Goal: Information Seeking & Learning: Learn about a topic

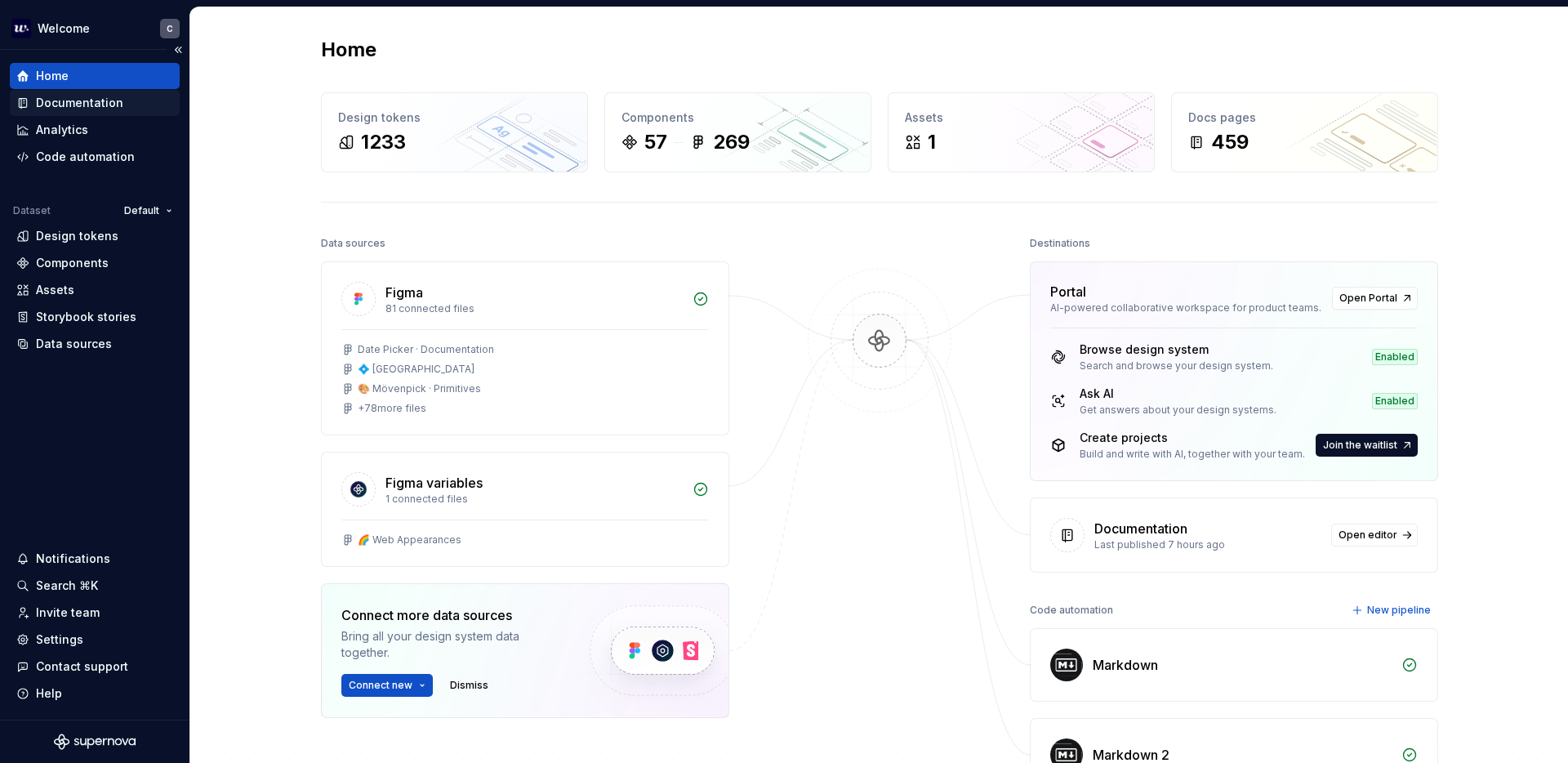
click at [95, 97] on div "Documentation" at bounding box center [79, 103] width 87 height 16
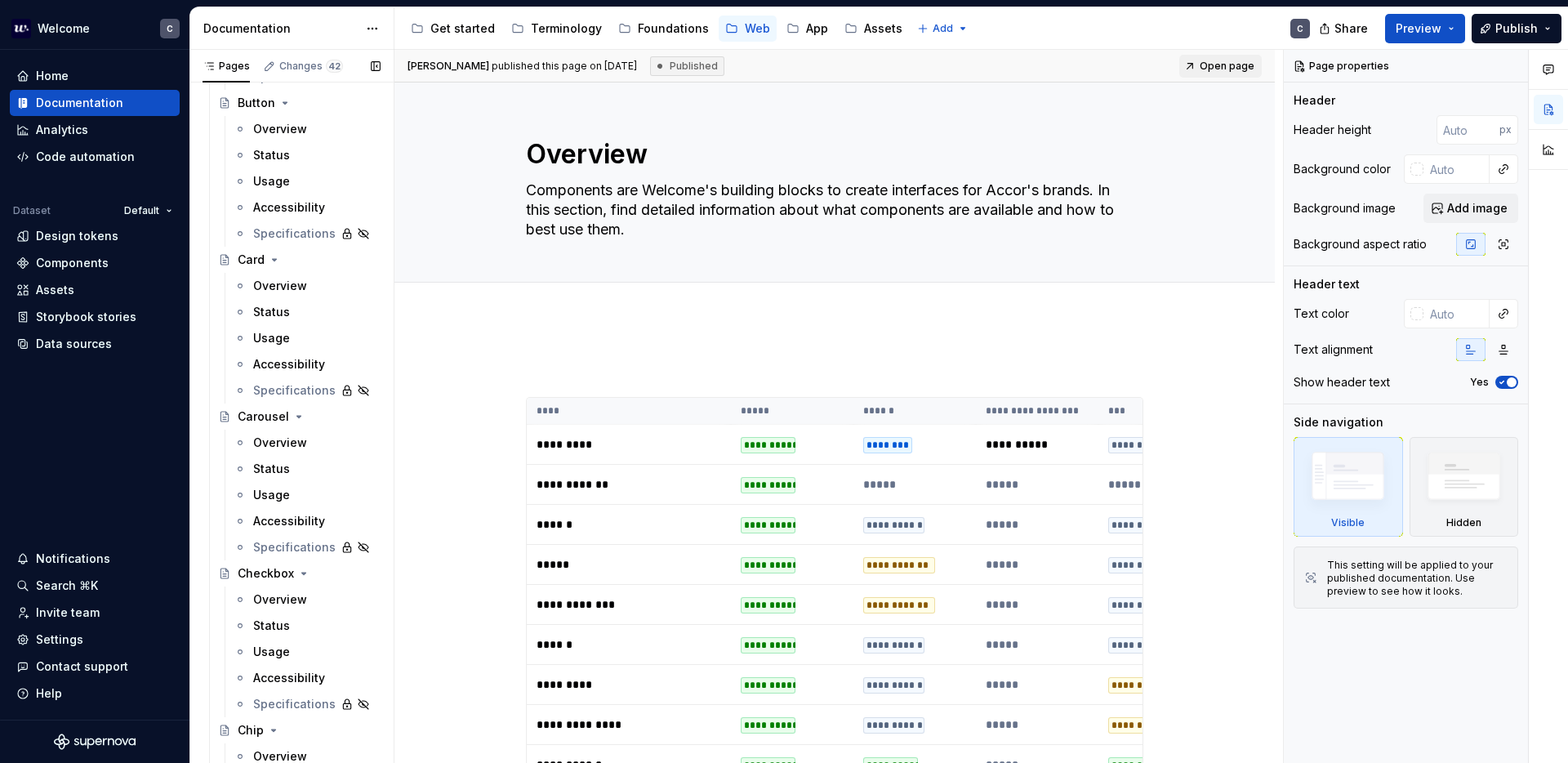
scroll to position [1471, 0]
click at [263, 410] on div "Carousel" at bounding box center [263, 411] width 52 height 16
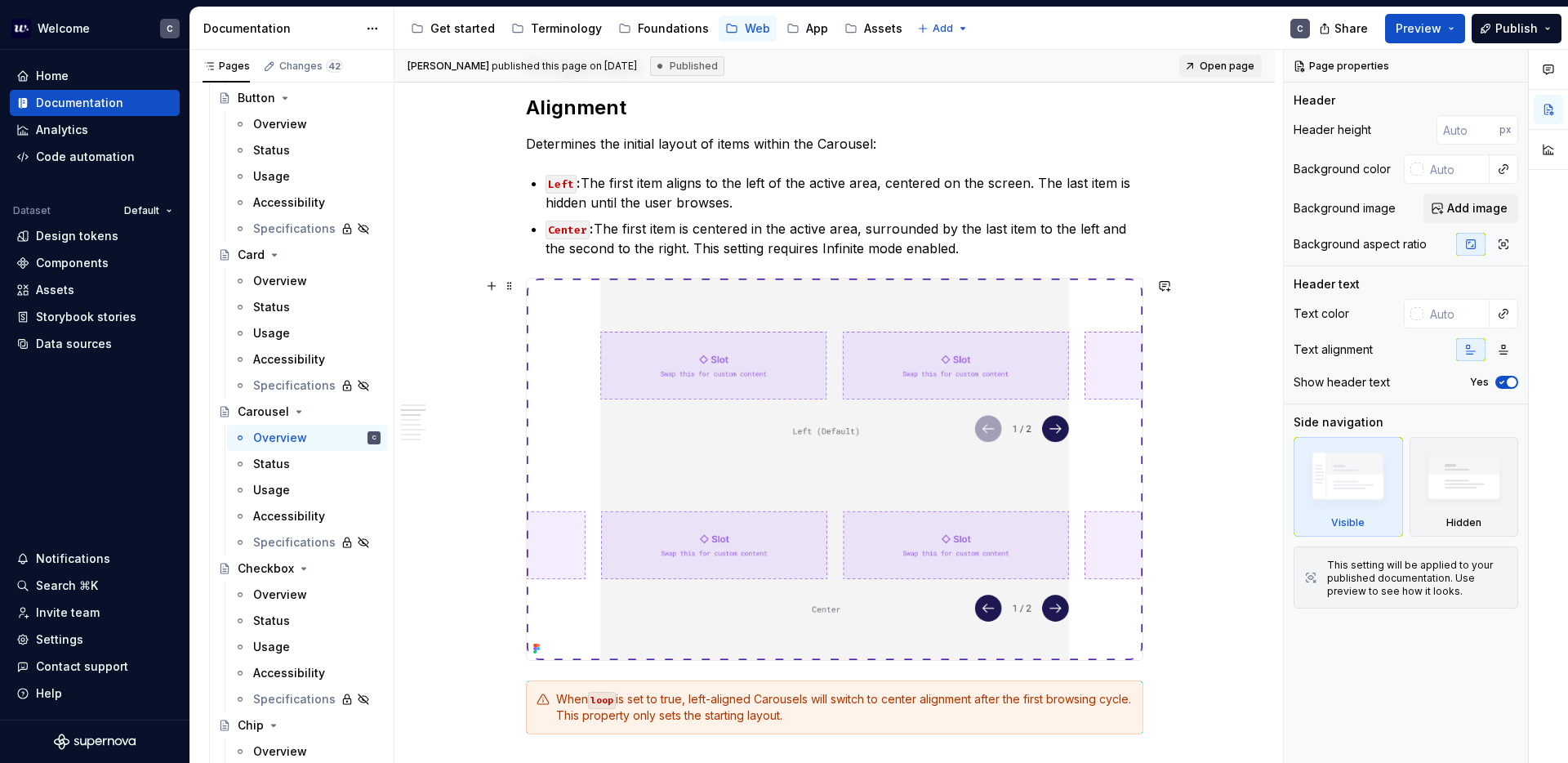
scroll to position [607, 0]
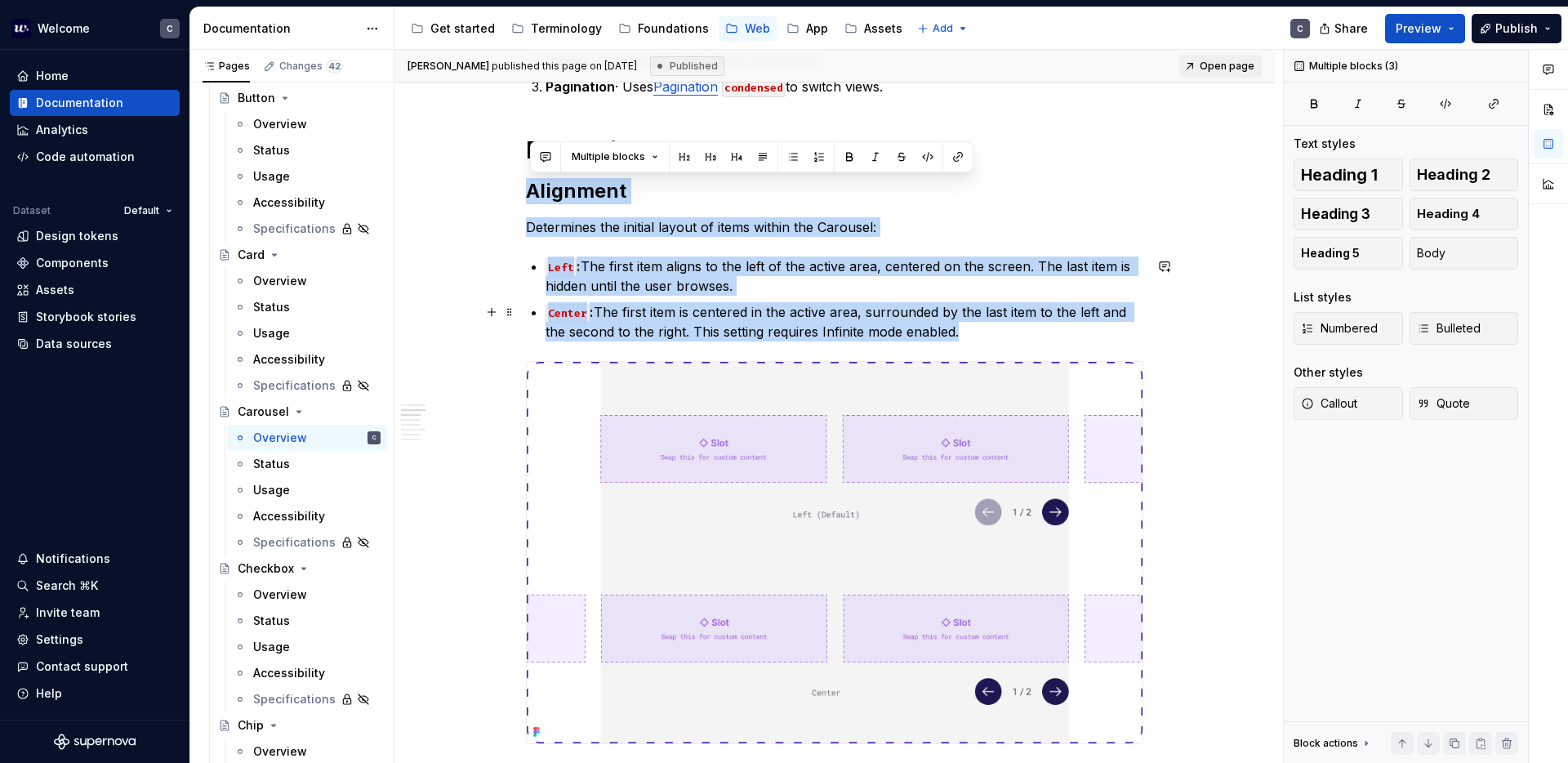
drag, startPoint x: 531, startPoint y: 197, endPoint x: 968, endPoint y: 333, distance: 457.7
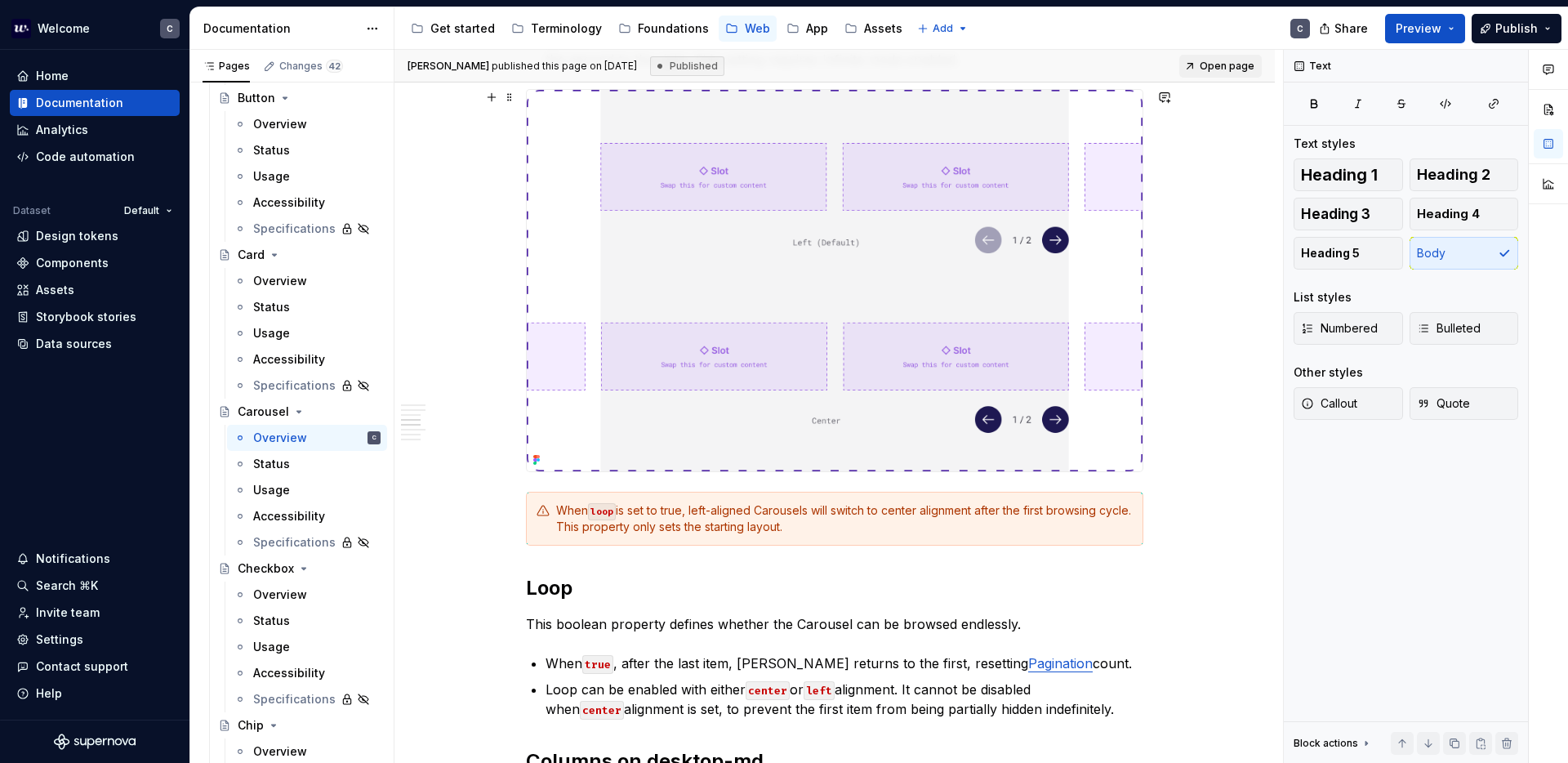
scroll to position [1147, 0]
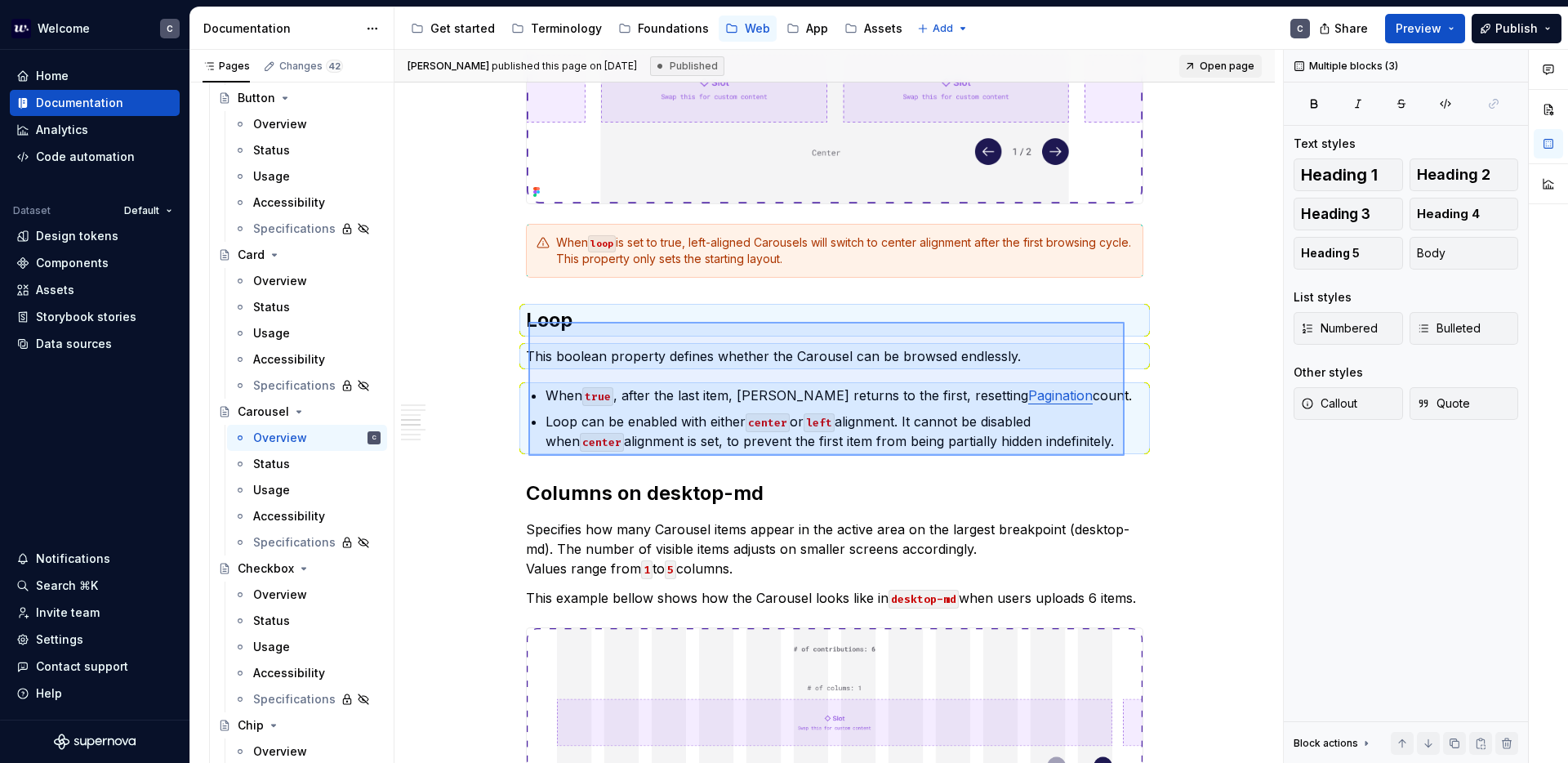
drag, startPoint x: 529, startPoint y: 321, endPoint x: 1125, endPoint y: 455, distance: 610.9
click at [1125, 455] on div "[PERSON_NAME] published this page on [DATE] Published Open page Carousel Carous…" at bounding box center [839, 407] width 888 height 714
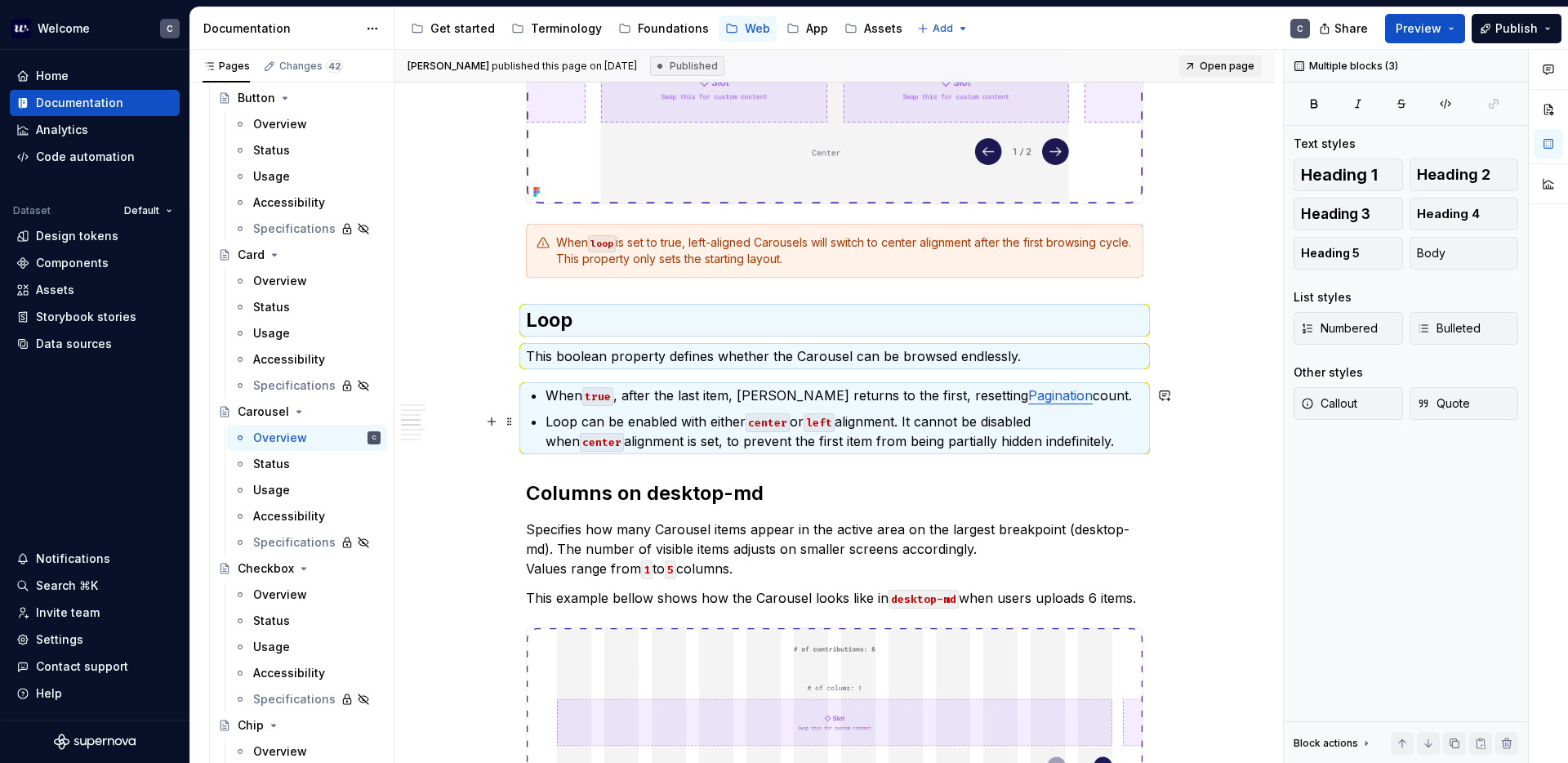
click at [1014, 431] on p "Loop can be enabled with either center or left alignment. It cannot be disabled…" at bounding box center [844, 430] width 598 height 39
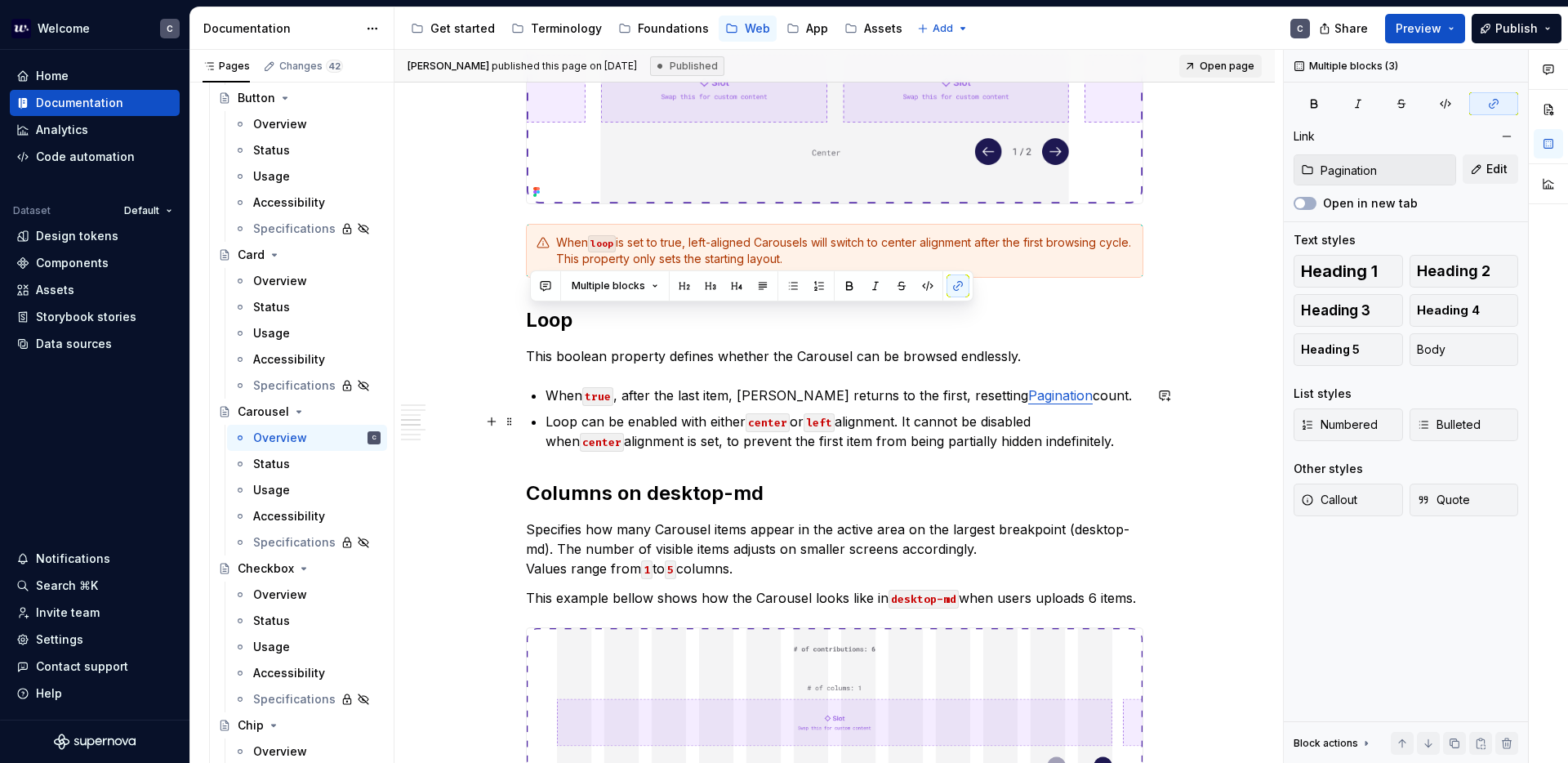
drag, startPoint x: 530, startPoint y: 321, endPoint x: 1049, endPoint y: 440, distance: 532.5
copy div "Loop This boolean property defines whether the Carousel can be browsed endlessl…"
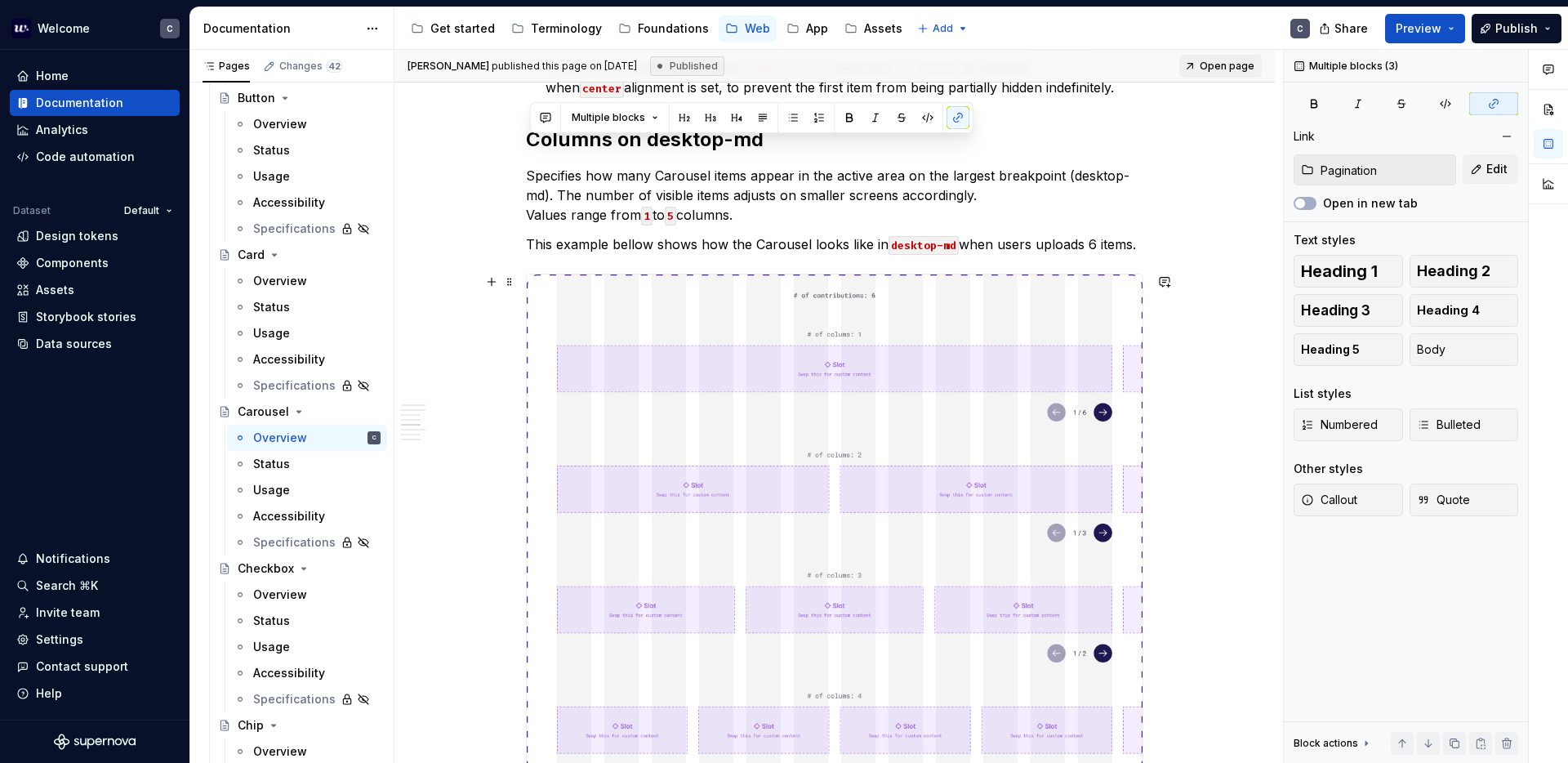
scroll to position [1495, 0]
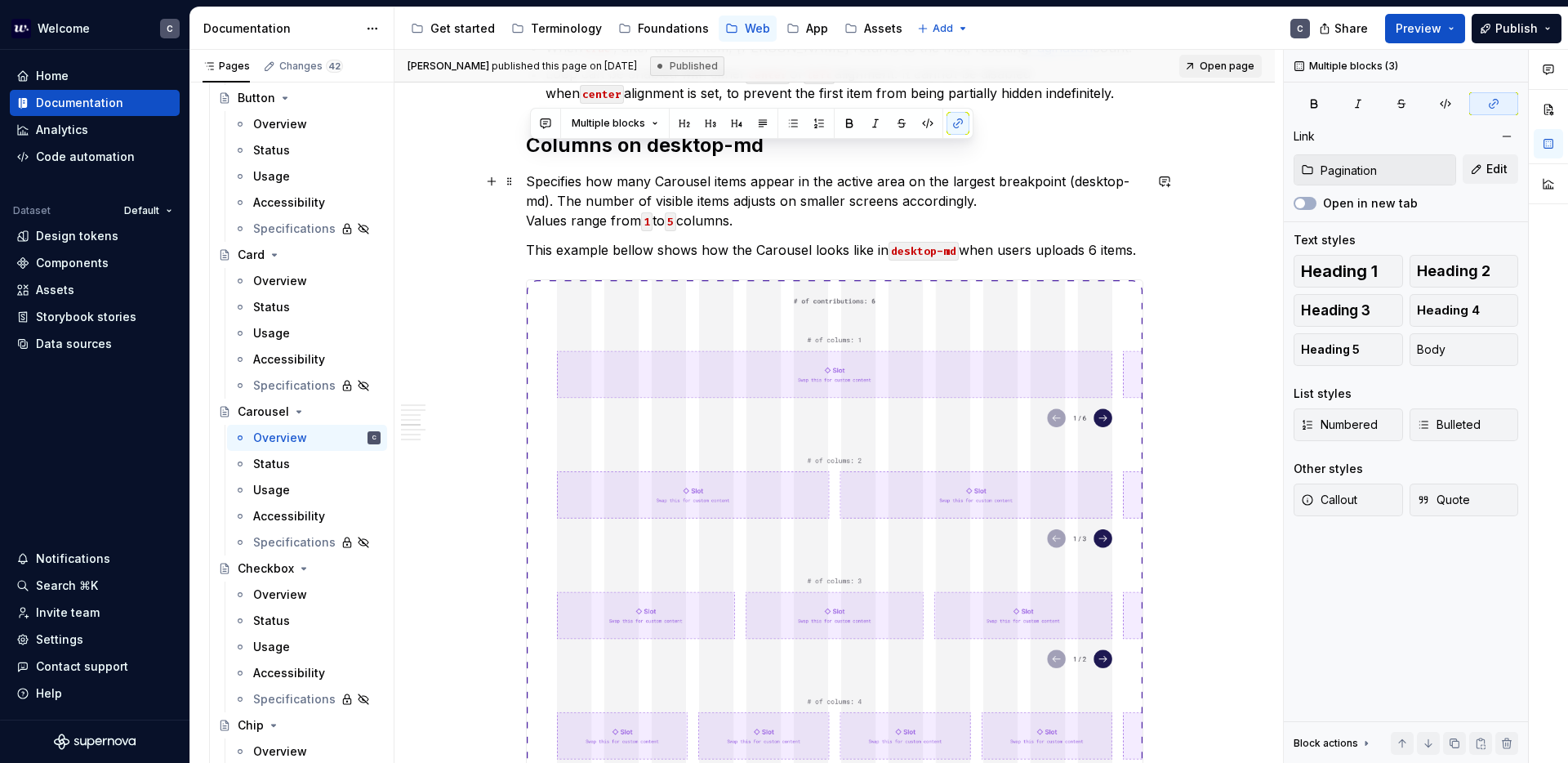
click at [900, 202] on p "Specifies how many Carousel items appear in the active area on the largest brea…" at bounding box center [835, 200] width 618 height 59
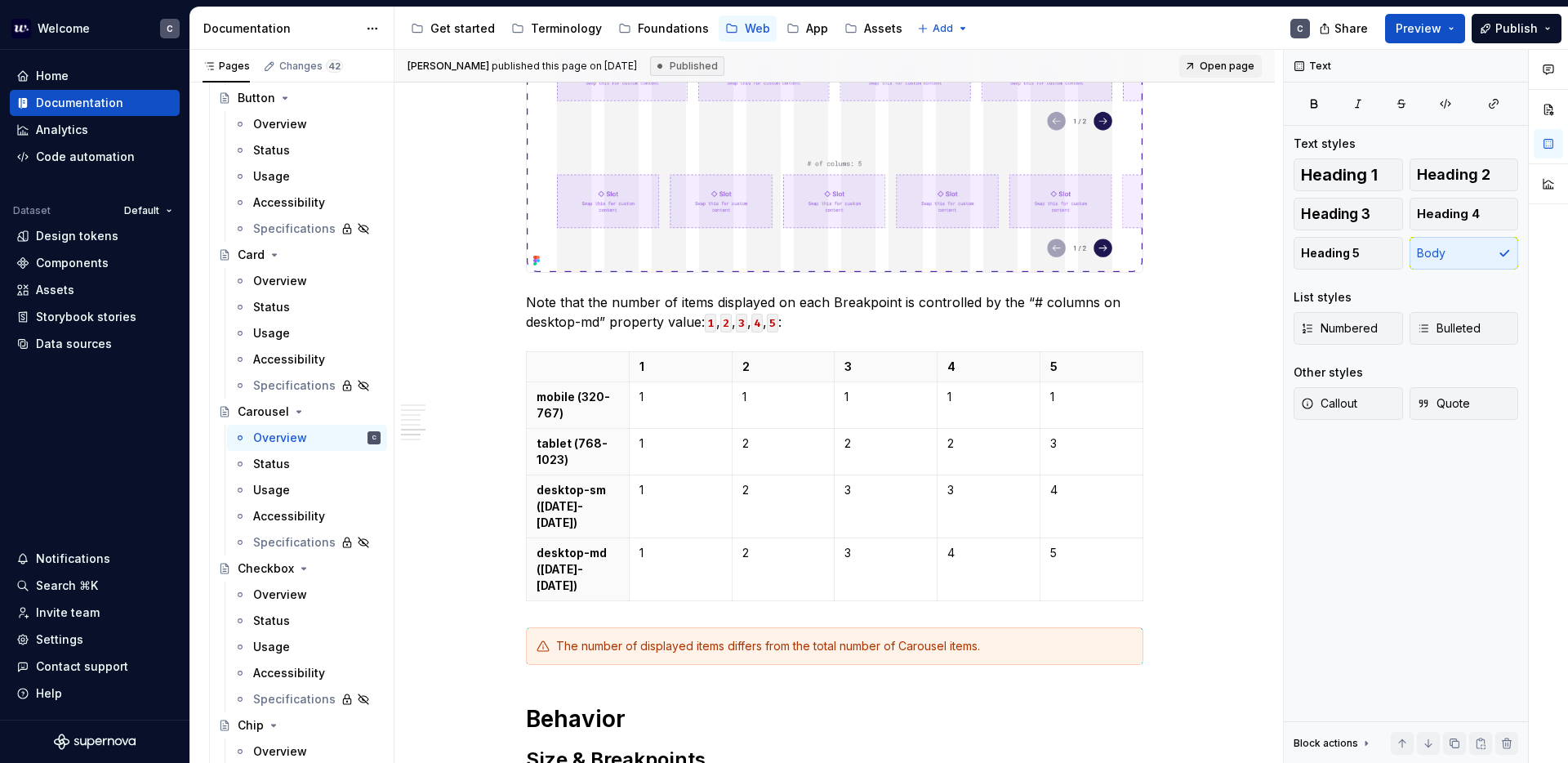
scroll to position [2320, 0]
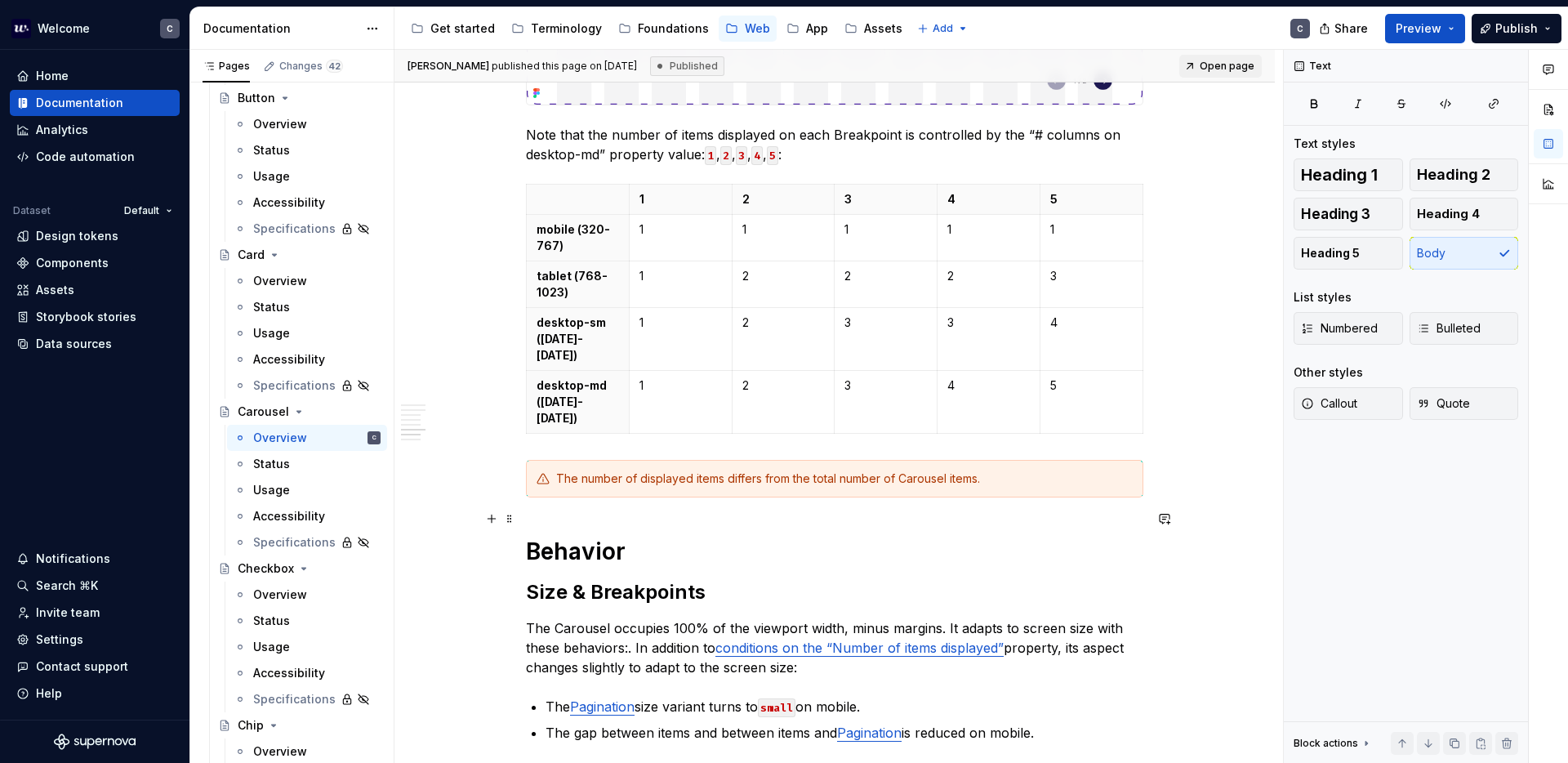
click at [562, 537] on h1 "Behavior" at bounding box center [835, 551] width 618 height 29
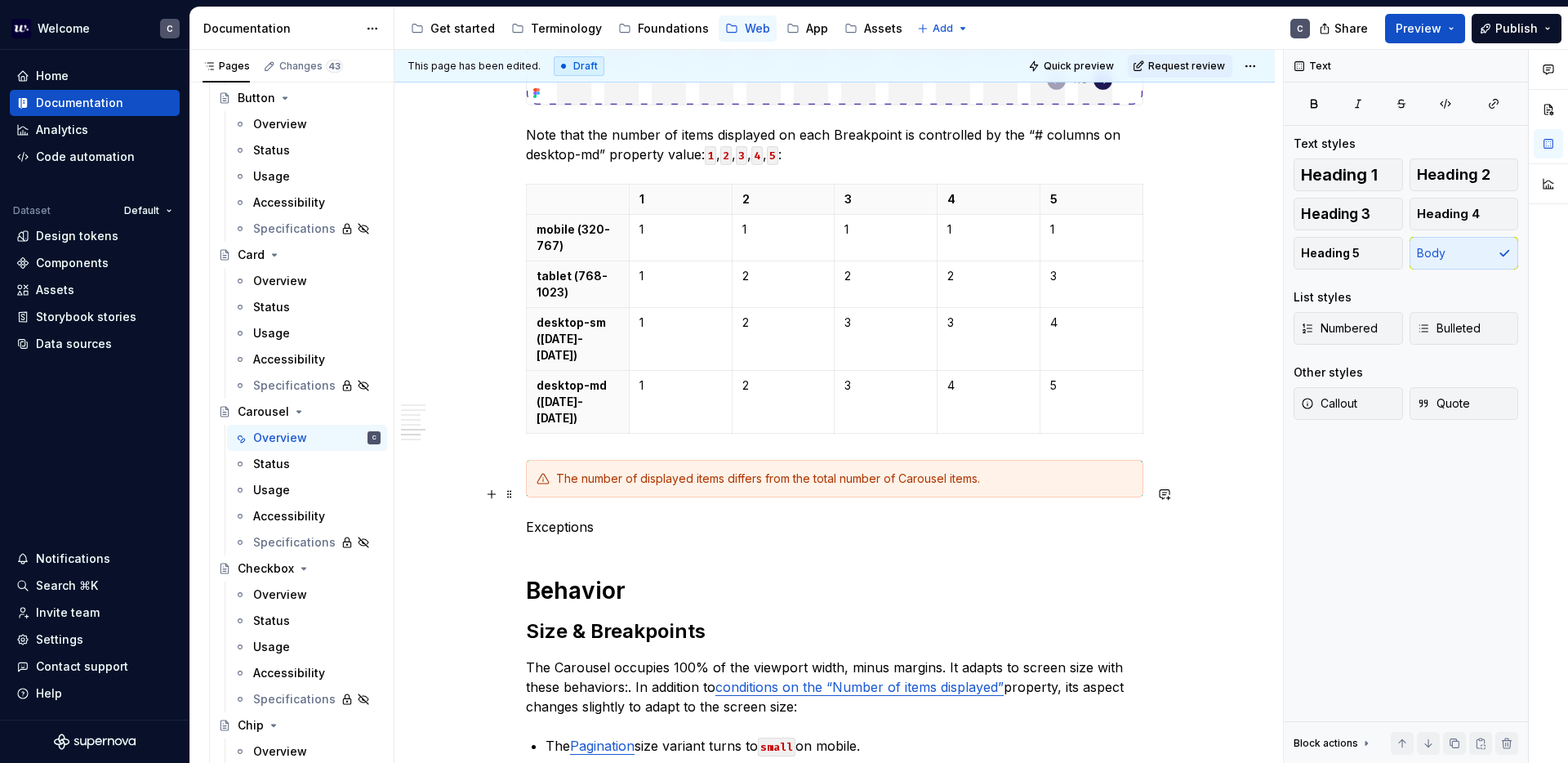
click at [561, 517] on p "Exceptions" at bounding box center [835, 526] width 618 height 20
click at [635, 464] on button "button" at bounding box center [632, 464] width 22 height 22
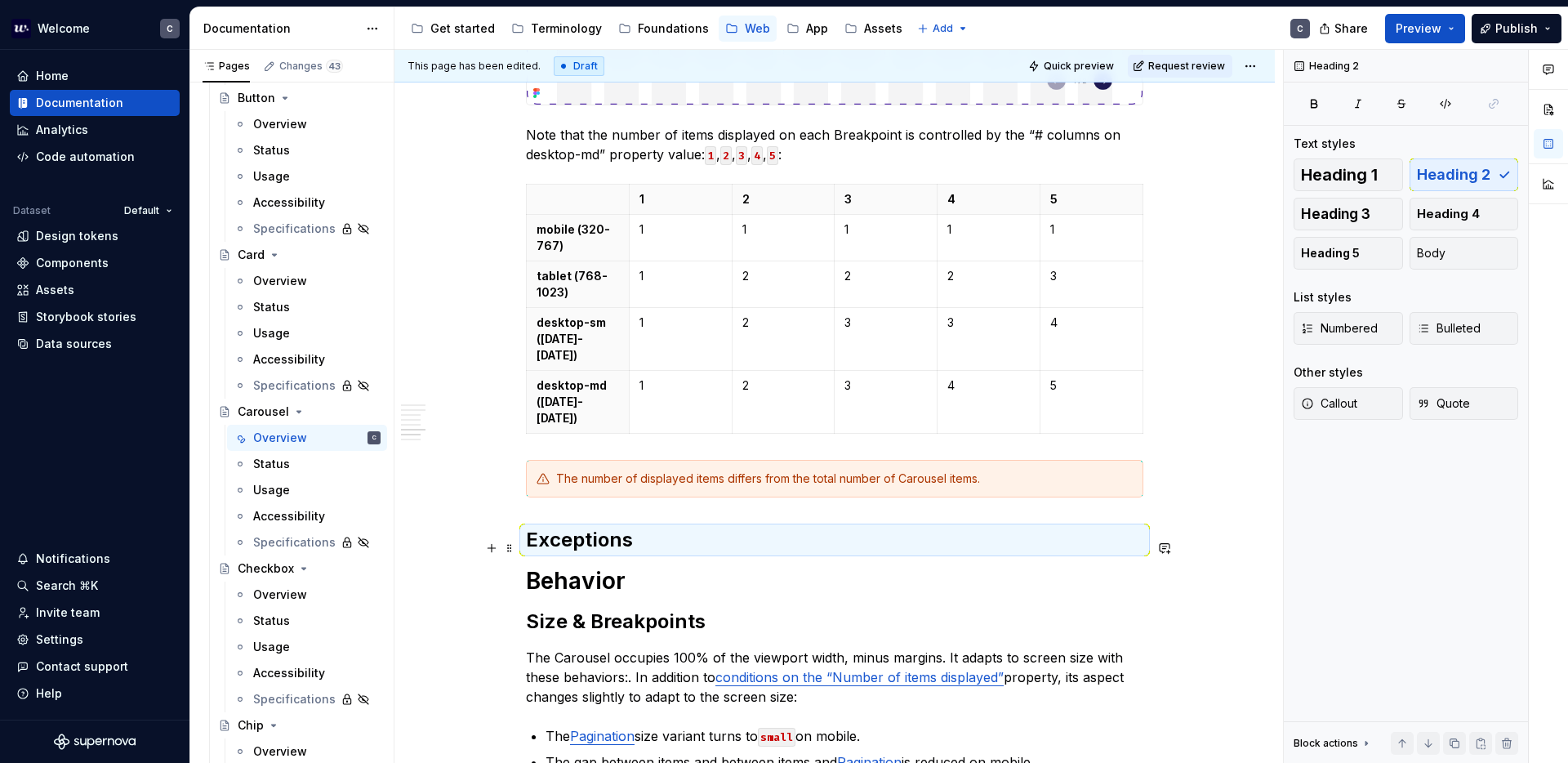
click at [567, 566] on h1 "Behavior" at bounding box center [835, 581] width 618 height 29
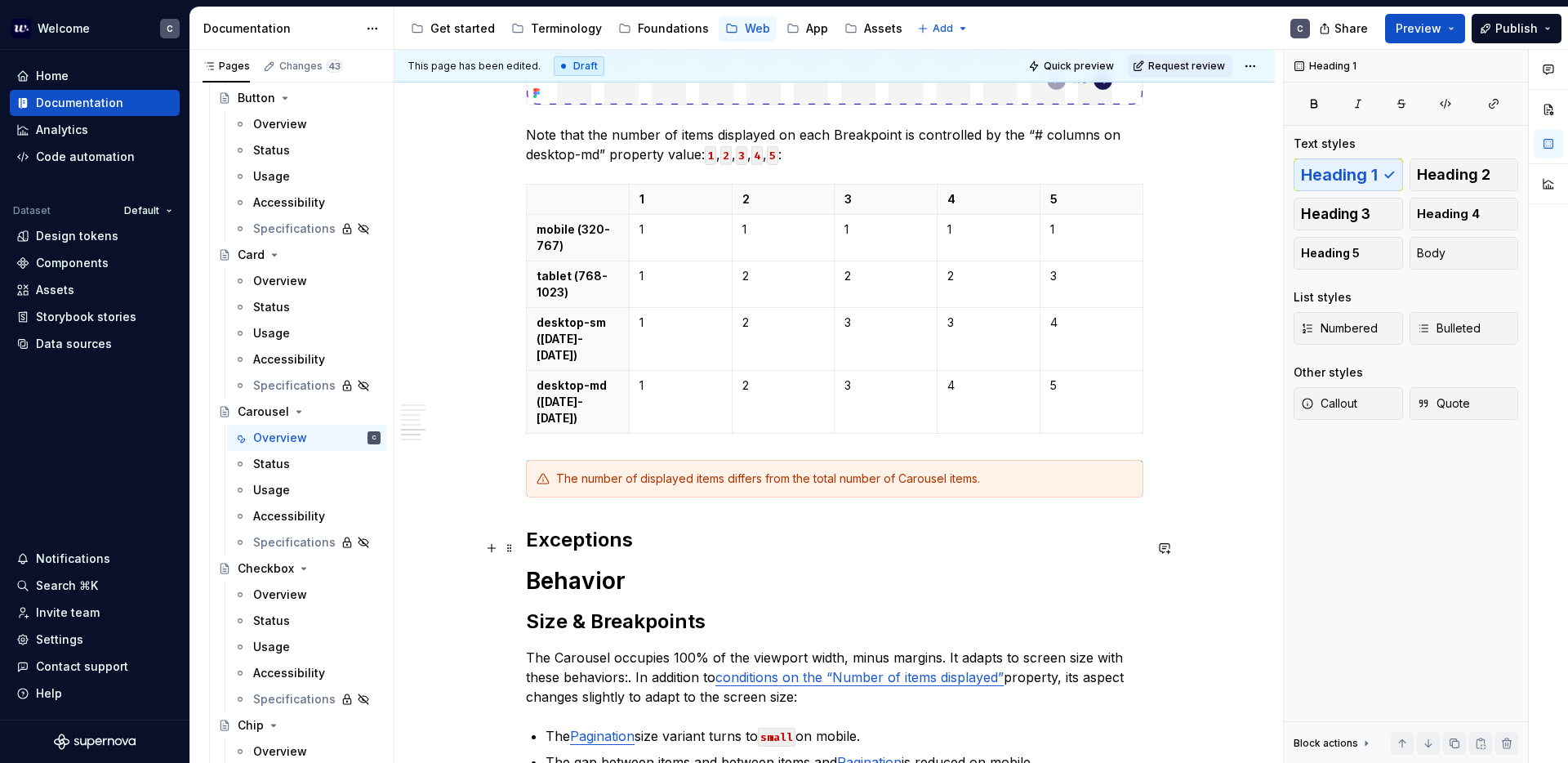
click at [600, 566] on h1 "Behavior" at bounding box center [835, 581] width 618 height 29
click at [579, 527] on h2 "Exceptions" at bounding box center [835, 540] width 618 height 26
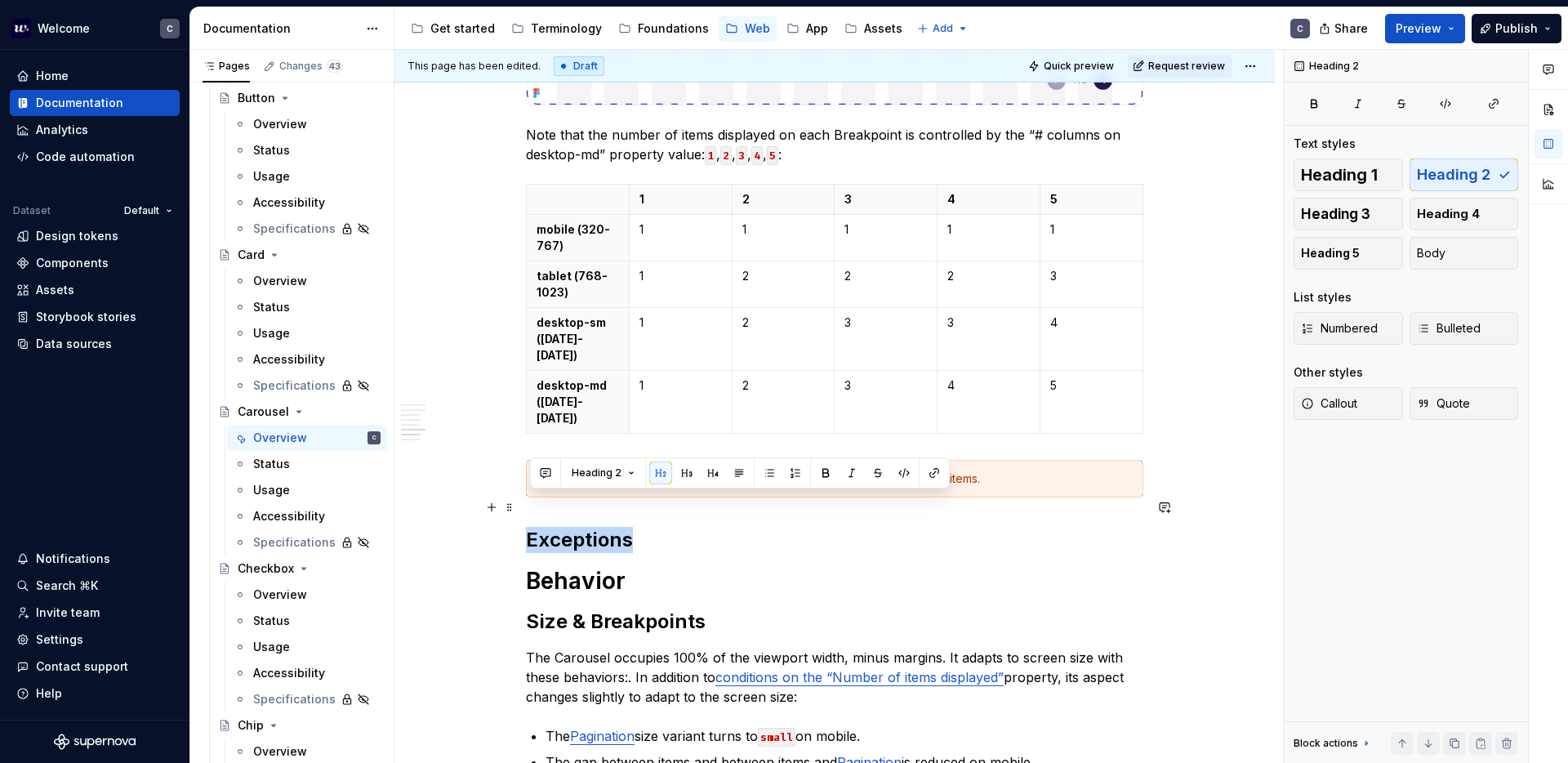
click at [579, 527] on h2 "Exceptions" at bounding box center [835, 540] width 618 height 26
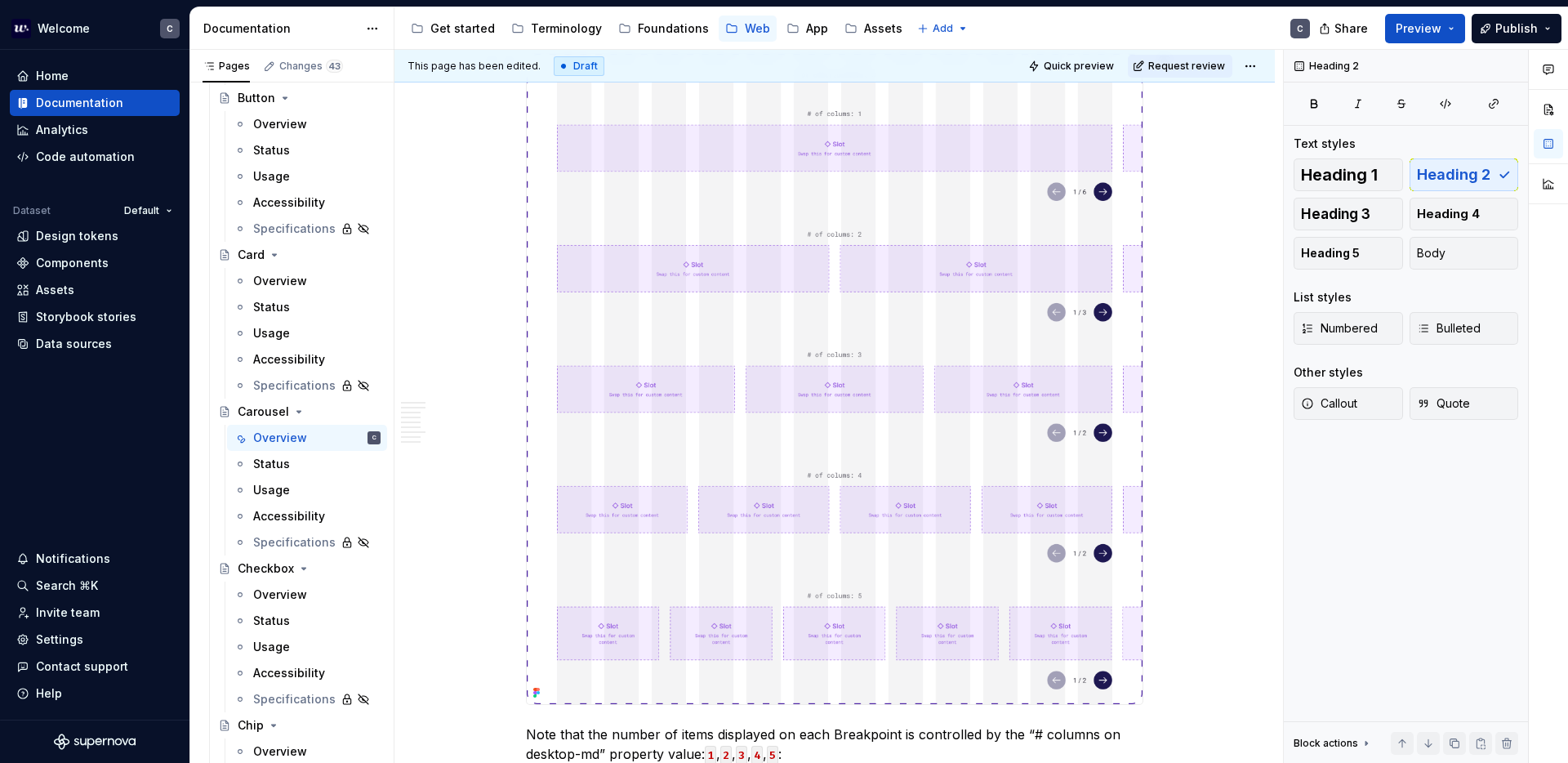
scroll to position [1222, 0]
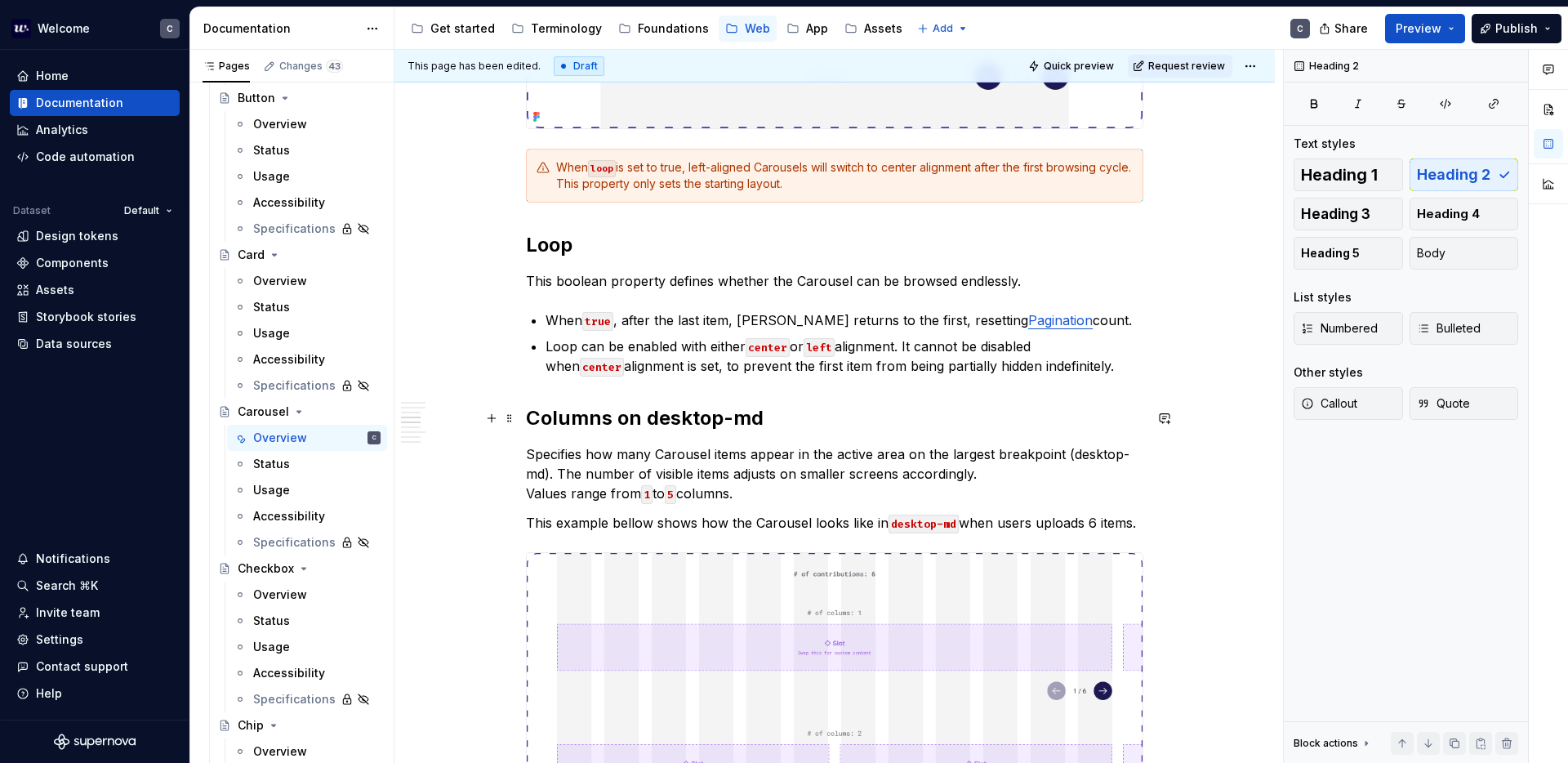
click at [579, 411] on h2 "Columns on desktop-md" at bounding box center [835, 418] width 618 height 26
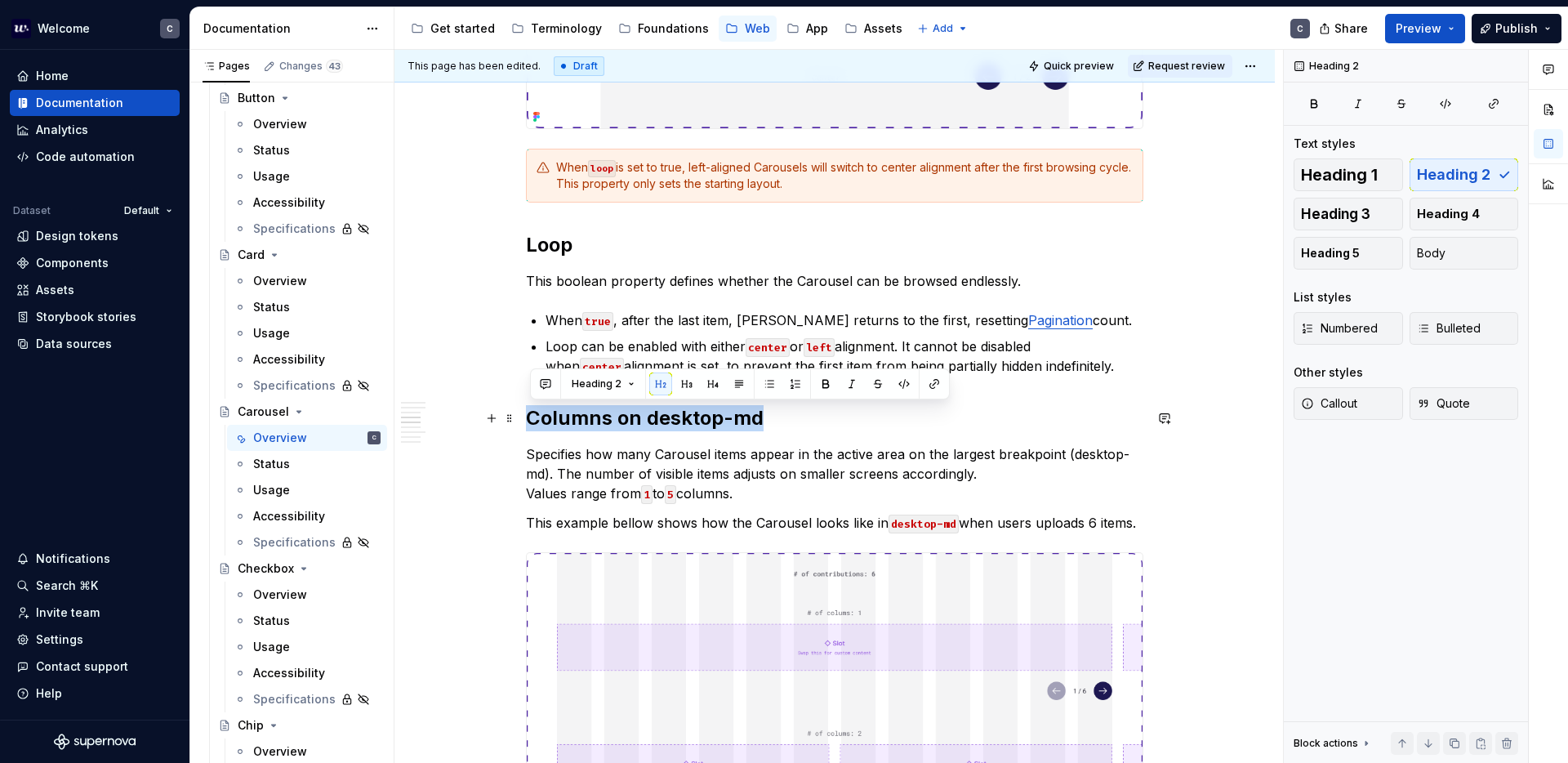
click at [579, 411] on h2 "Columns on desktop-md" at bounding box center [835, 418] width 618 height 26
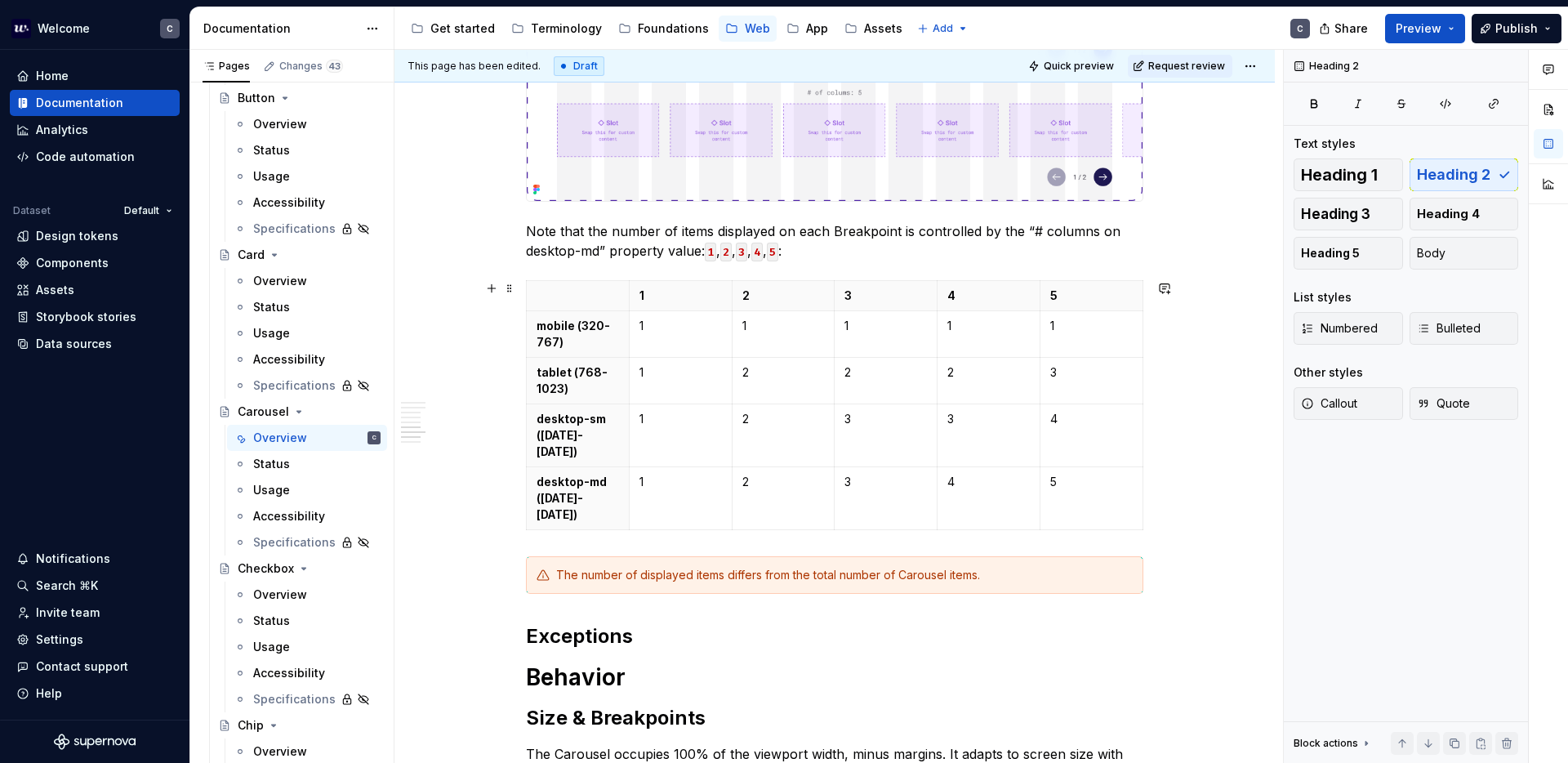
scroll to position [2314, 0]
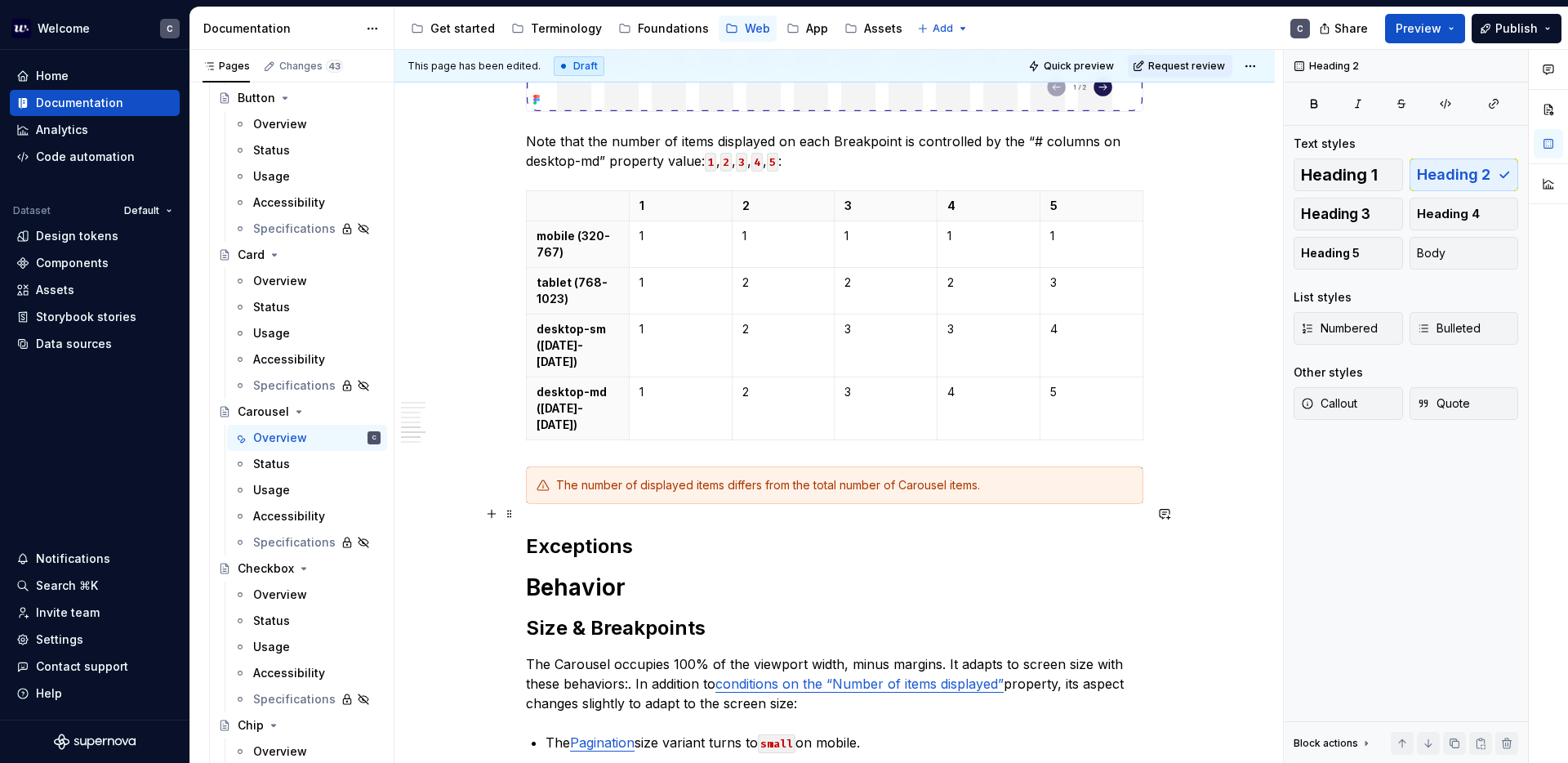
click at [576, 533] on h2 "Exceptions" at bounding box center [835, 546] width 618 height 26
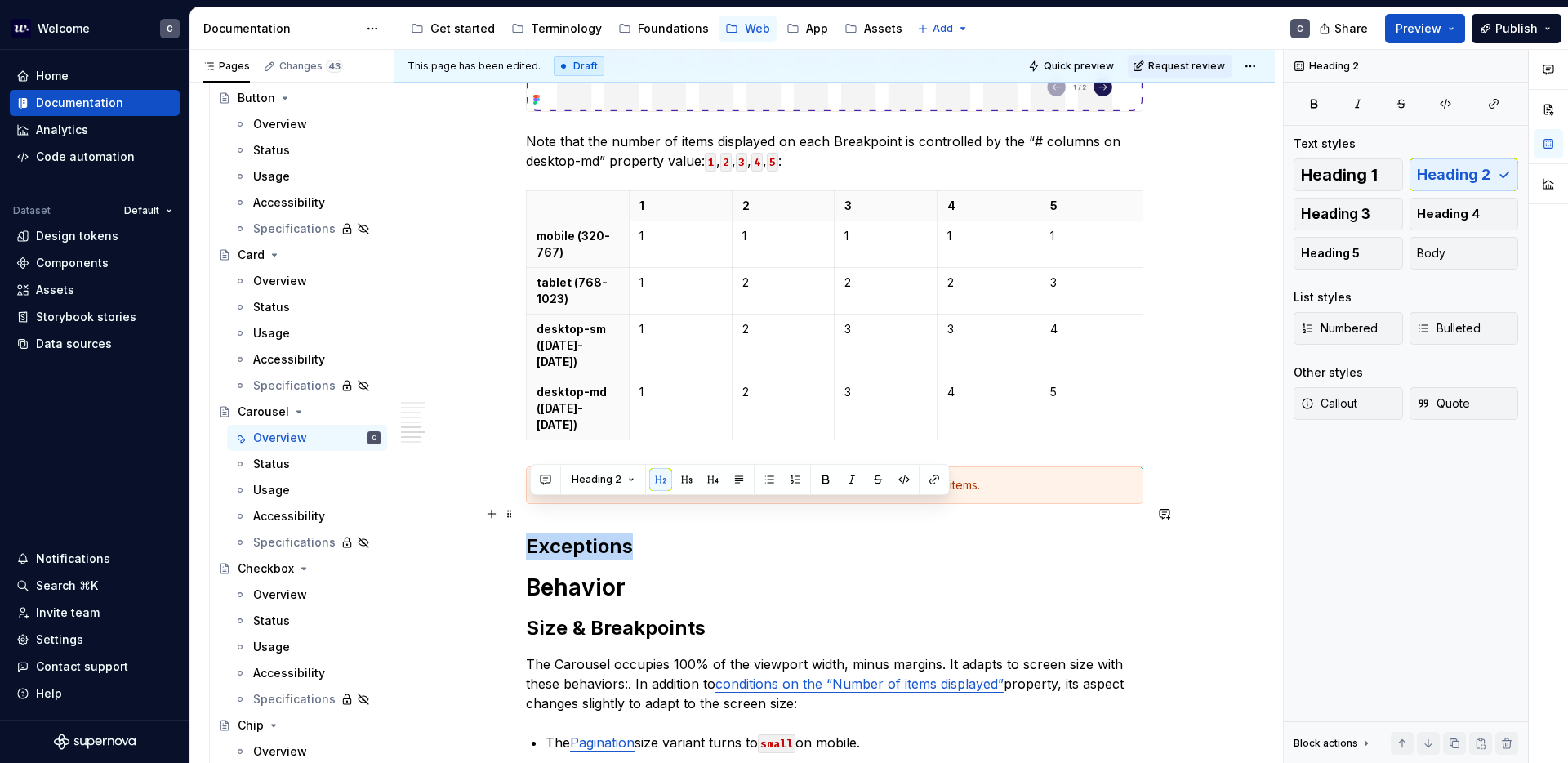
click at [576, 533] on h2 "Exceptions" at bounding box center [835, 546] width 618 height 26
click at [651, 533] on h2 "Exceptions" at bounding box center [835, 546] width 618 height 26
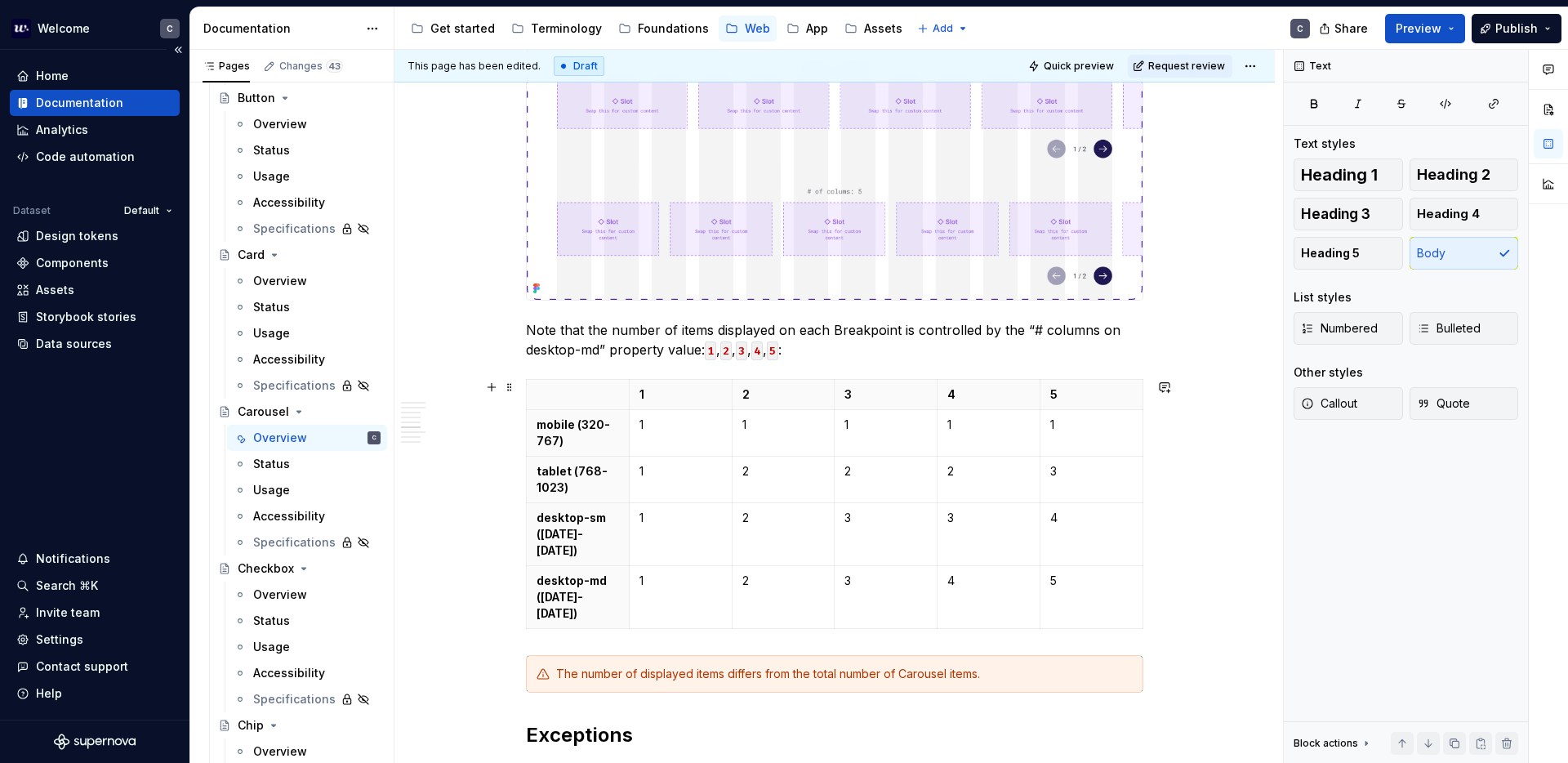
scroll to position [2104, 0]
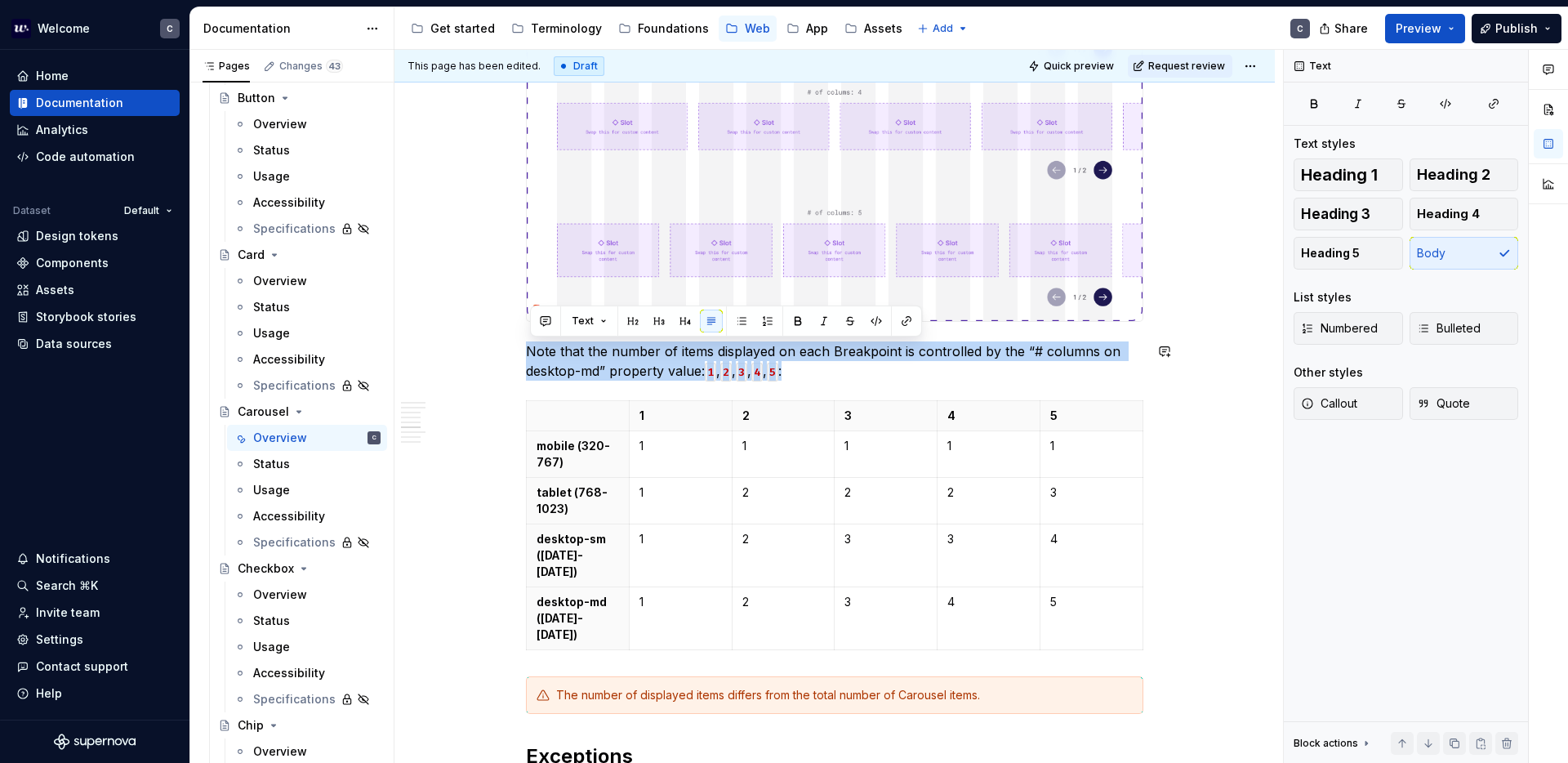
drag, startPoint x: 529, startPoint y: 349, endPoint x: 813, endPoint y: 388, distance: 286.7
click at [813, 388] on div "Anatomy Item · Up to 5 visible simultaneously. View (or active area) · No visua…" at bounding box center [835, 129] width 618 height 3819
copy p "Note that the number of items displayed on each Breakpoint is controlled by the…"
click at [919, 372] on p "Note that the number of items displayed on each Breakpoint is controlled by the…" at bounding box center [835, 360] width 618 height 39
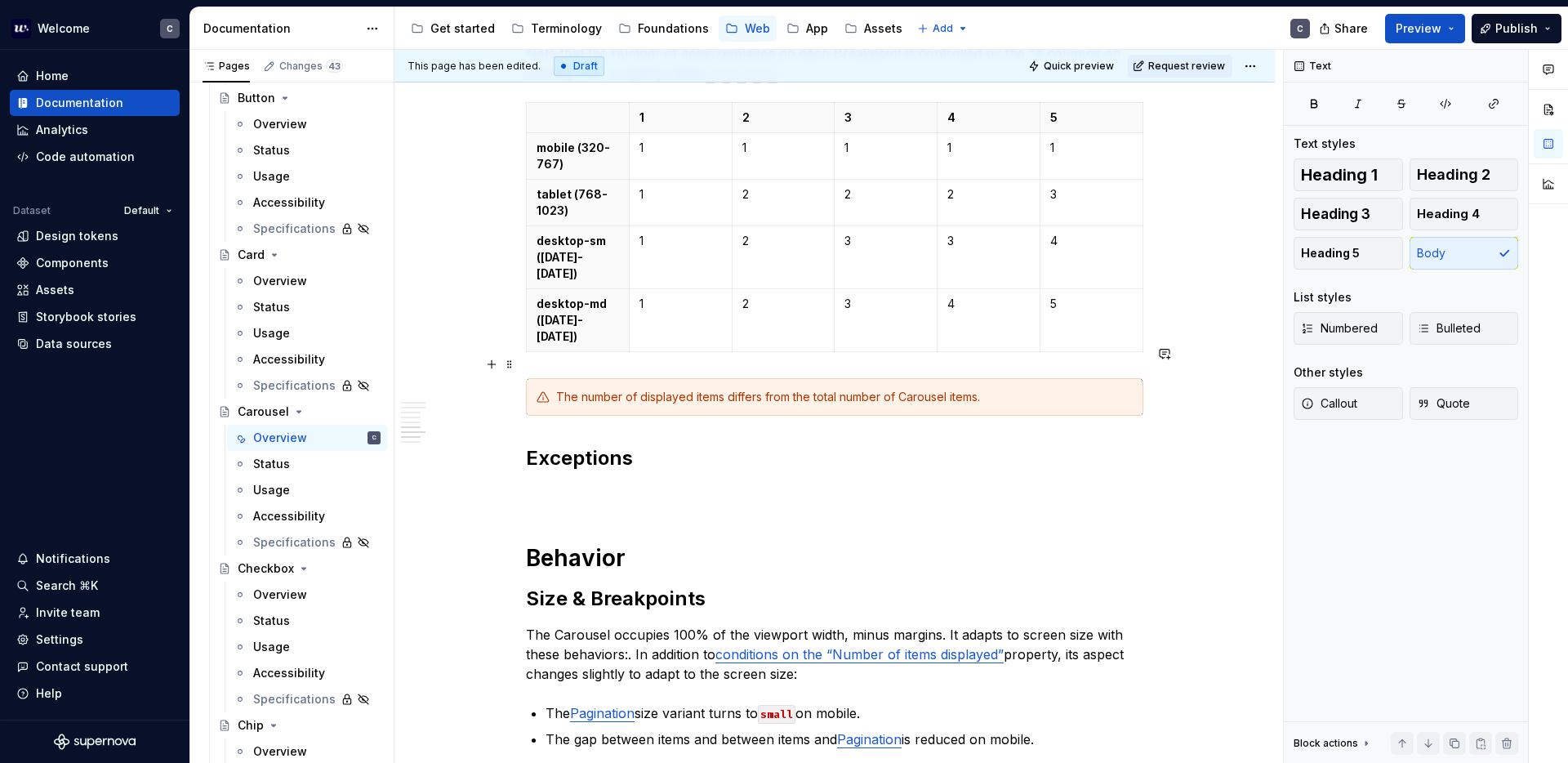
scroll to position [2388, 0]
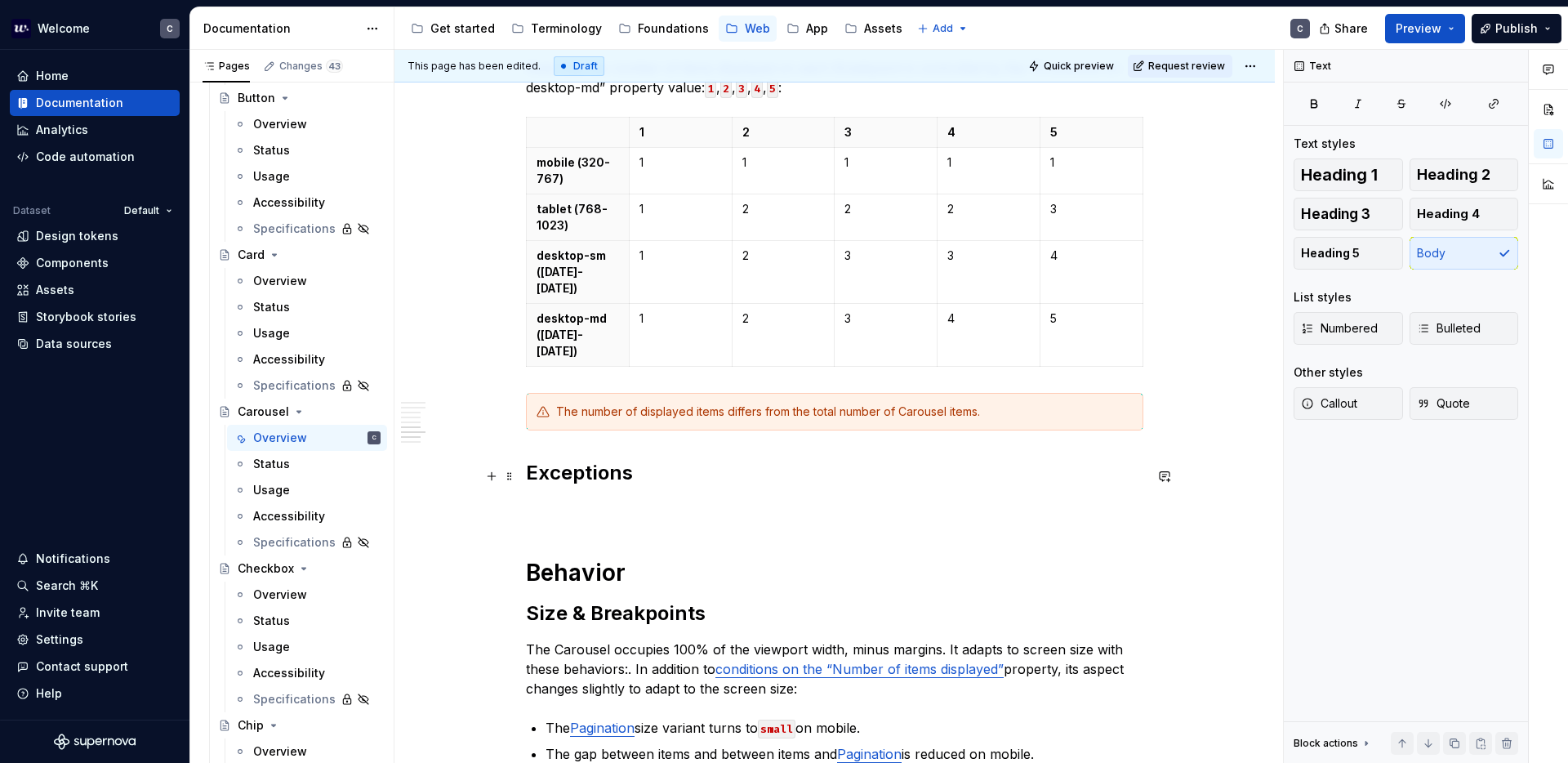
click at [598, 499] on p at bounding box center [835, 509] width 618 height 20
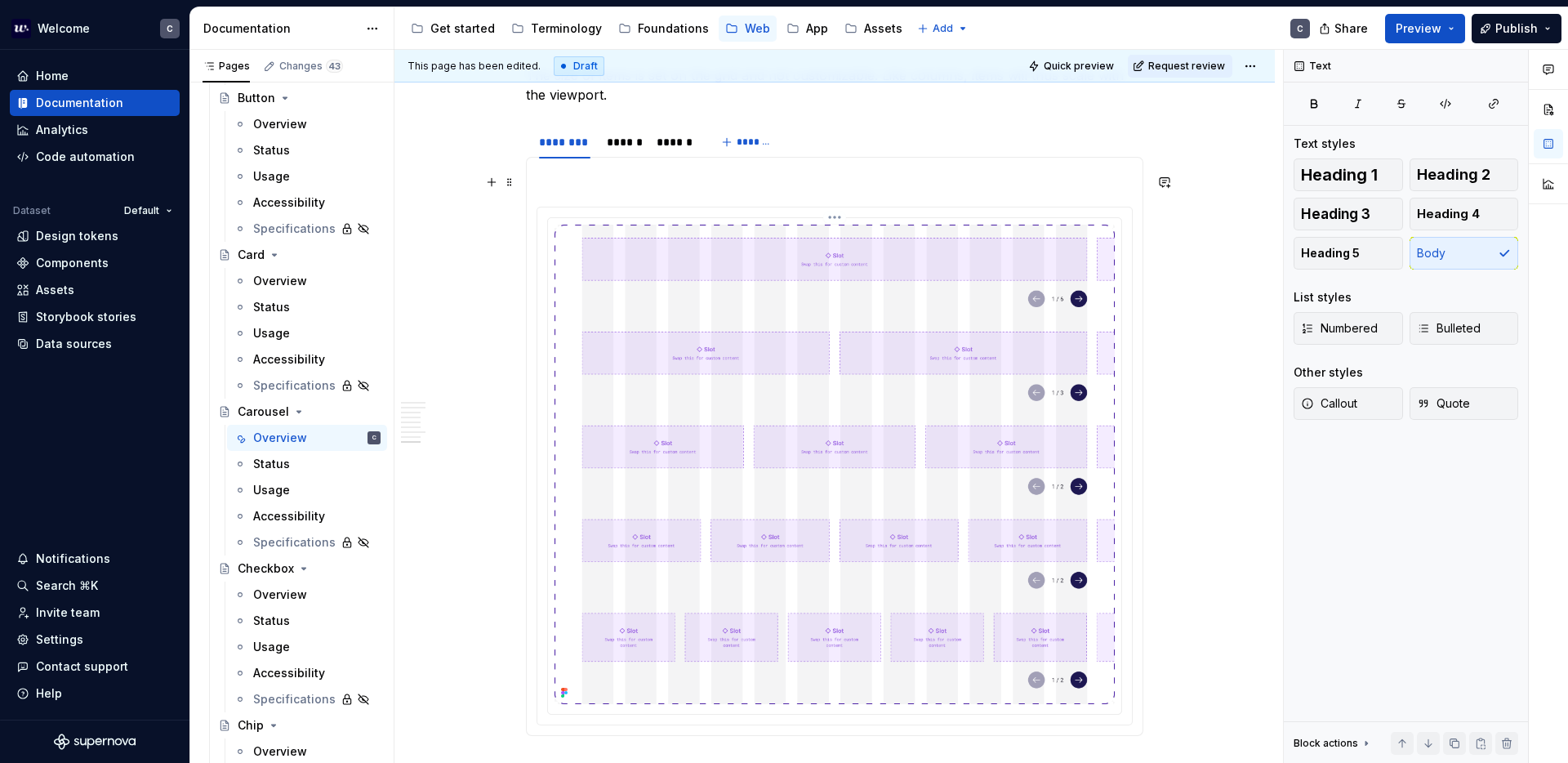
scroll to position [3160, 0]
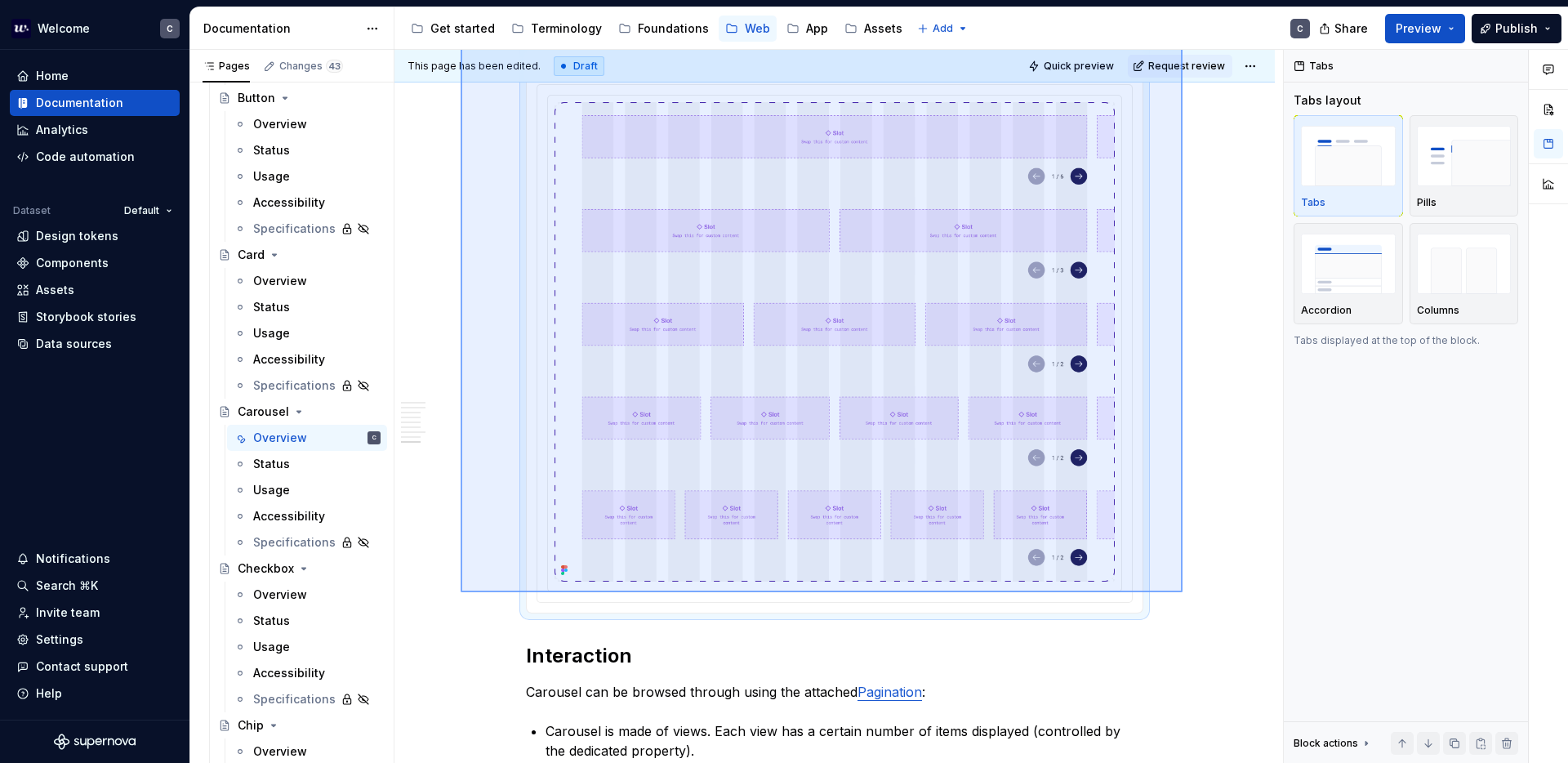
drag, startPoint x: 460, startPoint y: 137, endPoint x: 1183, endPoint y: 592, distance: 854.3
click at [1183, 592] on div "This page has been edited. Draft Quick preview Request review Carousel Carousel…" at bounding box center [839, 407] width 888 height 714
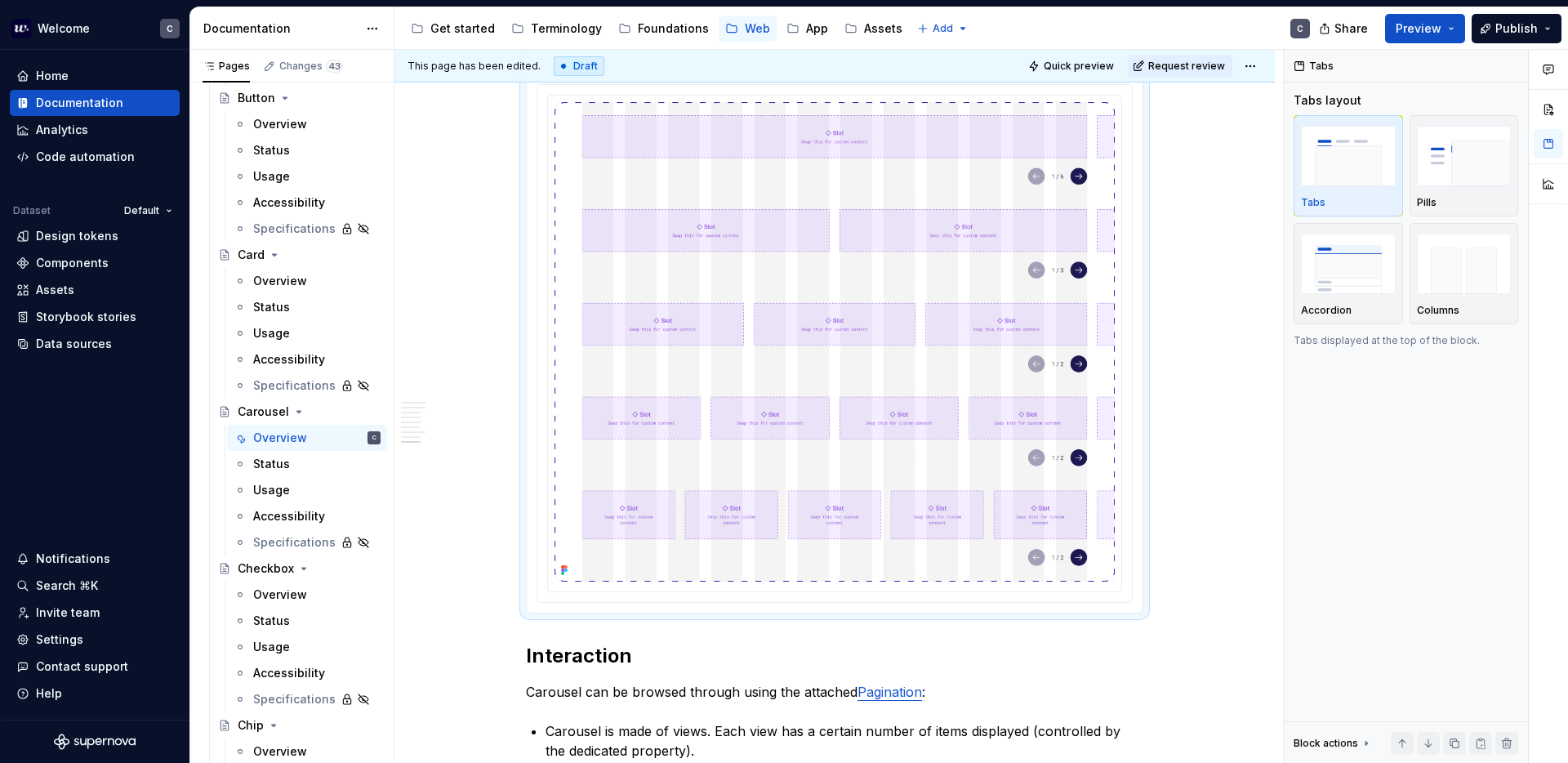
scroll to position [3235, 0]
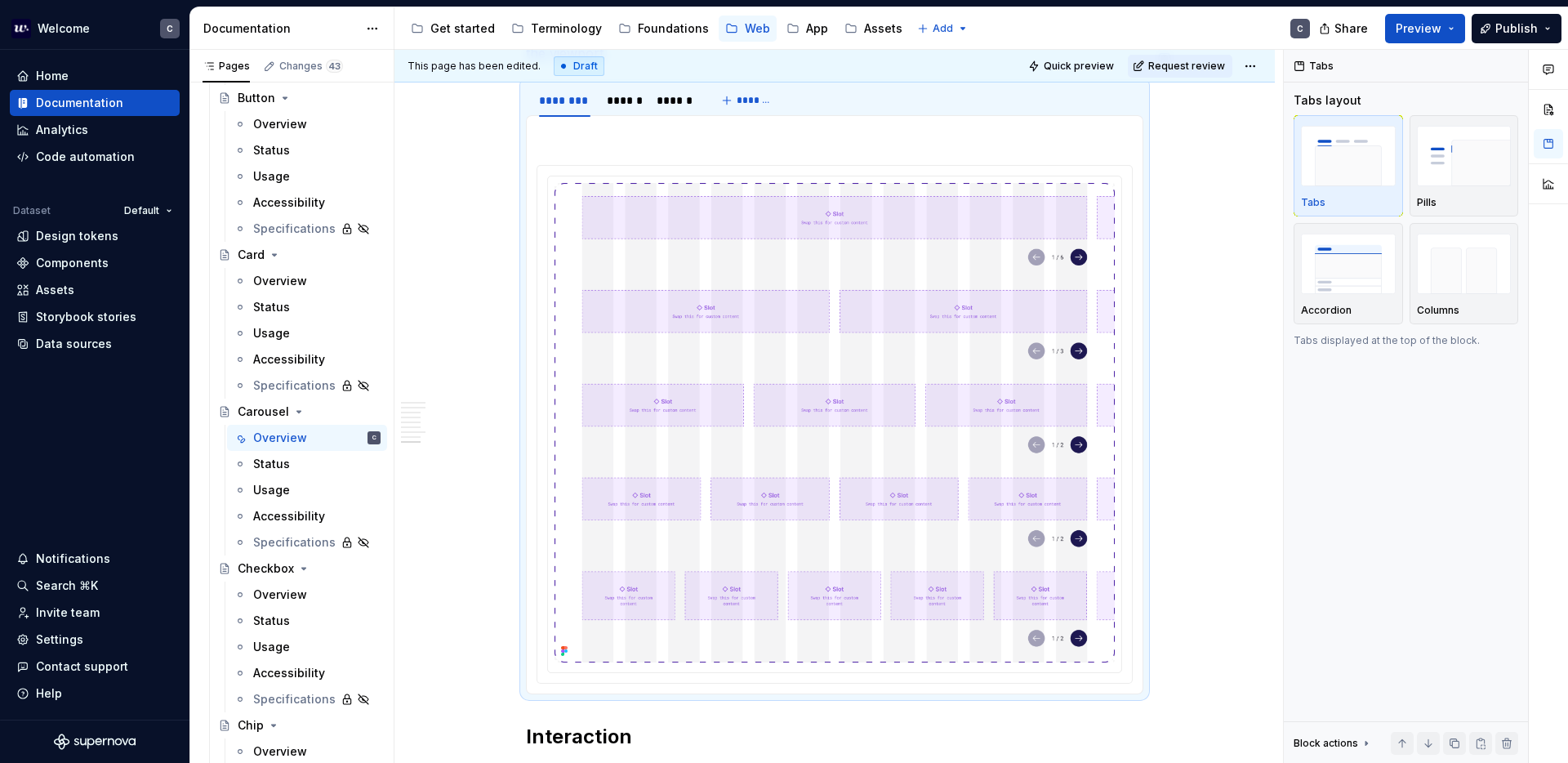
copy p "The size of items is set on the grid and not customizable. Like columns, items …"
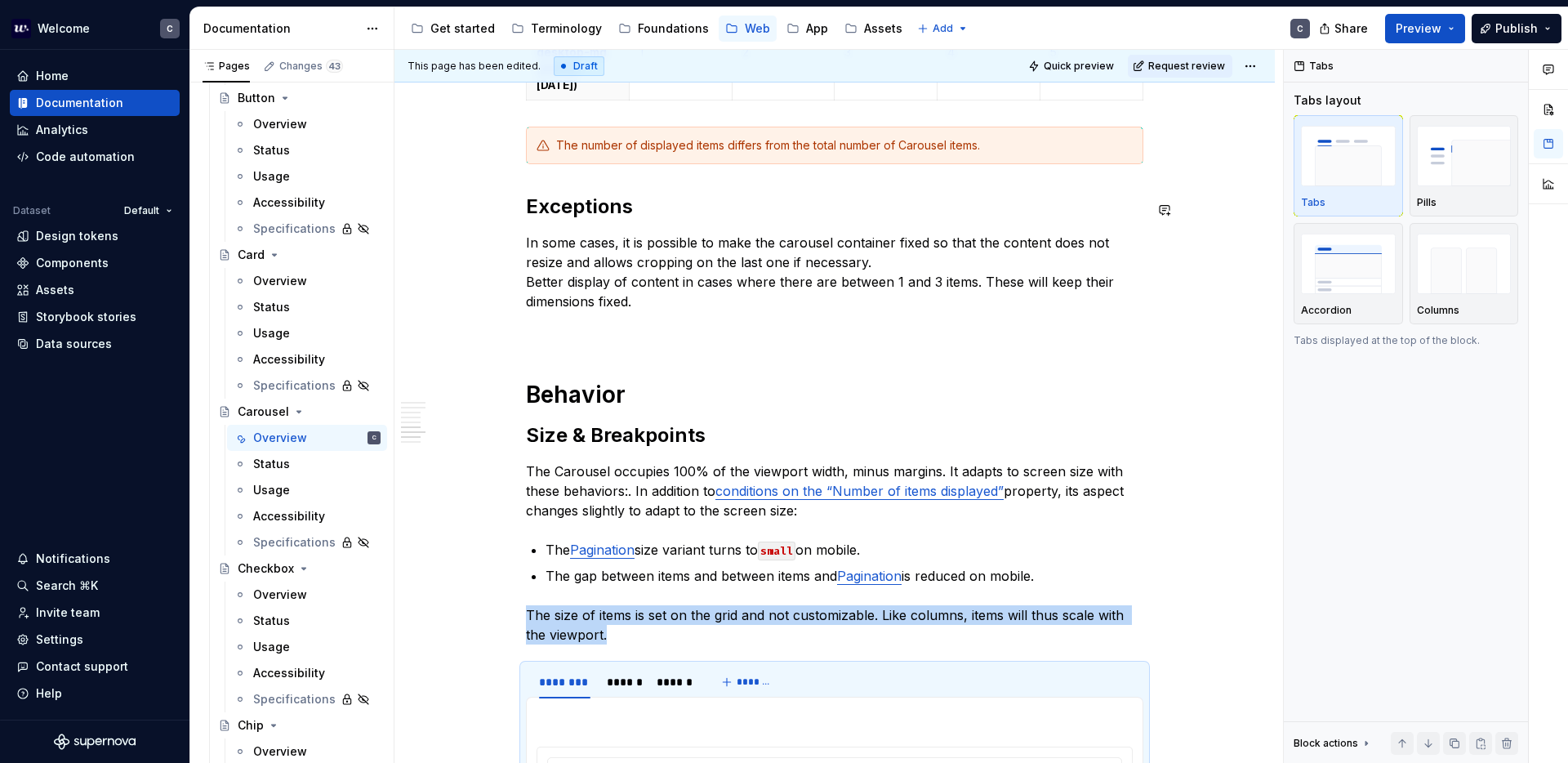
scroll to position [2551, 0]
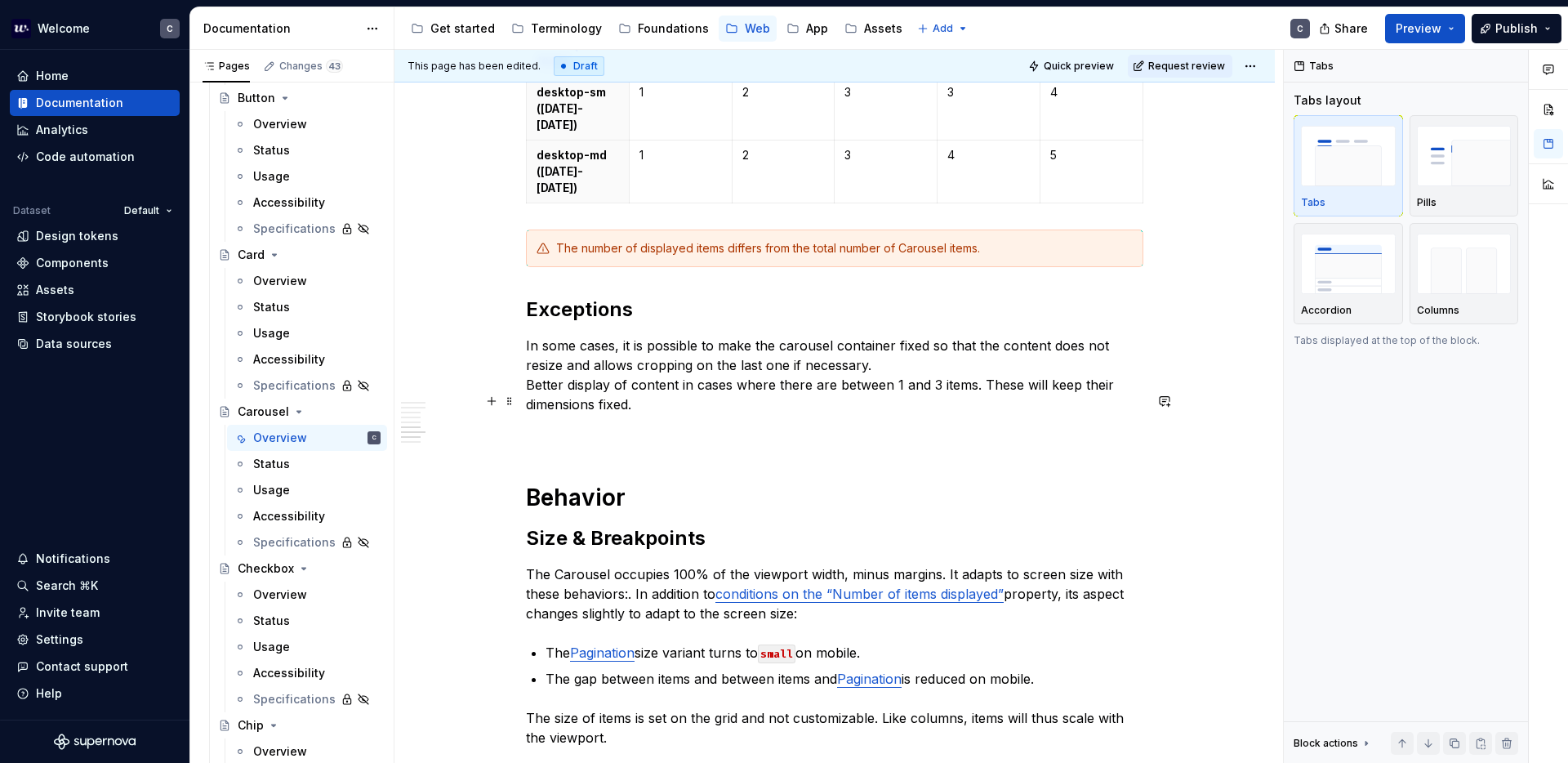
click at [595, 424] on p at bounding box center [835, 434] width 618 height 20
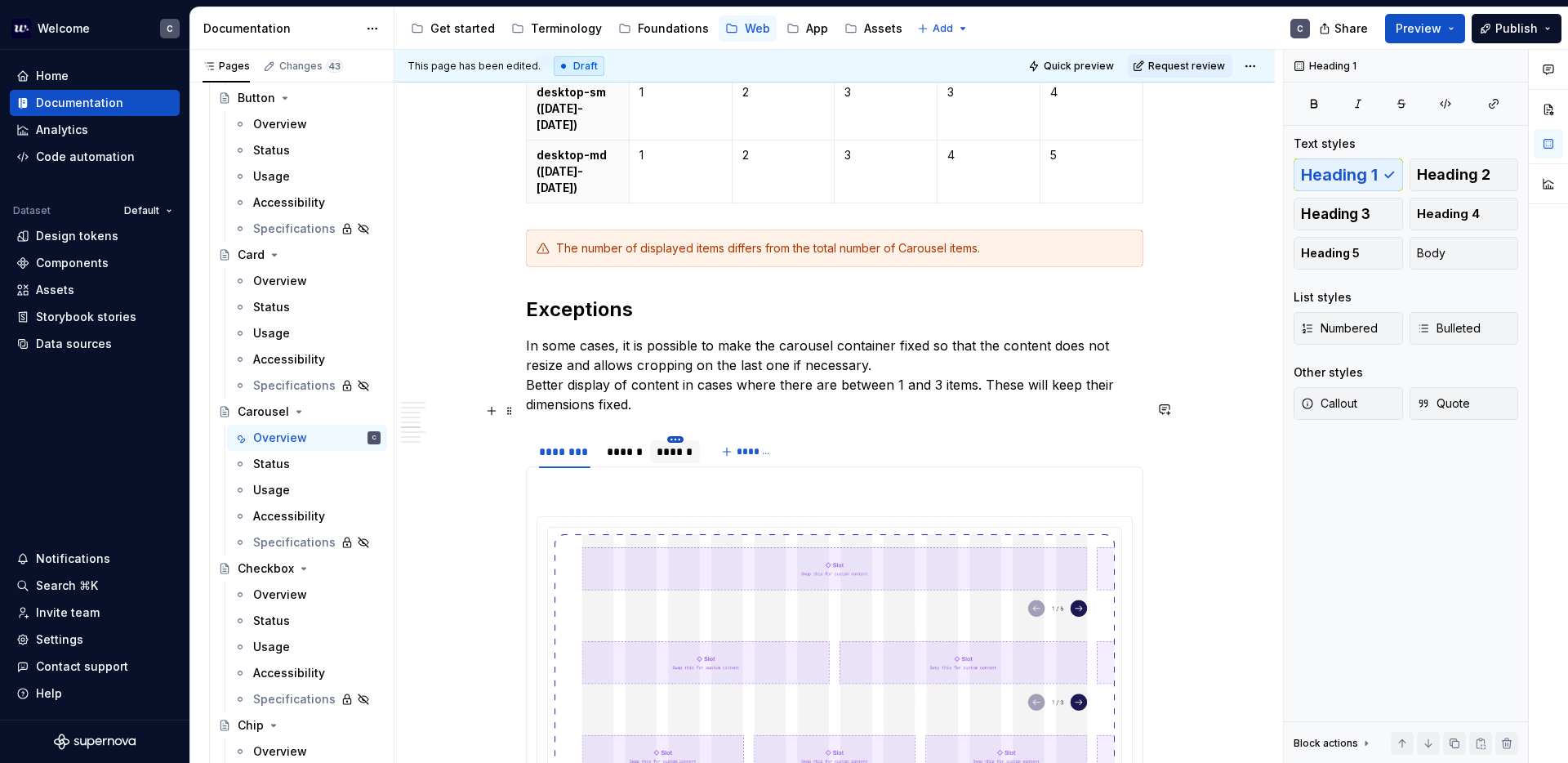
click at [679, 408] on html "Welcome C Home Documentation Analytics Code automation Dataset Default Design t…" at bounding box center [784, 381] width 1568 height 763
click at [714, 537] on div "Delete tab" at bounding box center [754, 542] width 106 height 16
click at [629, 443] on div "******" at bounding box center [623, 451] width 34 height 16
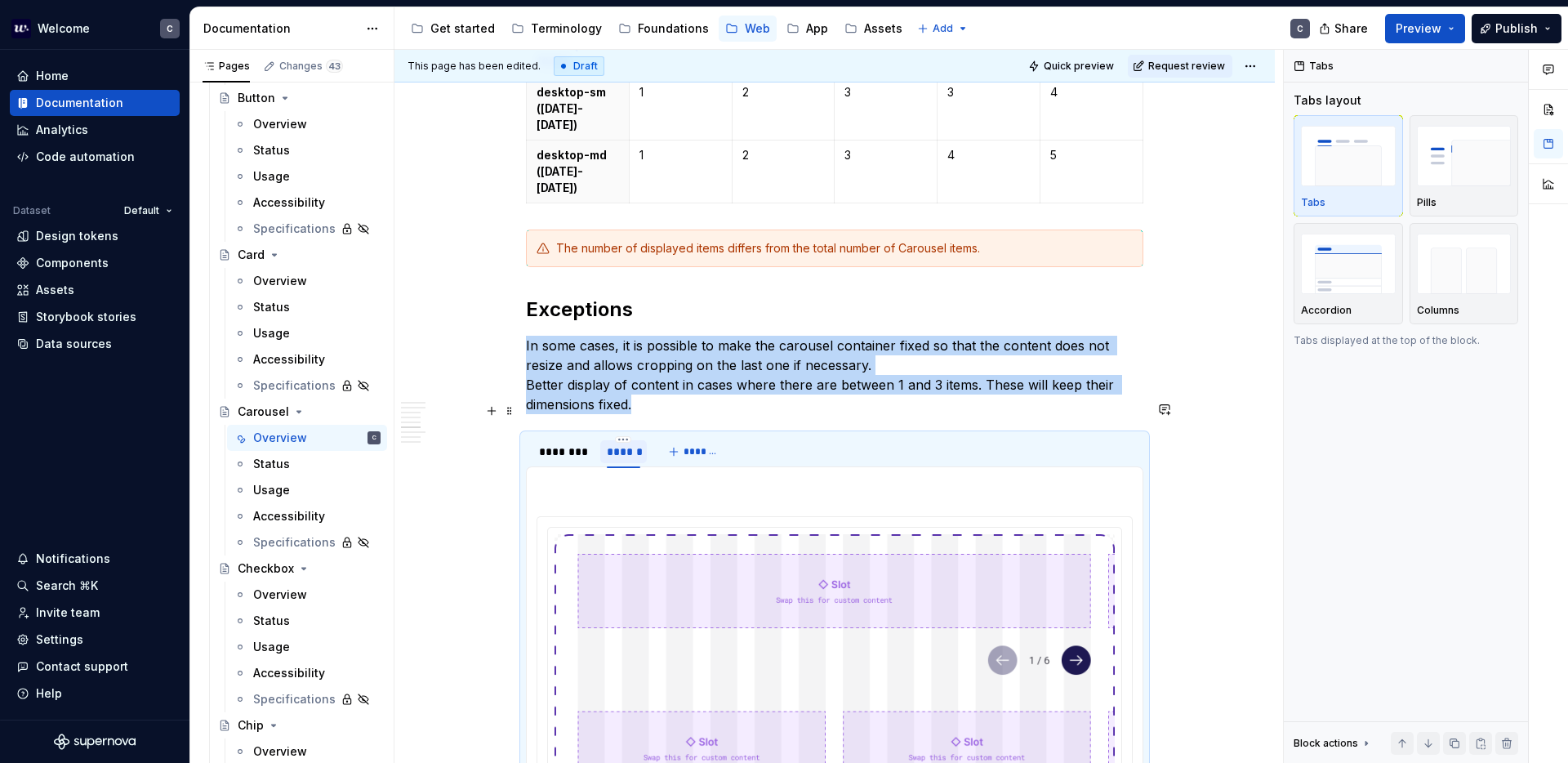
click at [627, 443] on div "******" at bounding box center [623, 451] width 34 height 16
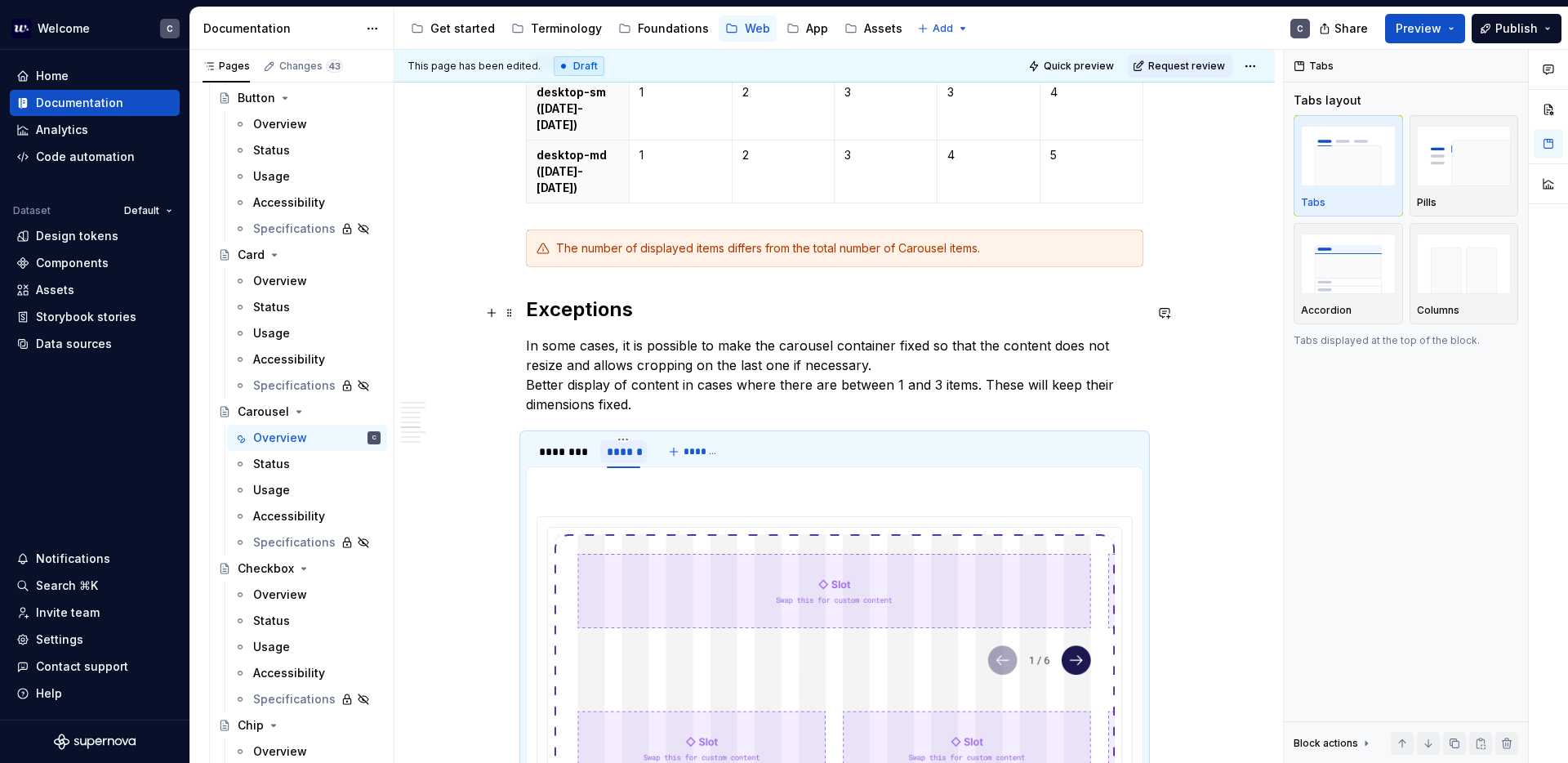
click at [1193, 373] on div "Anatomy Item · Up to 5 visible simultaneously. View (or active area) · No visua…" at bounding box center [835, 291] width 880 height 5117
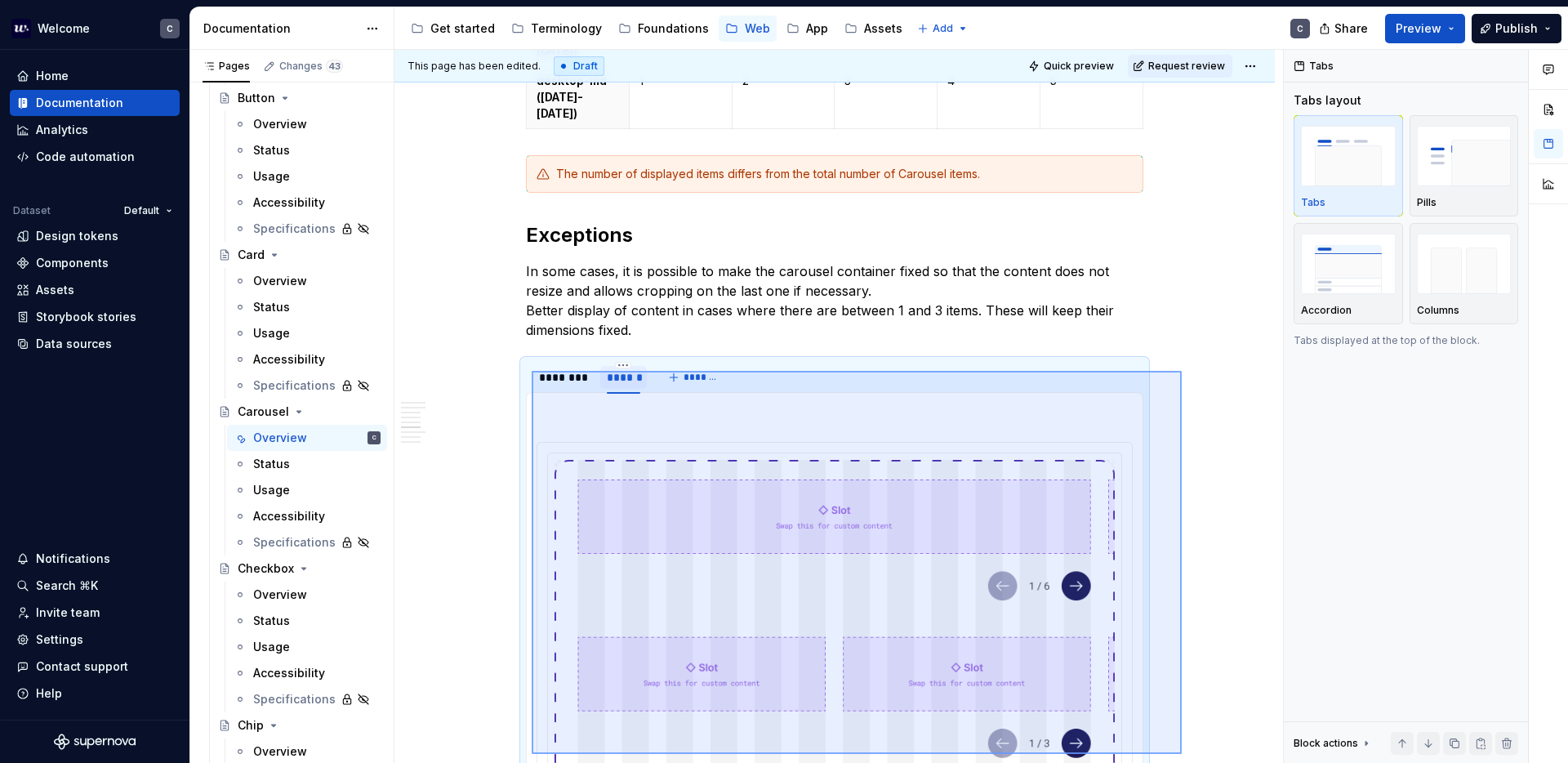
drag, startPoint x: 1182, startPoint y: 413, endPoint x: 526, endPoint y: 759, distance: 741.7
click at [526, 759] on div "This page has been edited. Draft Quick preview Request review Carousel Carousel…" at bounding box center [839, 407] width 888 height 714
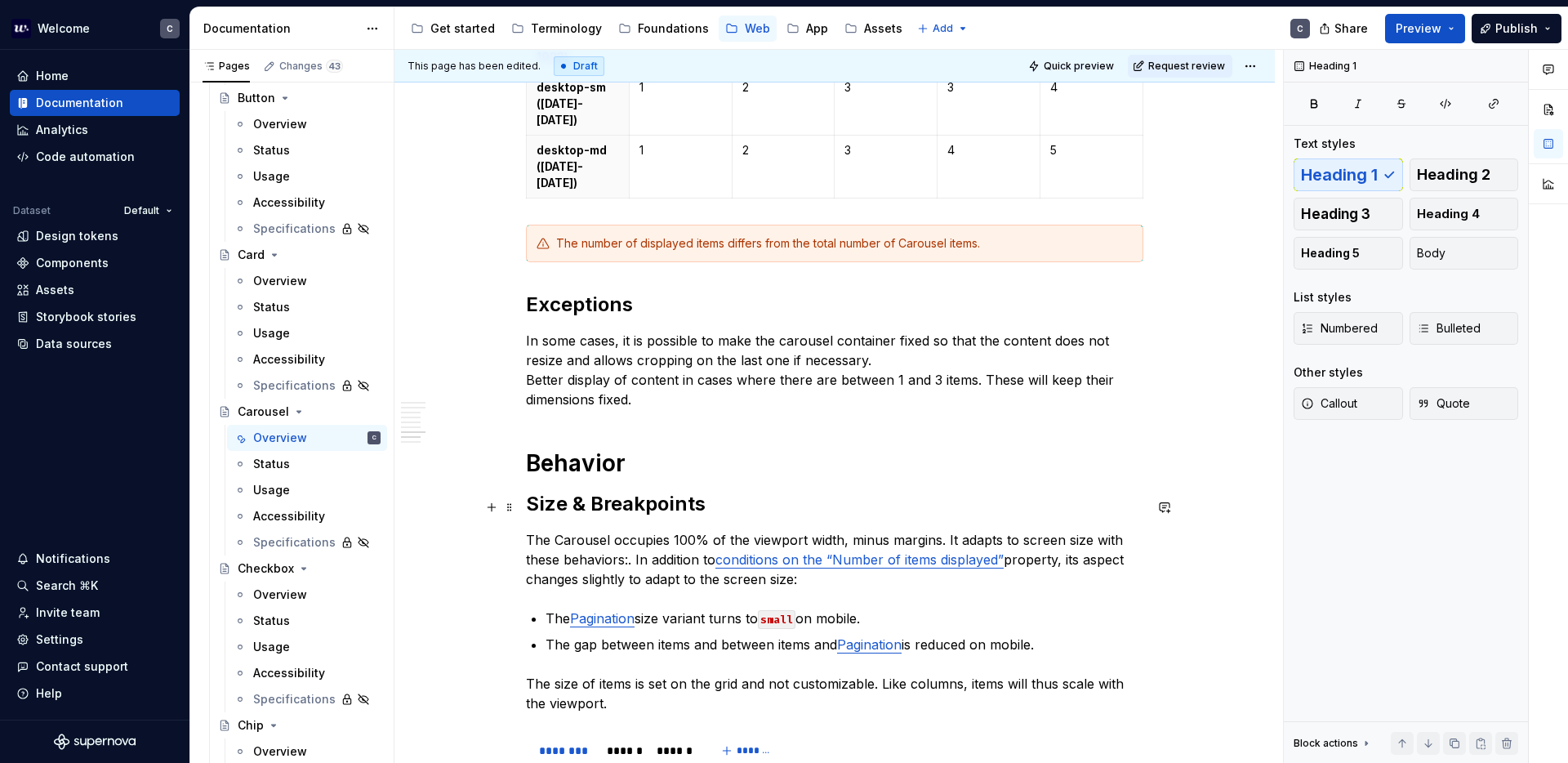
scroll to position [2453, 0]
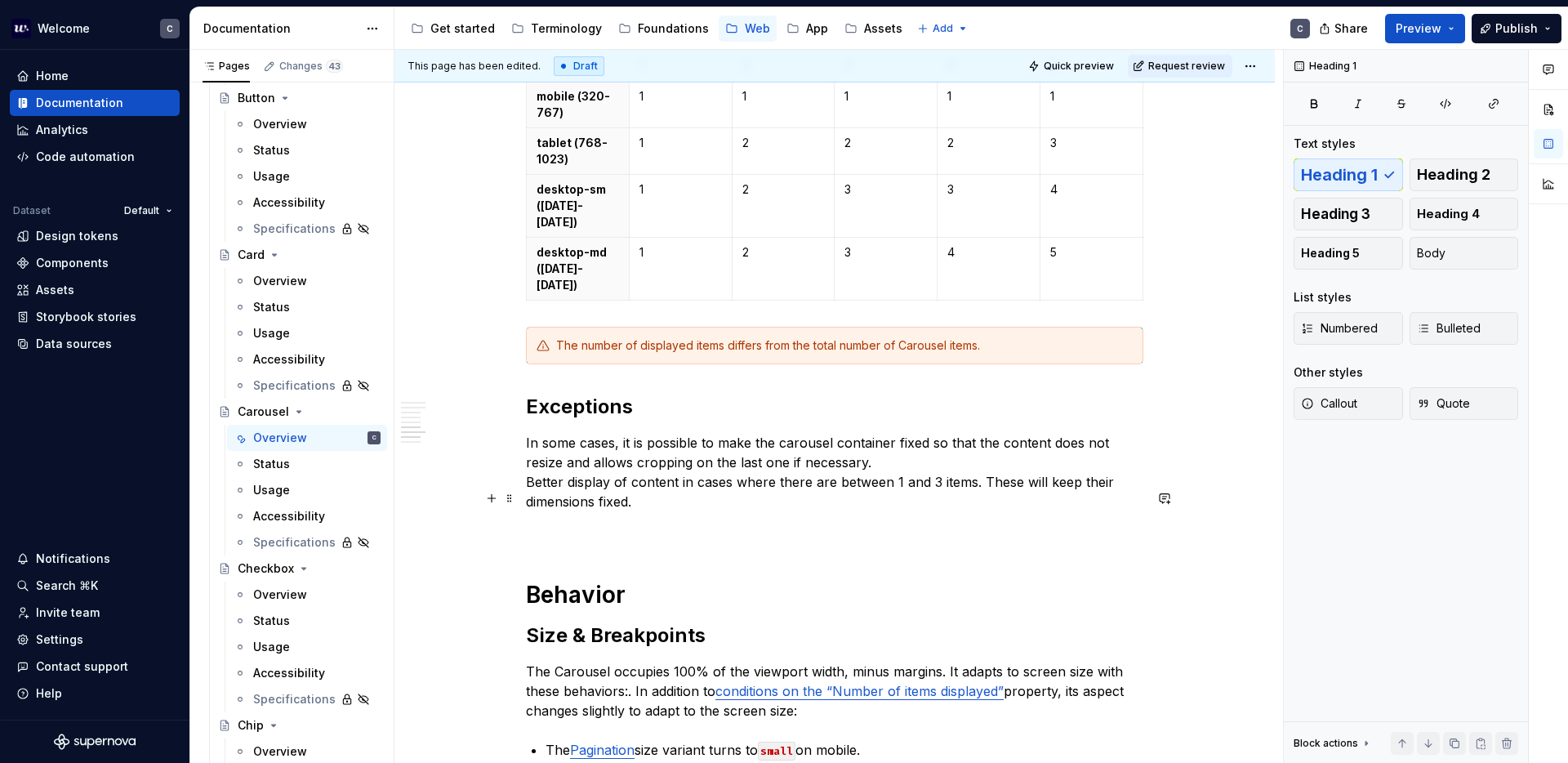
click at [550, 521] on p at bounding box center [835, 531] width 618 height 20
click at [490, 500] on button "button" at bounding box center [492, 498] width 22 height 22
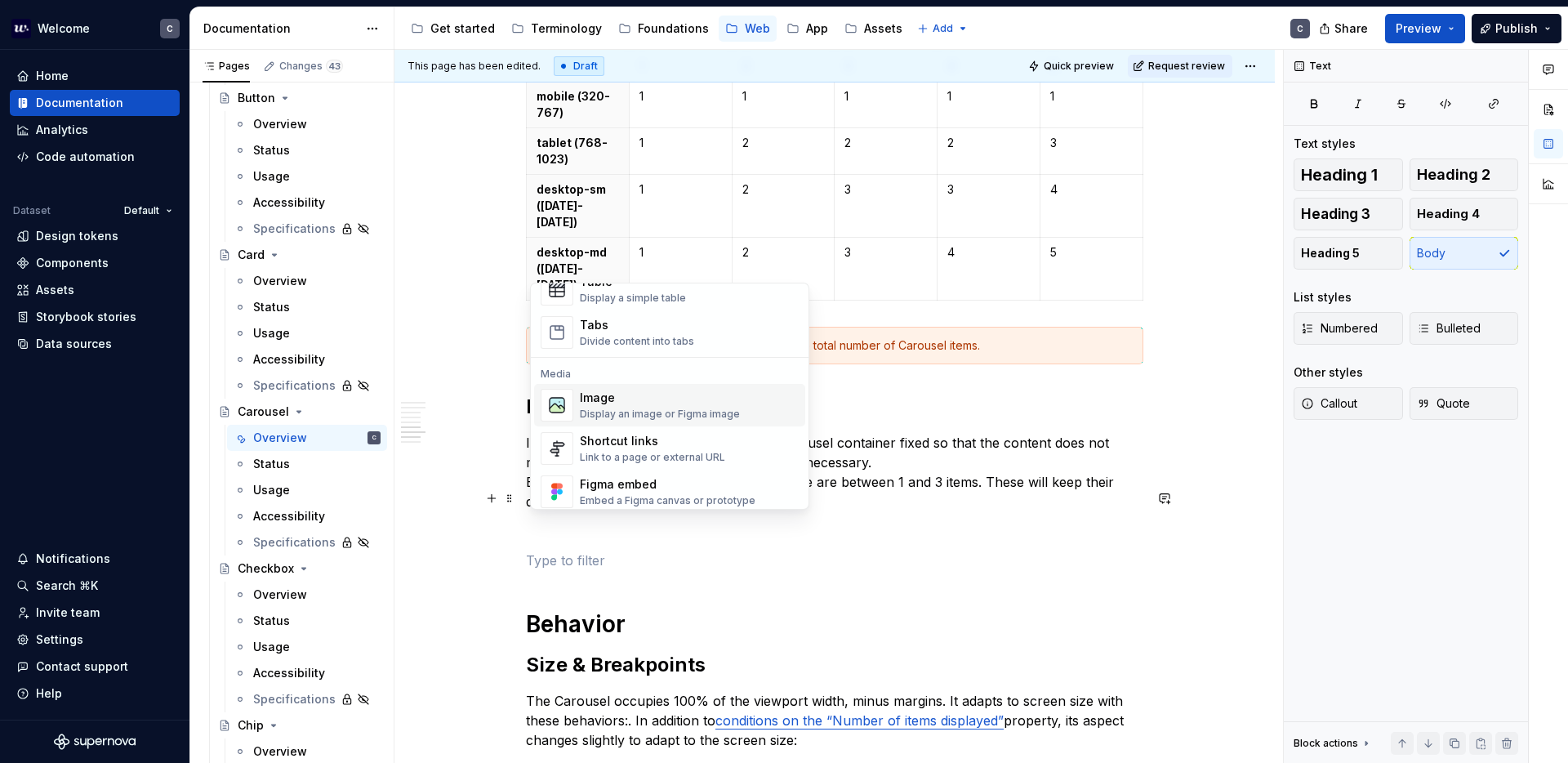
scroll to position [619, 0]
click at [727, 171] on td "1" at bounding box center [680, 150] width 103 height 47
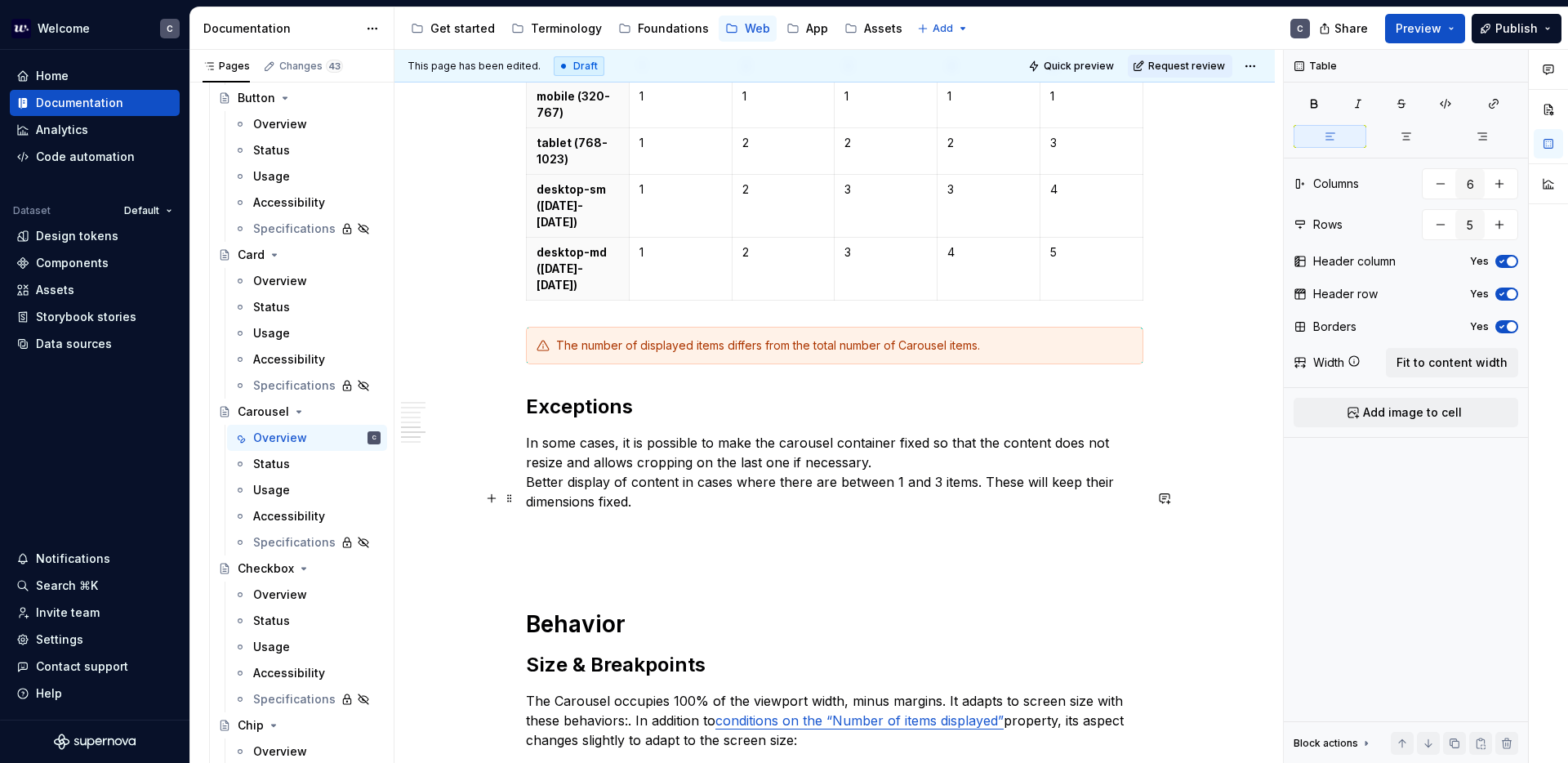
click at [727, 171] on td "1" at bounding box center [680, 150] width 103 height 47
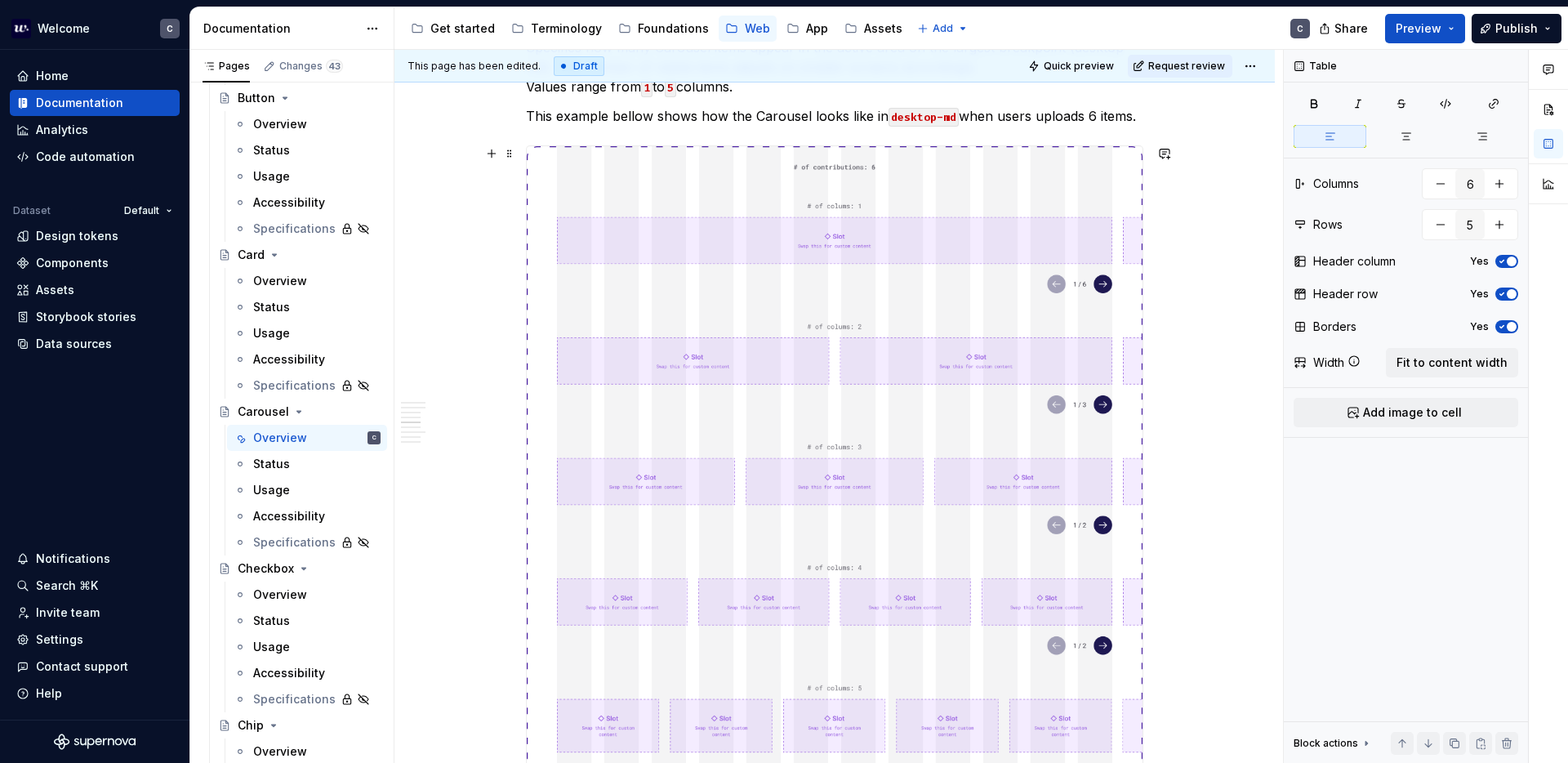
scroll to position [1542, 0]
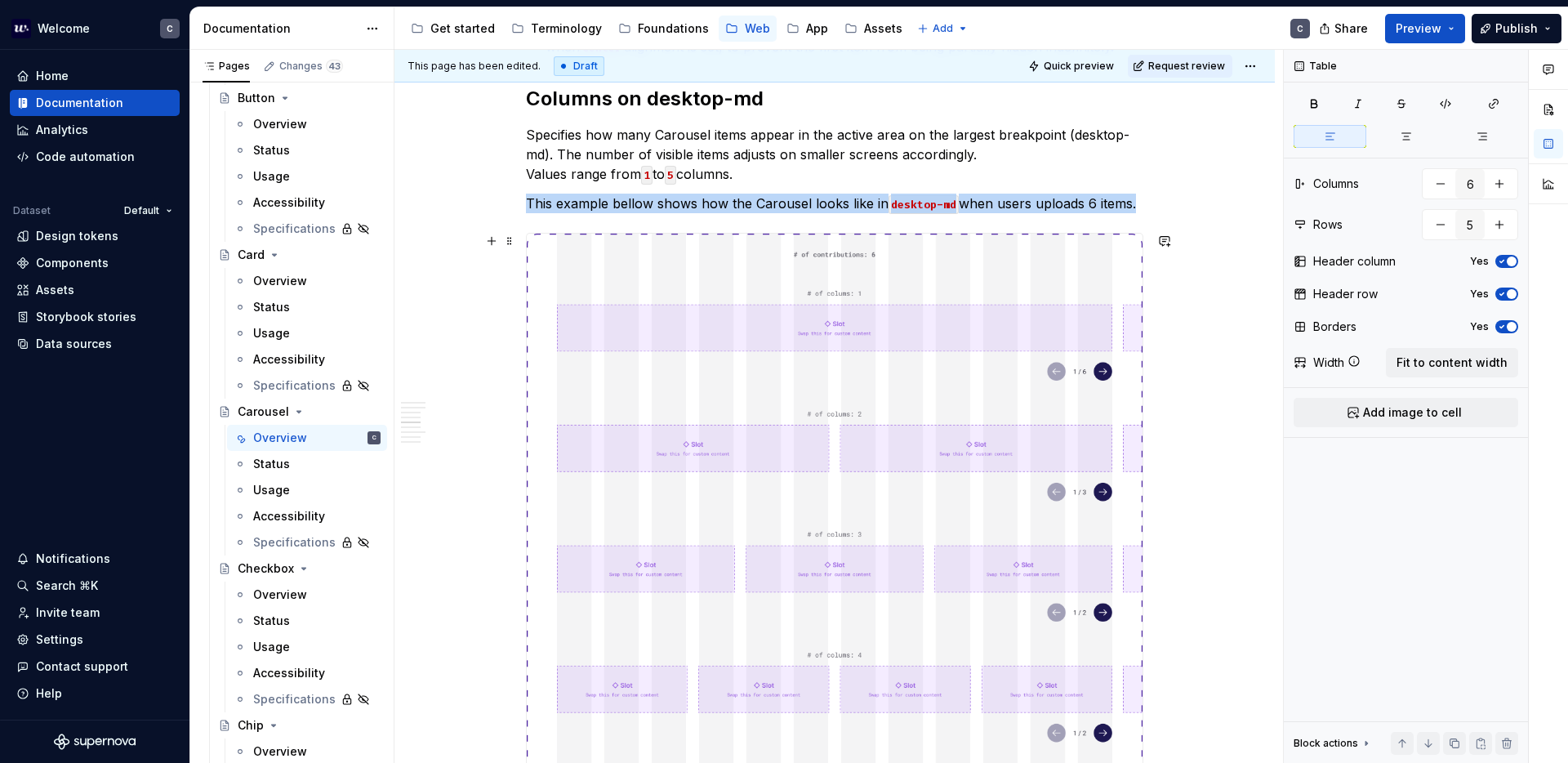
click at [689, 301] on img at bounding box center [835, 558] width 616 height 650
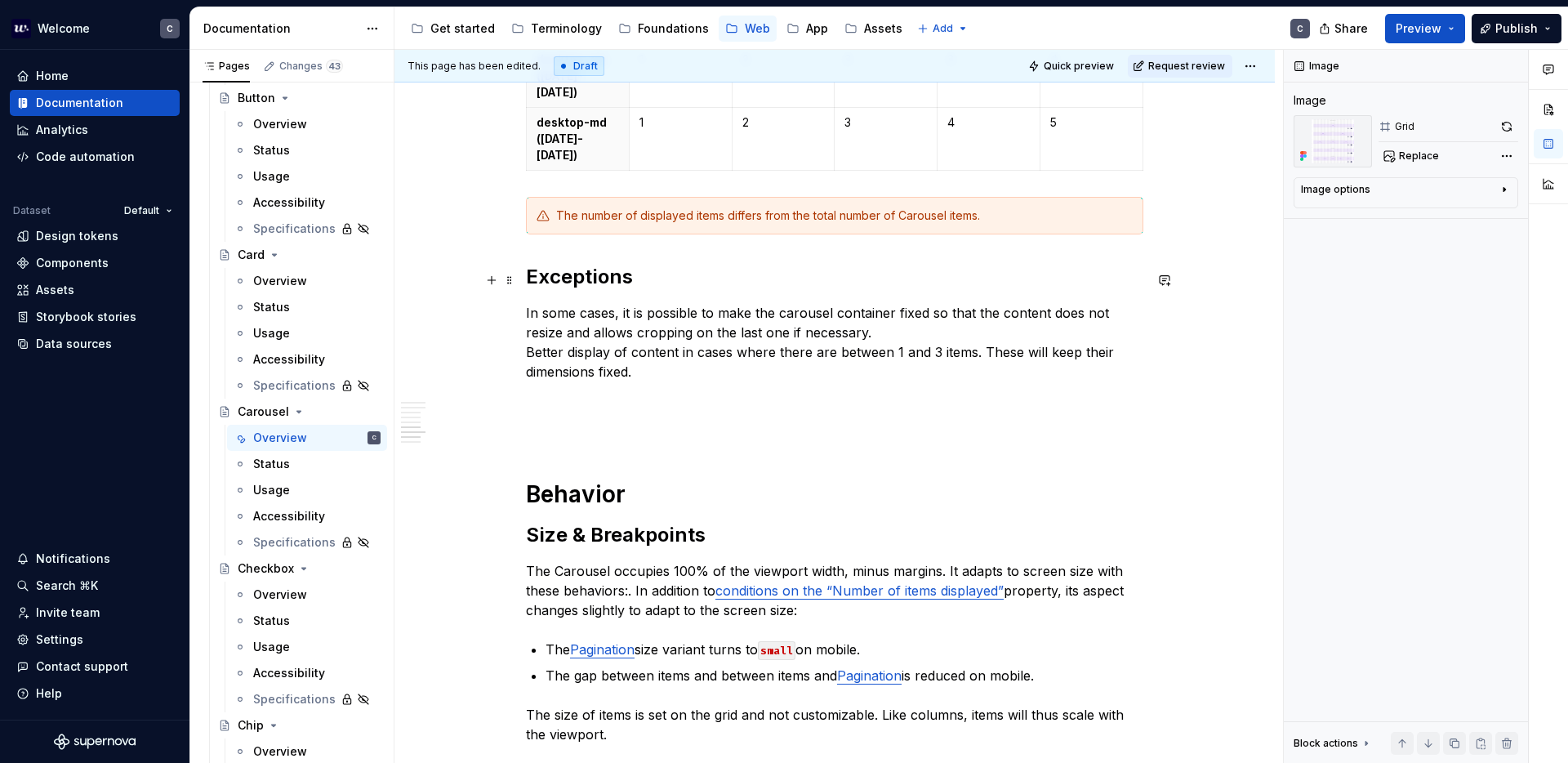
scroll to position [2609, 0]
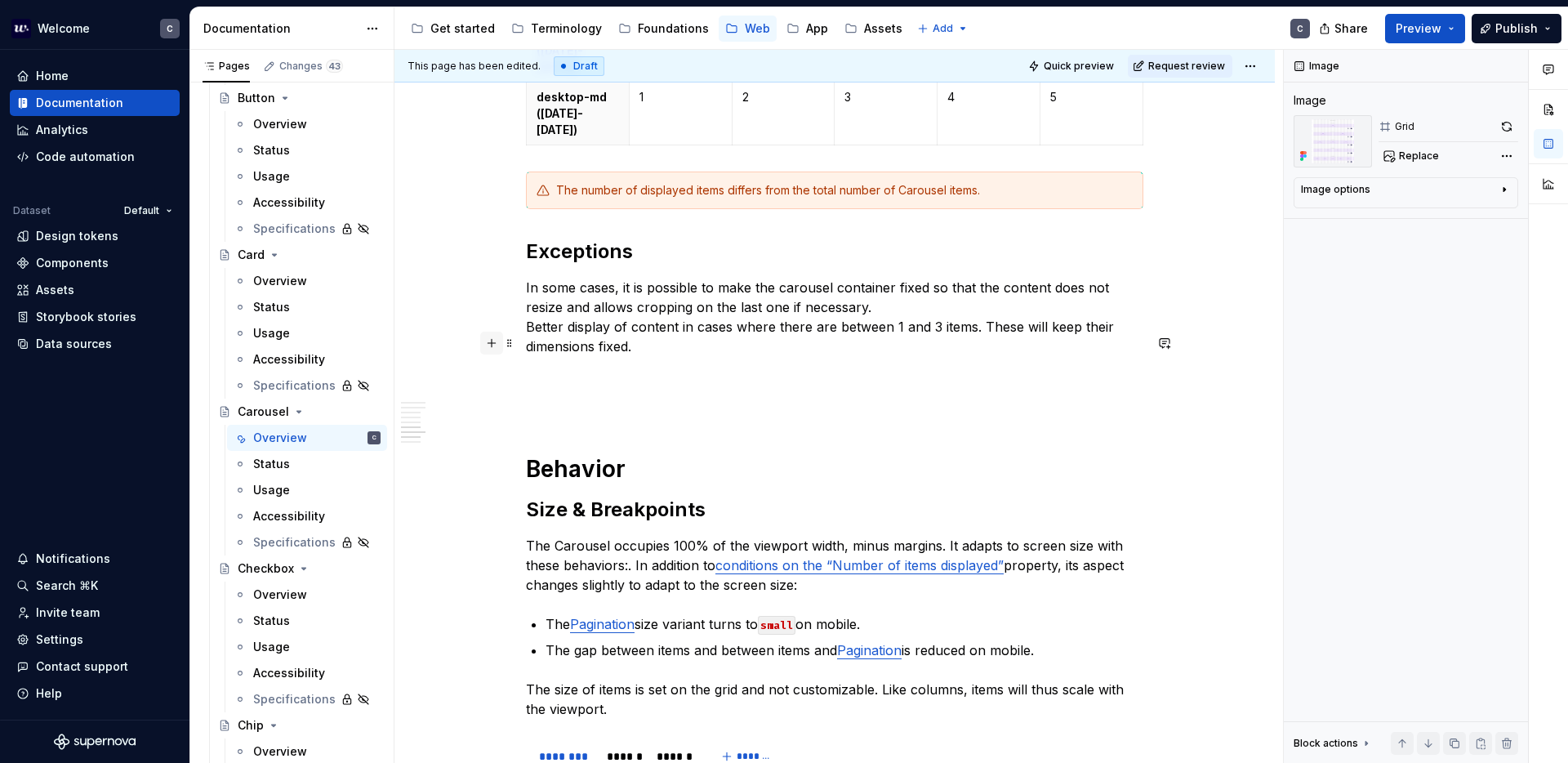
click at [499, 340] on button "button" at bounding box center [492, 343] width 22 height 22
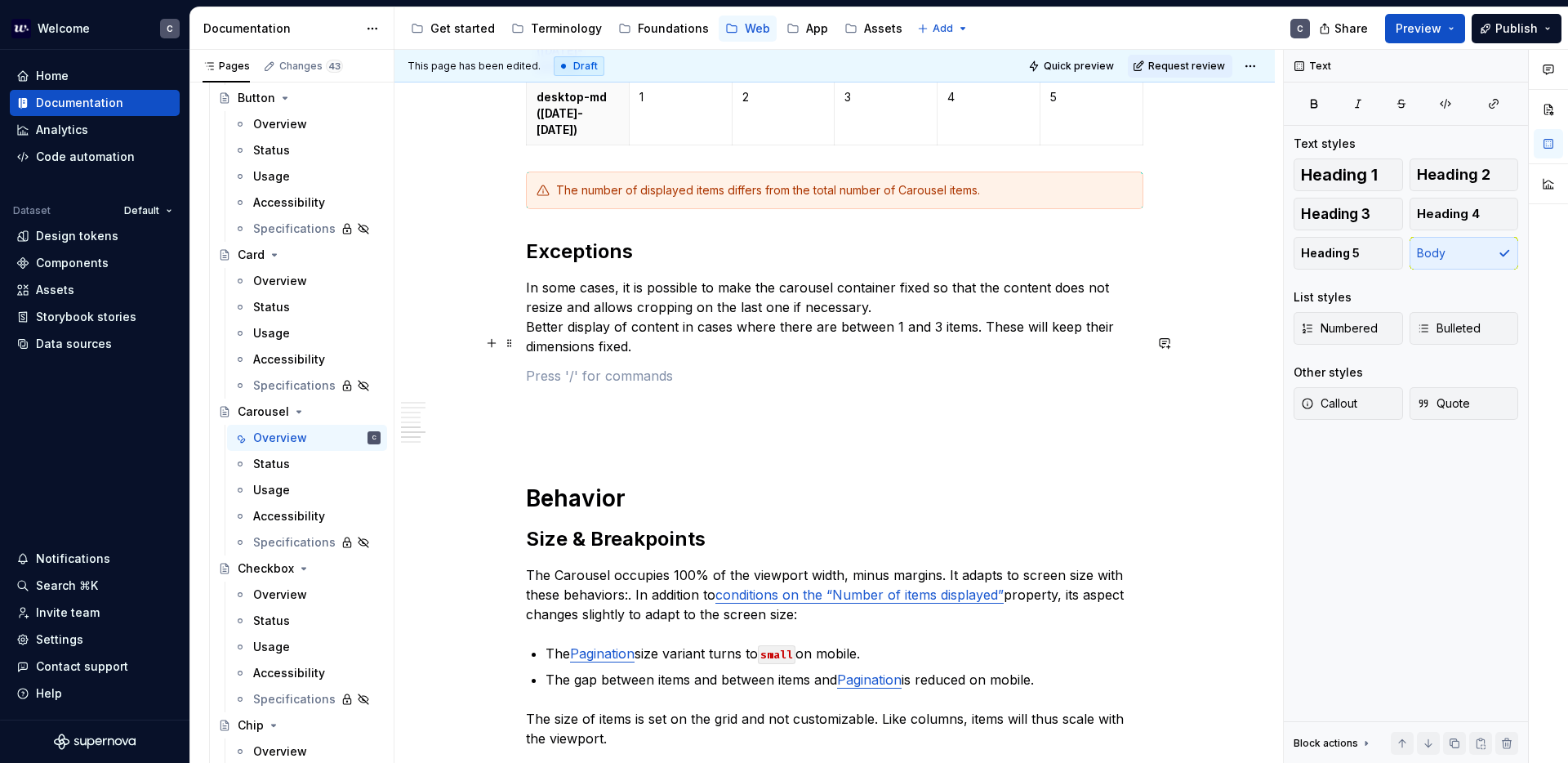
click at [568, 366] on p at bounding box center [835, 375] width 618 height 20
click at [501, 344] on button "button" at bounding box center [492, 343] width 22 height 22
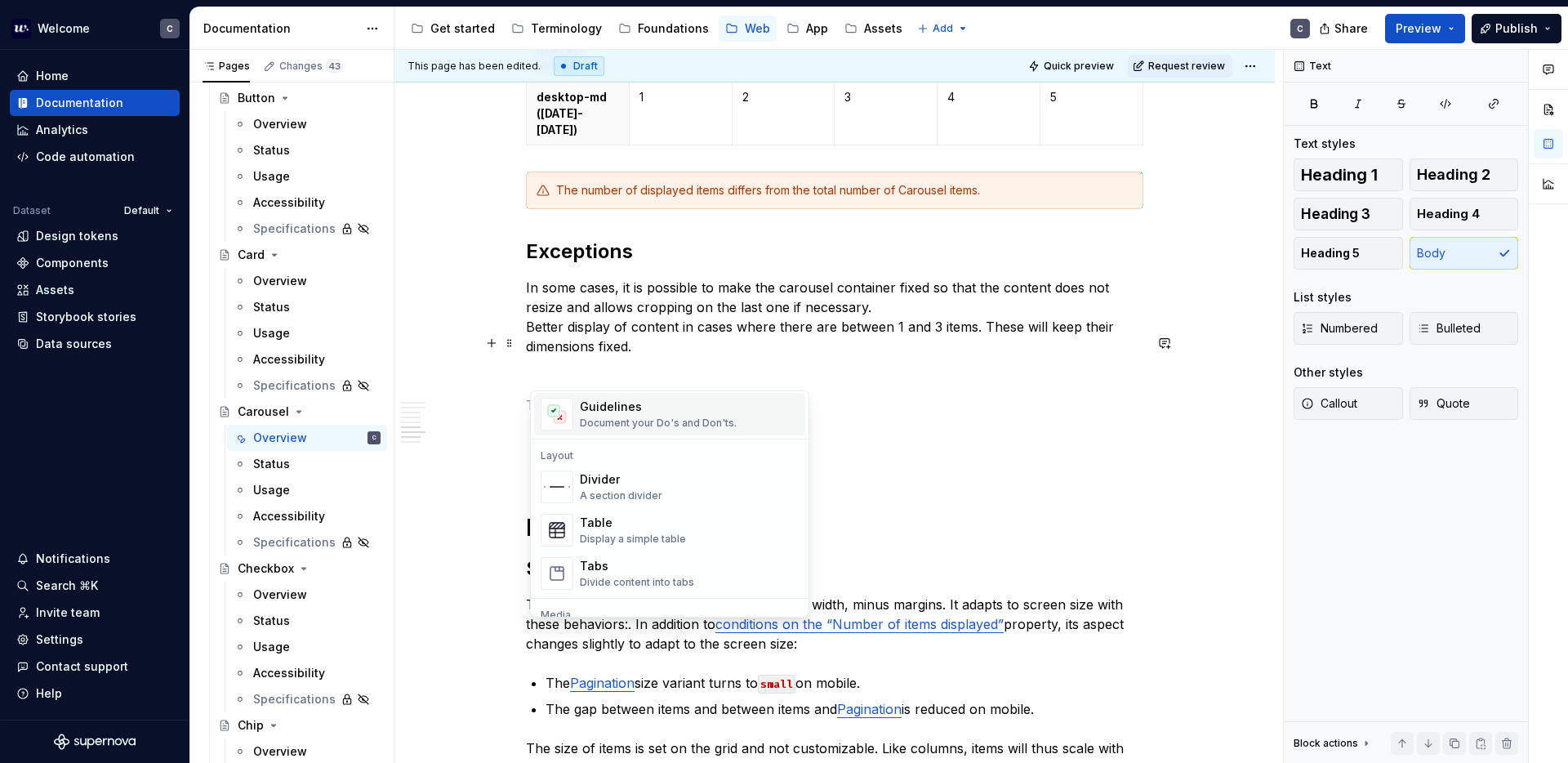
scroll to position [544, 0]
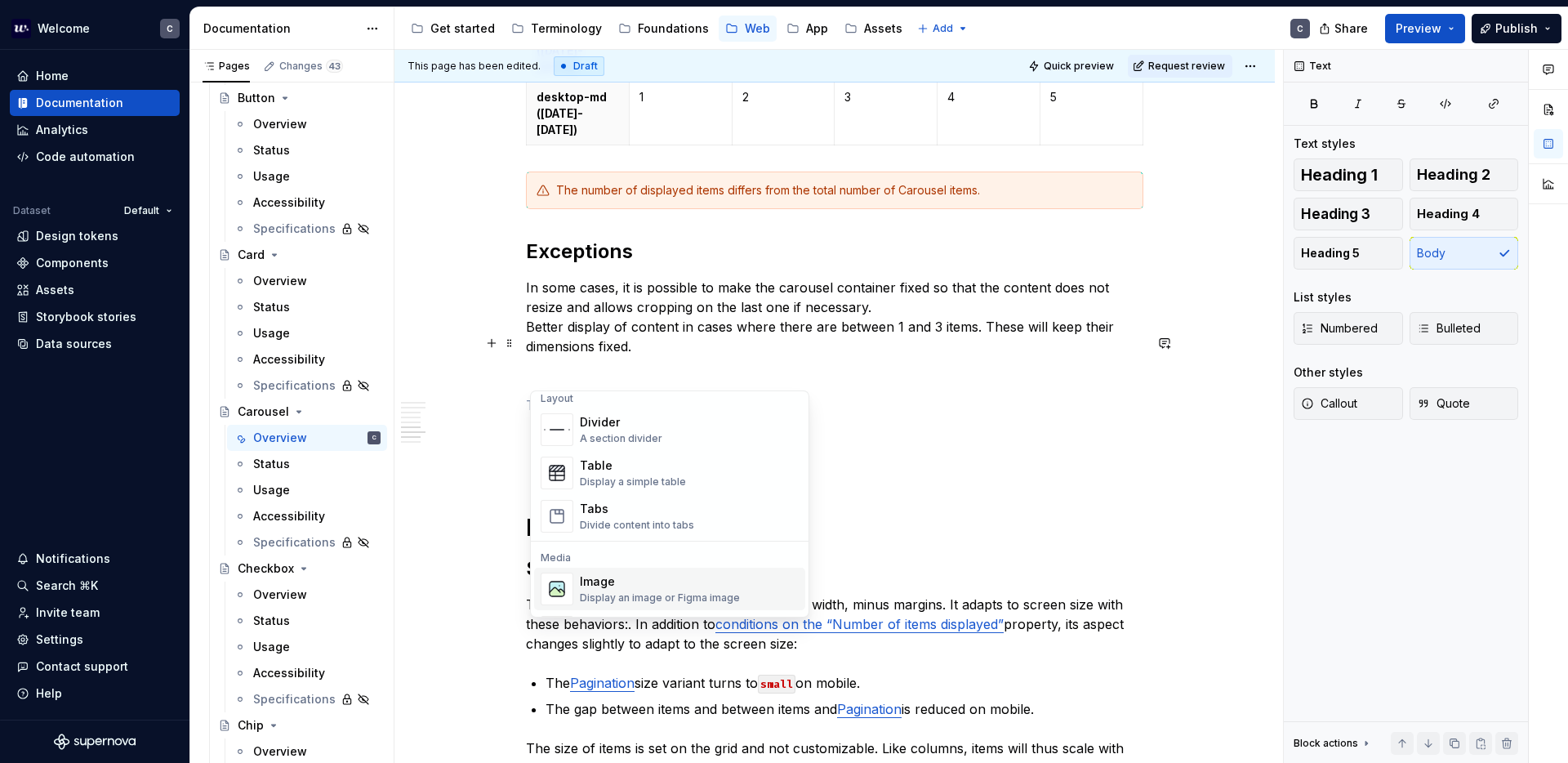
click at [606, 587] on div "Image" at bounding box center [659, 582] width 160 height 16
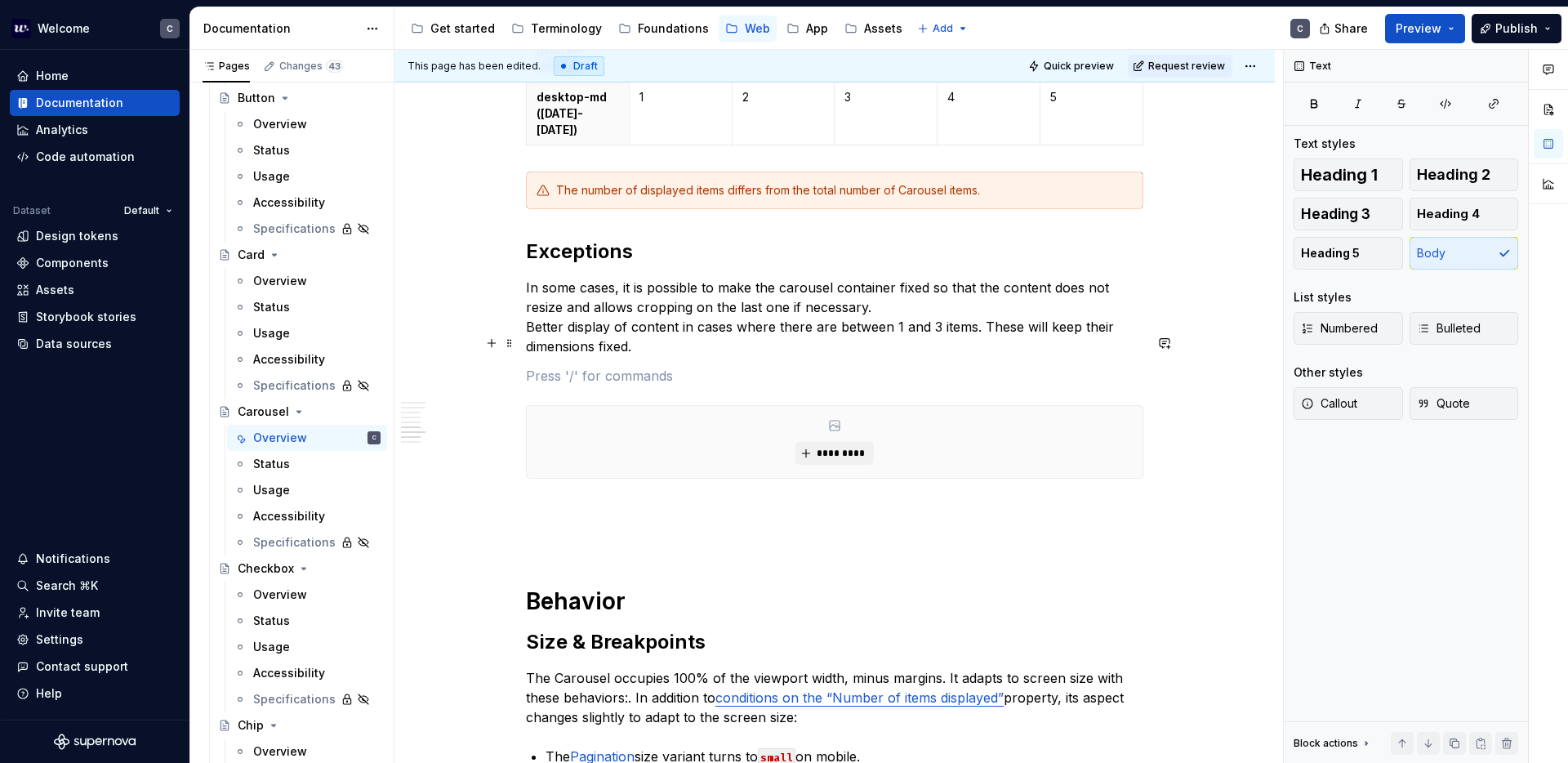
click at [551, 366] on p at bounding box center [835, 375] width 618 height 20
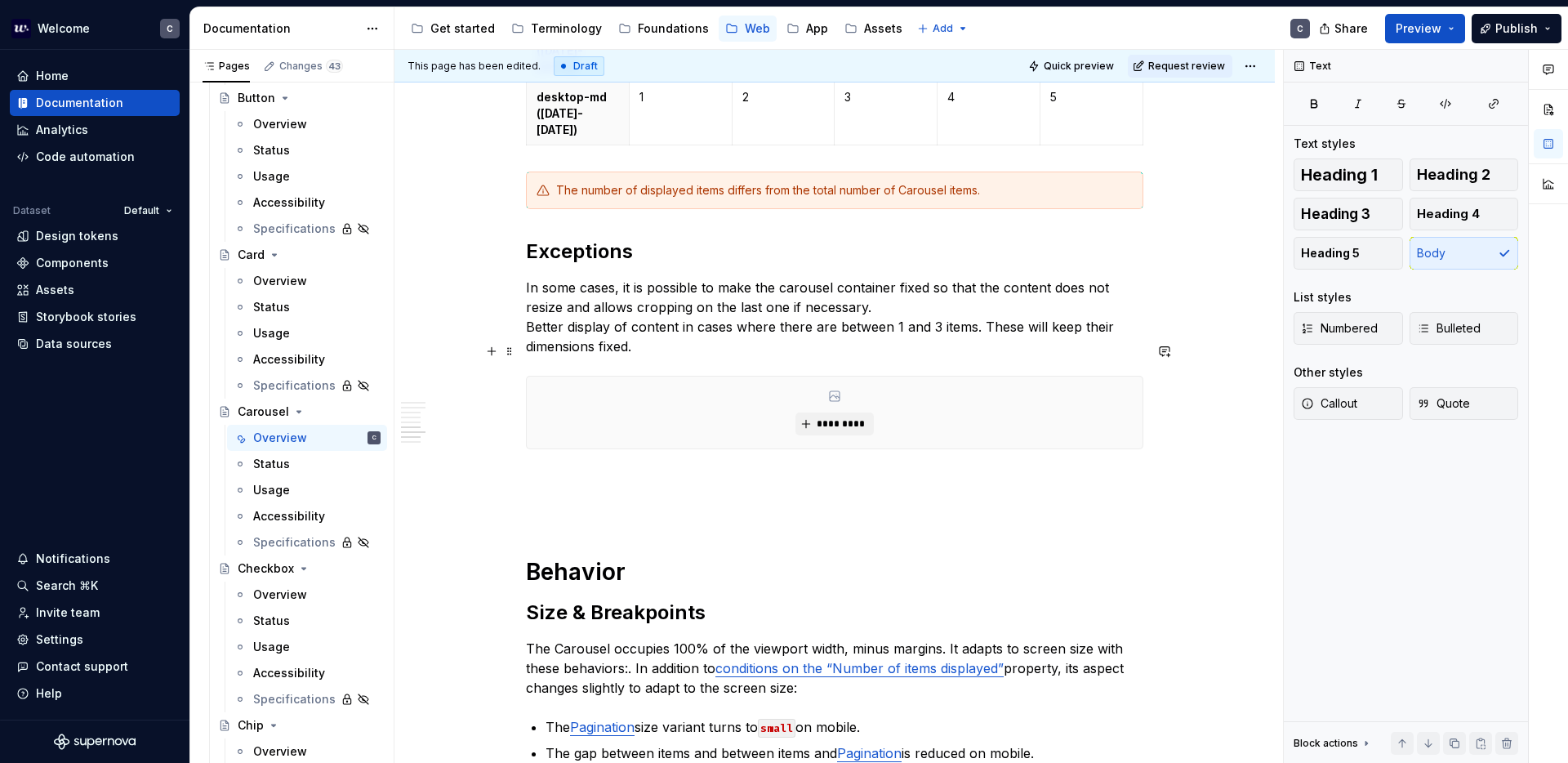
click at [850, 377] on div "*********" at bounding box center [835, 412] width 616 height 72
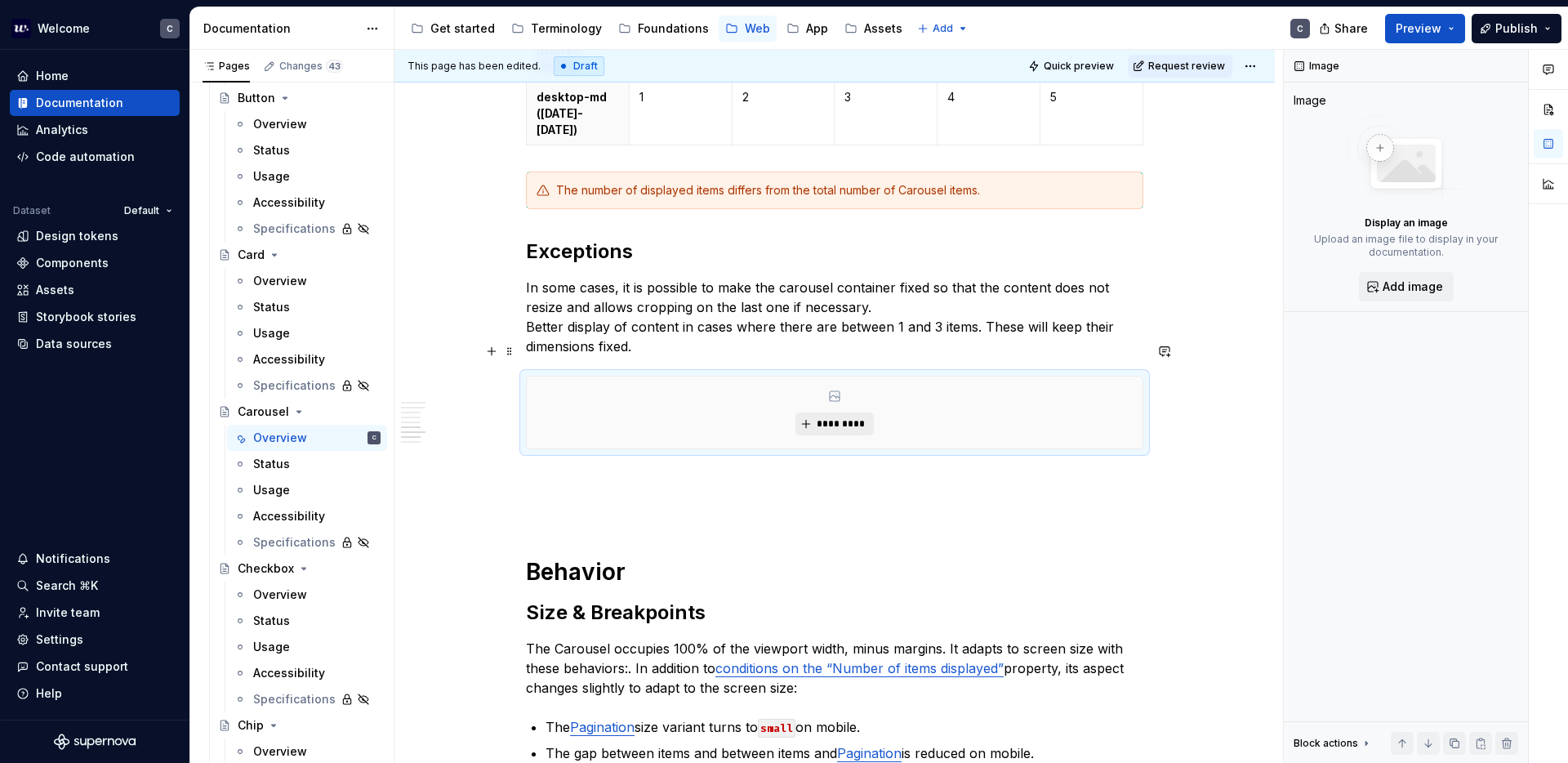
click at [845, 417] on span "*********" at bounding box center [841, 423] width 50 height 13
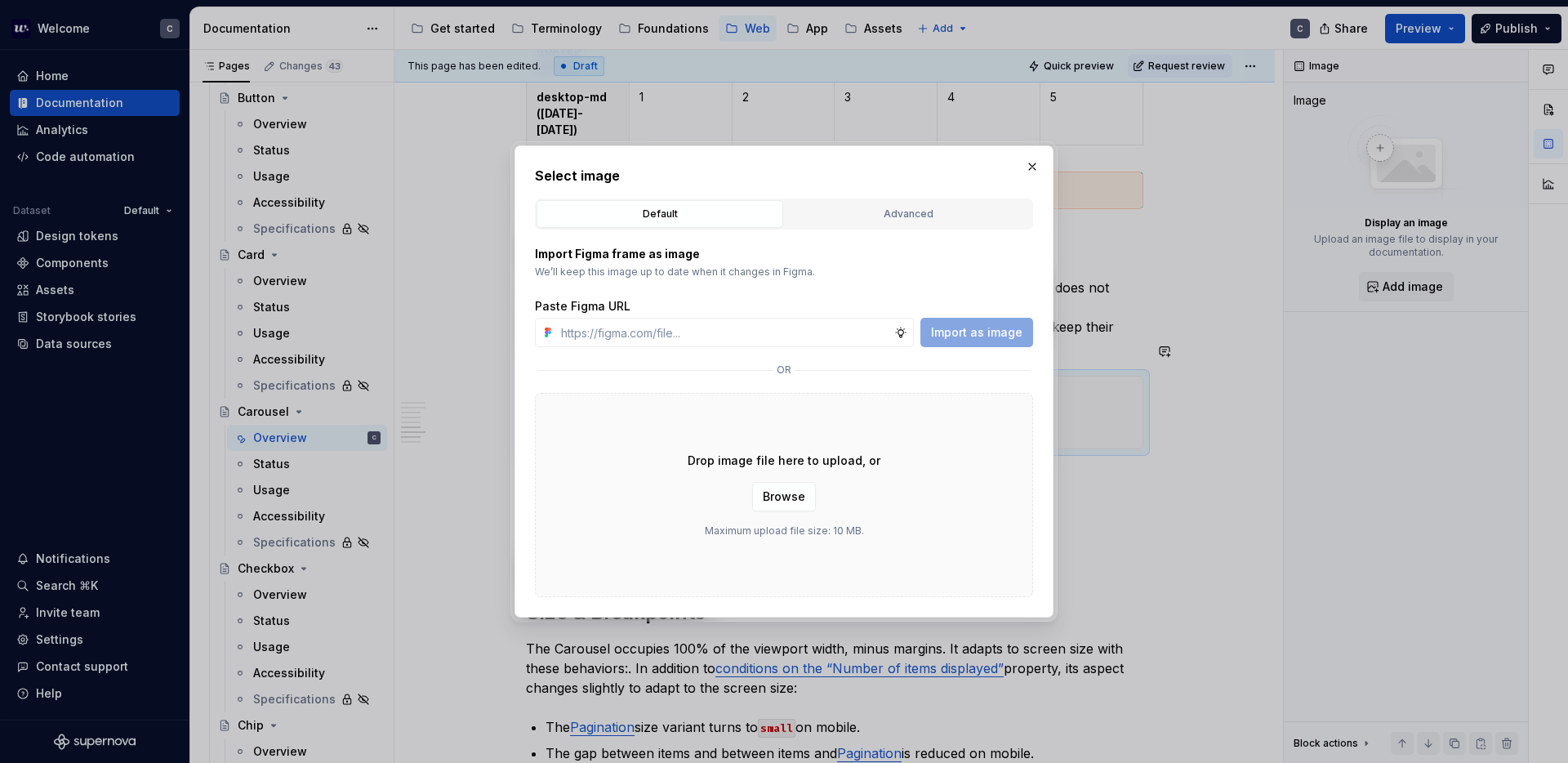
click at [883, 197] on div "Select image Default Advanced Import Figma frame as image We’ll keep this image…" at bounding box center [784, 381] width 498 height 431
click at [882, 202] on button "Advanced" at bounding box center [907, 214] width 246 height 28
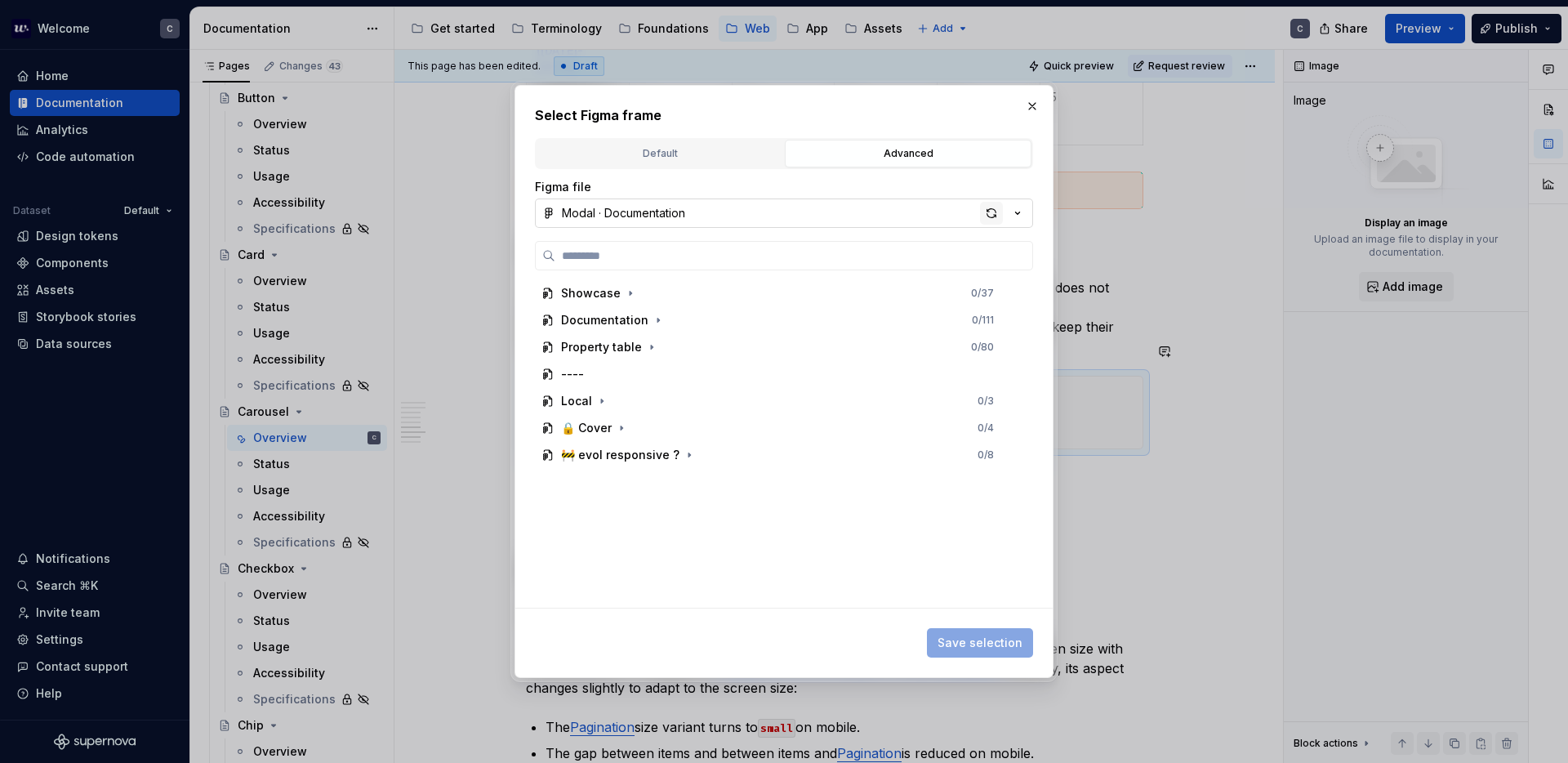
click at [992, 209] on div "button" at bounding box center [991, 213] width 22 height 22
click at [660, 322] on icon "button" at bounding box center [657, 320] width 13 height 13
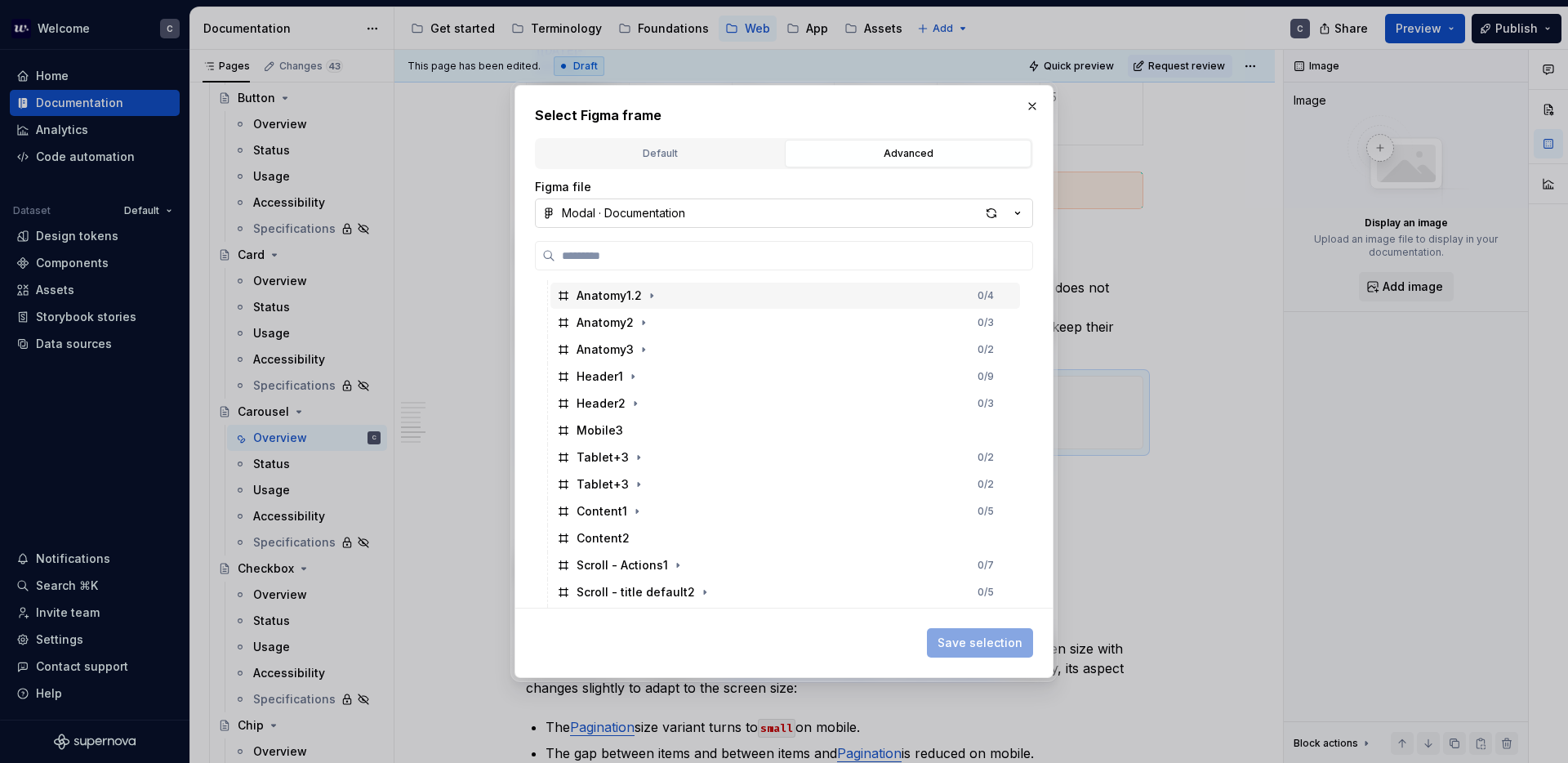
scroll to position [64, 0]
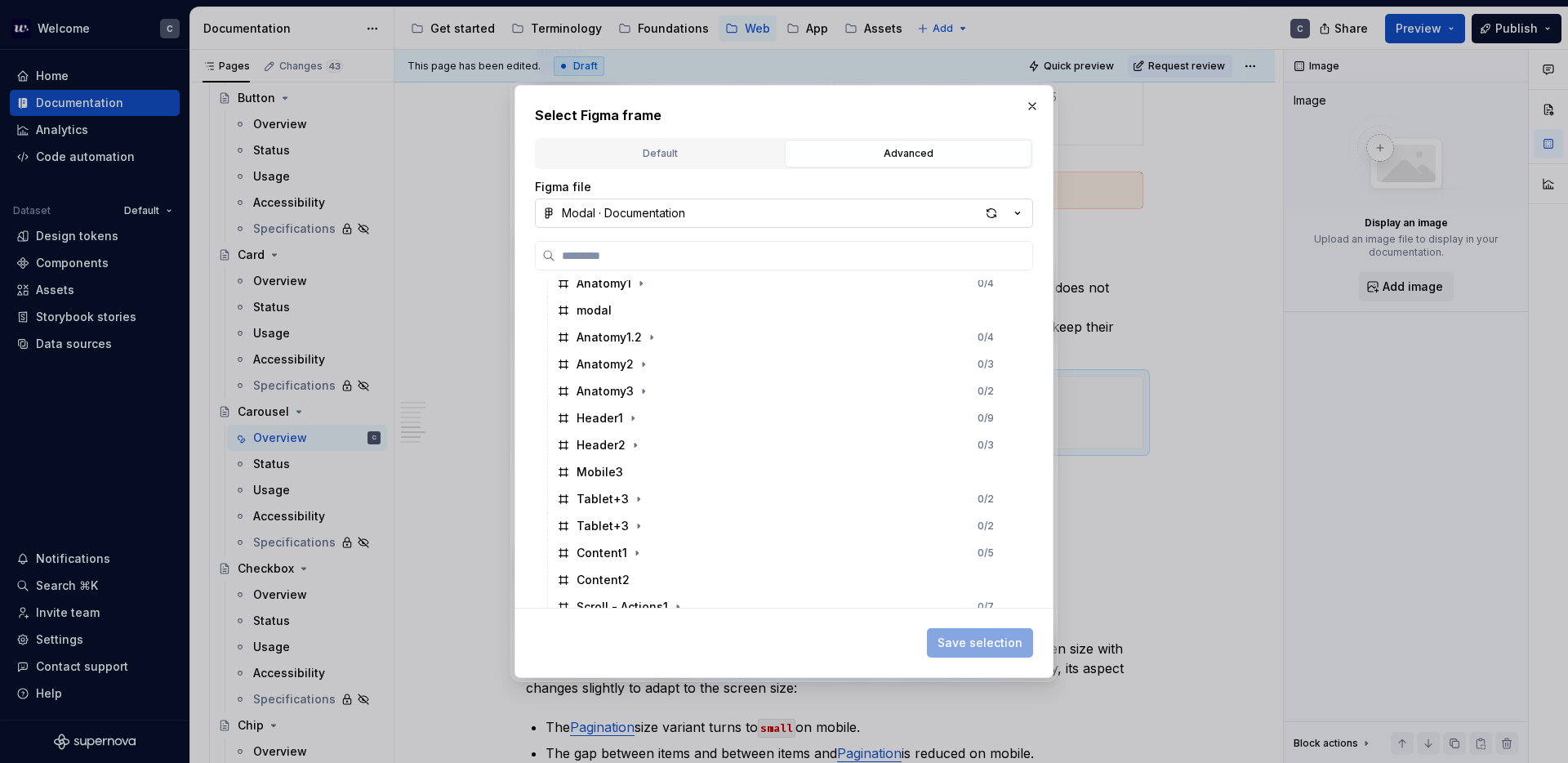
click at [1019, 219] on icon "button" at bounding box center [1017, 213] width 16 height 16
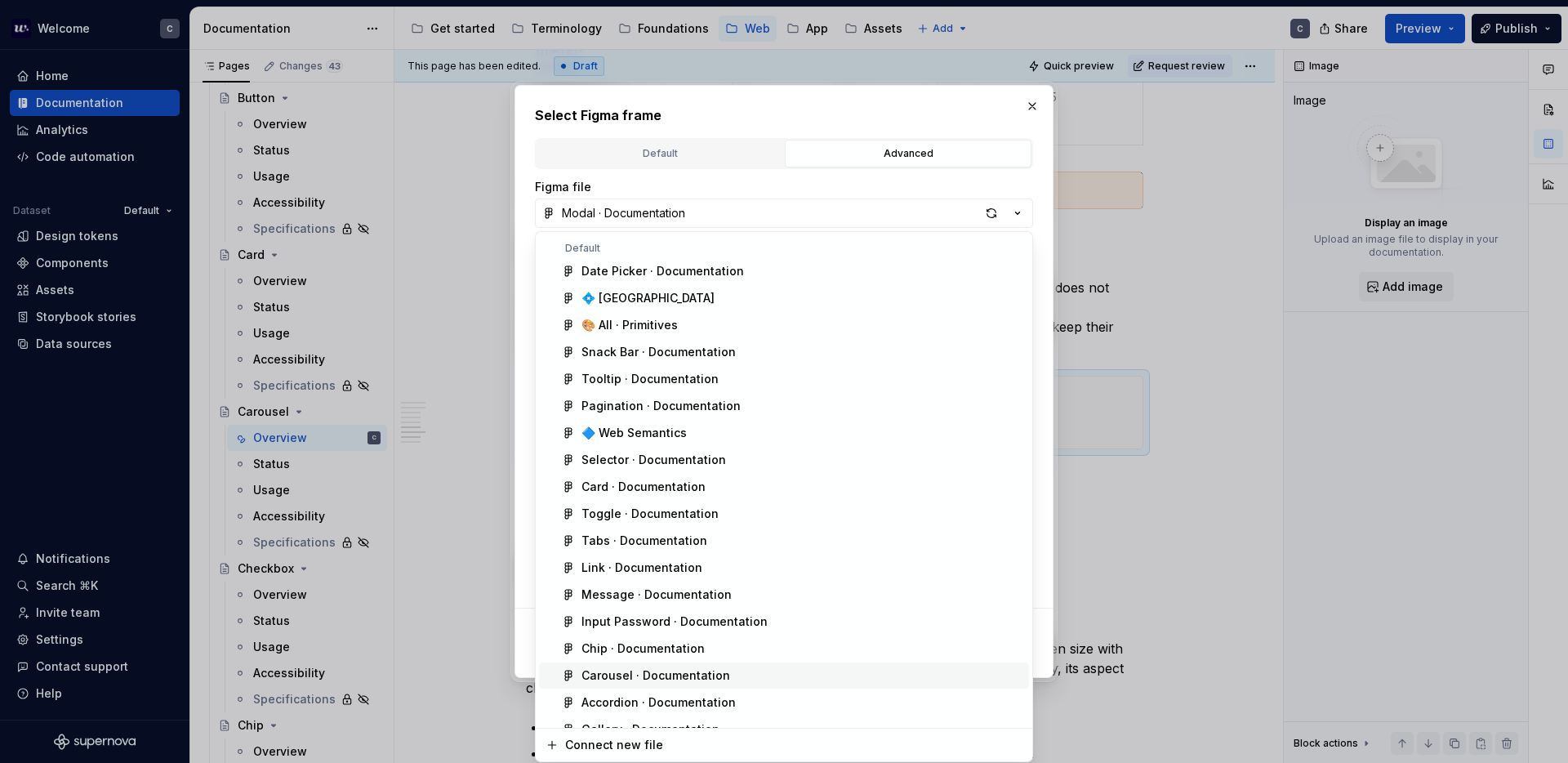
click at [700, 667] on div "Carousel · Documentation" at bounding box center [656, 675] width 149 height 16
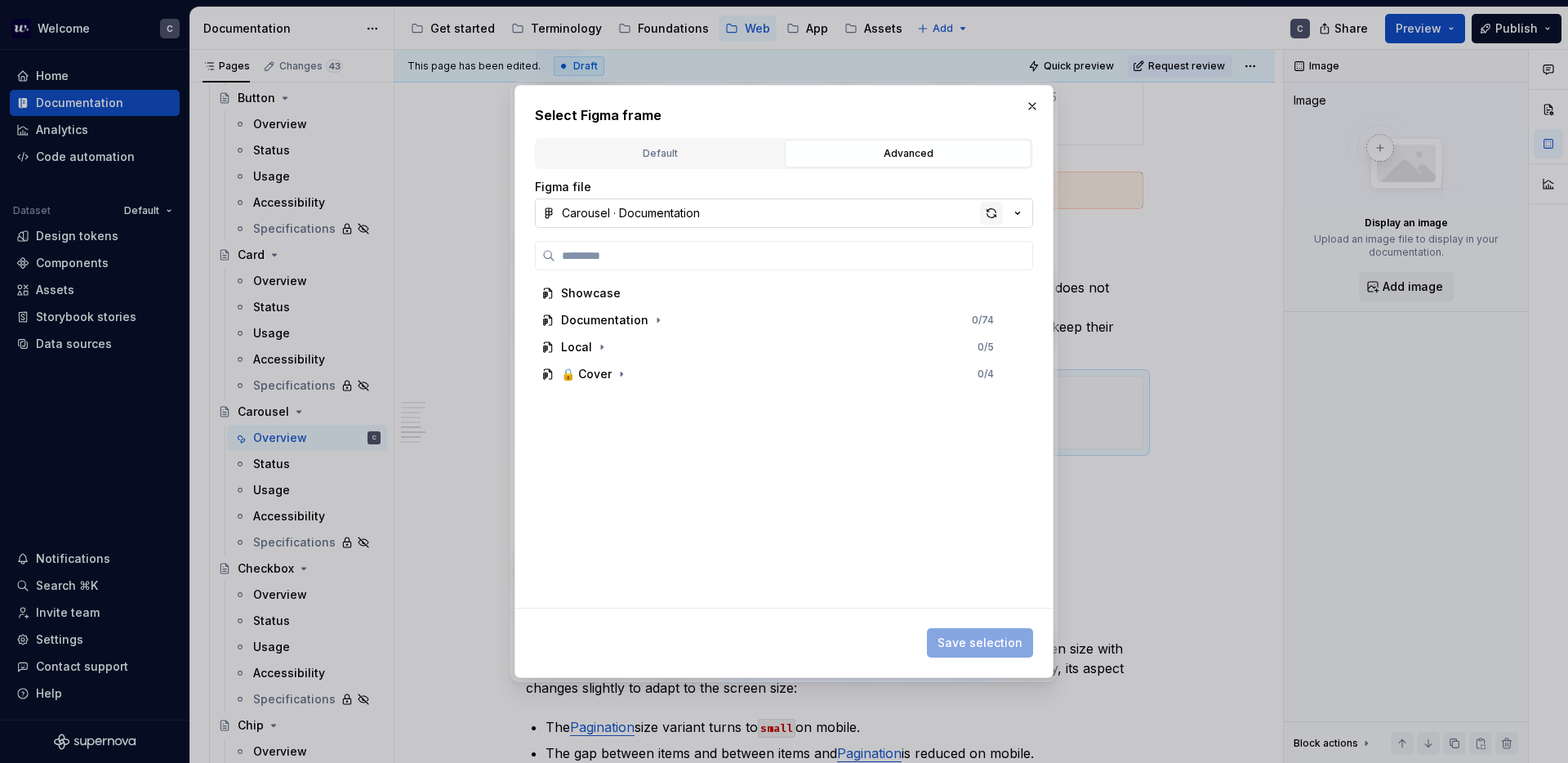
click at [989, 219] on div "button" at bounding box center [991, 213] width 22 height 22
click at [658, 316] on icon "button" at bounding box center [657, 320] width 13 height 13
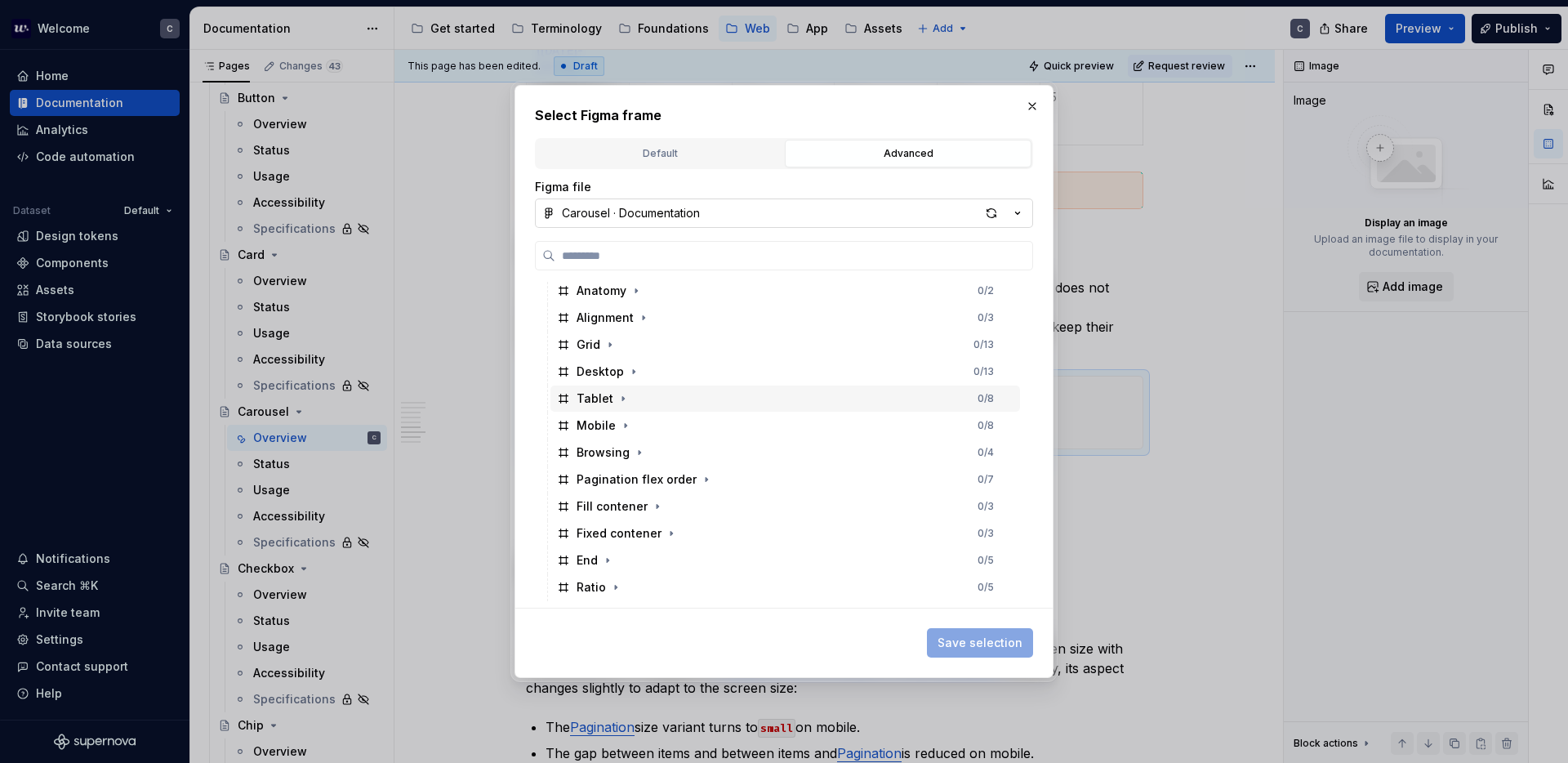
scroll to position [54, 0]
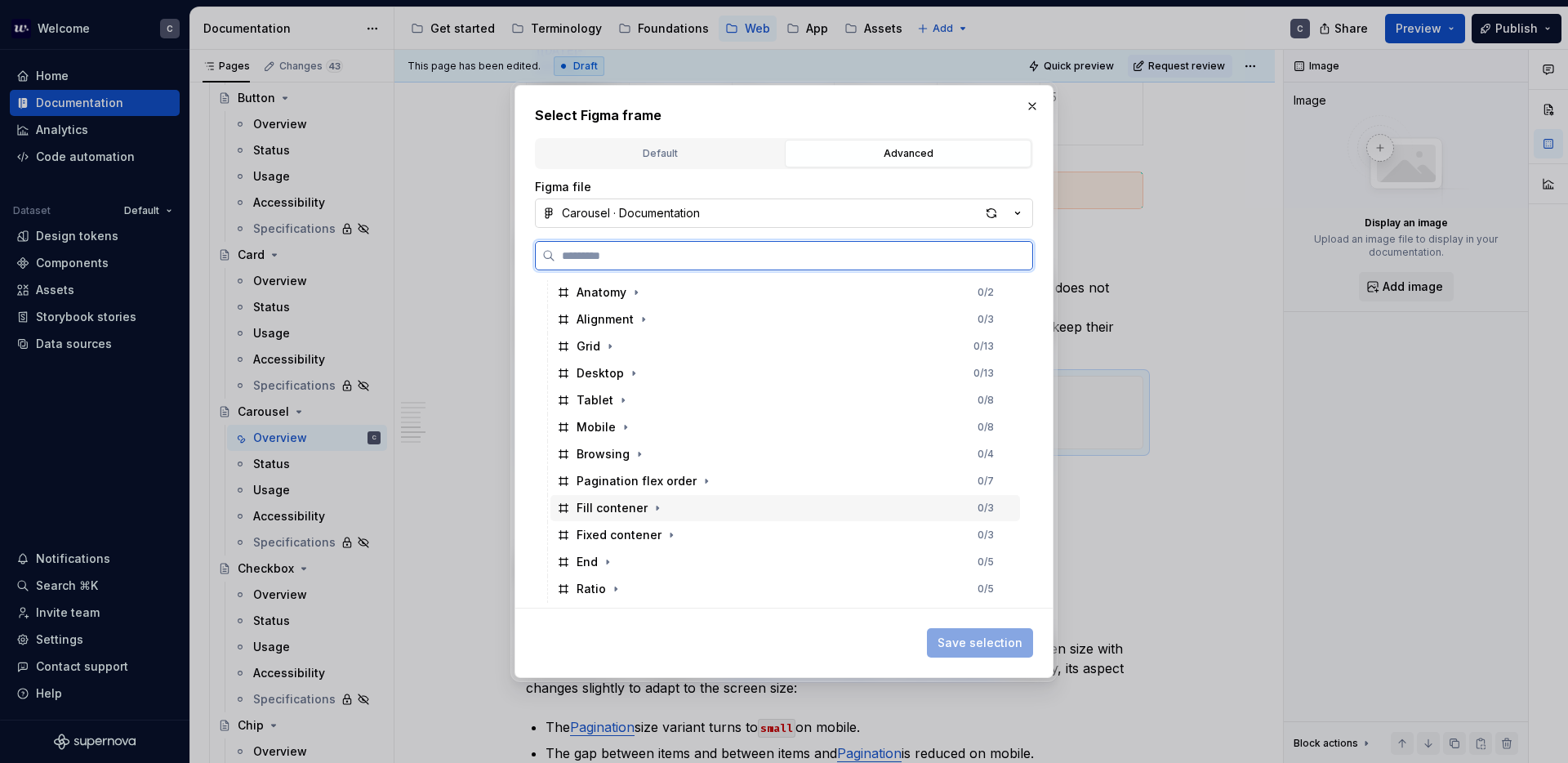
click at [947, 509] on div "Fill contener 0 / 3" at bounding box center [784, 508] width 469 height 26
click at [957, 531] on div "Fixed contener 0 / 3" at bounding box center [784, 535] width 469 height 26
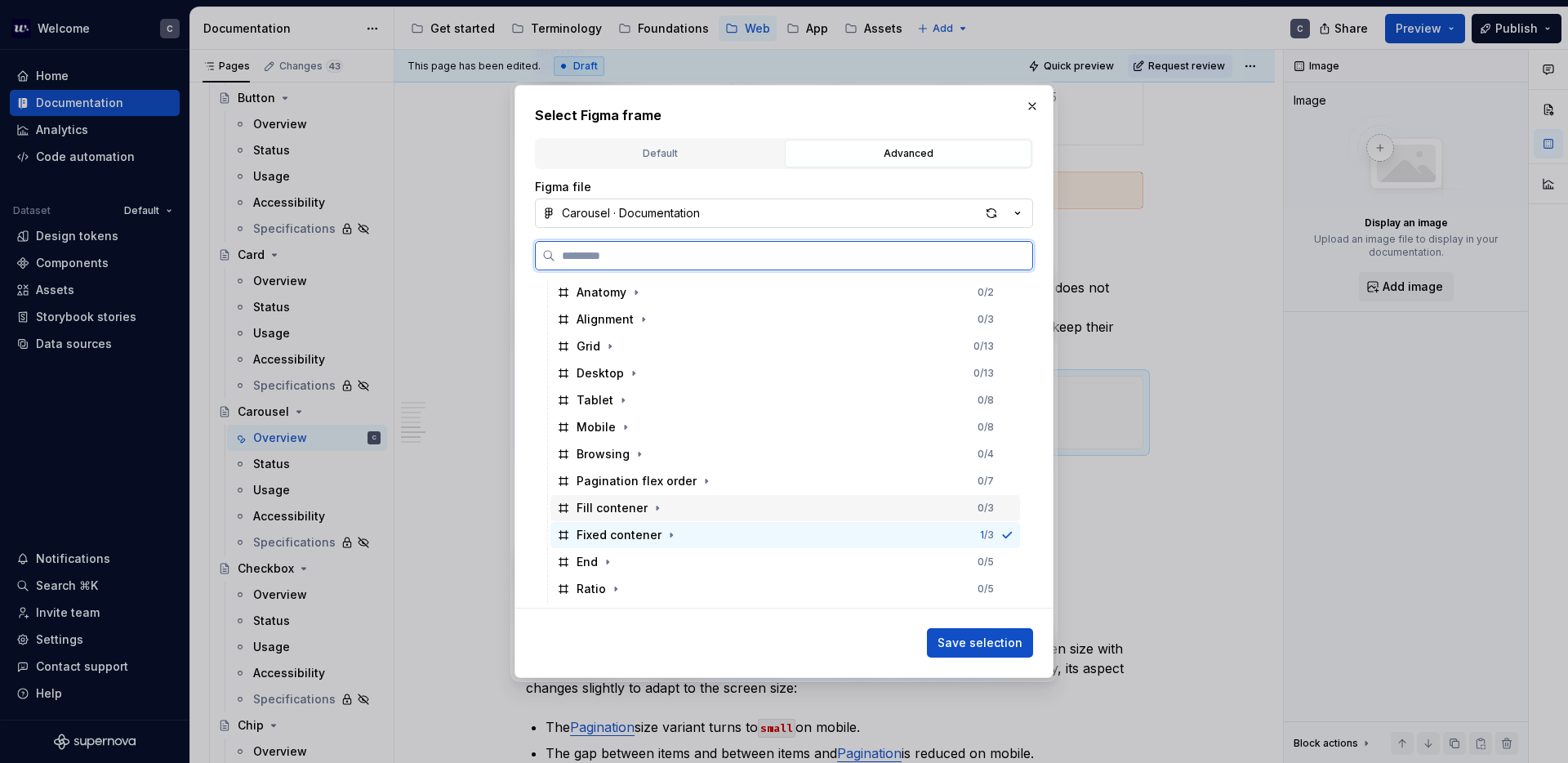
click at [974, 500] on div "Fill contener 0 / 3" at bounding box center [784, 508] width 469 height 26
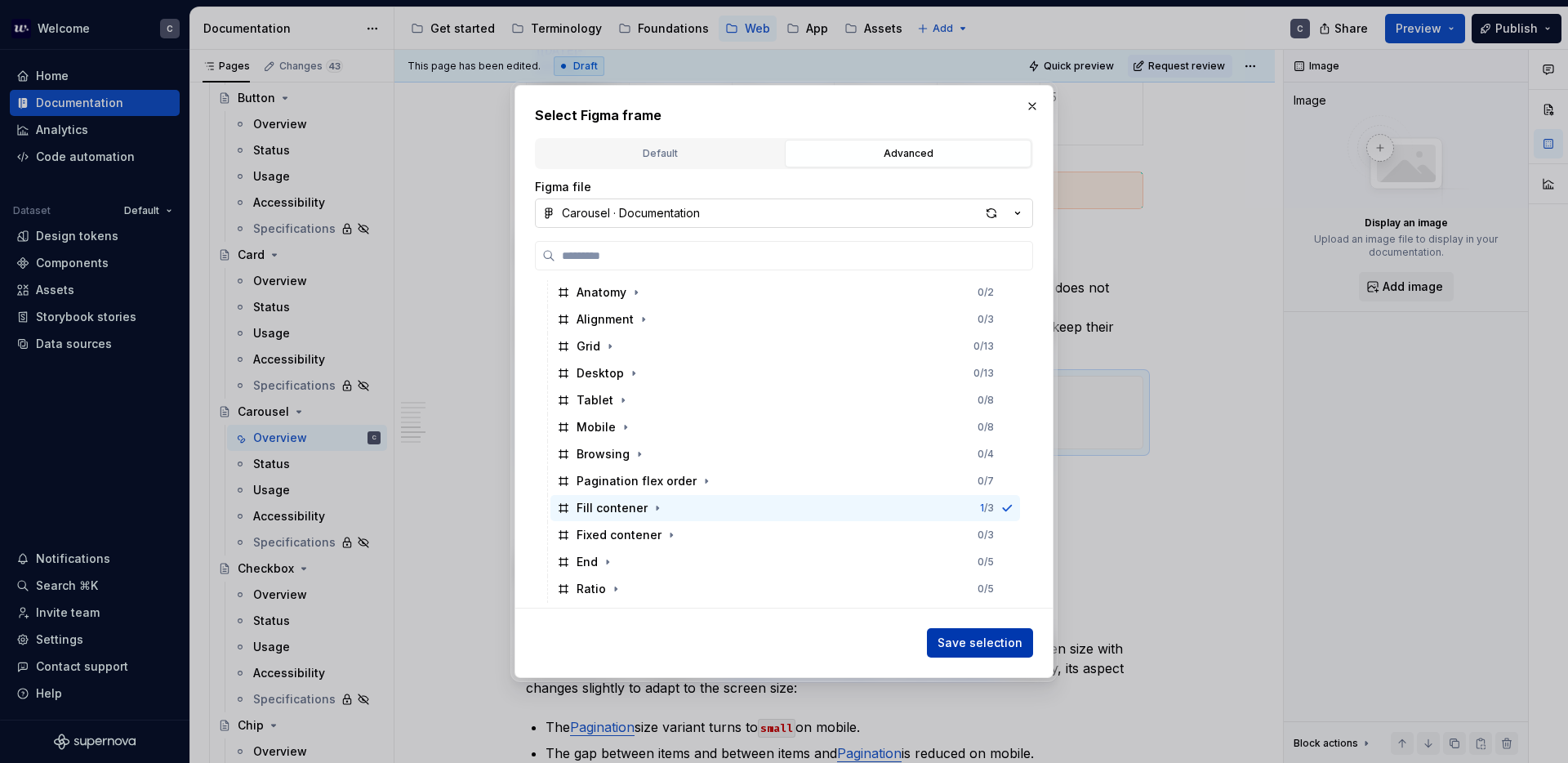
click at [985, 635] on span "Save selection" at bounding box center [980, 642] width 85 height 16
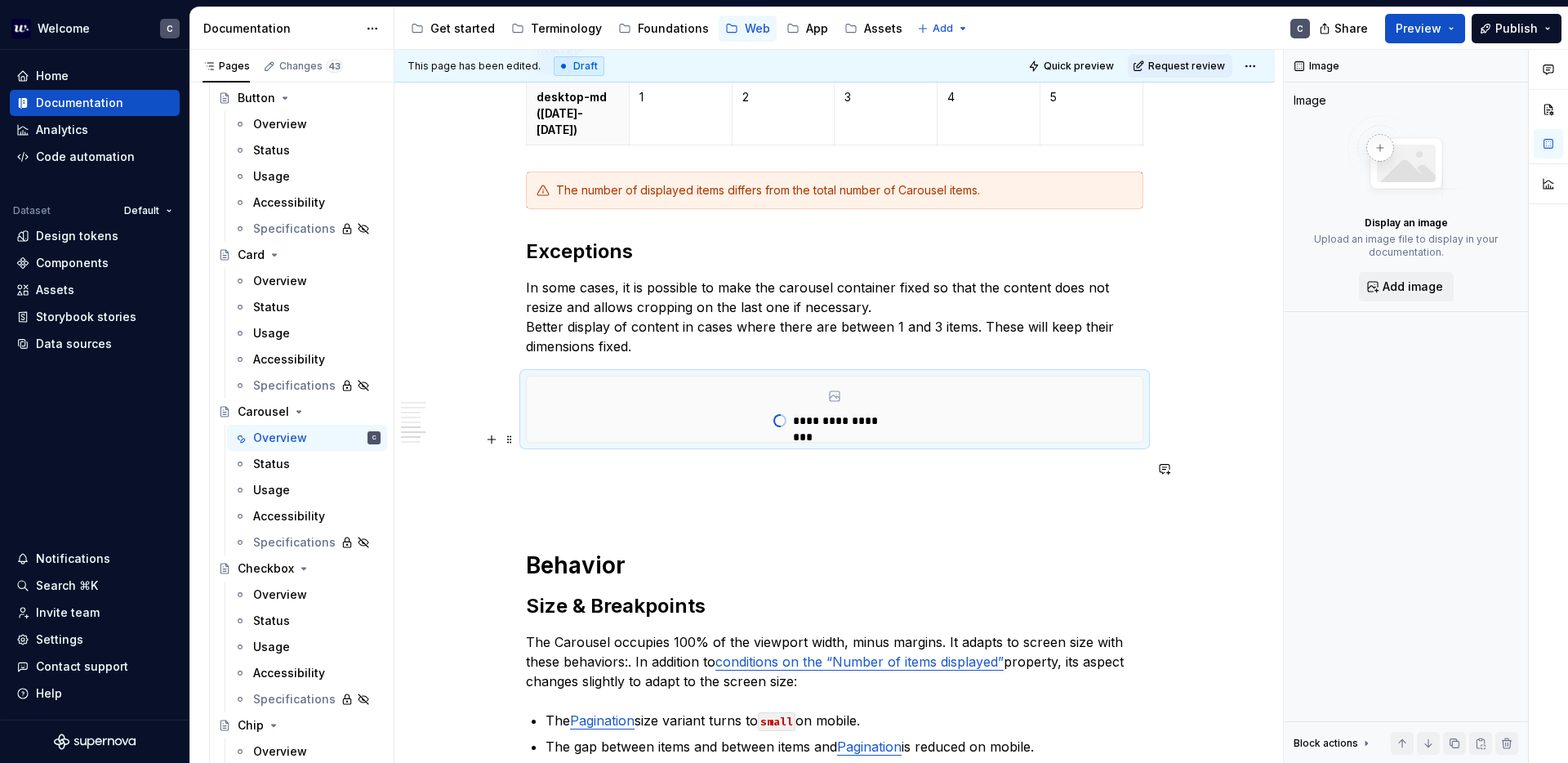
click at [657, 462] on p at bounding box center [835, 472] width 618 height 20
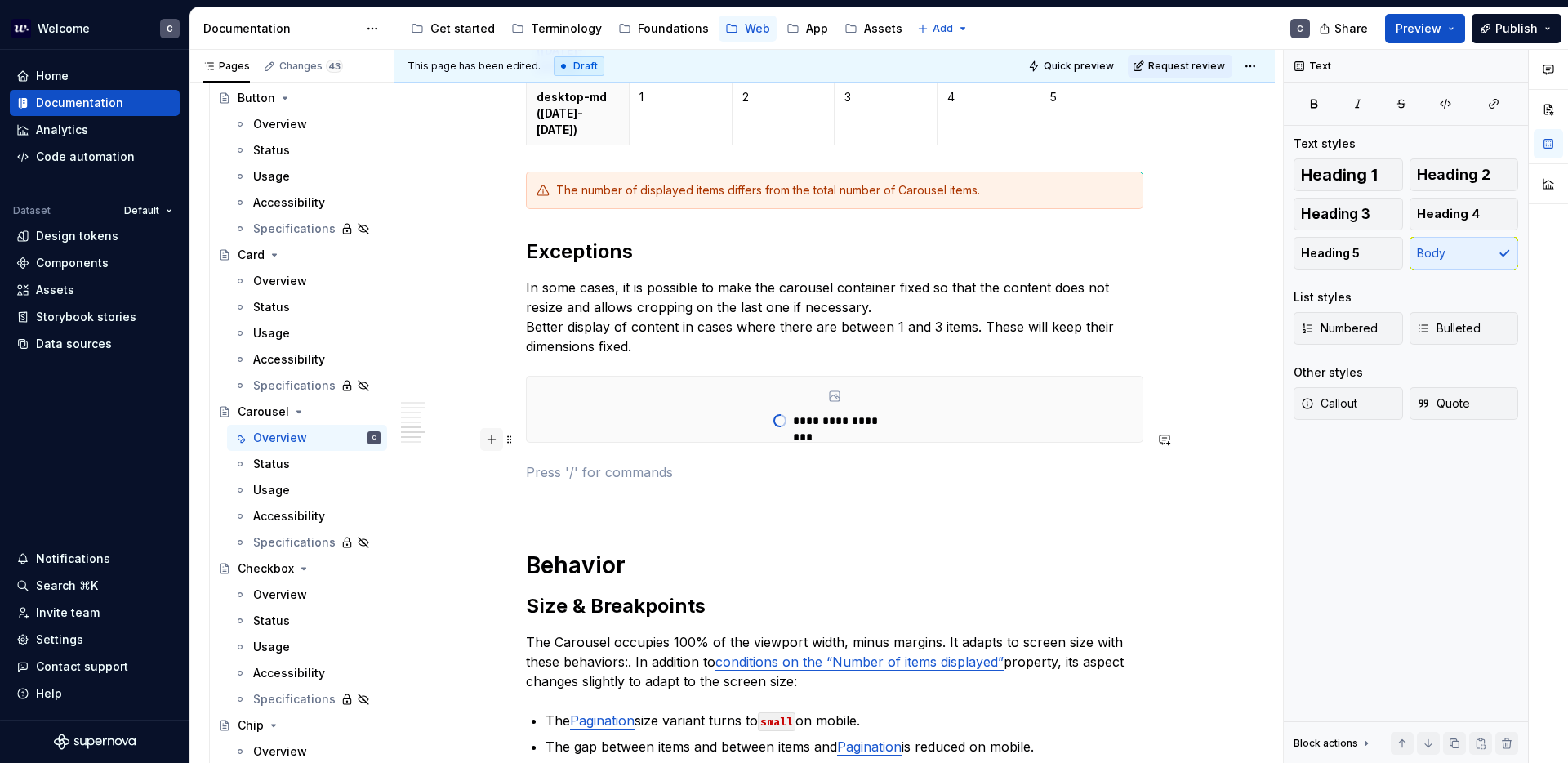
click at [486, 440] on button "button" at bounding box center [492, 439] width 22 height 22
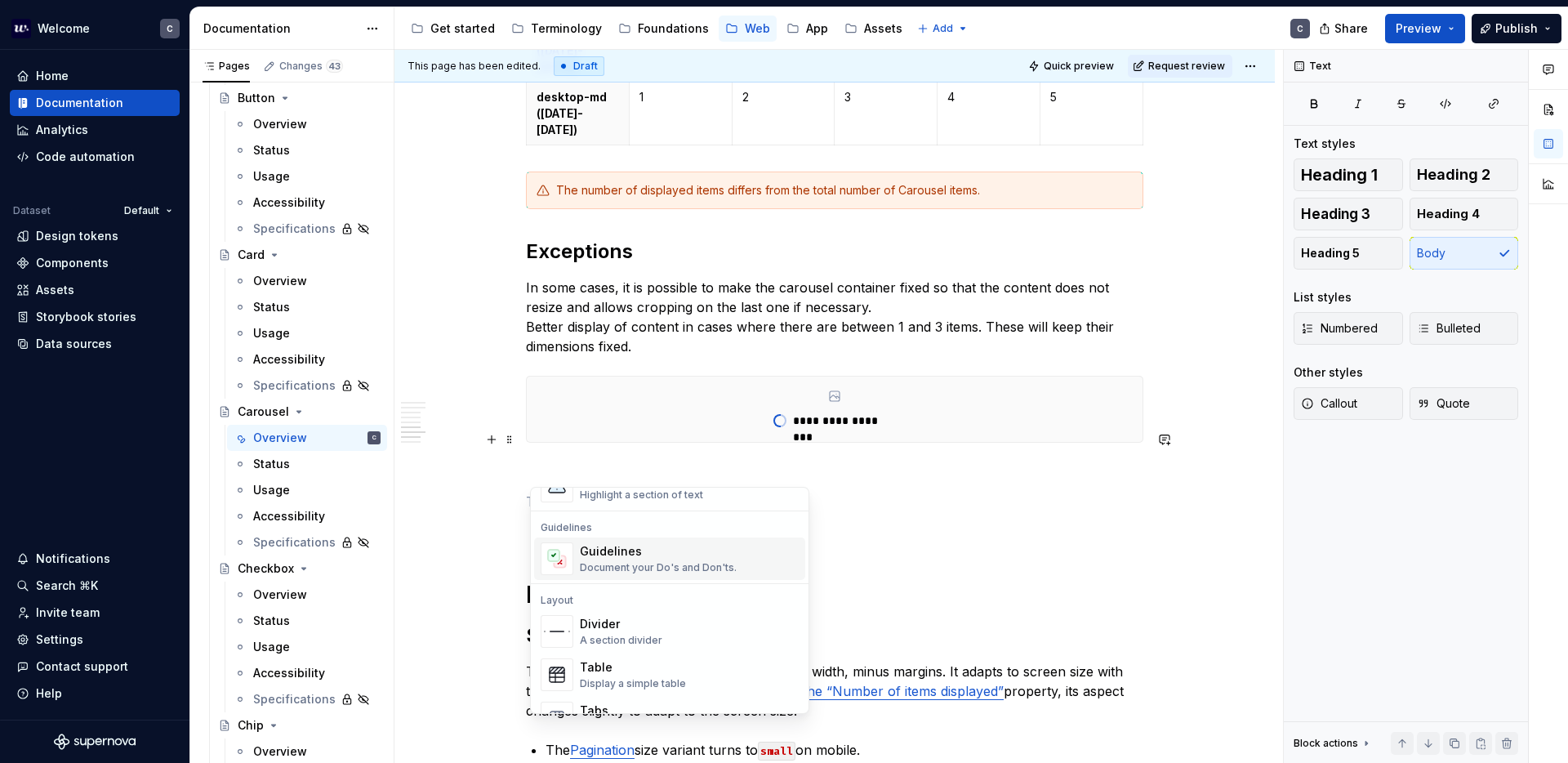
scroll to position [595, 0]
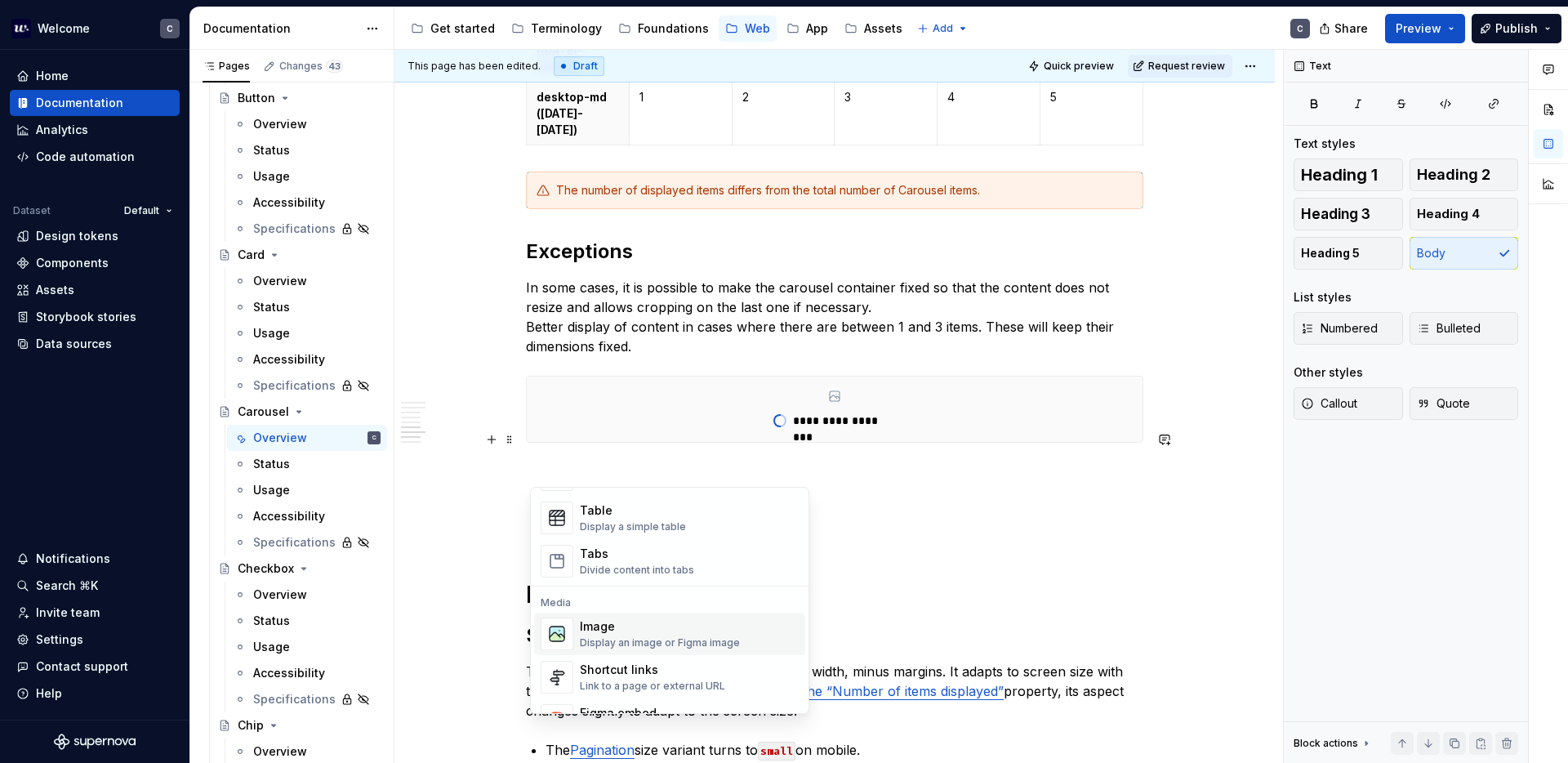
click at [600, 627] on div "Image" at bounding box center [659, 626] width 160 height 16
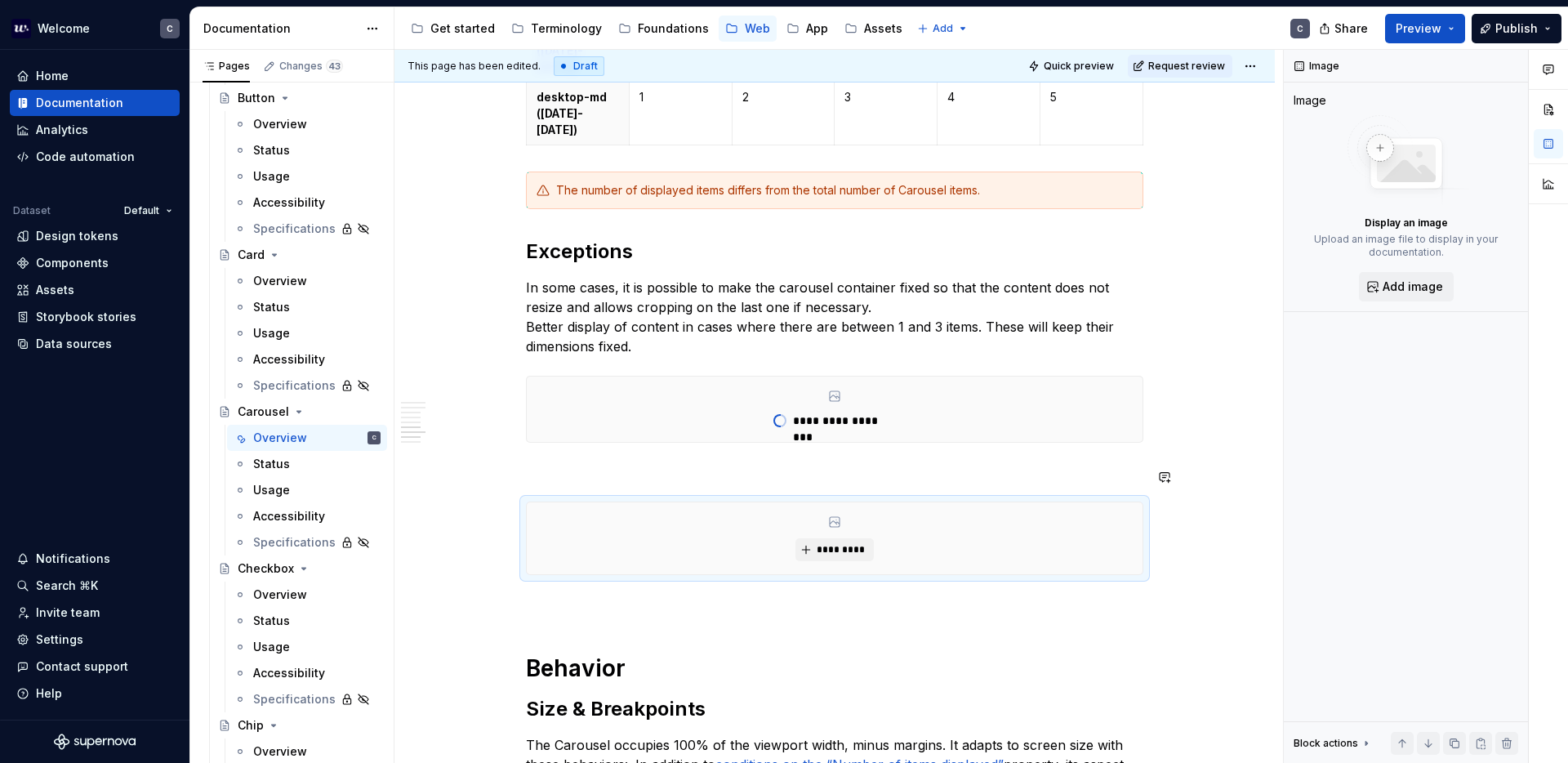
click at [552, 462] on p at bounding box center [835, 472] width 618 height 20
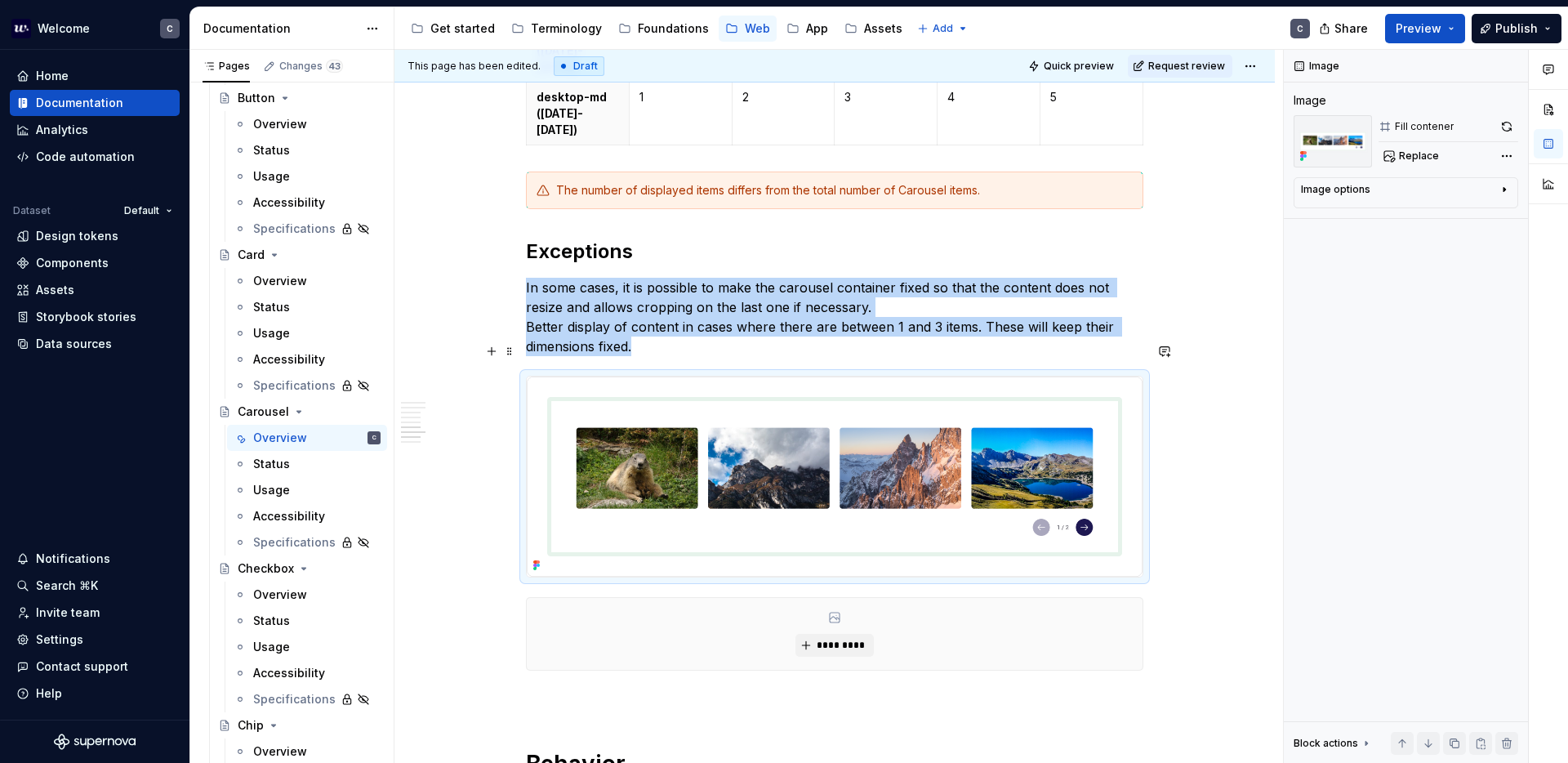
click at [841, 474] on img at bounding box center [835, 477] width 616 height 200
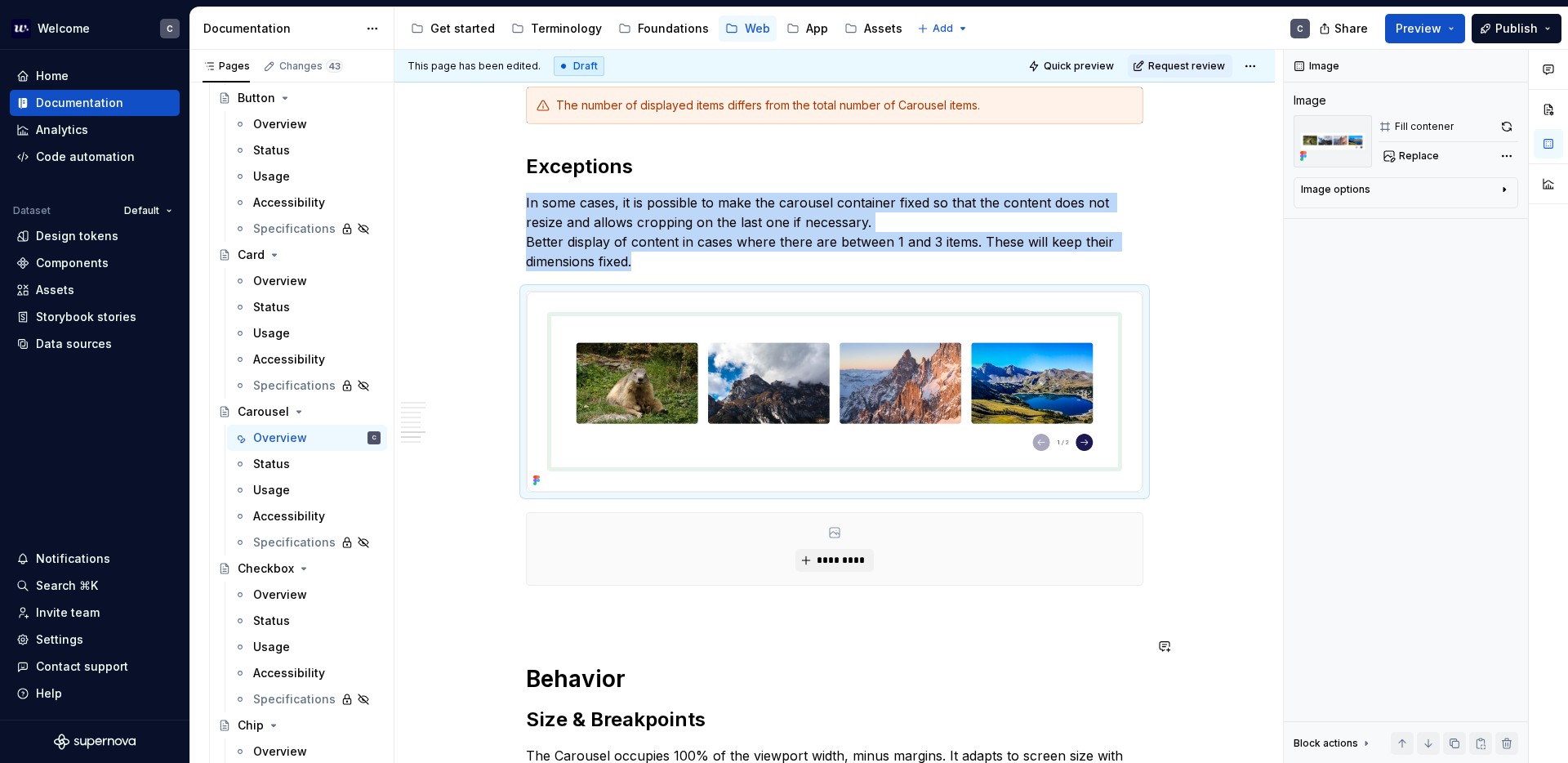
scroll to position [2620, 0]
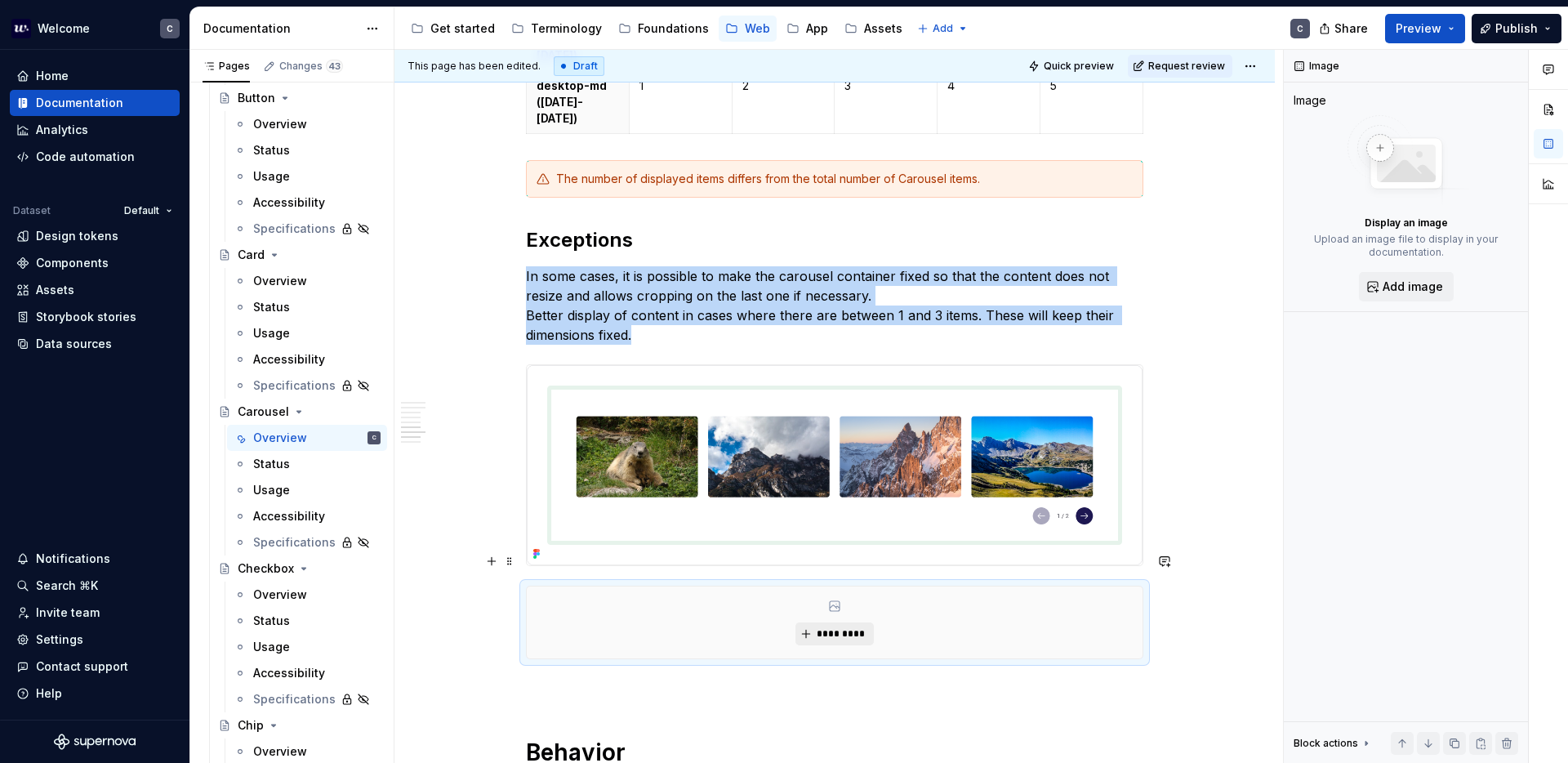
click at [844, 622] on button "*********" at bounding box center [835, 633] width 78 height 22
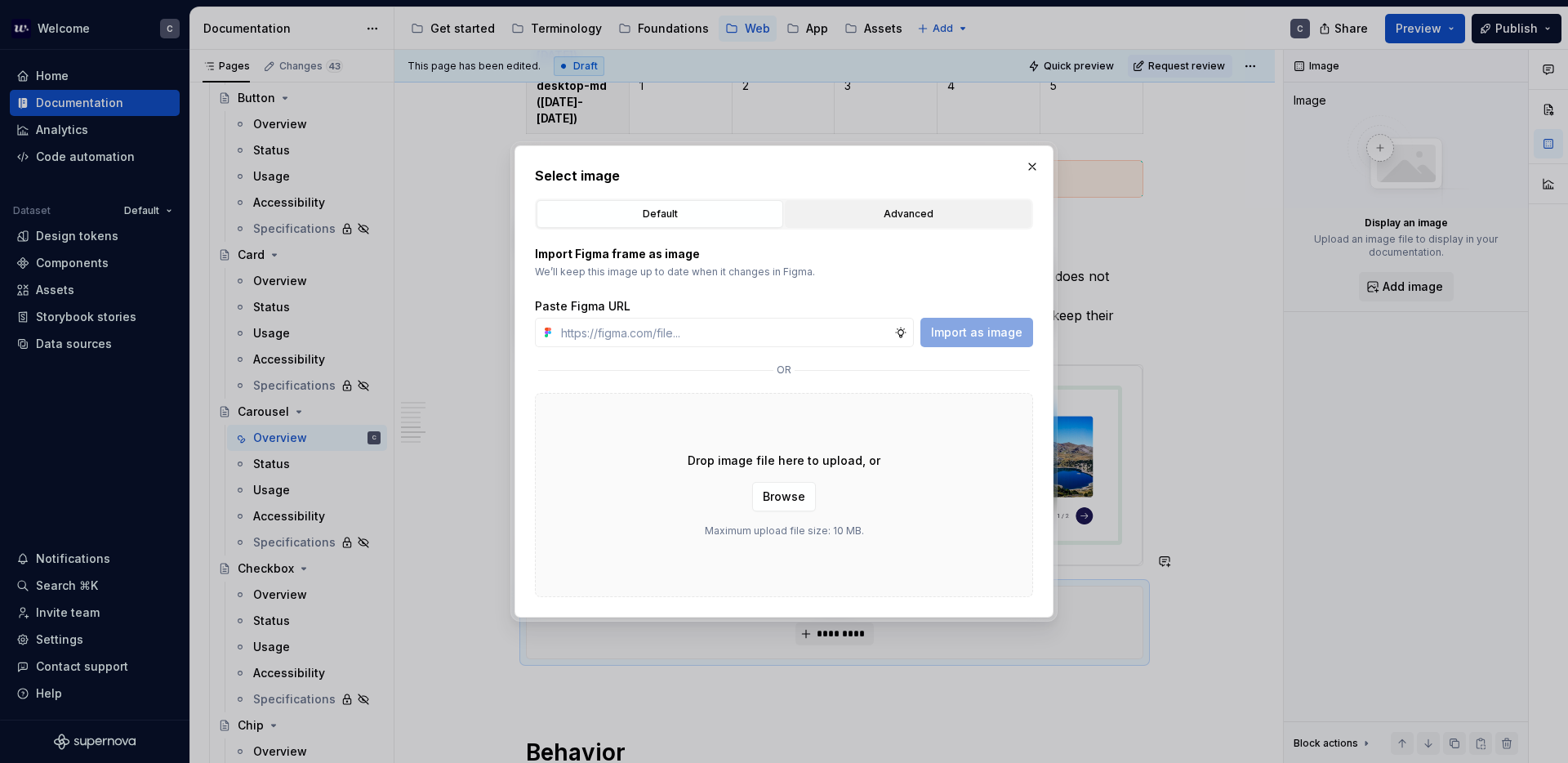
click at [894, 204] on button "Advanced" at bounding box center [907, 214] width 246 height 28
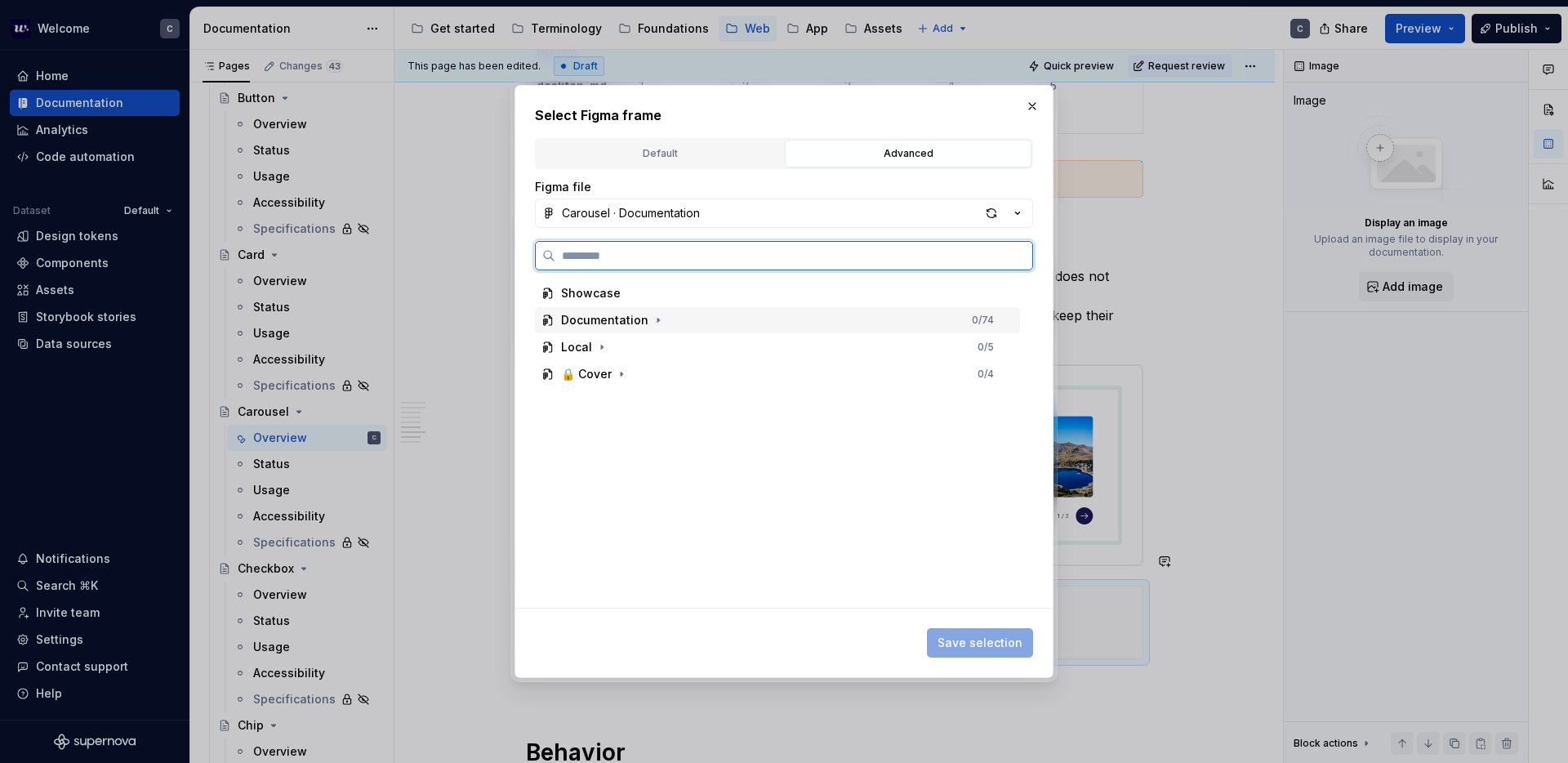
click at [639, 319] on div "Documentation" at bounding box center [604, 320] width 87 height 16
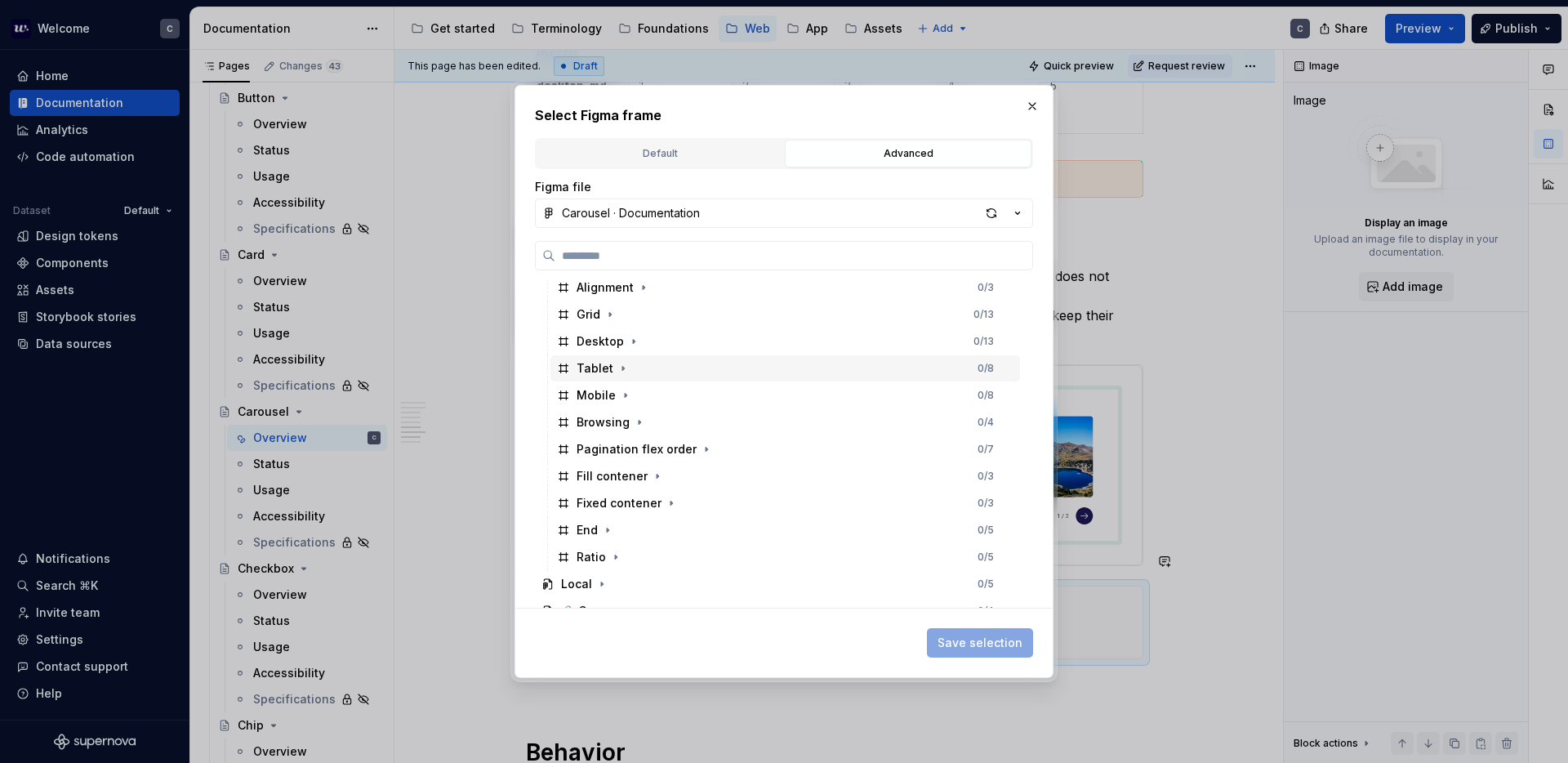
scroll to position [87, 0]
click at [651, 495] on div "Fixed contener" at bounding box center [619, 502] width 85 height 16
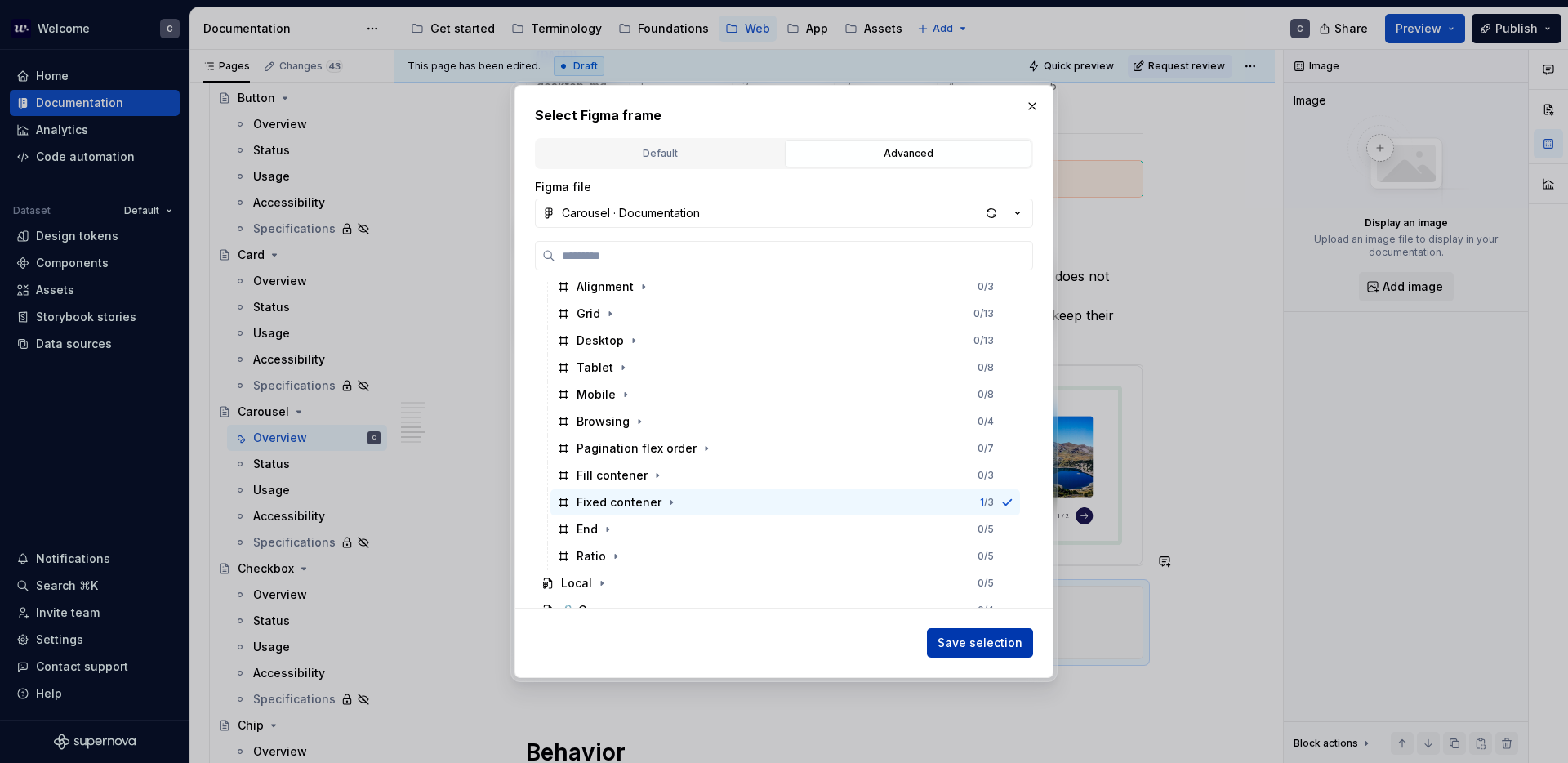
click at [955, 645] on span "Save selection" at bounding box center [980, 642] width 85 height 16
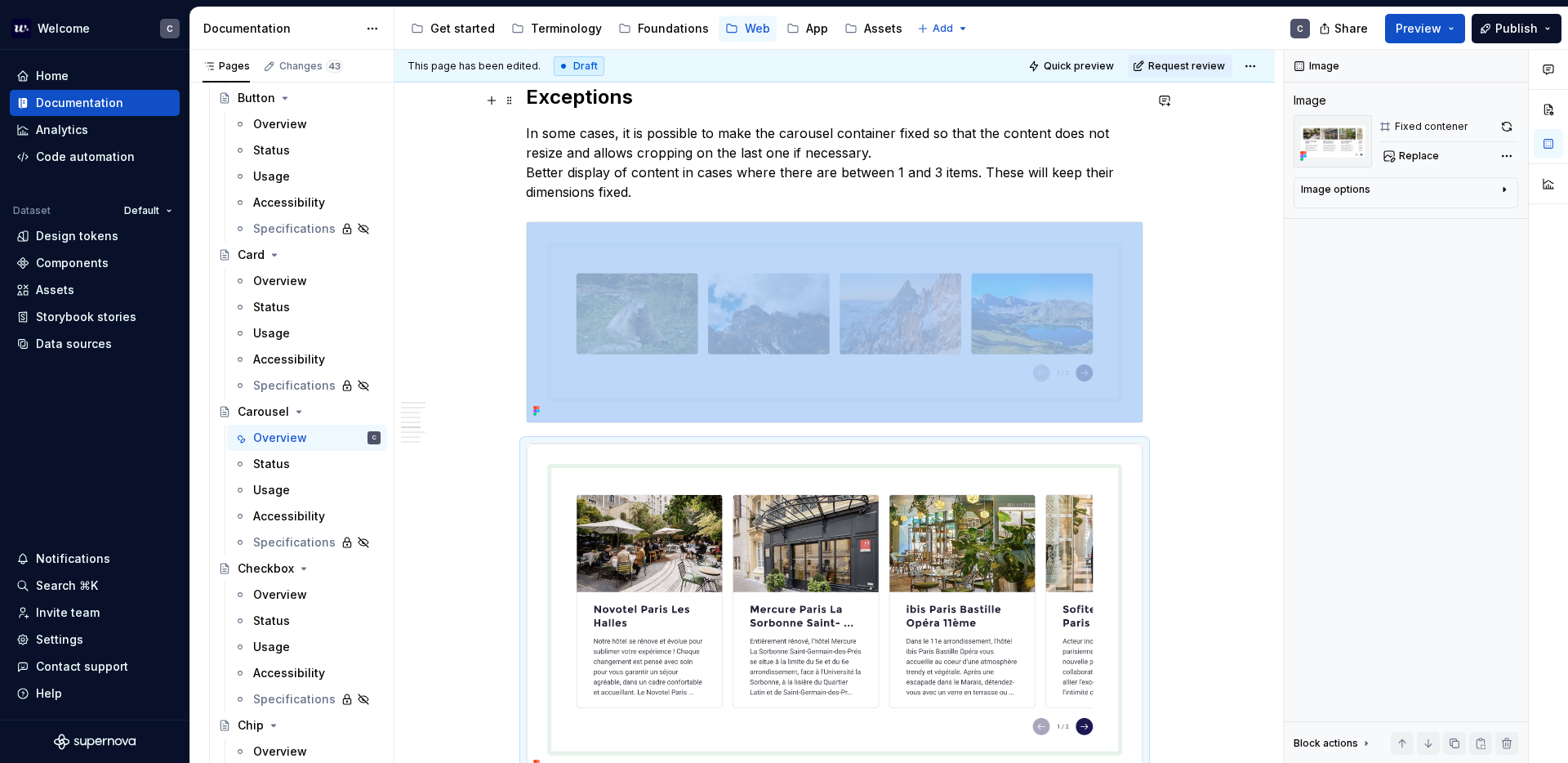
scroll to position [2756, 0]
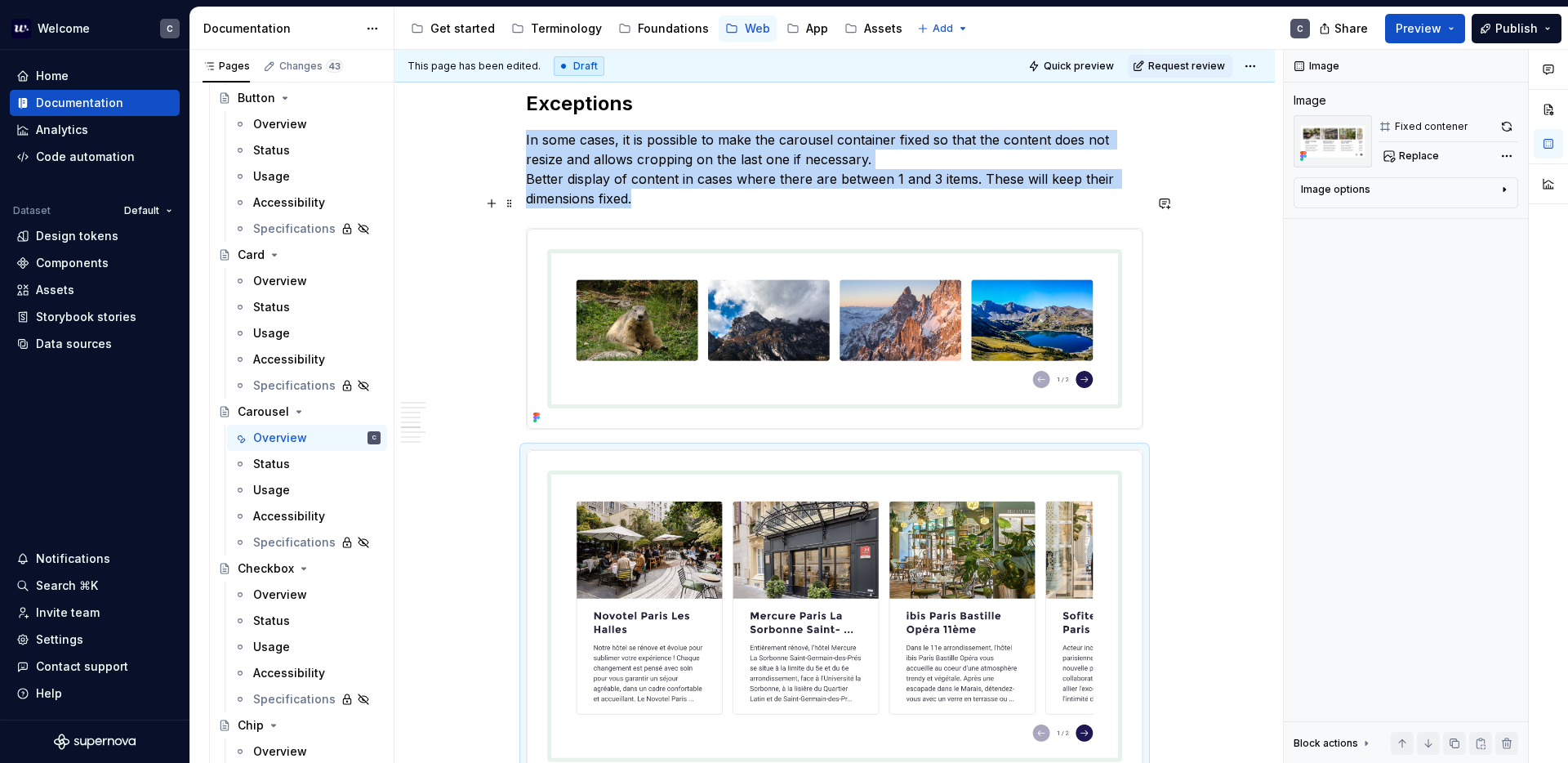
click at [765, 308] on img at bounding box center [835, 329] width 616 height 200
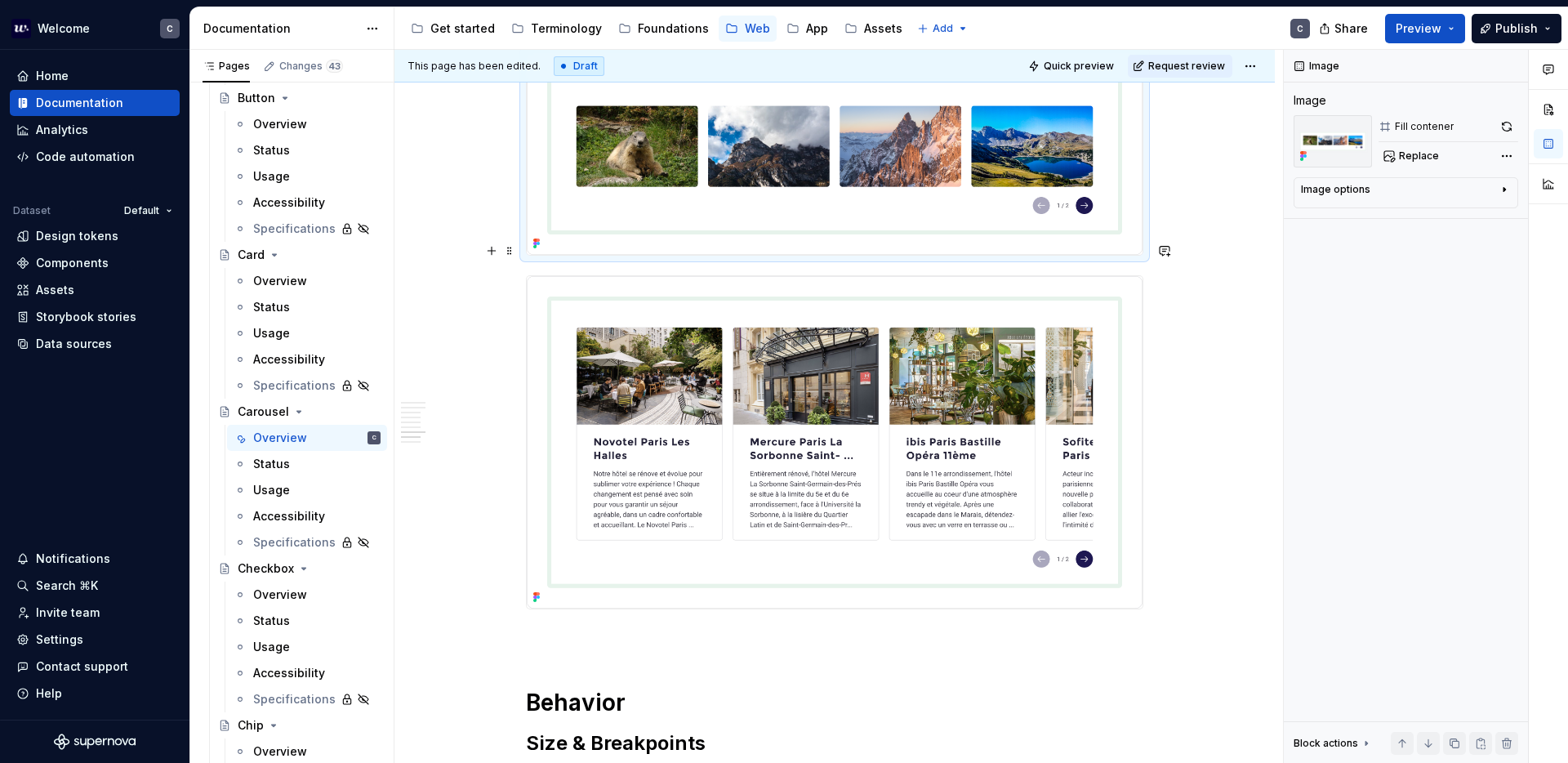
scroll to position [2926, 0]
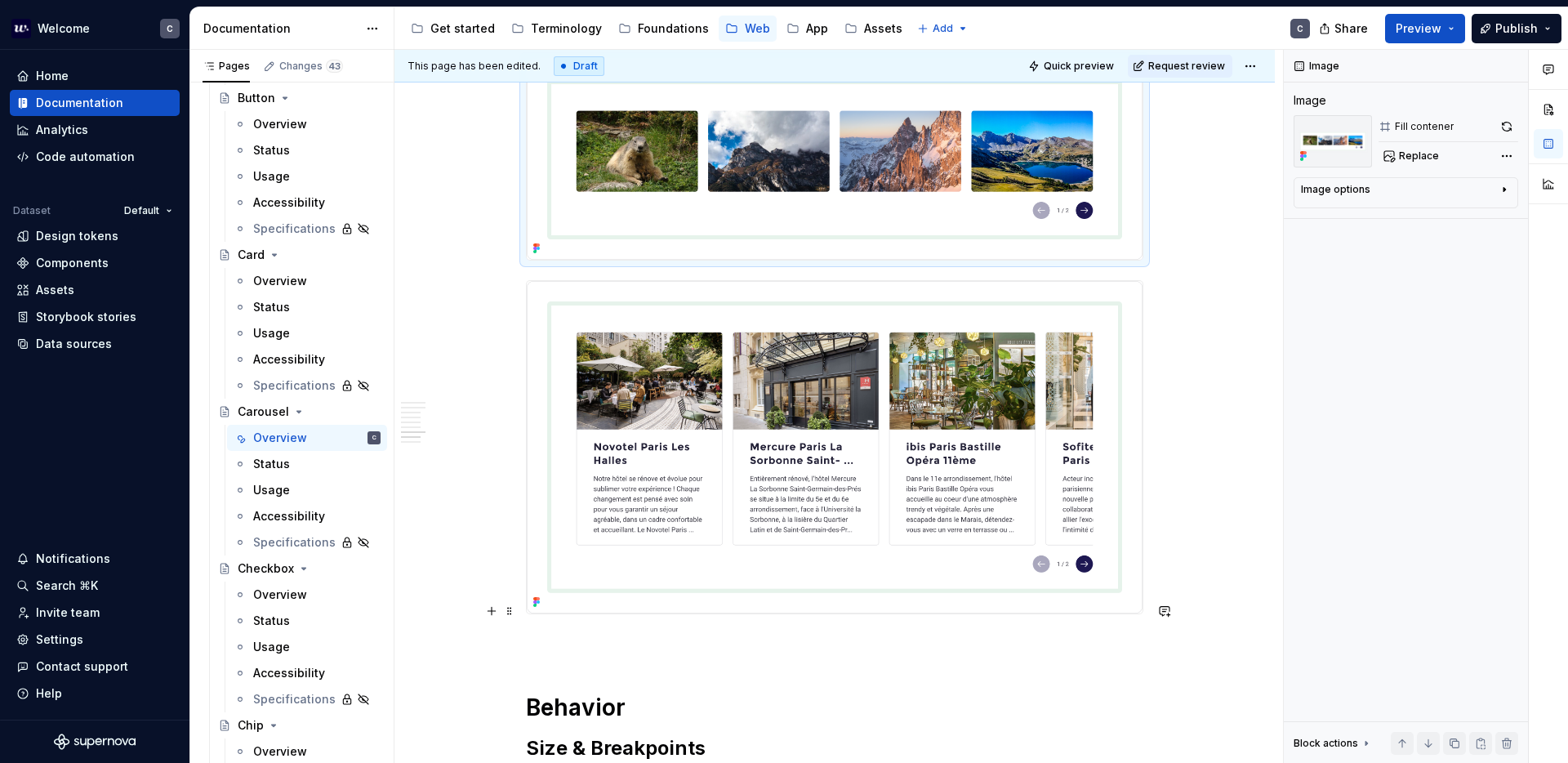
click at [597, 633] on p at bounding box center [835, 643] width 618 height 20
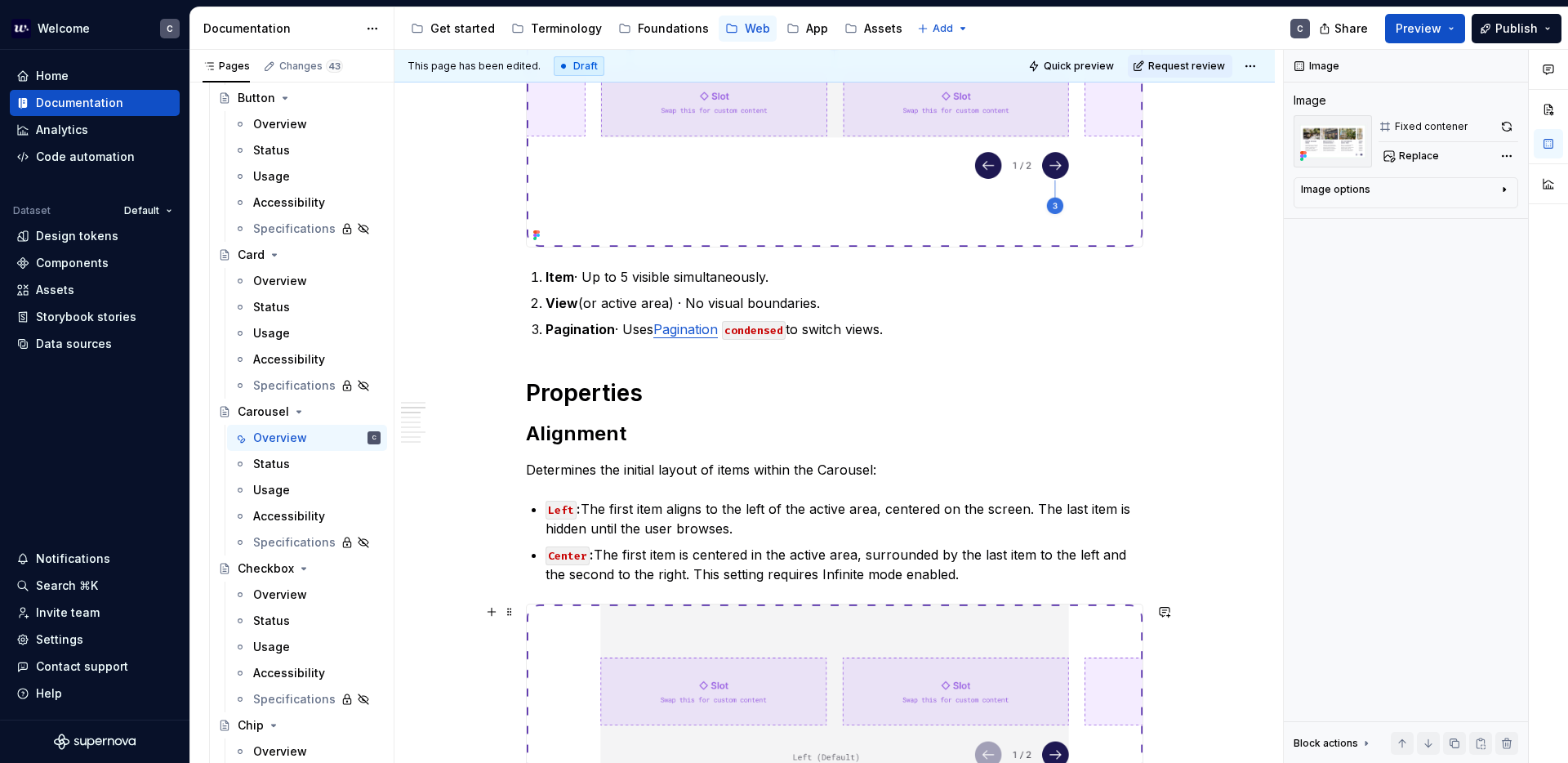
scroll to position [0, 0]
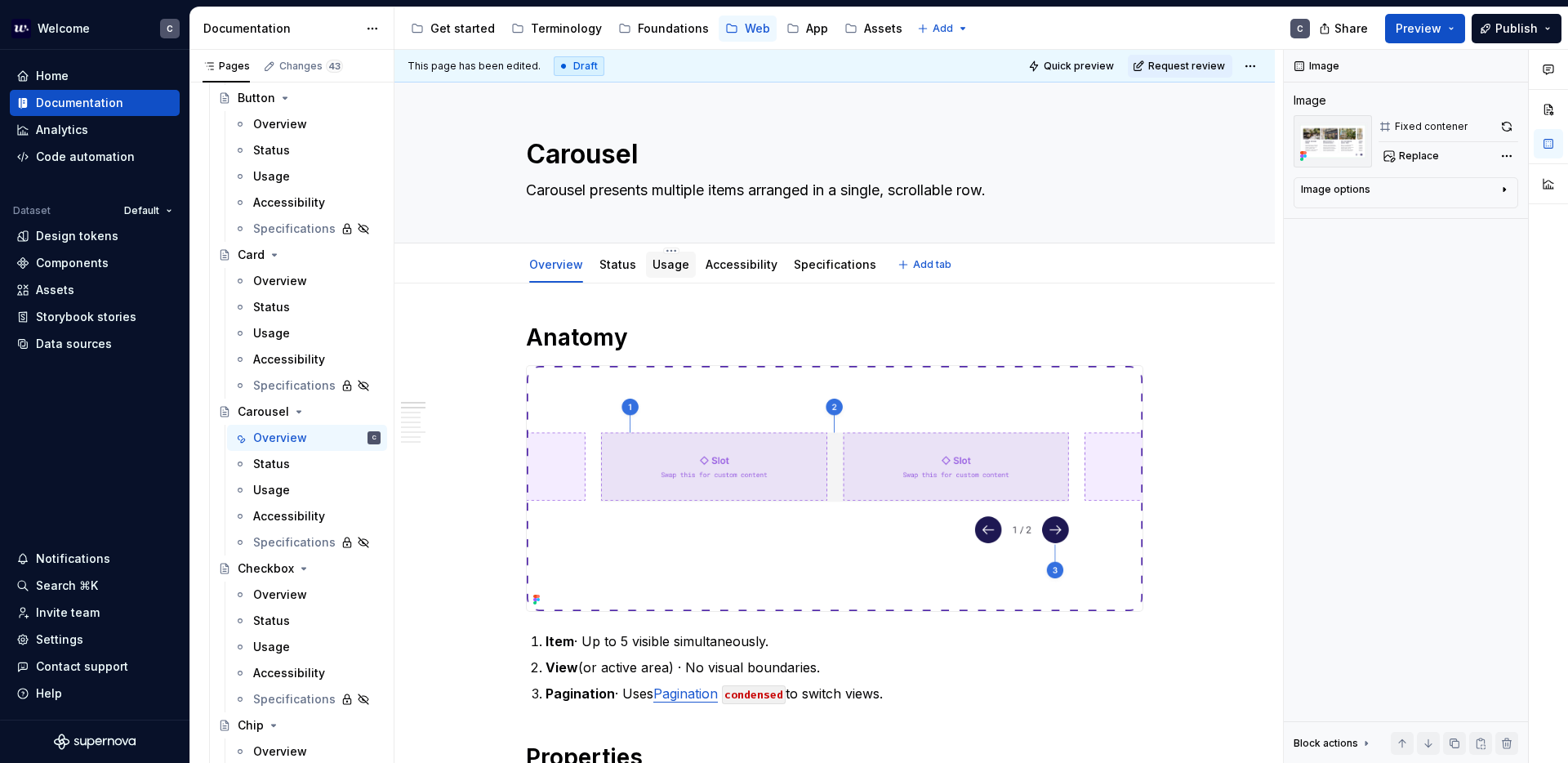
click at [671, 260] on link "Usage" at bounding box center [670, 264] width 37 height 14
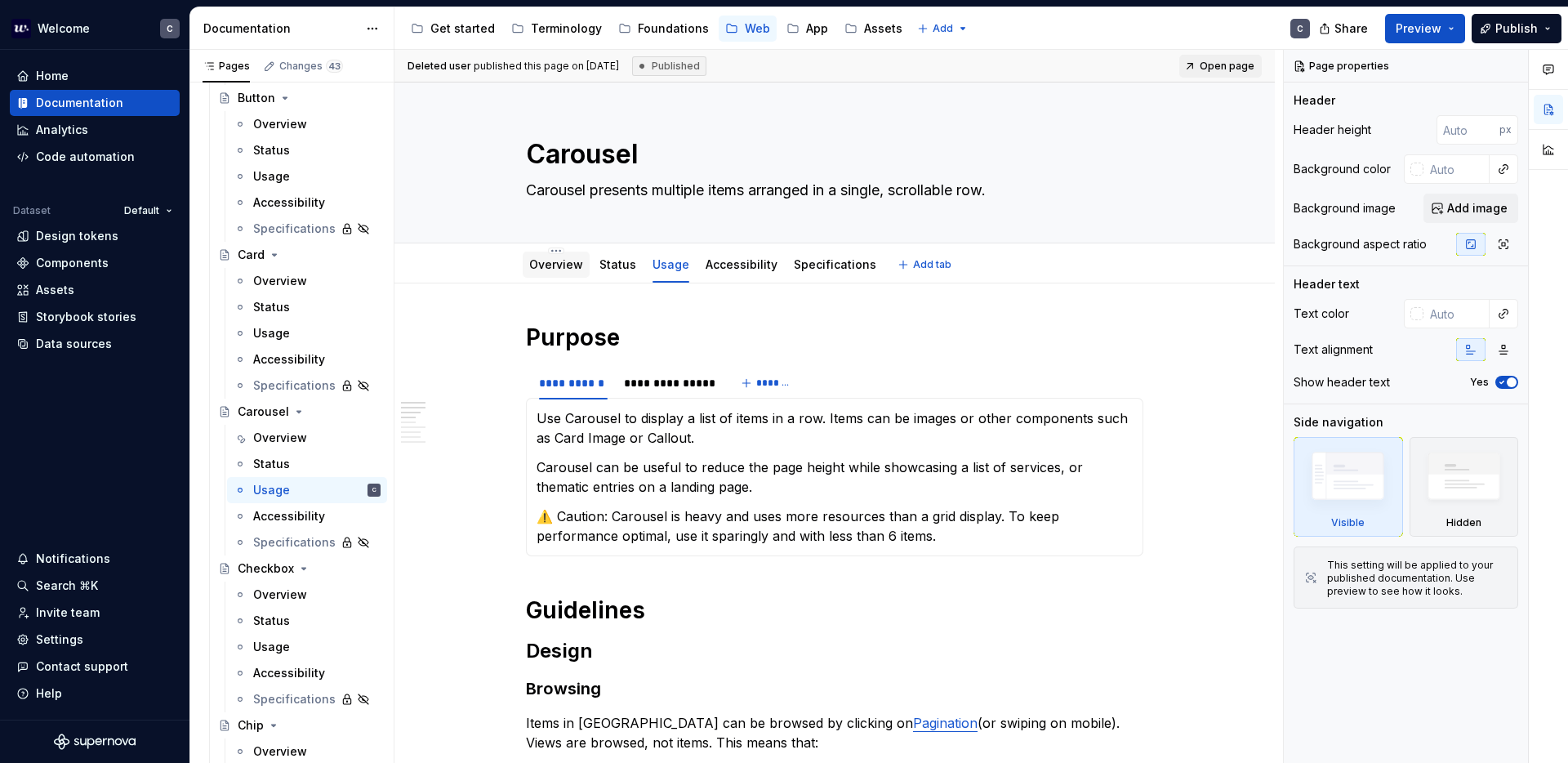
click at [559, 277] on div "Overview" at bounding box center [556, 264] width 67 height 29
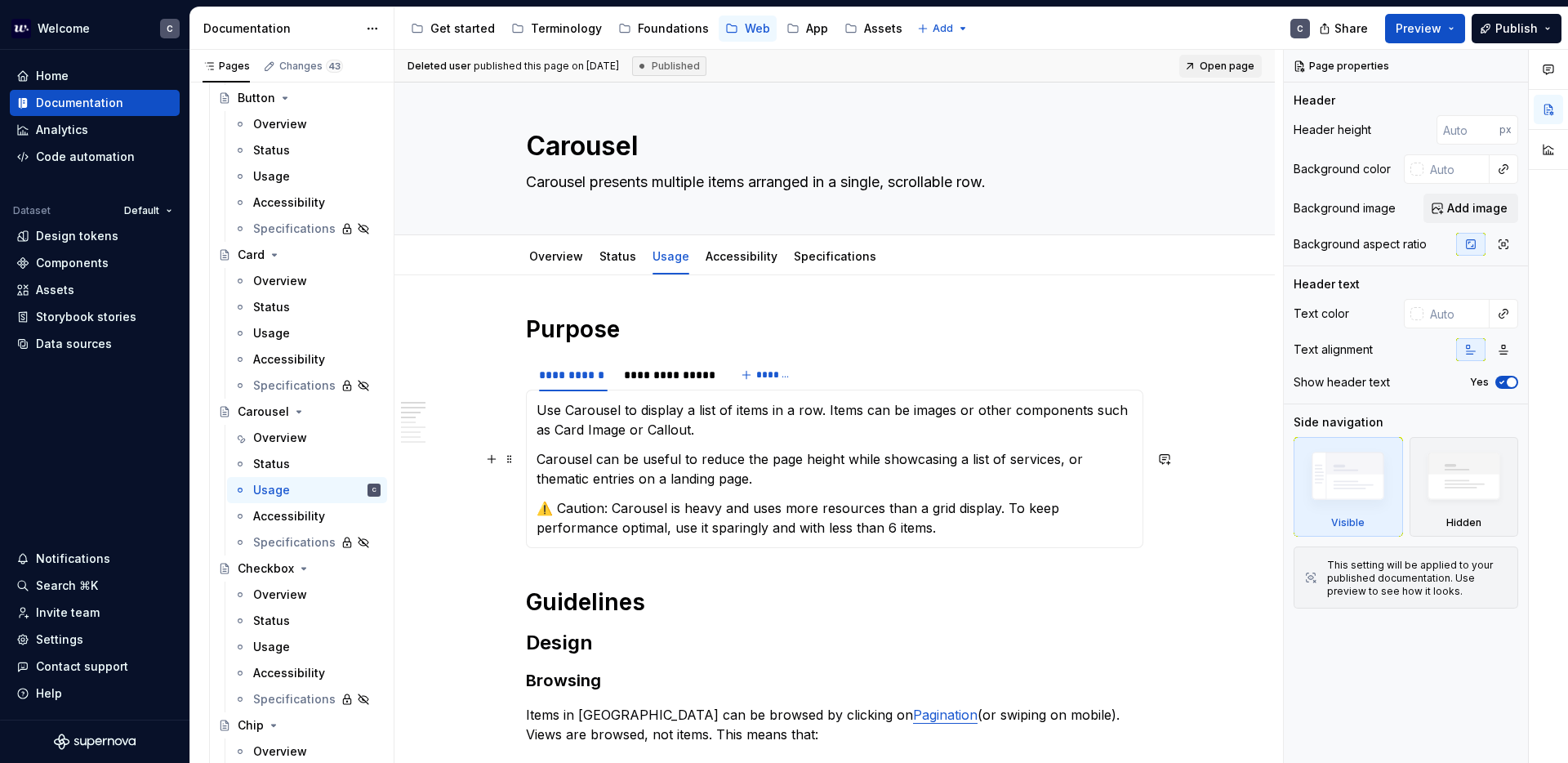
scroll to position [10, 0]
click at [571, 267] on div "Overview" at bounding box center [556, 255] width 67 height 26
click at [567, 251] on link "Overview" at bounding box center [555, 254] width 54 height 14
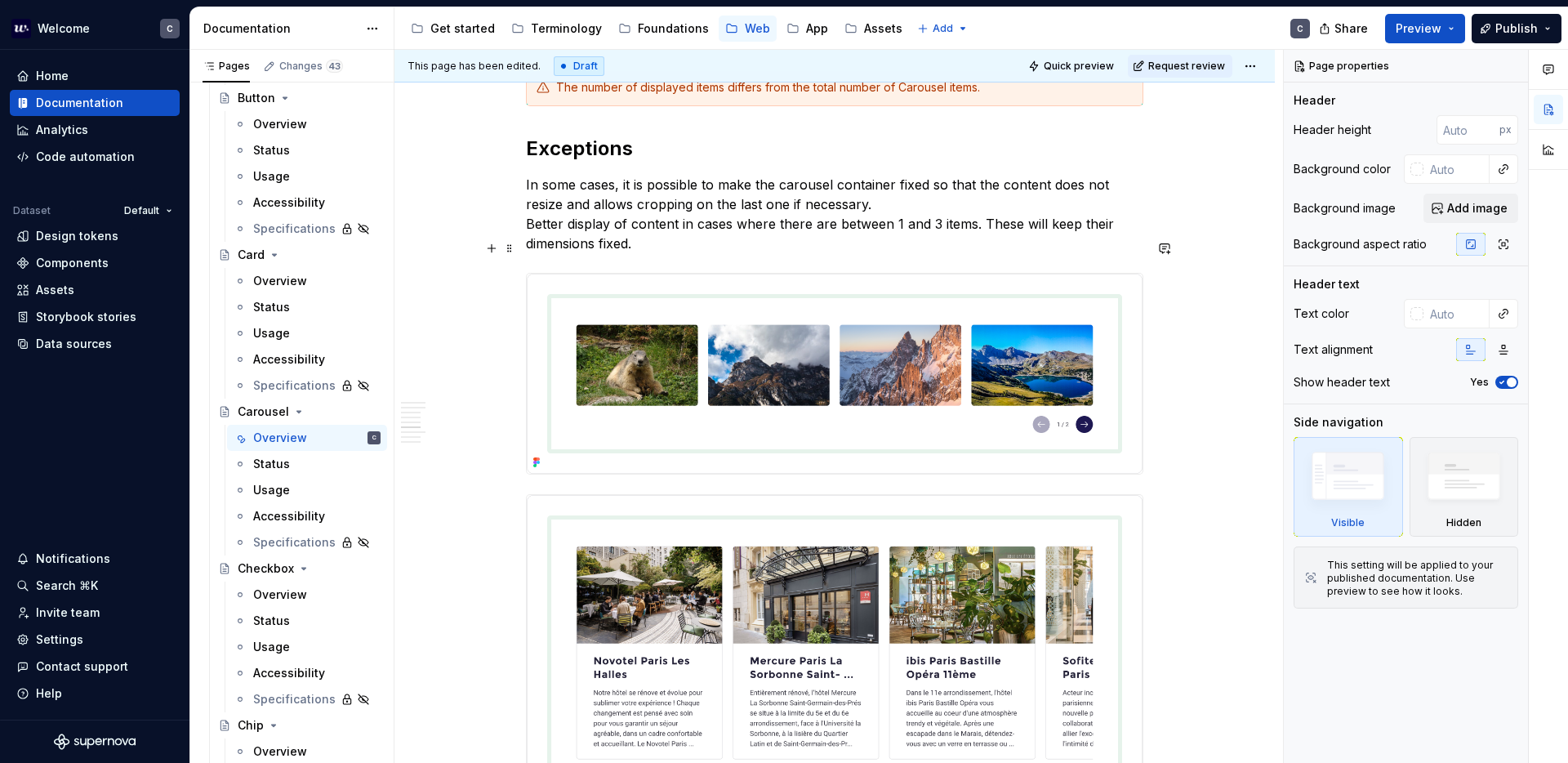
scroll to position [2732, 0]
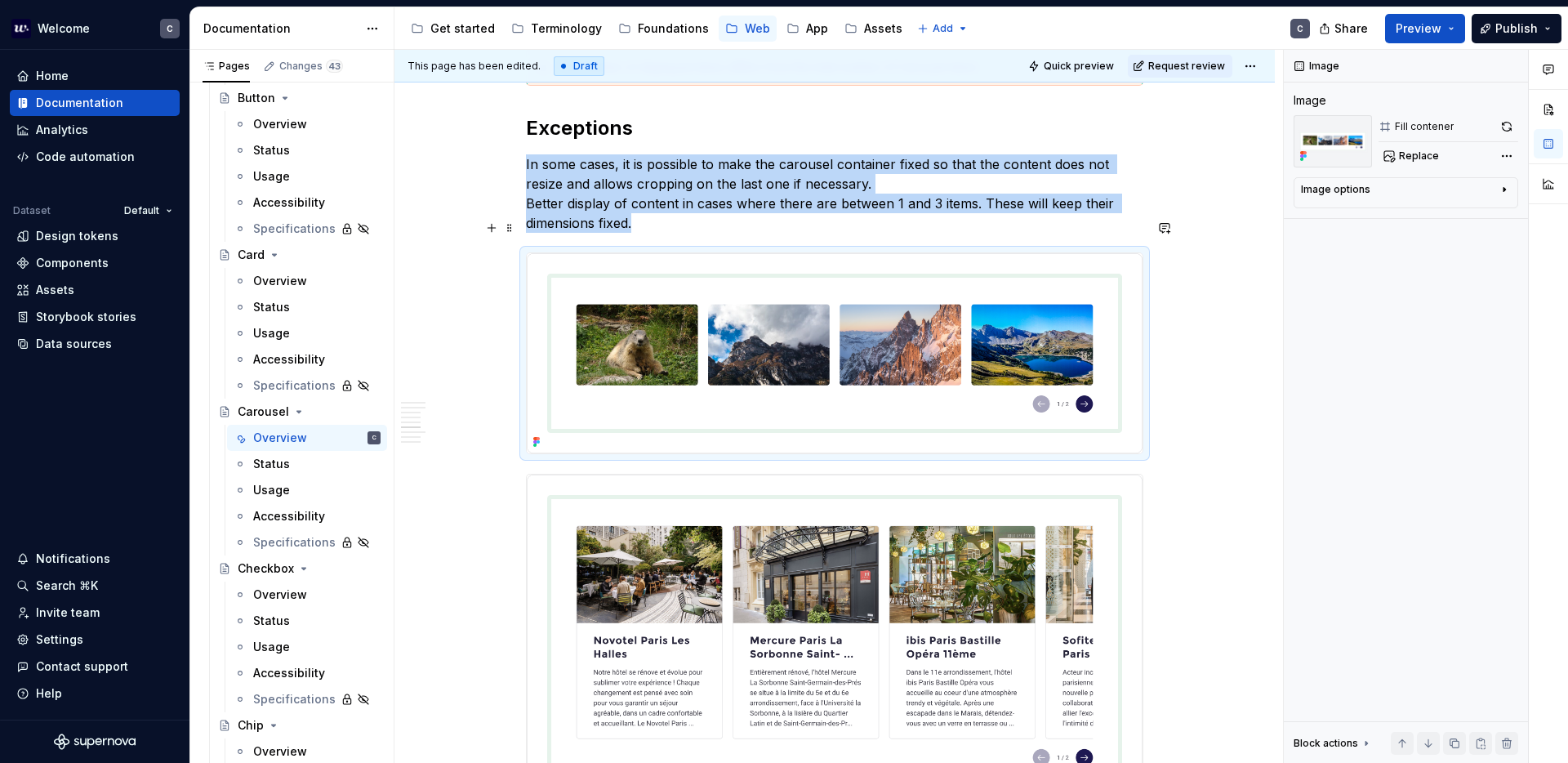
click at [727, 296] on img at bounding box center [835, 353] width 616 height 200
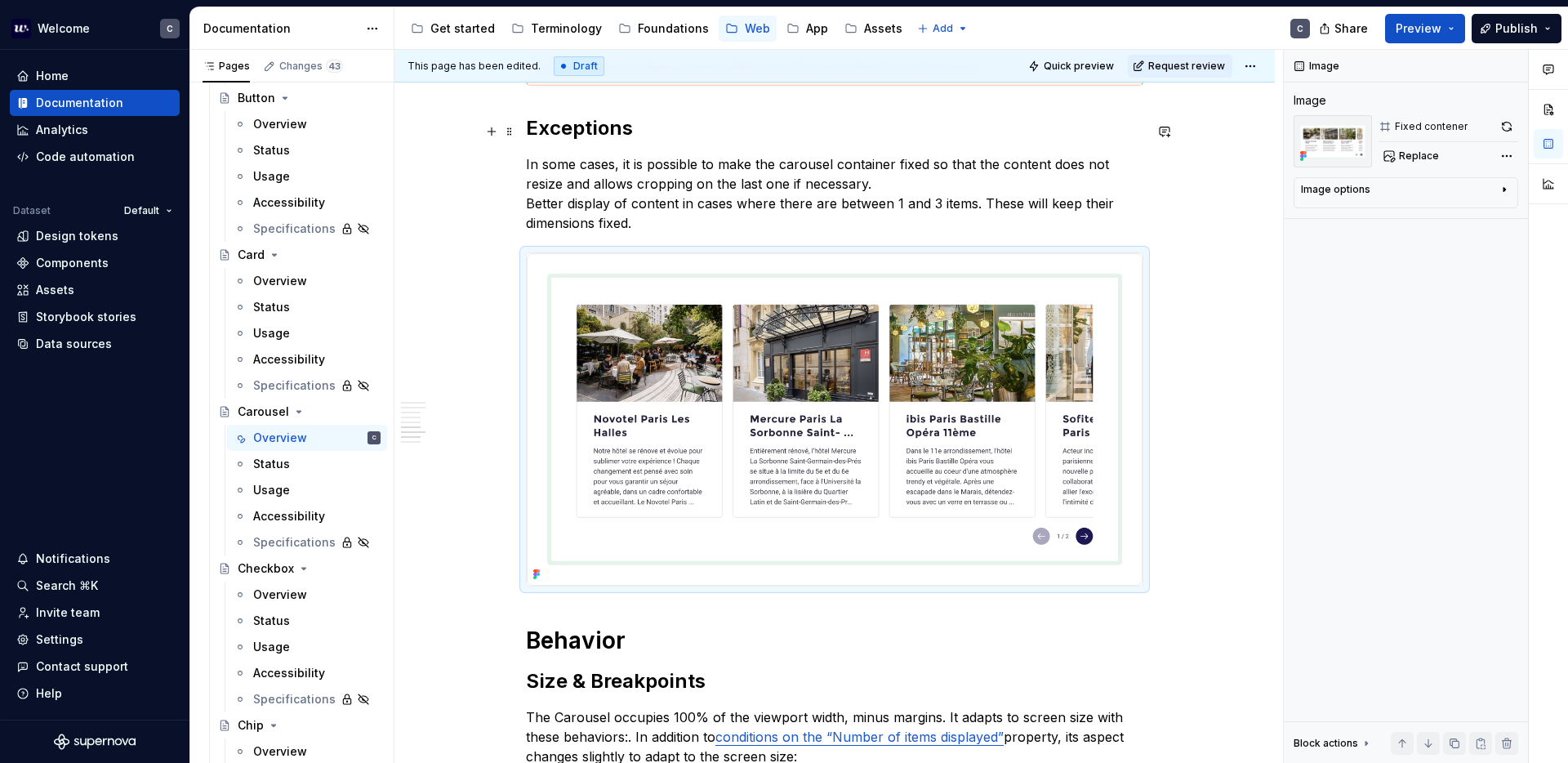
click at [787, 161] on p "In some cases, it is possible to make the carousel container fixed so that the …" at bounding box center [835, 194] width 618 height 79
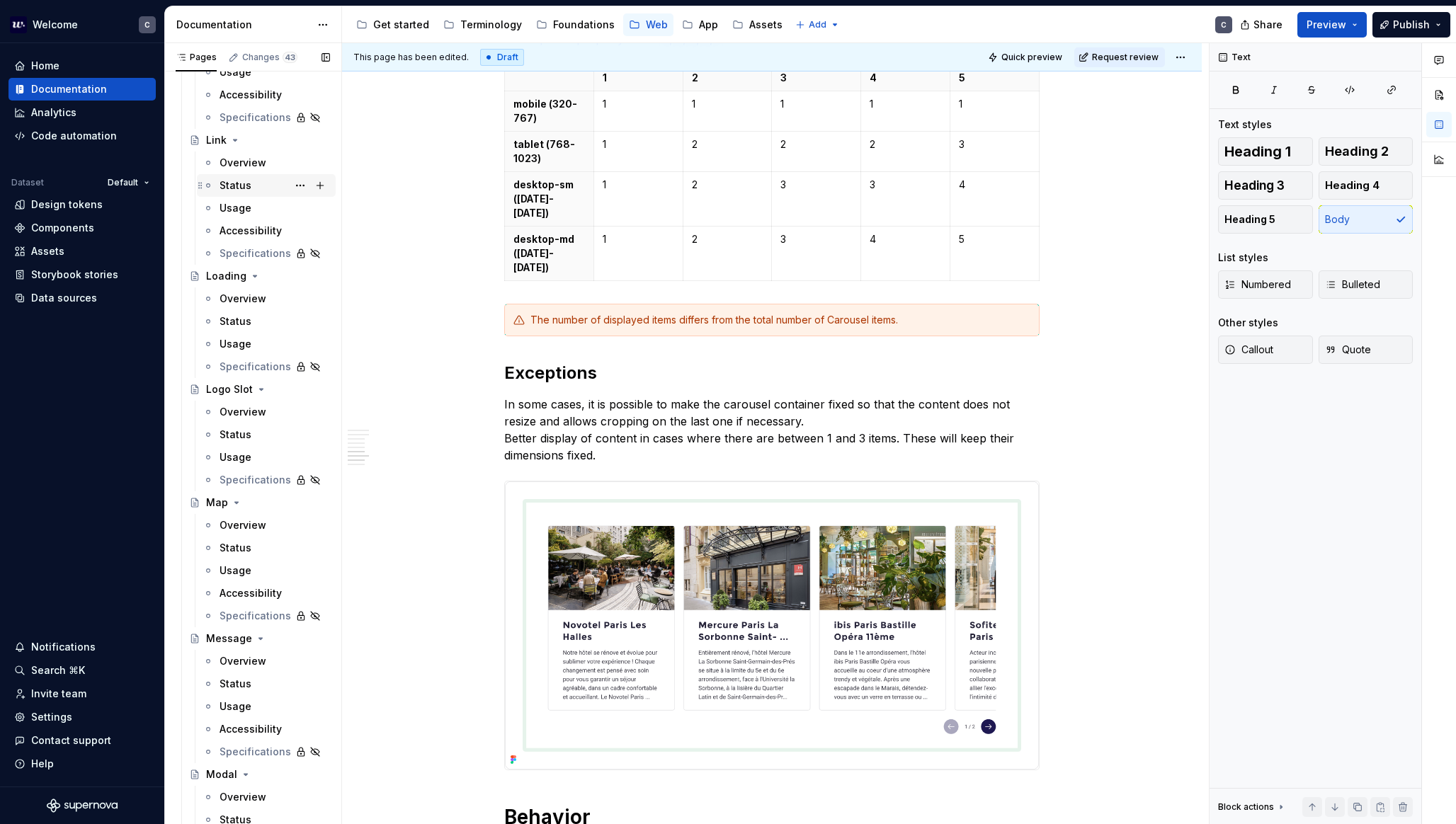
scroll to position [3533, 0]
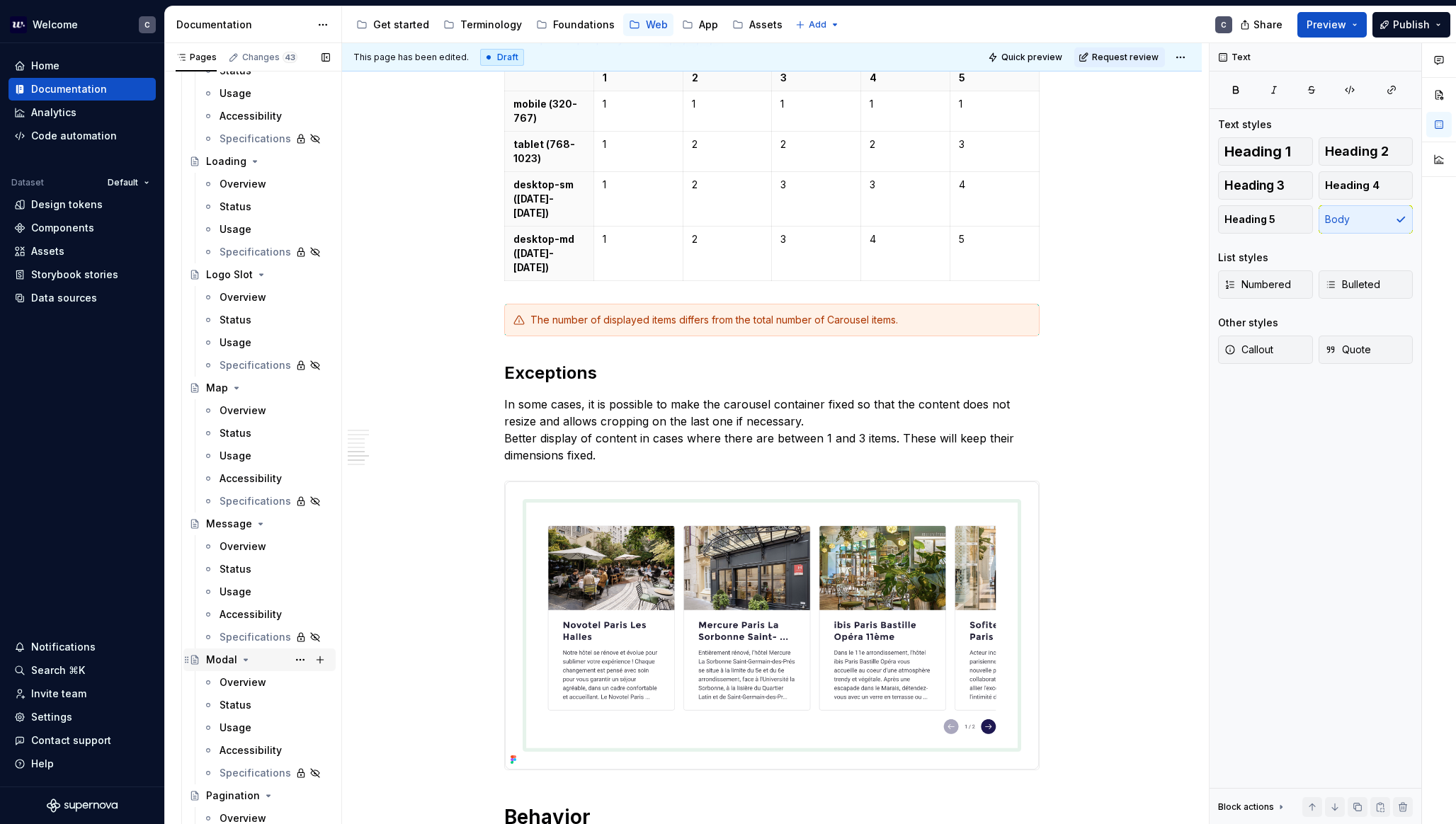
click at [223, 652] on div "Modal" at bounding box center [222, 659] width 31 height 14
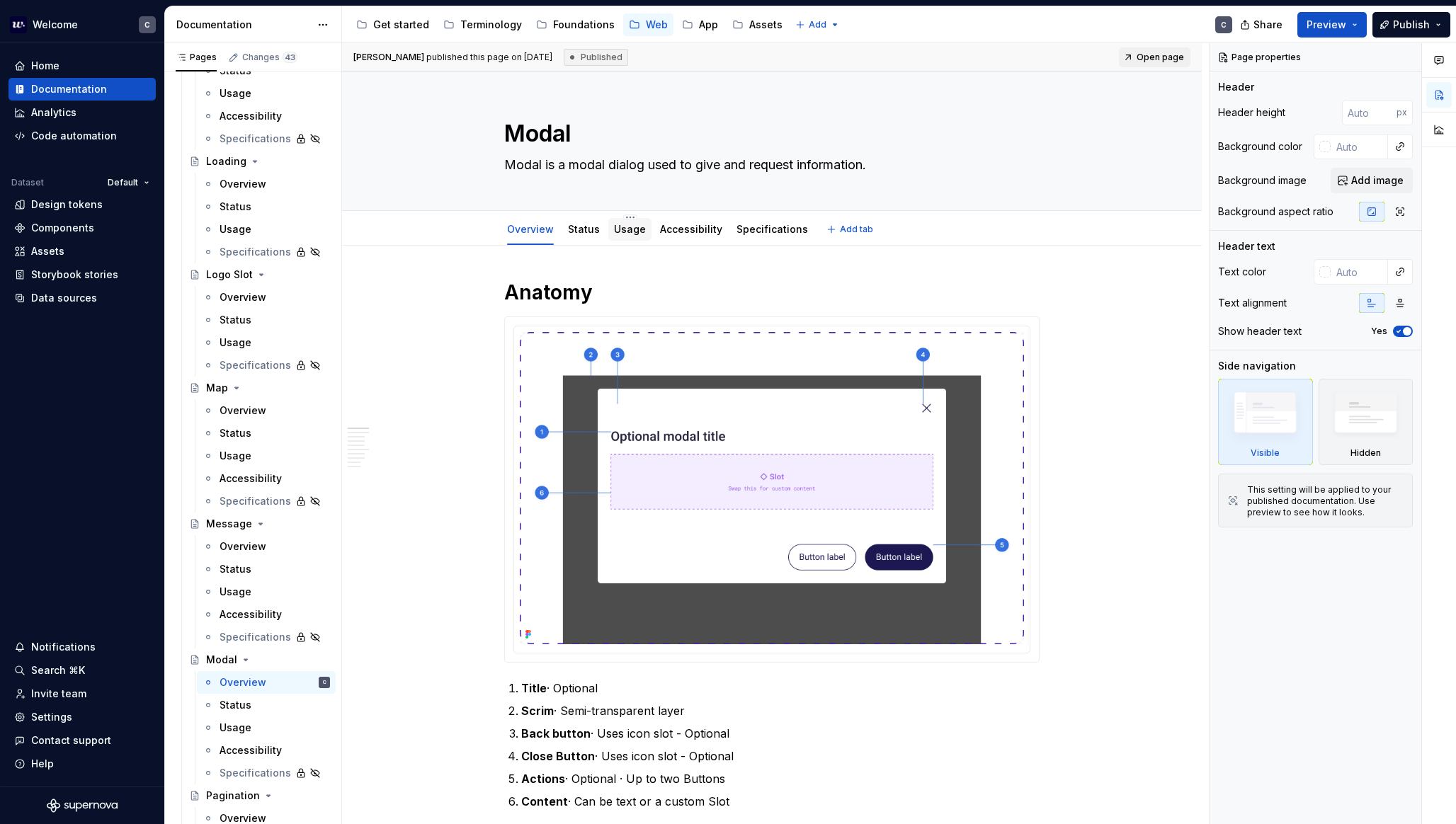
click at [625, 225] on link "Usage" at bounding box center [629, 229] width 32 height 12
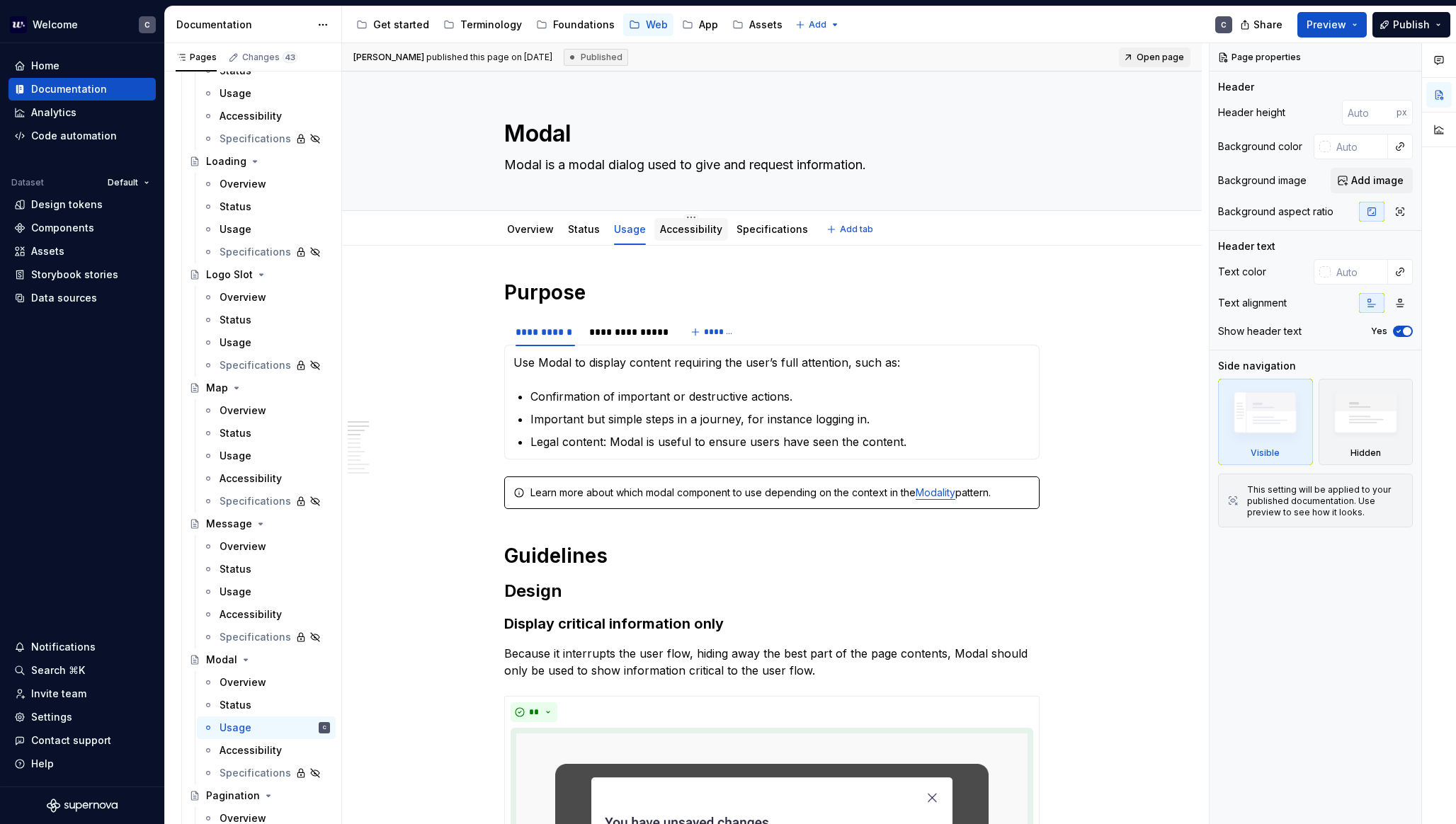
click at [697, 231] on link "Accessibility" at bounding box center [691, 229] width 62 height 12
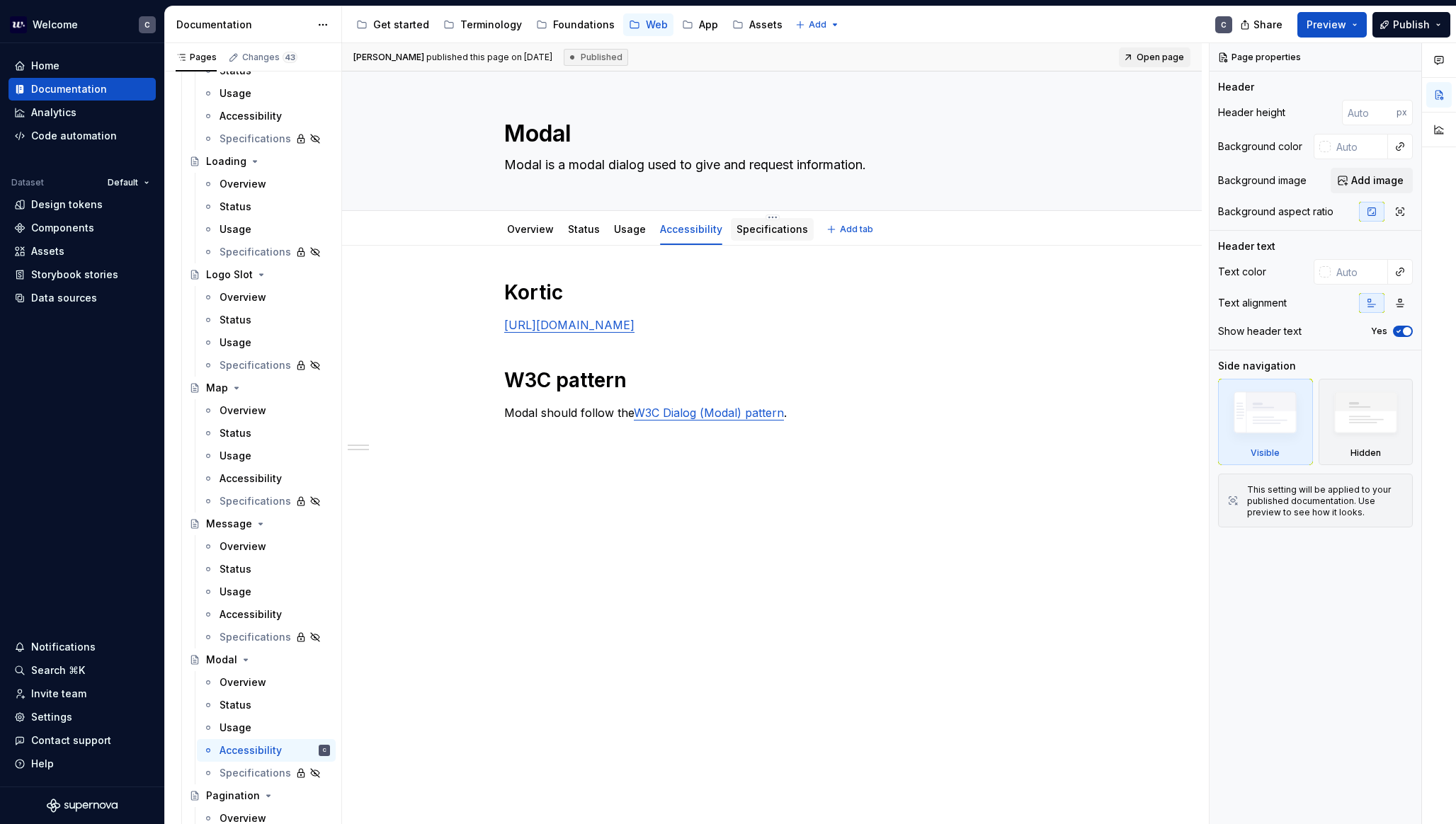
click at [778, 231] on link "Specifications" at bounding box center [772, 229] width 71 height 12
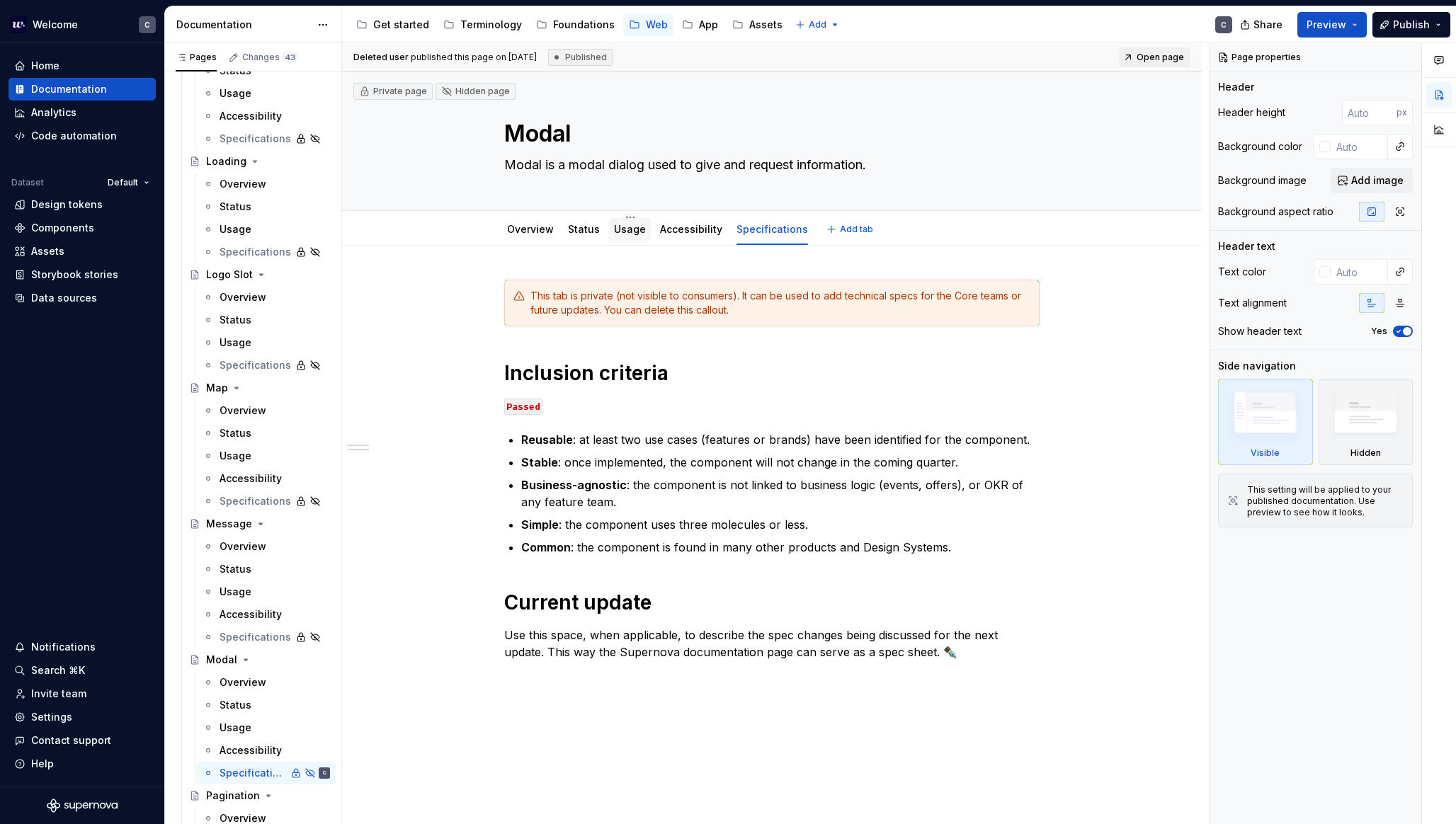
click at [614, 232] on link "Usage" at bounding box center [629, 229] width 32 height 12
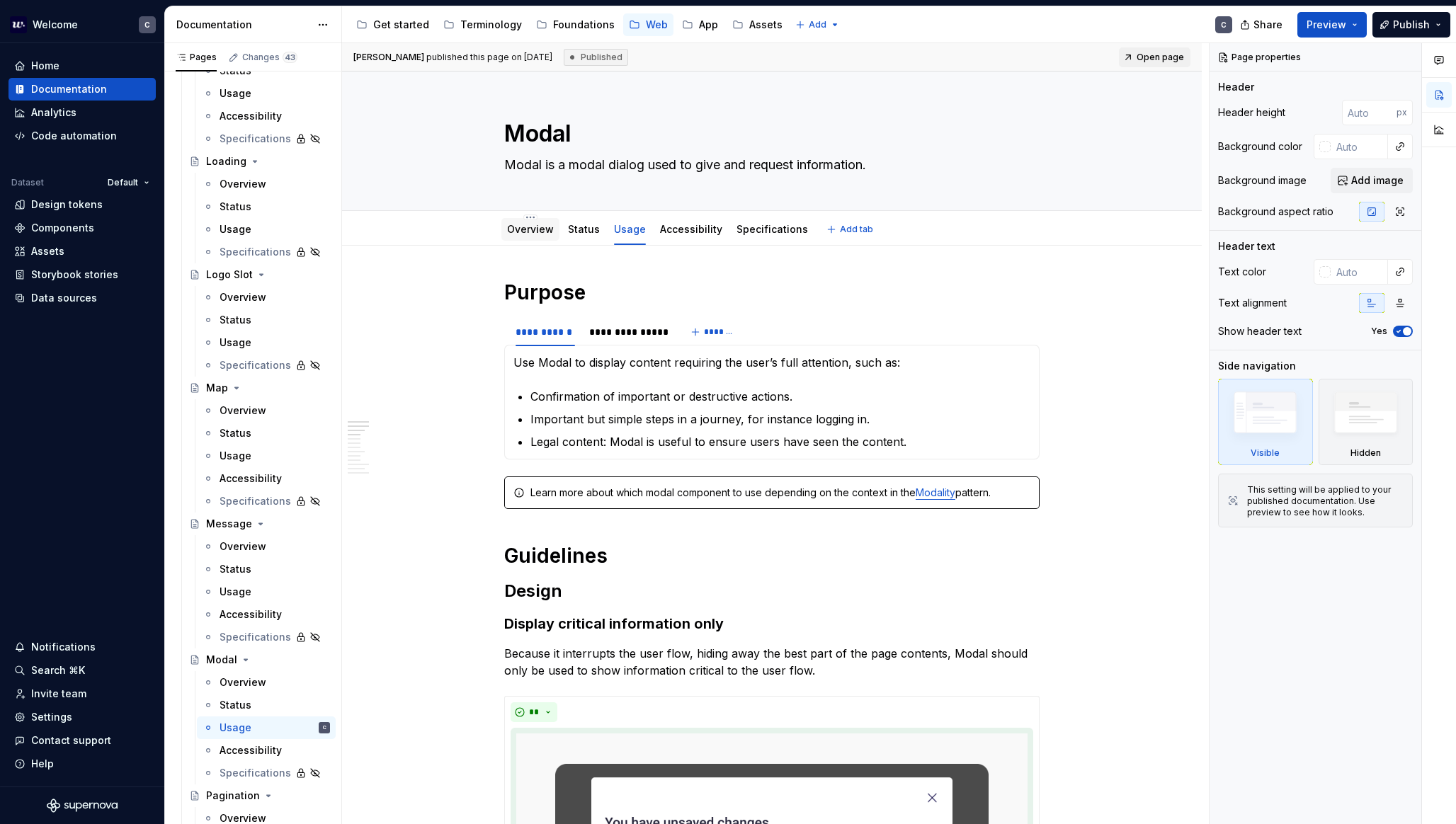
click at [546, 228] on link "Overview" at bounding box center [531, 229] width 46 height 12
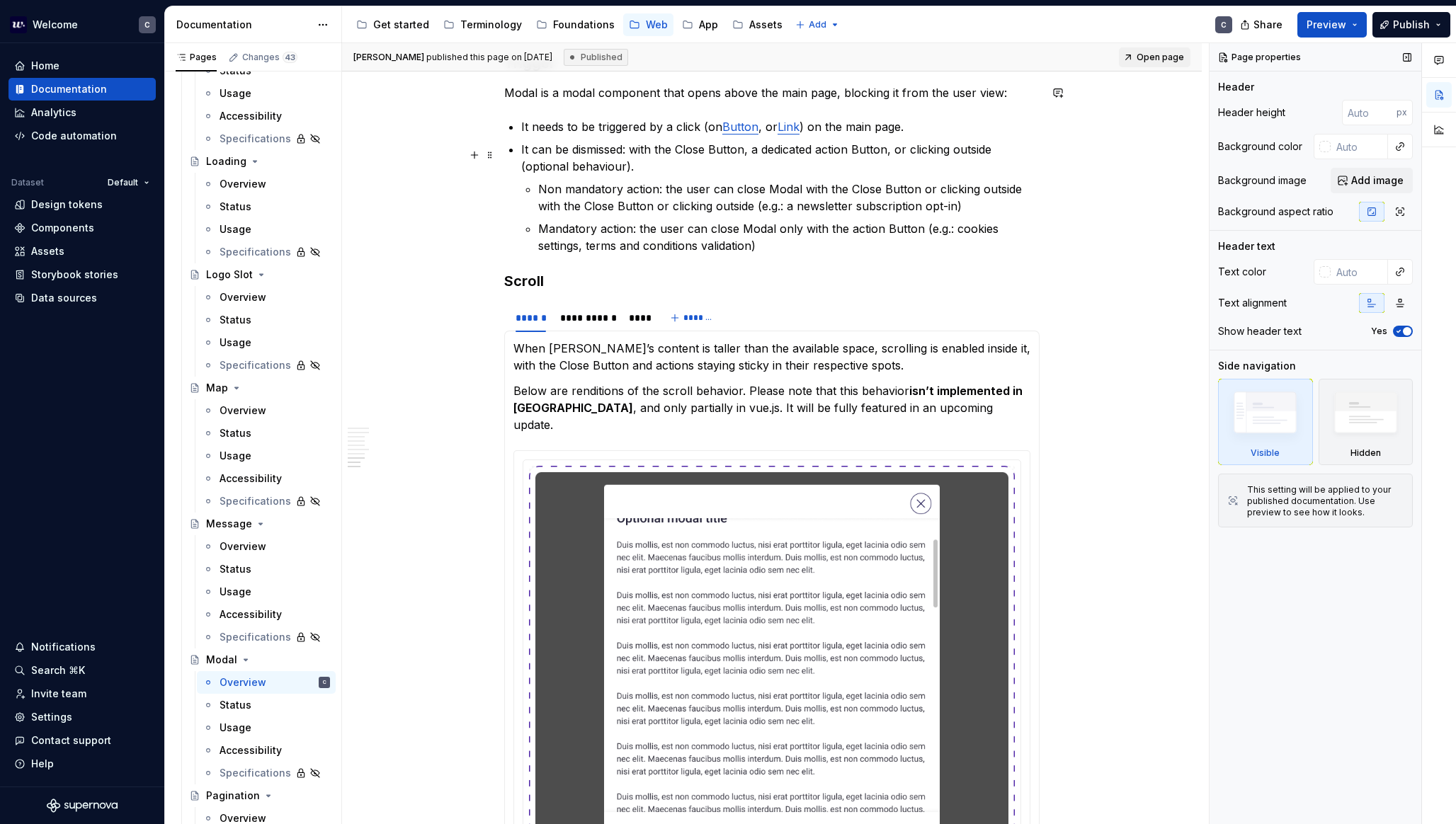
scroll to position [3674, 0]
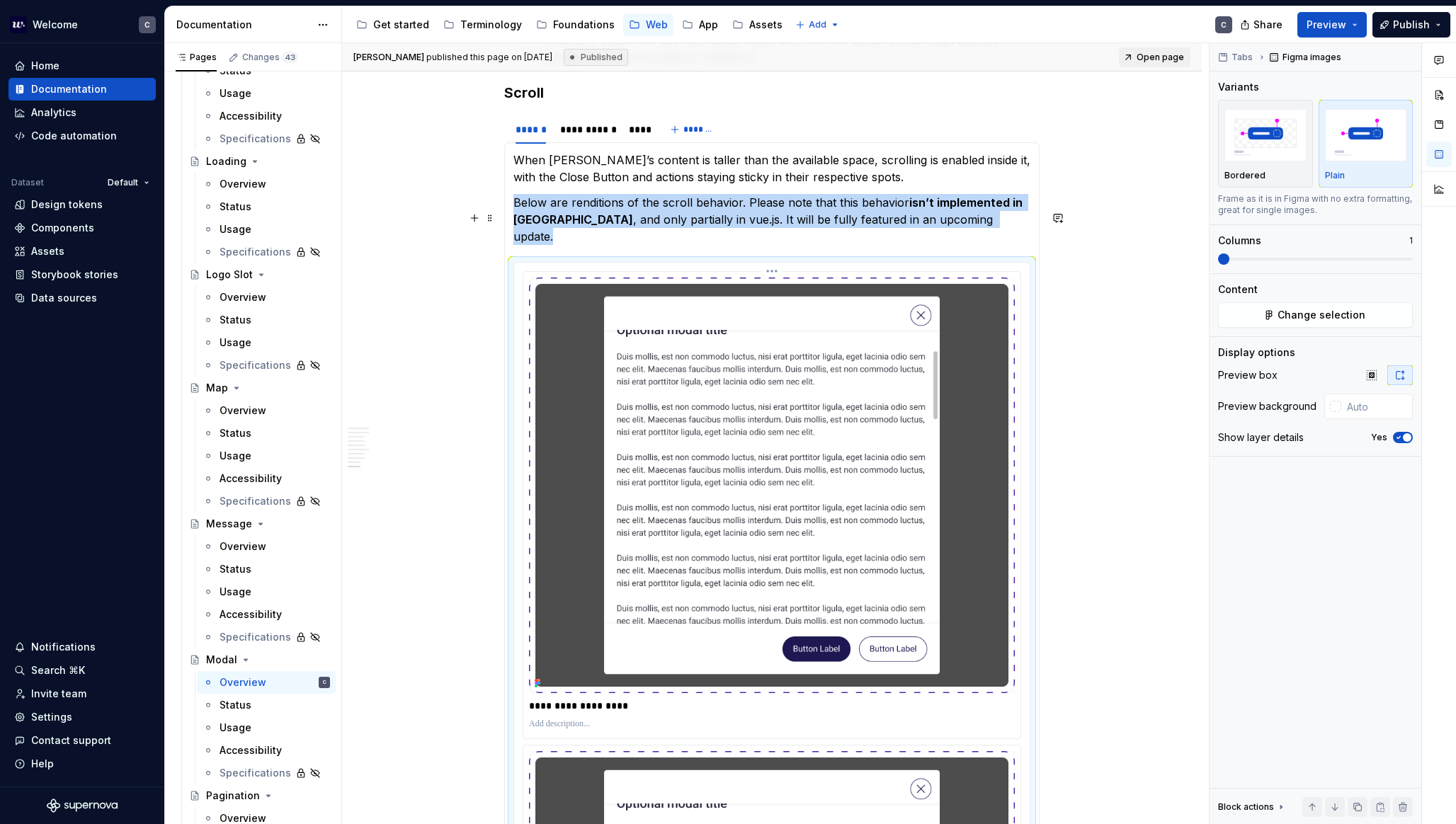
click at [731, 309] on img at bounding box center [772, 485] width 486 height 416
click at [1278, 309] on button "Change selection" at bounding box center [1316, 315] width 195 height 25
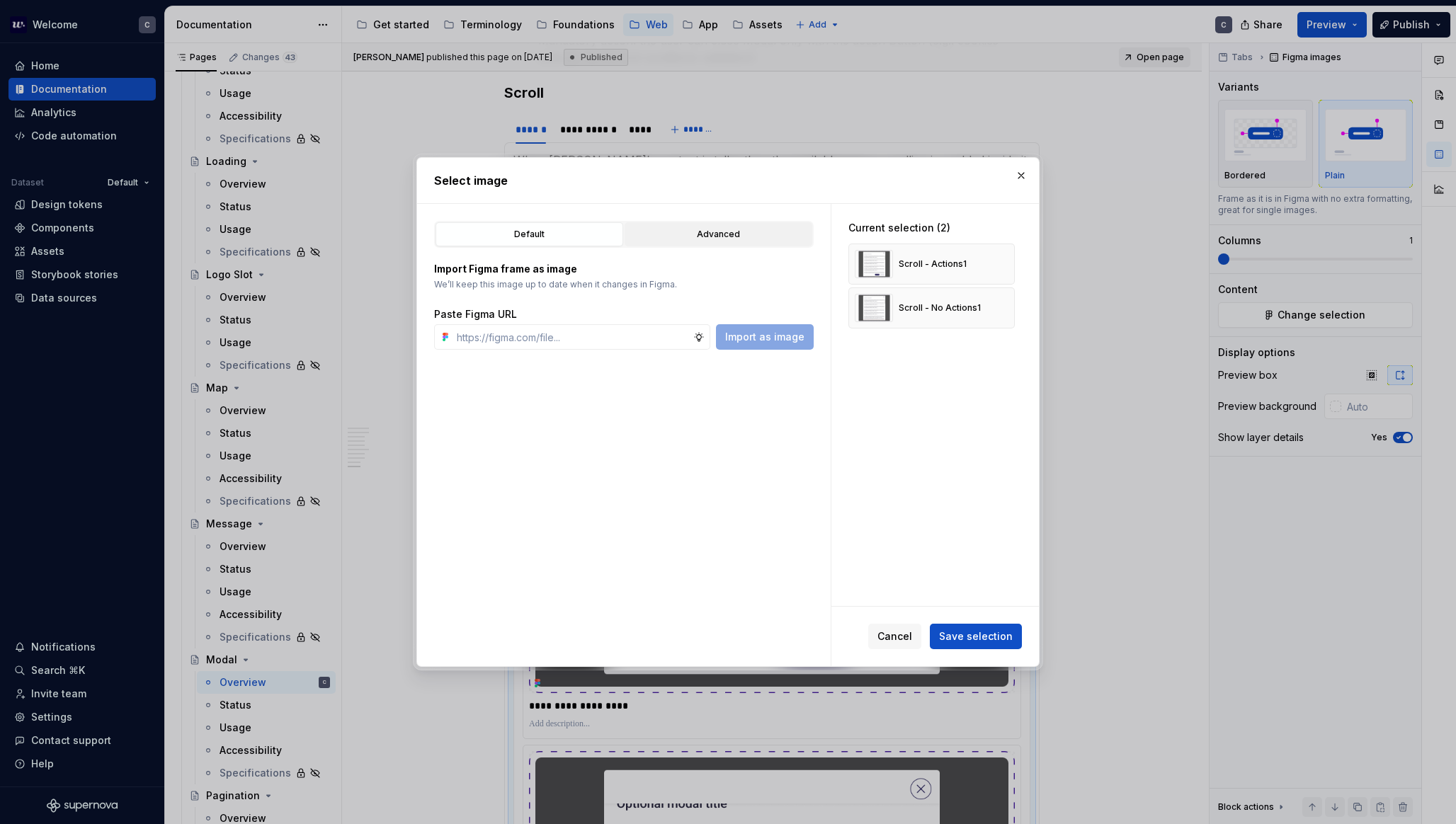
click at [743, 243] on button "Advanced" at bounding box center [719, 234] width 187 height 24
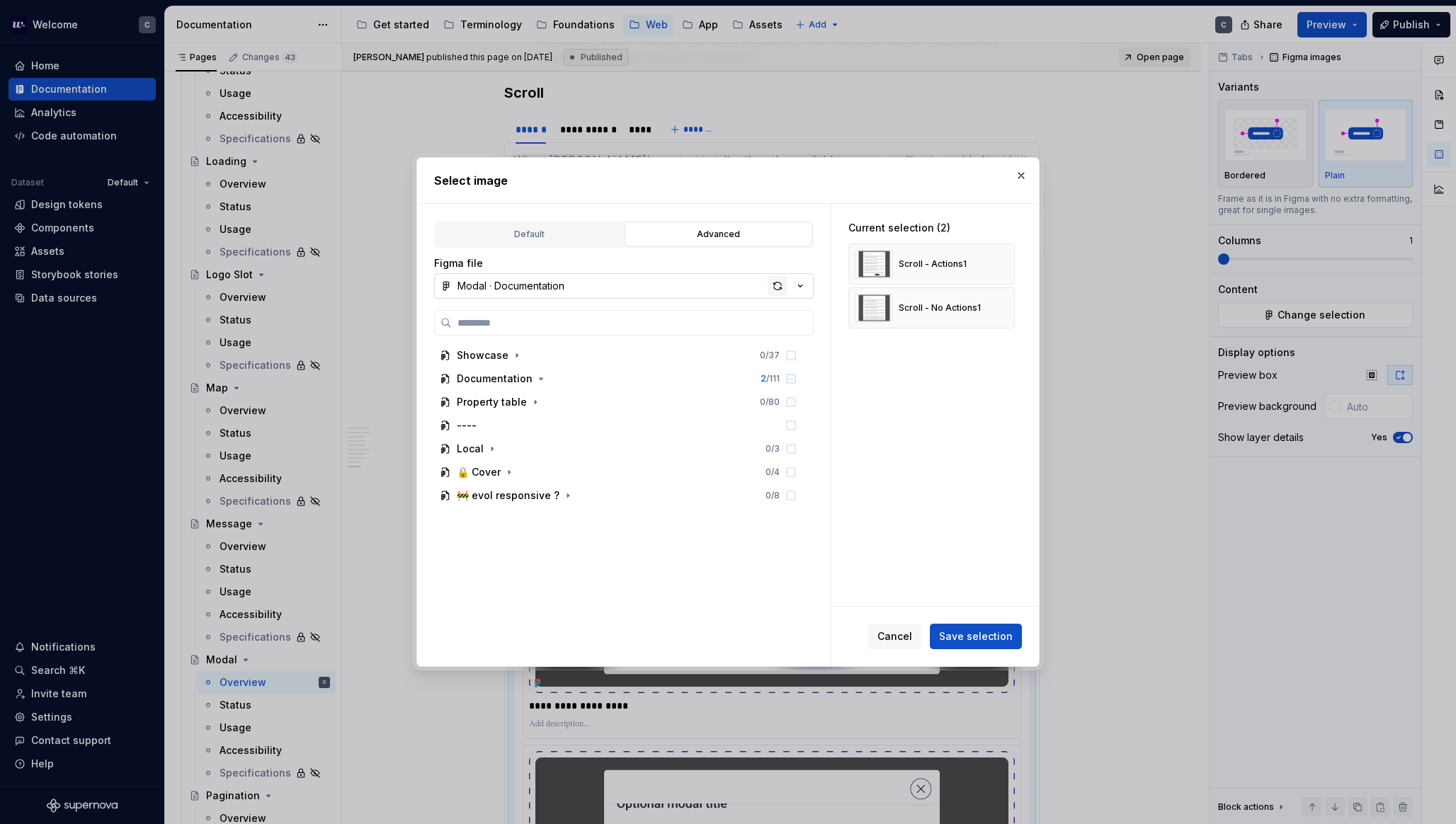
click at [779, 280] on div "button" at bounding box center [778, 286] width 19 height 19
click at [1012, 637] on span "Save selection" at bounding box center [976, 636] width 73 height 14
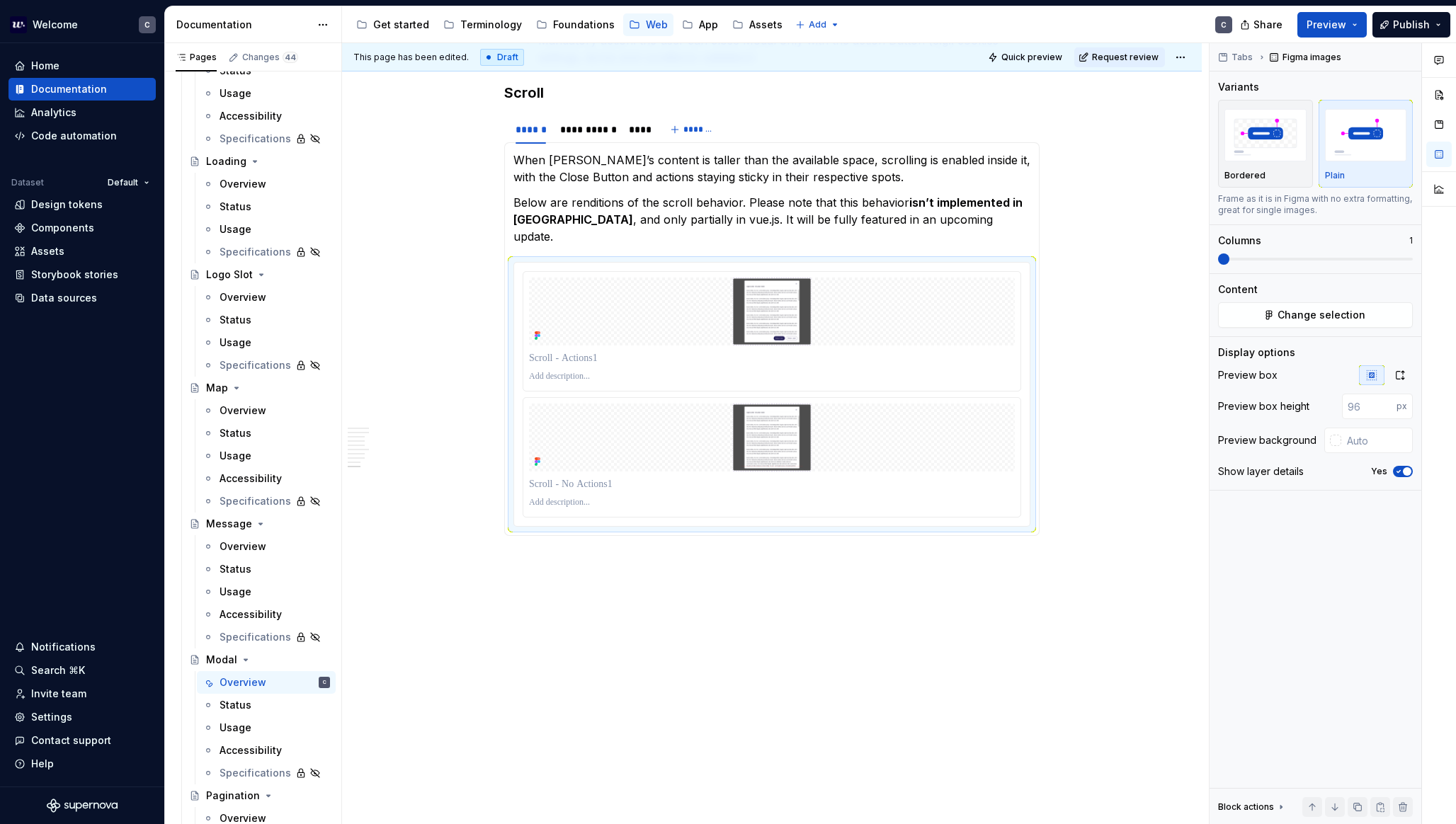
scroll to position [3633, 0]
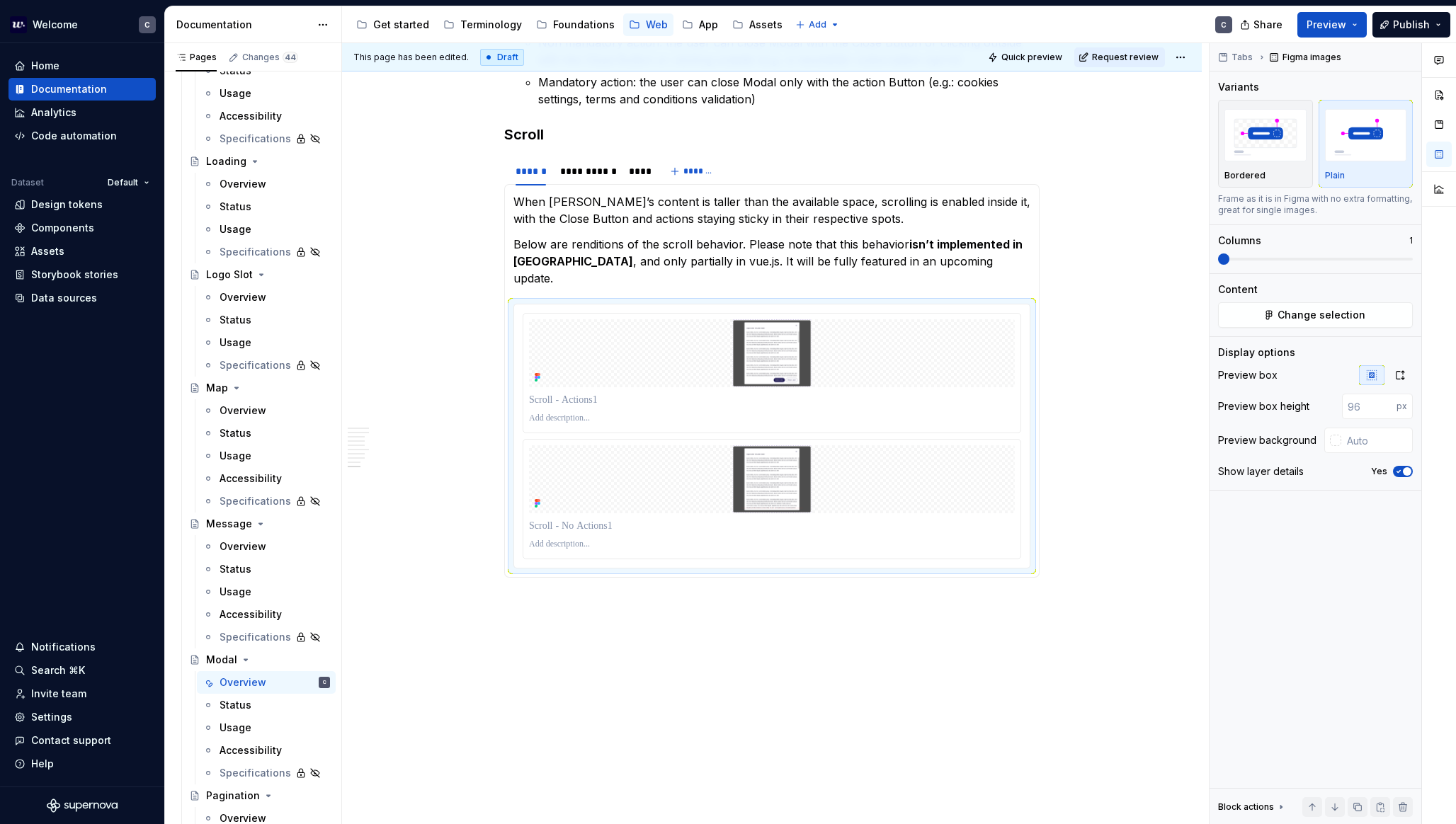
type textarea "*"
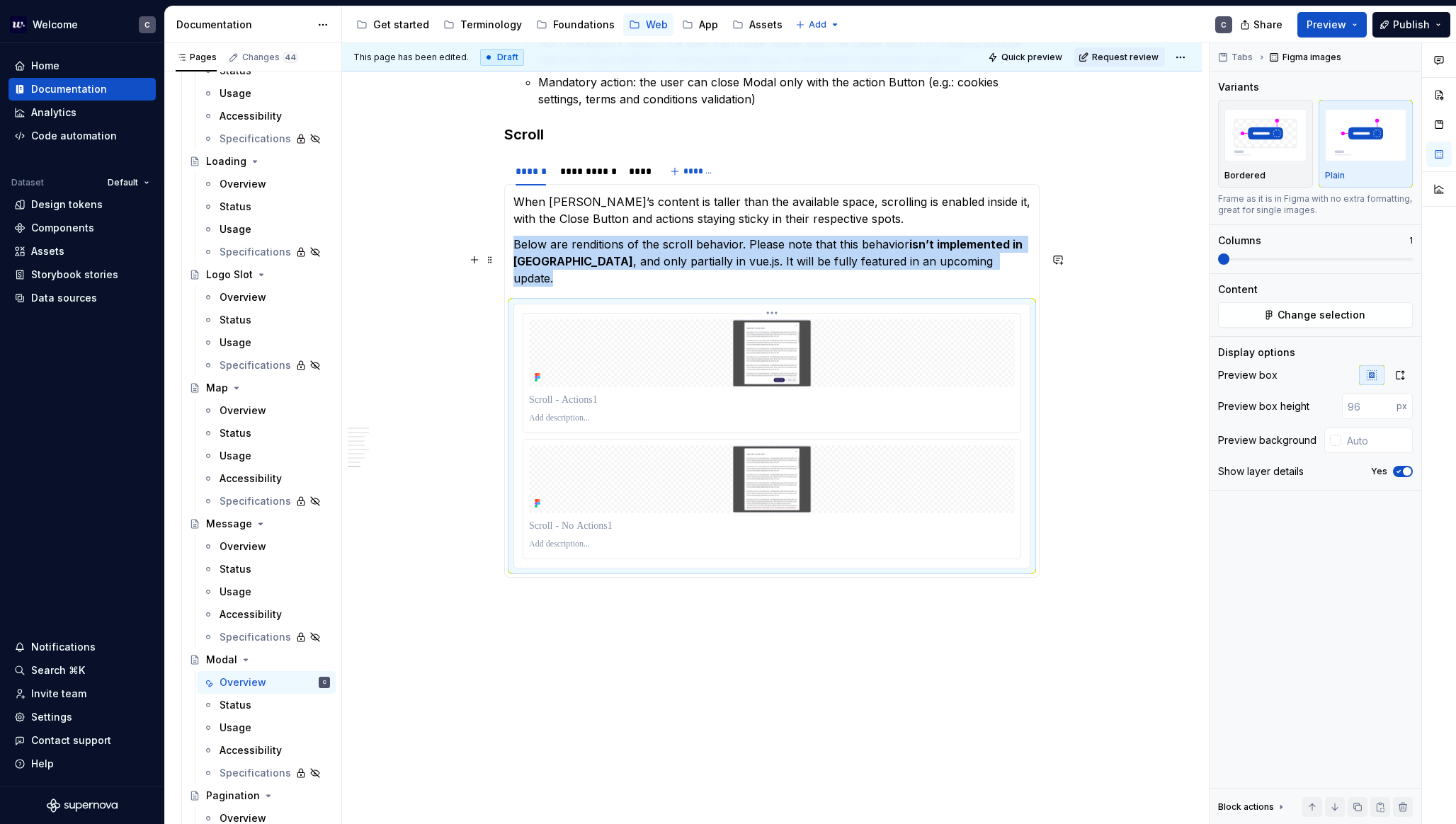
click at [812, 319] on img at bounding box center [772, 353] width 486 height 68
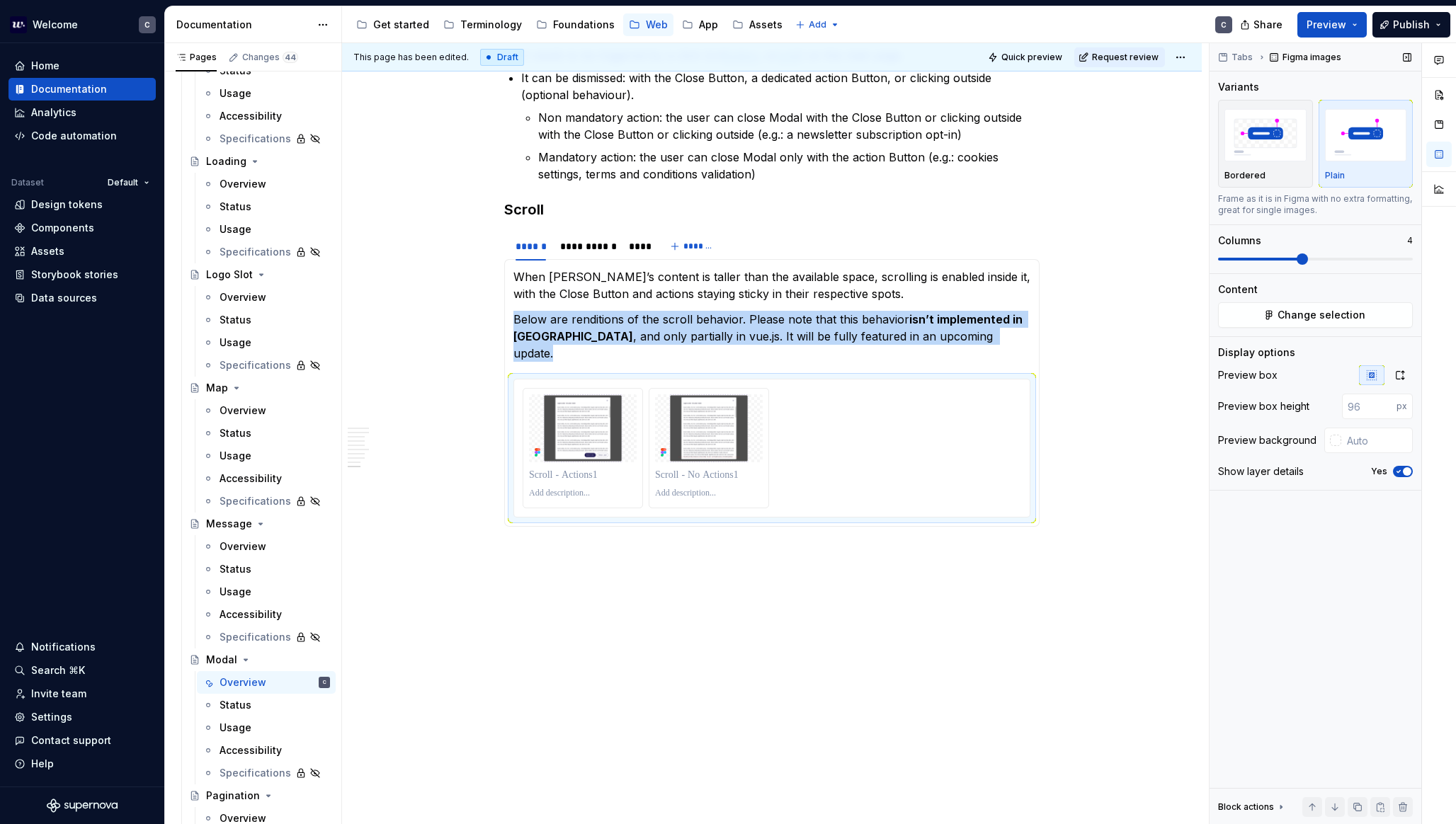
click at [1314, 255] on span at bounding box center [1316, 258] width 195 height 11
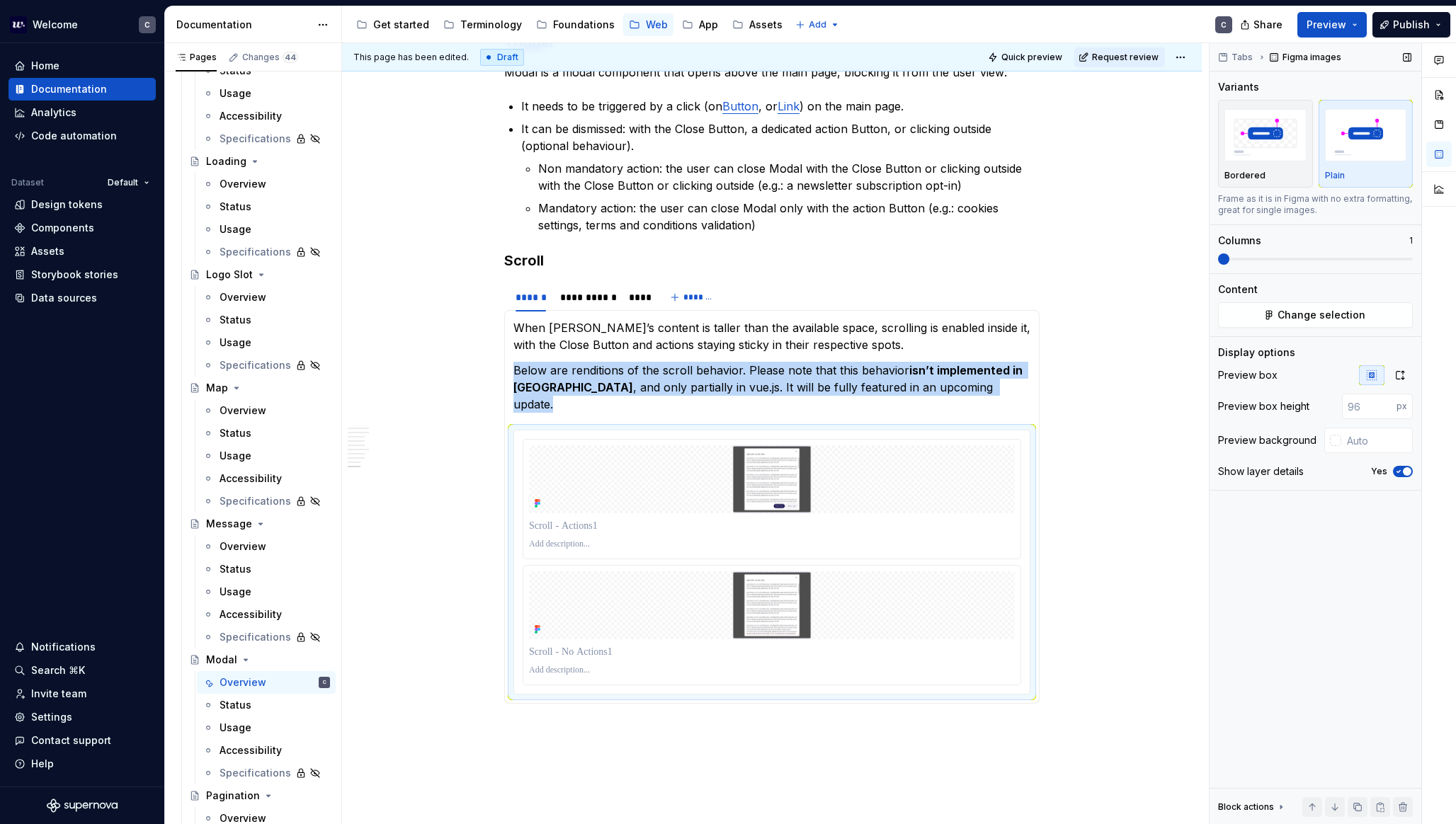
click at [1218, 259] on span at bounding box center [1218, 259] width 0 height 3
click at [791, 446] on img at bounding box center [772, 479] width 486 height 68
click at [788, 447] on img at bounding box center [772, 479] width 486 height 68
click at [1272, 166] on div "Bordered" at bounding box center [1266, 144] width 82 height 75
click at [1332, 163] on div "button" at bounding box center [1366, 136] width 82 height 58
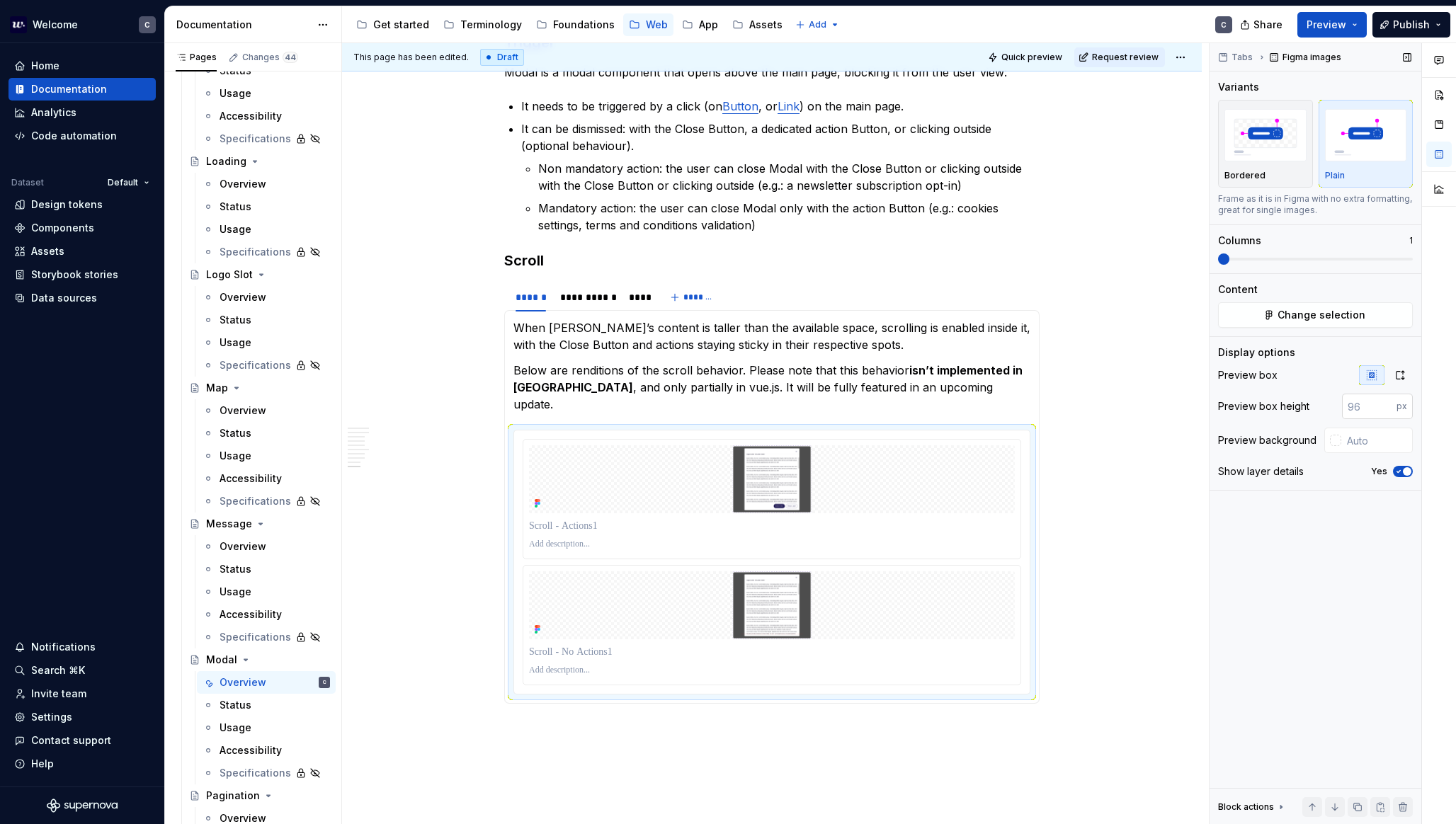
click at [1359, 409] on input "number" at bounding box center [1369, 407] width 55 height 25
click at [1359, 404] on input "1" at bounding box center [1369, 407] width 55 height 25
click at [1359, 404] on input "2" at bounding box center [1369, 407] width 55 height 25
click at [1359, 404] on input "3" at bounding box center [1369, 407] width 55 height 25
type input "4"
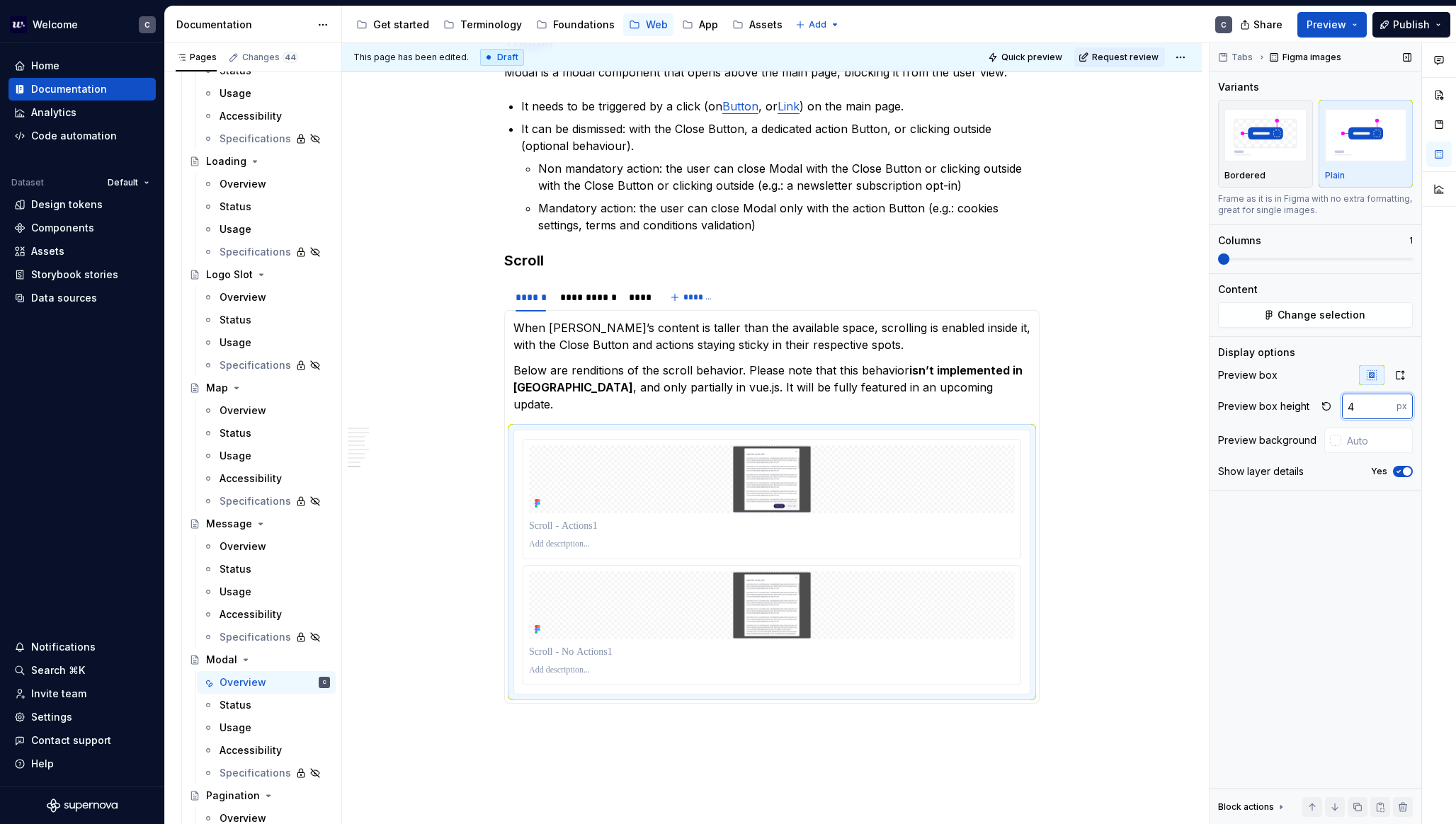
click at [1359, 404] on input "4" at bounding box center [1369, 407] width 55 height 25
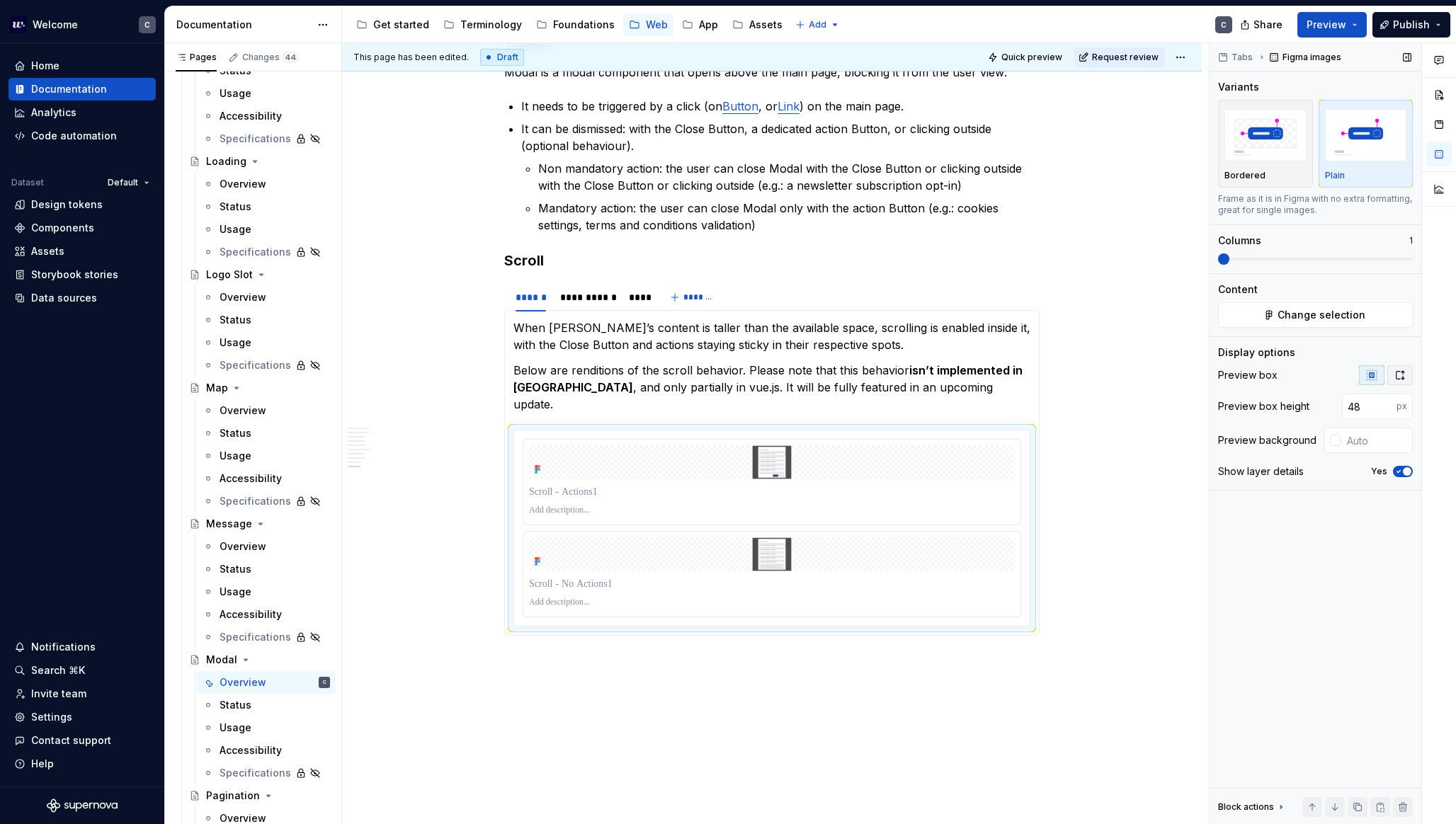
click at [1359, 378] on icon "button" at bounding box center [1400, 375] width 11 height 11
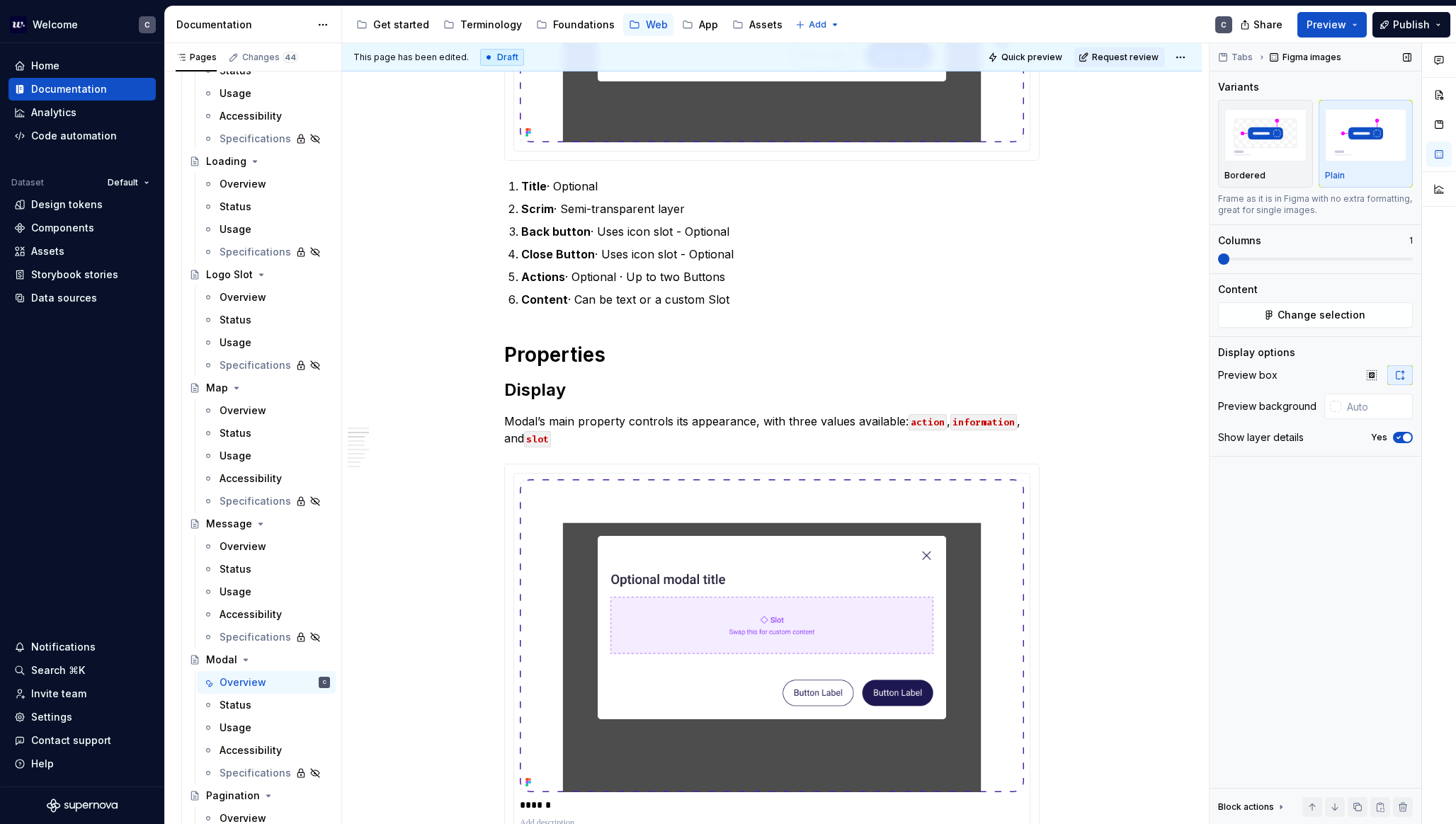
scroll to position [0, 0]
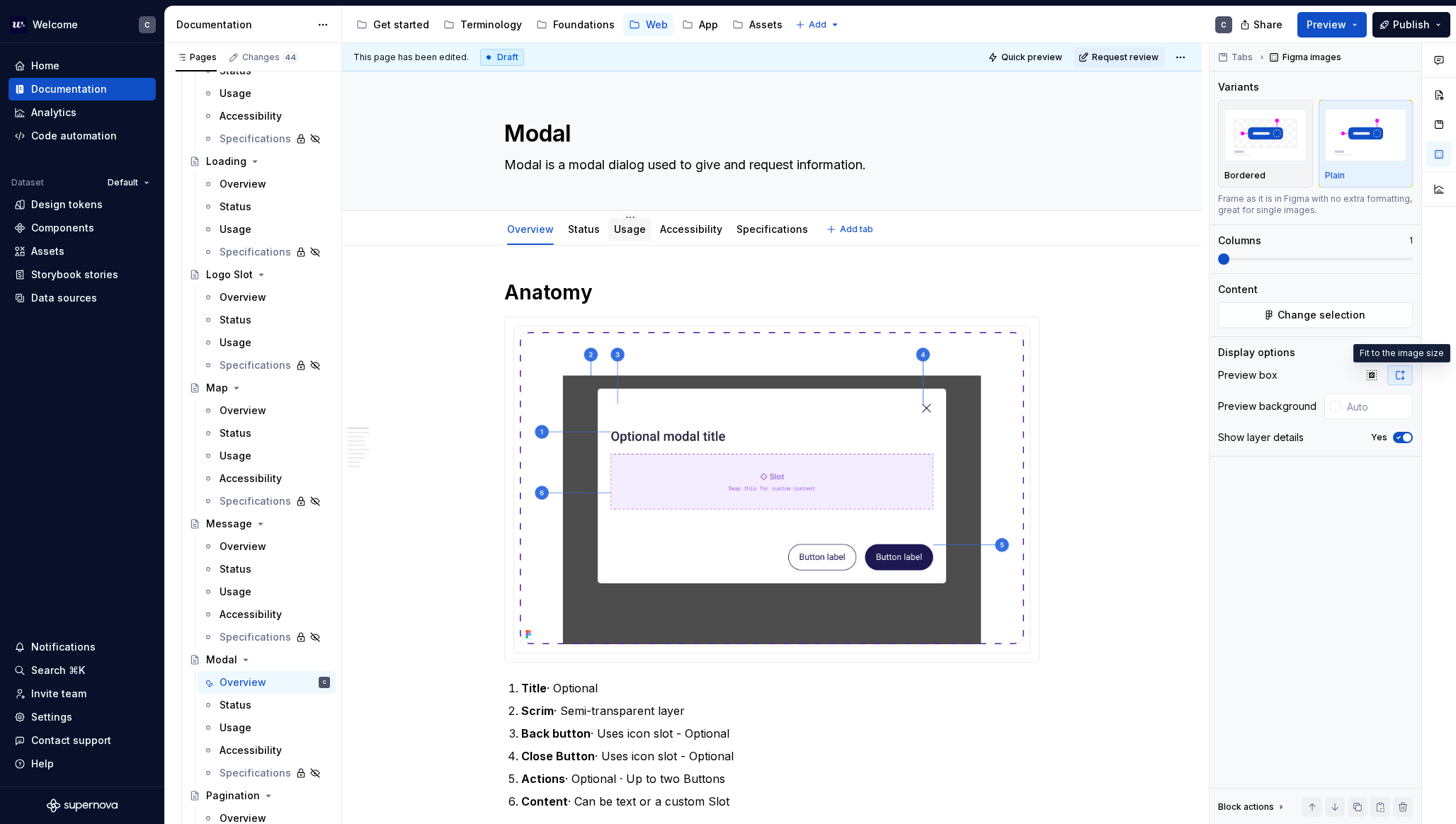
click at [635, 231] on link "Usage" at bounding box center [629, 229] width 32 height 12
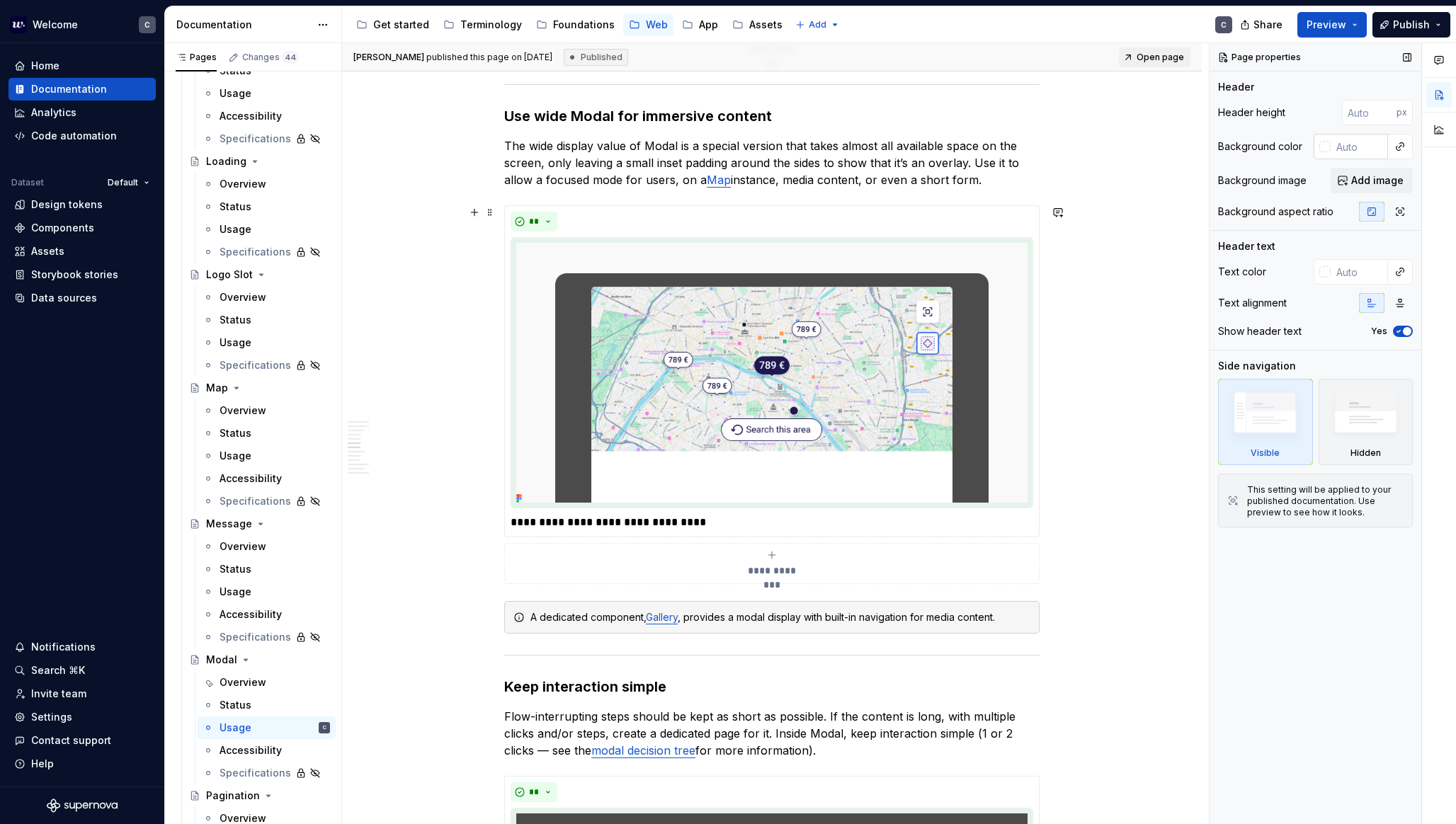
scroll to position [2283, 0]
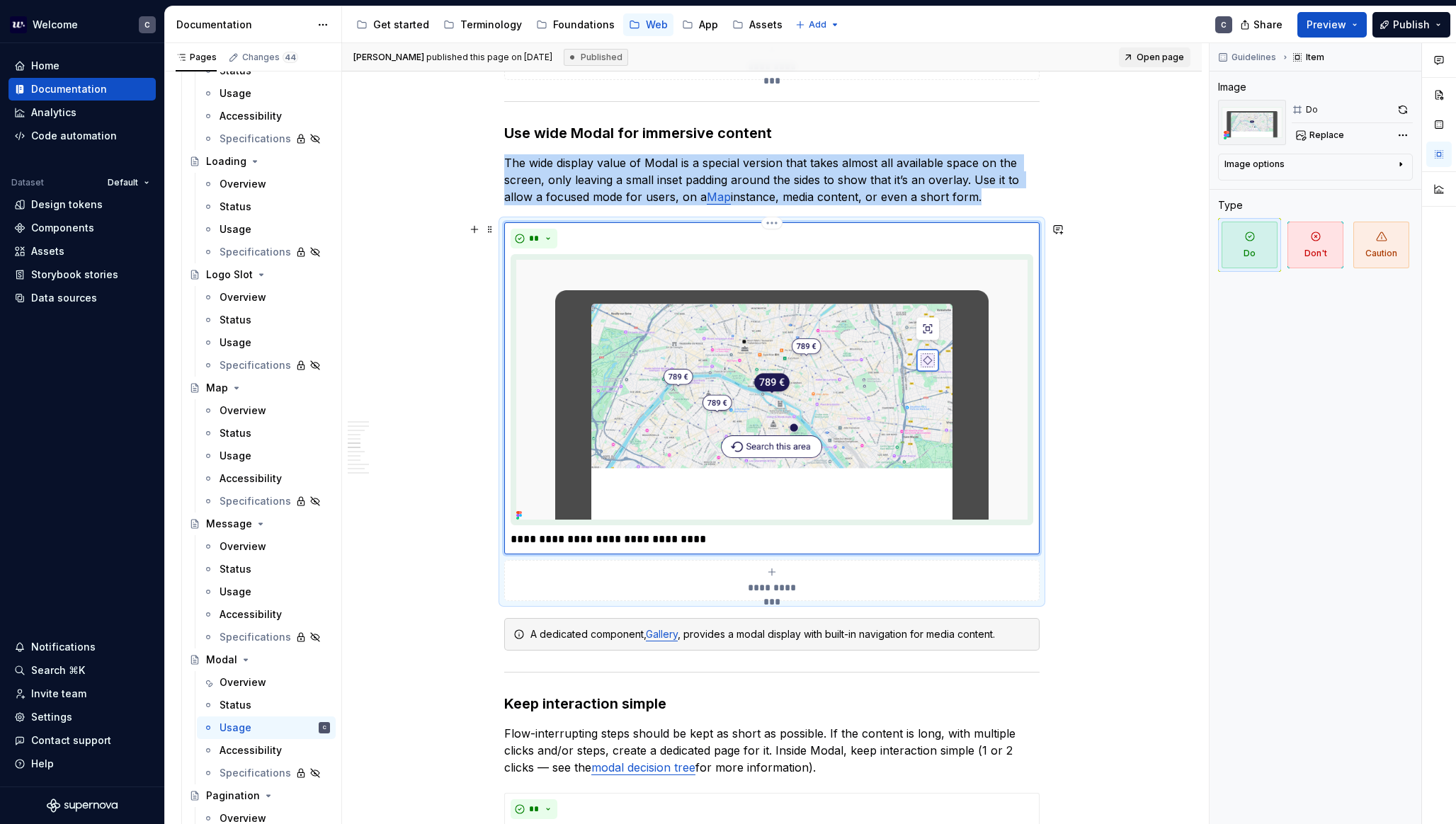
click at [907, 353] on img at bounding box center [772, 390] width 523 height 271
click at [766, 384] on img at bounding box center [772, 390] width 523 height 271
click at [1170, 406] on div "**********" at bounding box center [772, 614] width 860 height 5302
click at [933, 325] on img at bounding box center [772, 390] width 523 height 271
click at [754, 354] on img at bounding box center [772, 390] width 523 height 271
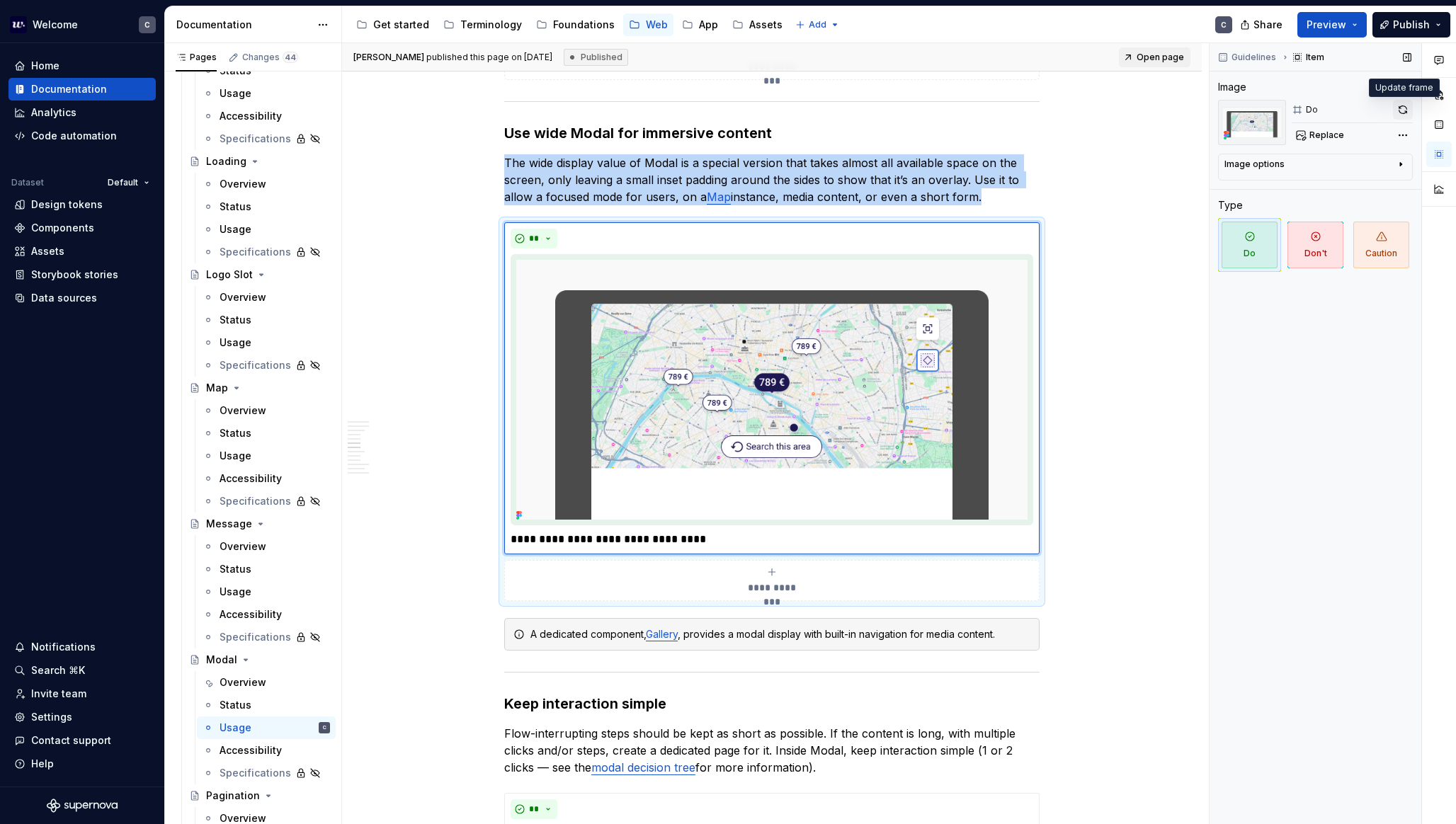
click at [1359, 111] on button "button" at bounding box center [1403, 109] width 19 height 19
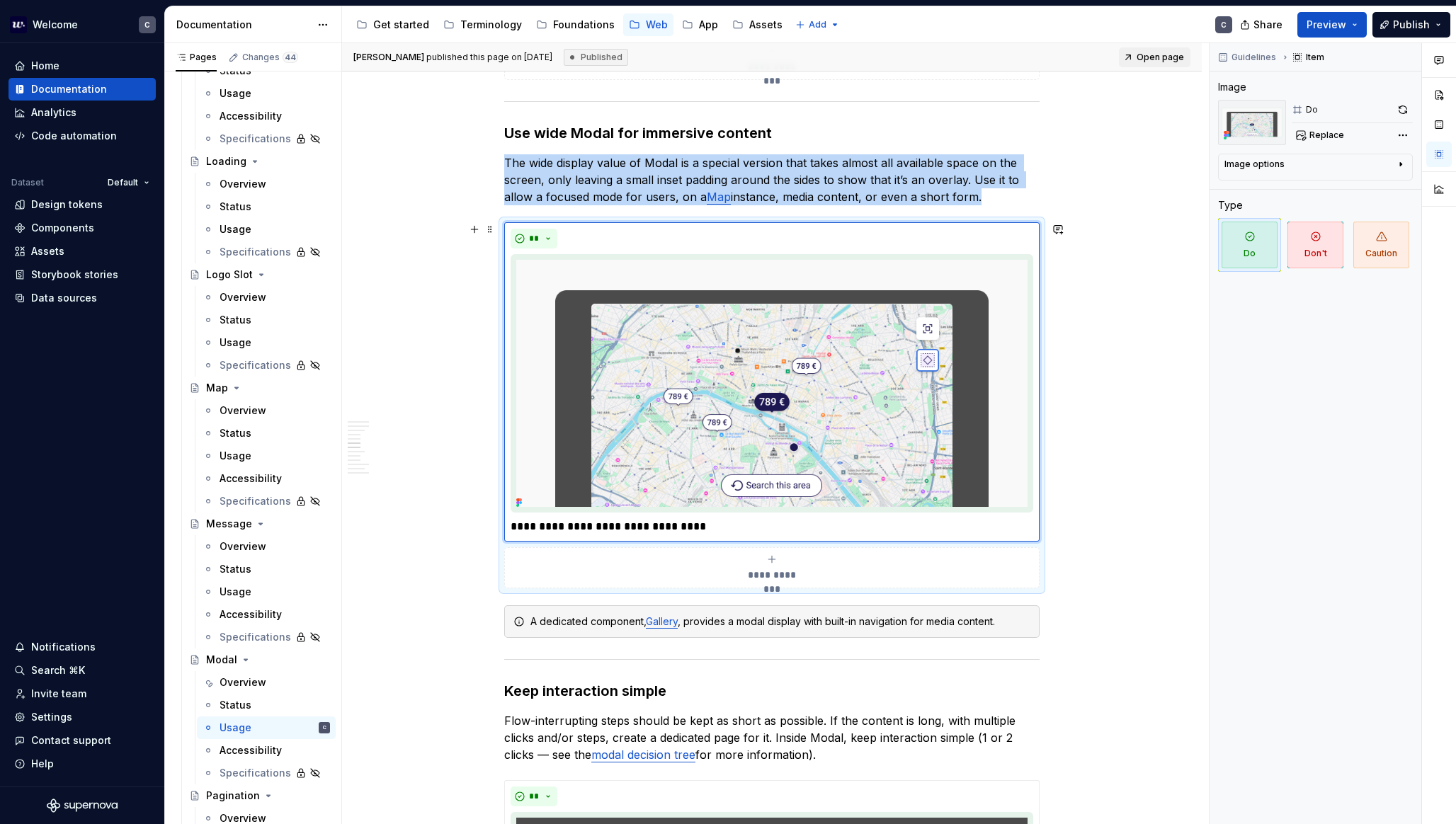
click at [1139, 387] on div "**********" at bounding box center [772, 607] width 860 height 5289
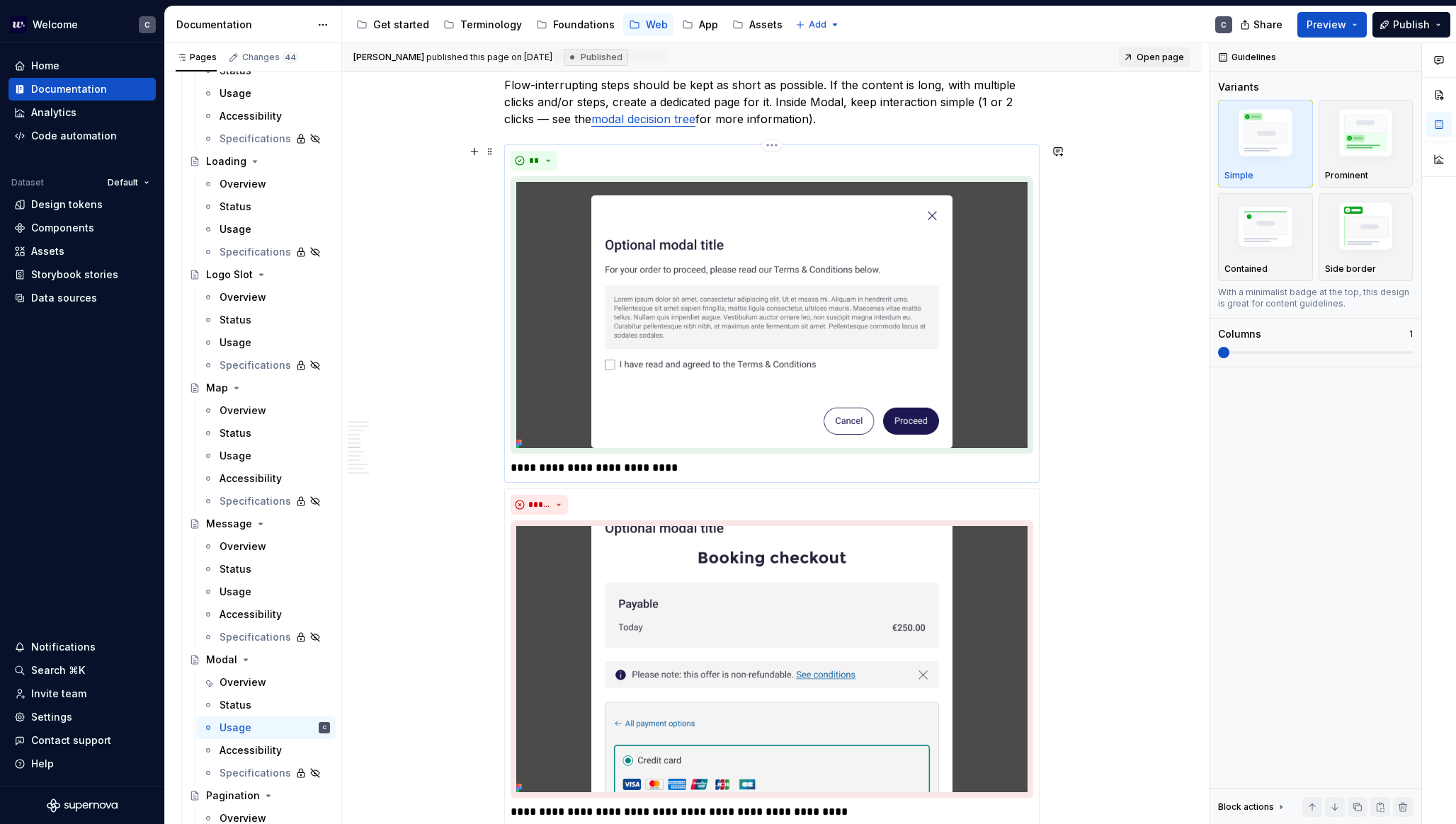
scroll to position [2843, 0]
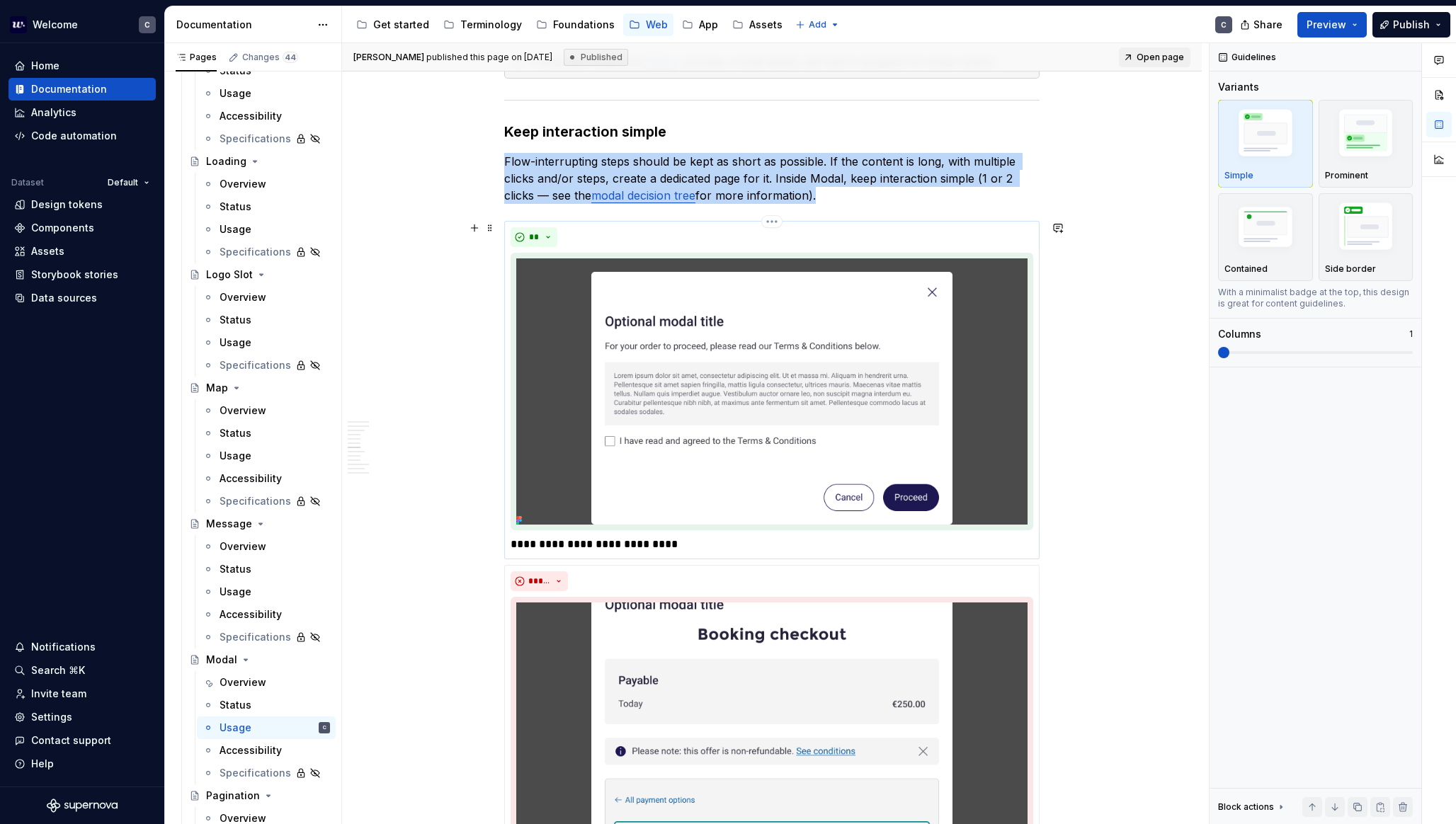
click at [873, 312] on img at bounding box center [772, 391] width 523 height 278
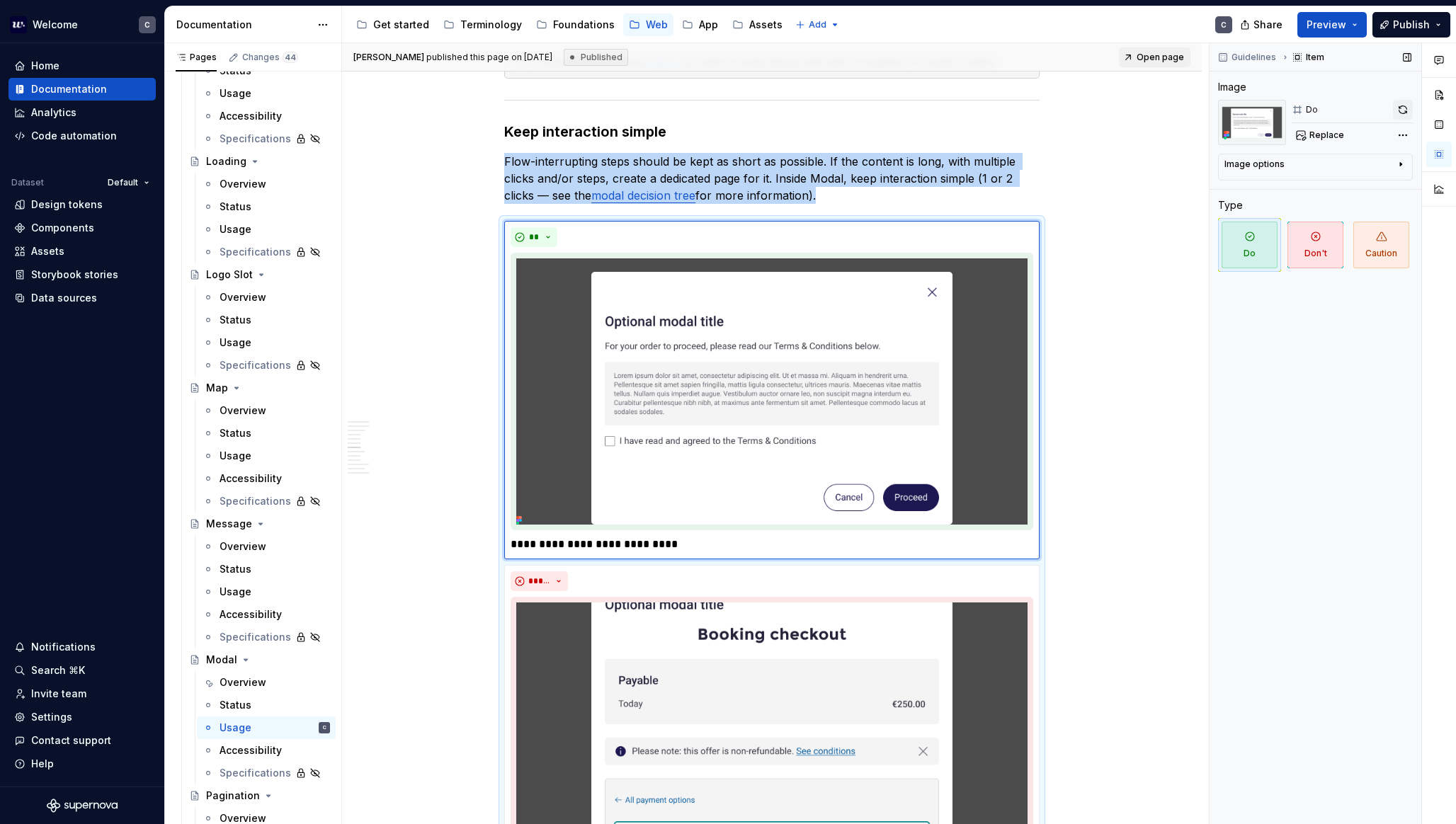
click at [1359, 113] on button "button" at bounding box center [1403, 109] width 19 height 19
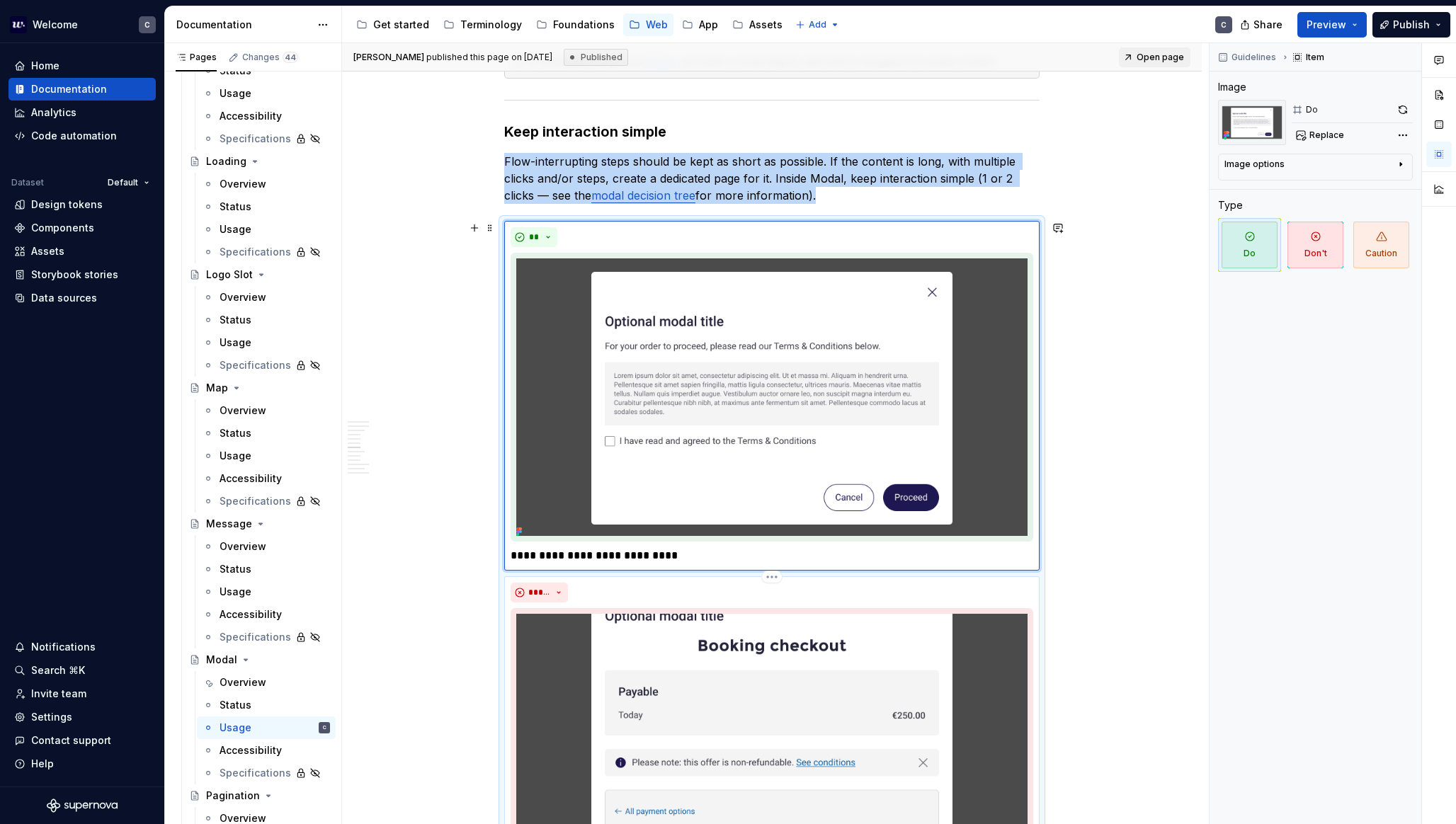
click at [785, 661] on img at bounding box center [772, 747] width 523 height 278
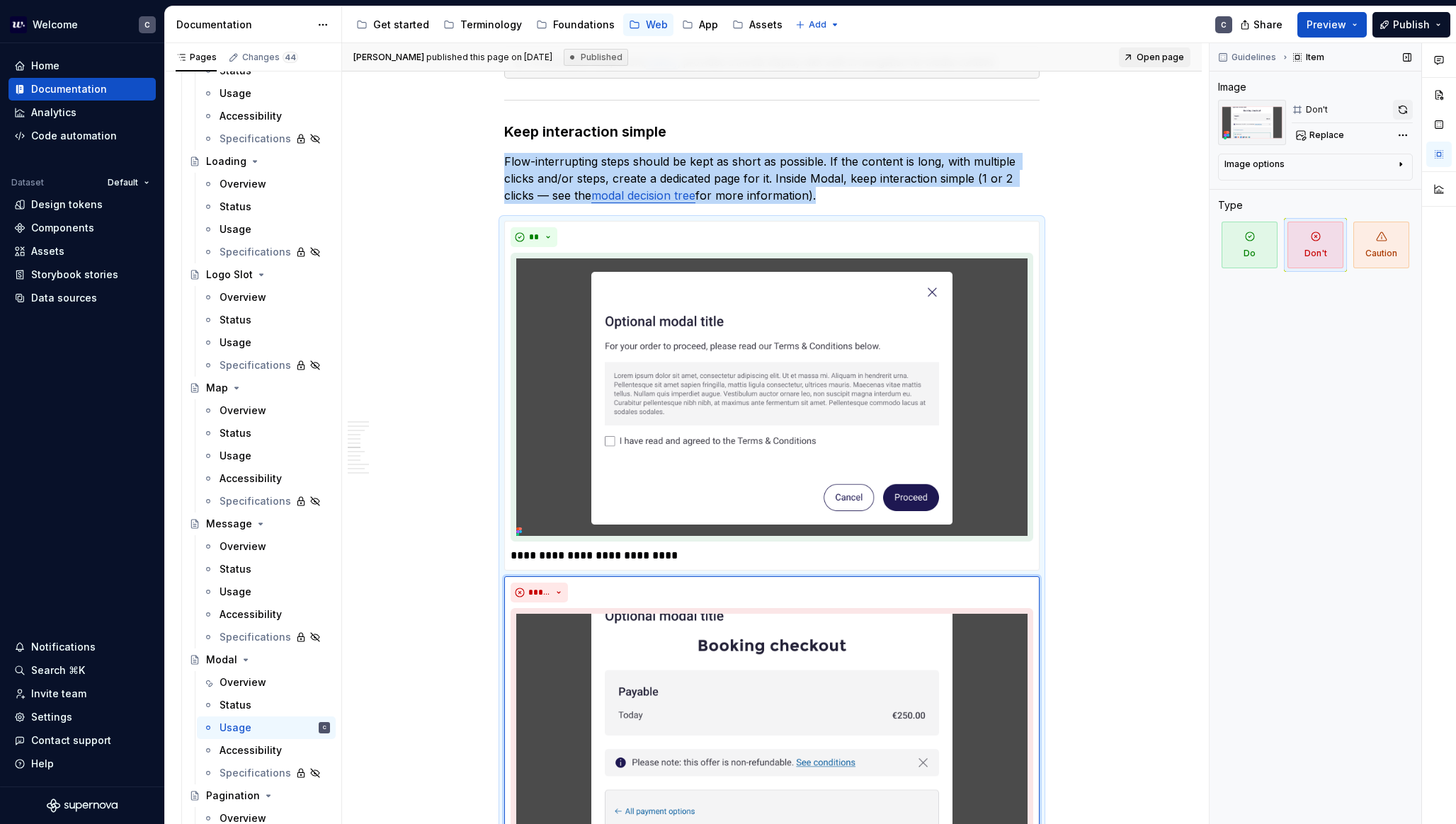
click at [1359, 115] on button "button" at bounding box center [1403, 109] width 19 height 19
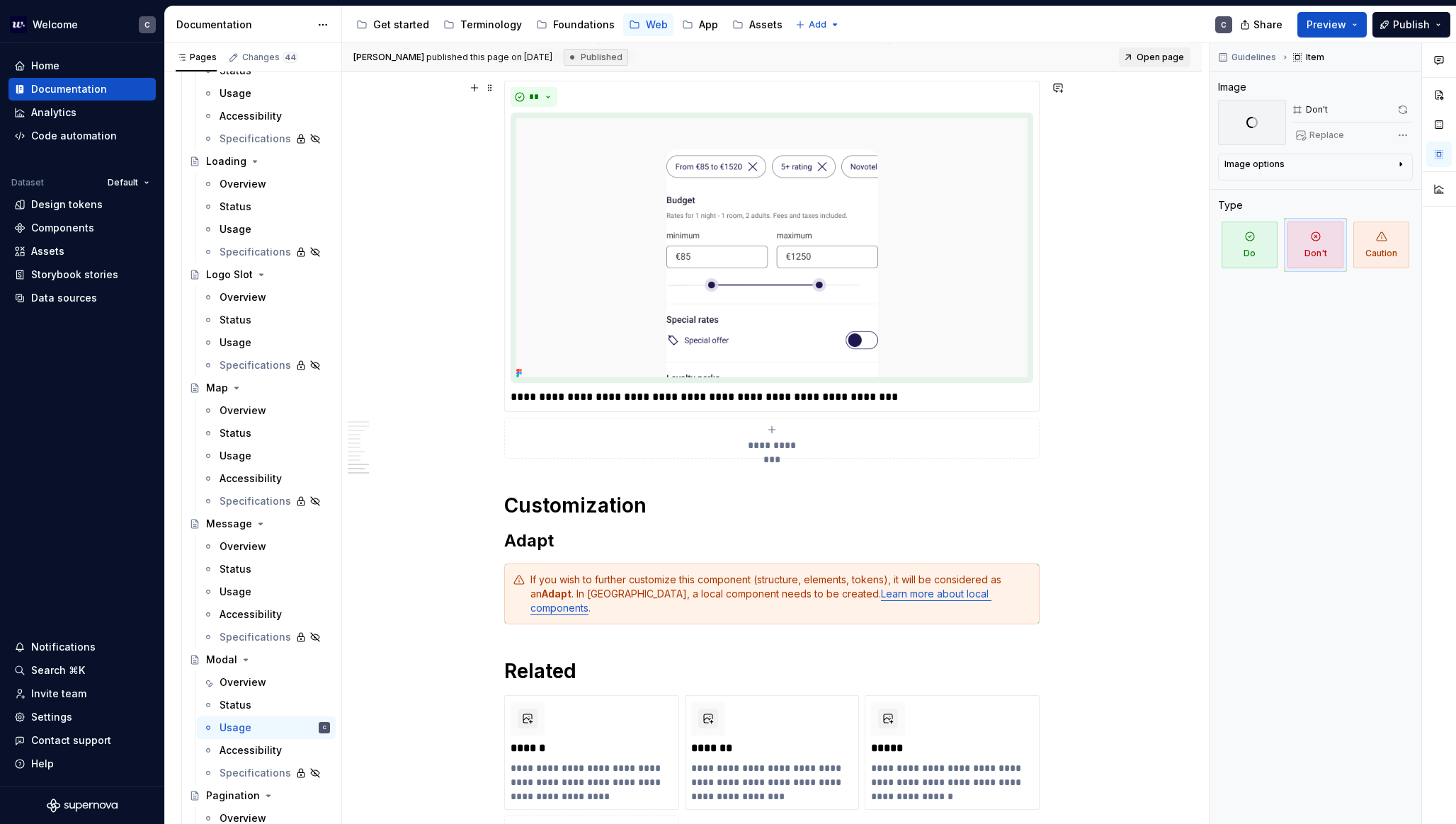
scroll to position [4759, 0]
click at [738, 396] on p "**********" at bounding box center [772, 398] width 523 height 17
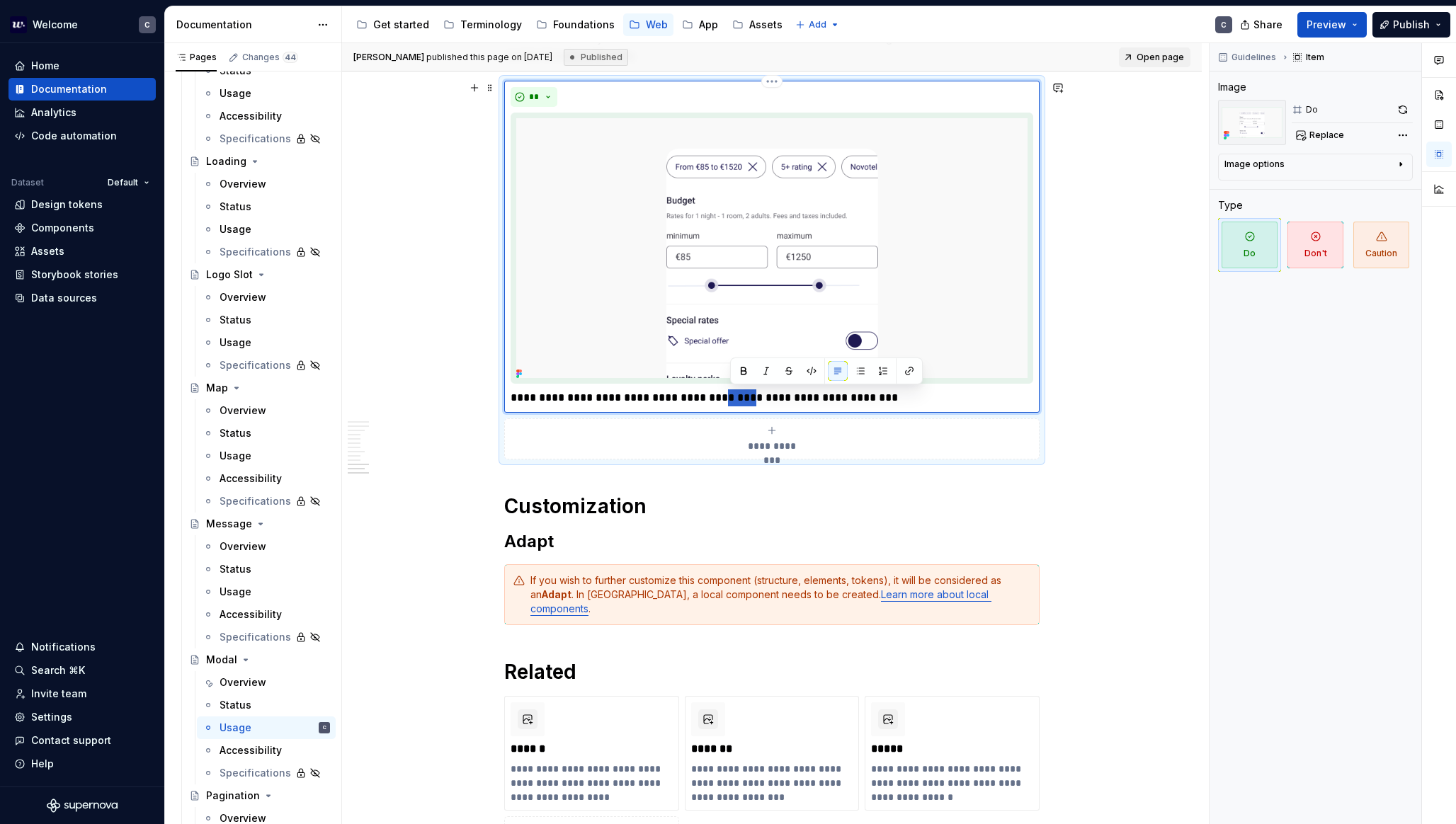
click at [738, 396] on p "**********" at bounding box center [772, 398] width 523 height 17
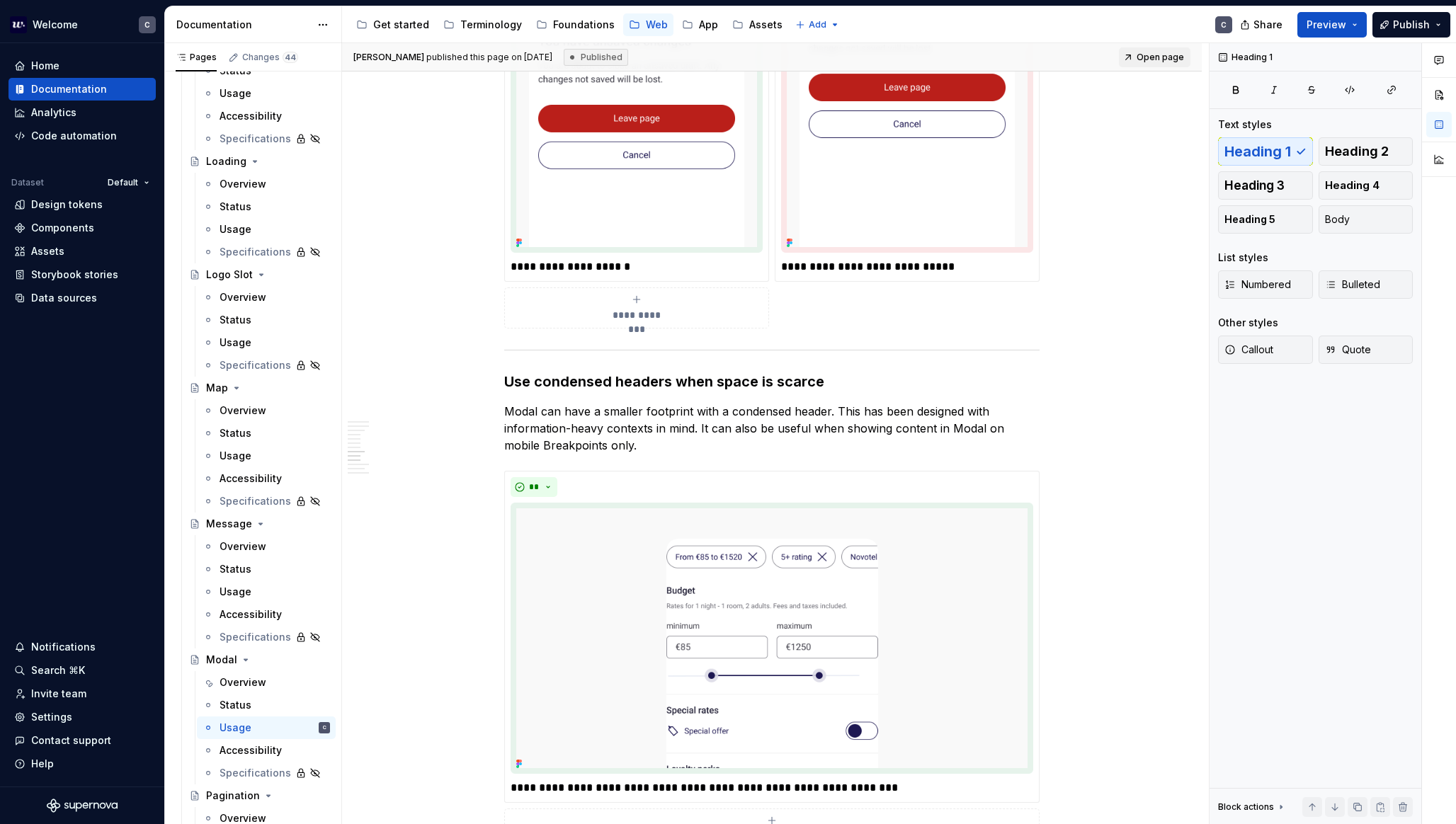
scroll to position [4380, 0]
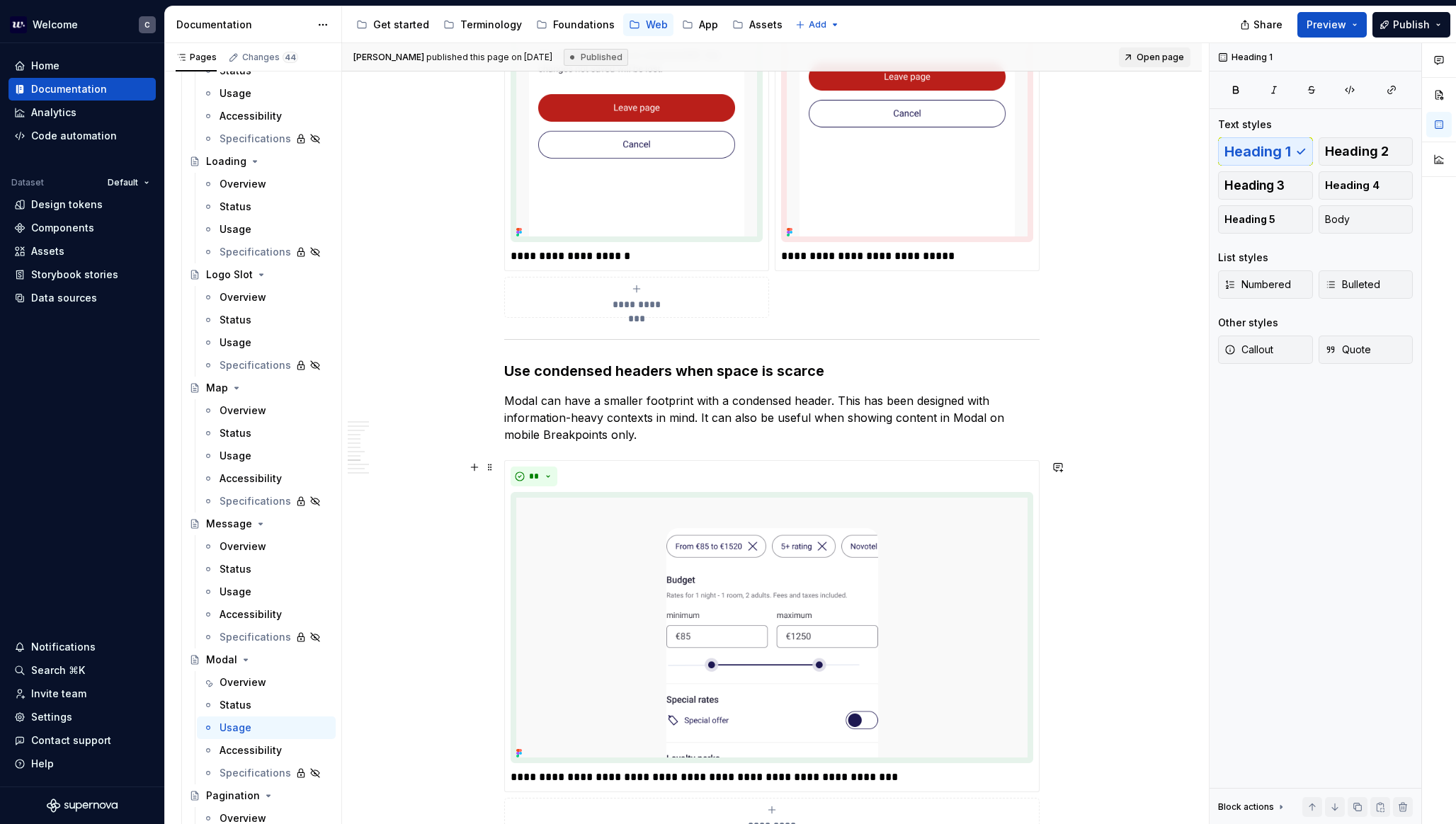
type textarea "*"
